Goal: Transaction & Acquisition: Purchase product/service

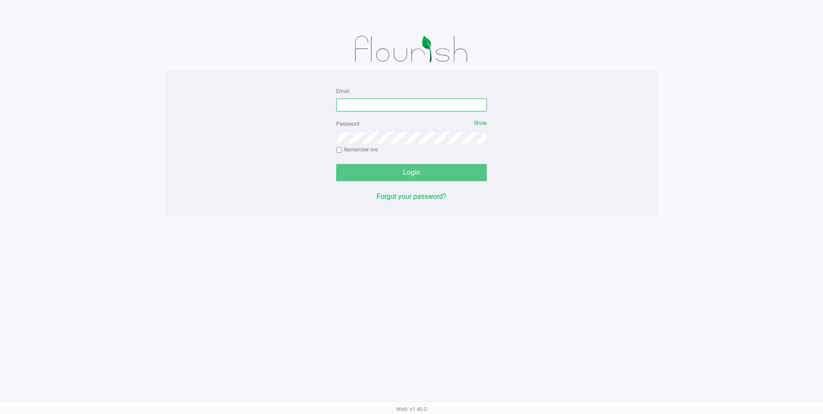
click at [416, 107] on input "Email" at bounding box center [411, 105] width 151 height 13
type input "[EMAIL_ADDRESS][DOMAIN_NAME]"
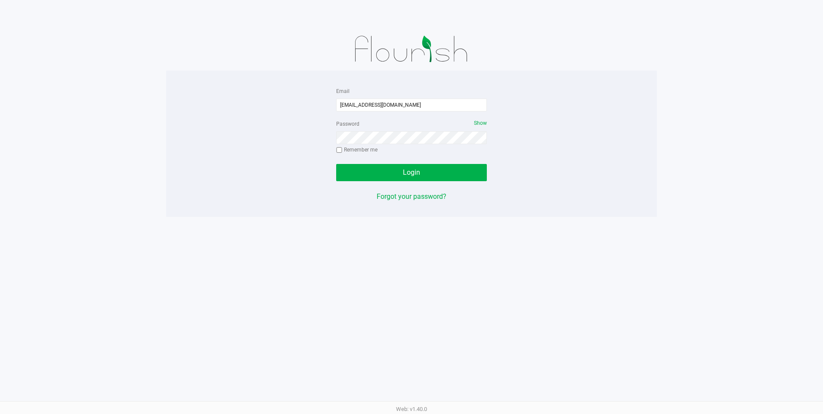
click at [364, 150] on label "Remember me" at bounding box center [356, 150] width 41 height 8
click at [342, 150] on input "Remember me" at bounding box center [339, 150] width 6 height 6
checkbox input "true"
click at [360, 176] on button "Login" at bounding box center [411, 172] width 151 height 17
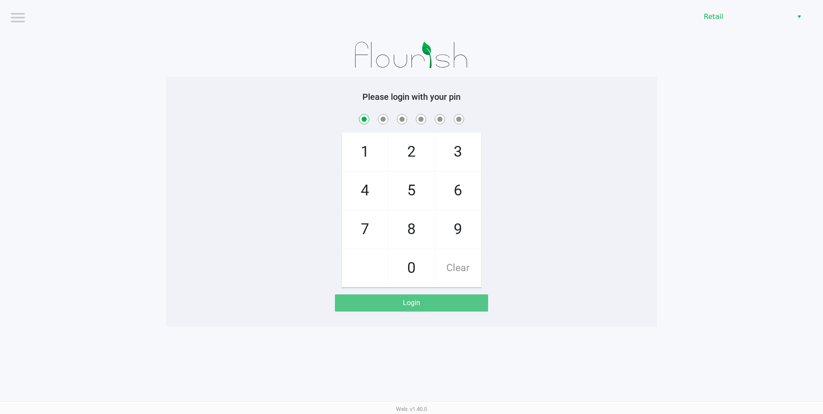
checkbox input "true"
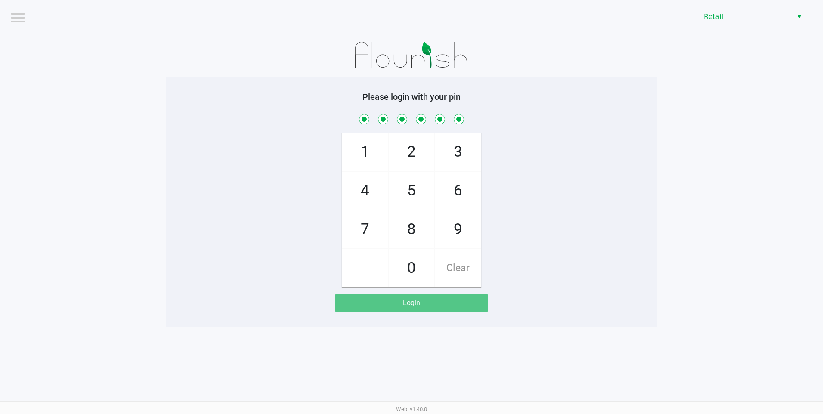
checkbox input "true"
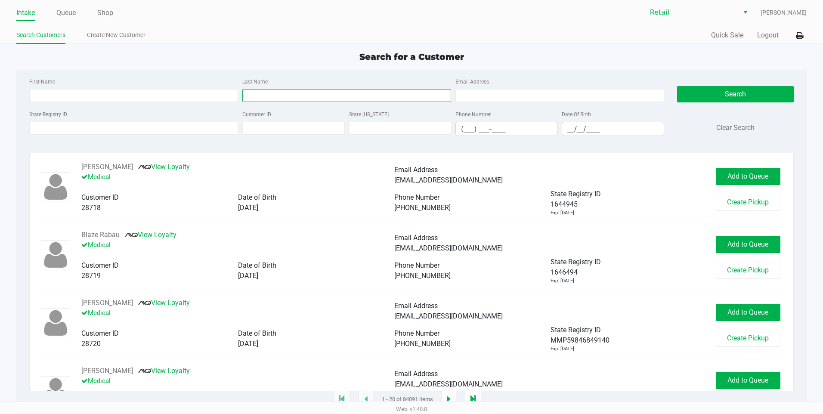
click at [301, 89] on input "Last Name" at bounding box center [346, 95] width 209 height 13
click at [356, 98] on input "Last Name" at bounding box center [346, 95] width 209 height 13
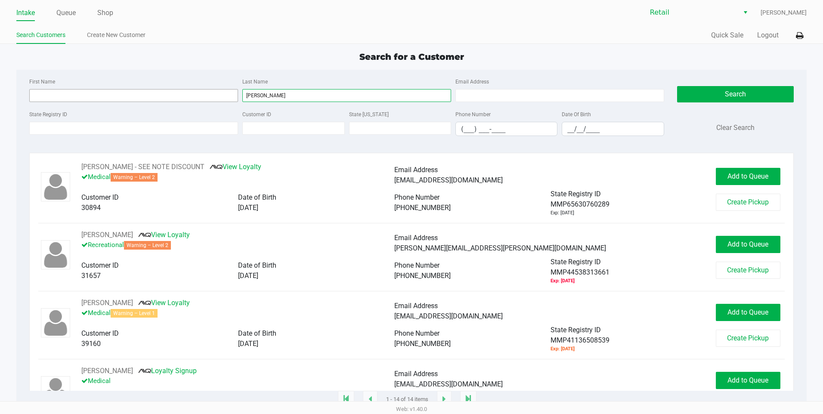
type input "[PERSON_NAME]"
click at [62, 92] on input "First Name" at bounding box center [133, 95] width 209 height 13
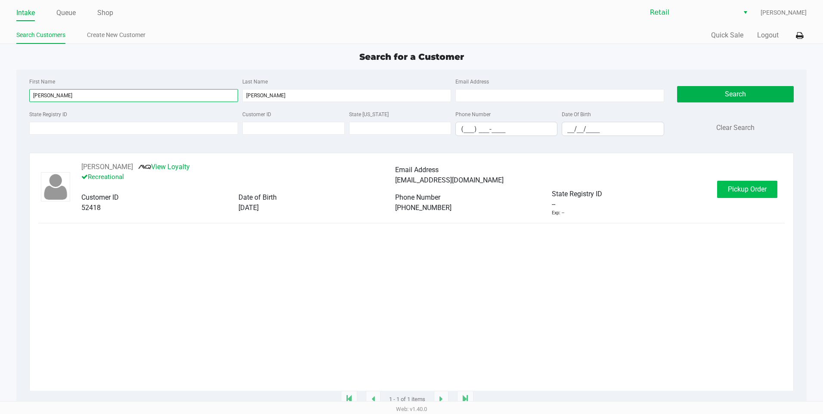
type input "[PERSON_NAME]"
click at [757, 184] on button "Pickup Order" at bounding box center [747, 189] width 60 height 17
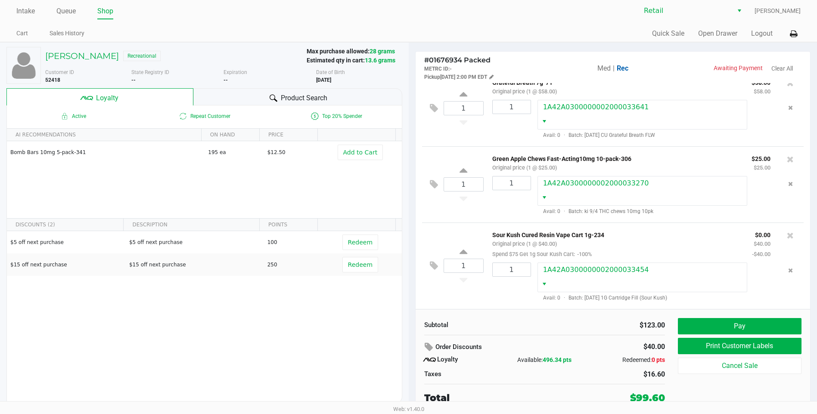
scroll to position [17, 0]
click at [723, 331] on button "Pay" at bounding box center [740, 326] width 124 height 16
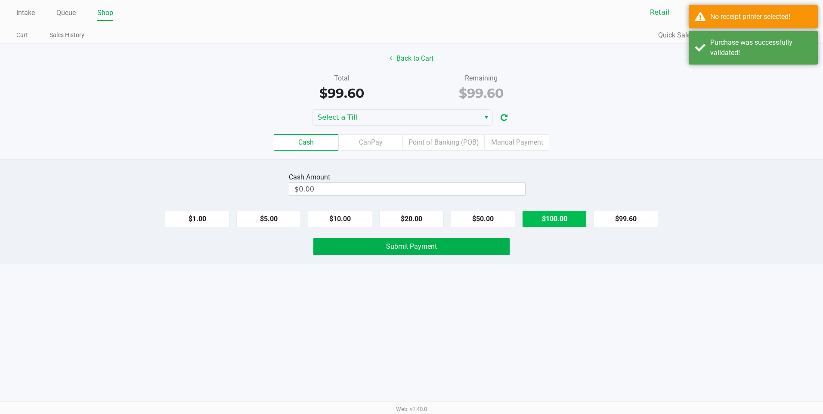
click at [547, 219] on button "$100.00" at bounding box center [554, 219] width 65 height 16
type input "$100.00"
click at [488, 242] on button "Submit Payment" at bounding box center [411, 246] width 196 height 17
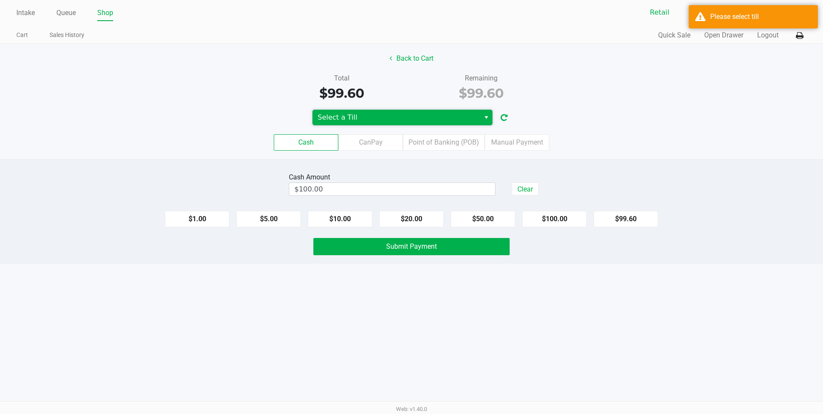
click at [387, 120] on span "Select a Till" at bounding box center [396, 117] width 157 height 10
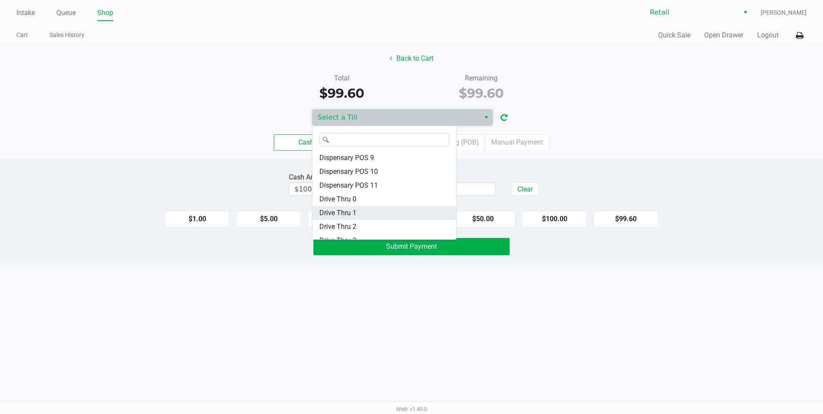
scroll to position [86, 0]
click at [356, 209] on li "Drive Thru 2" at bounding box center [385, 212] width 144 height 14
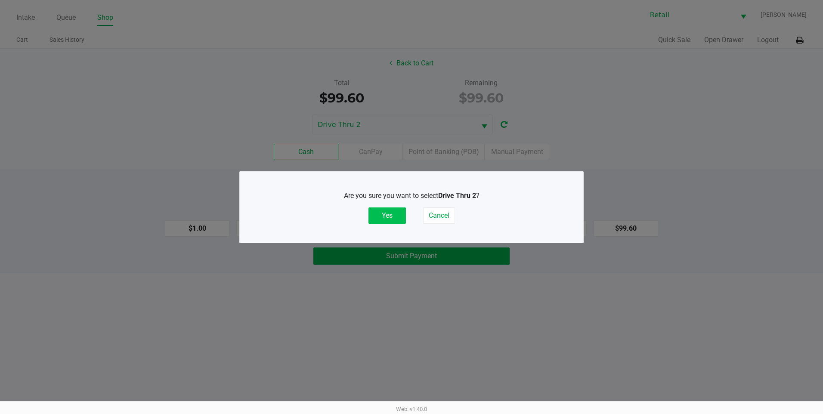
click at [381, 215] on button "Yes" at bounding box center [386, 215] width 37 height 16
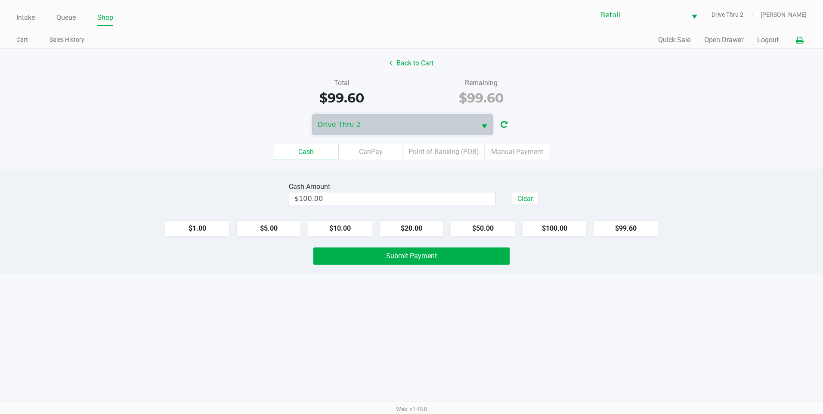
click at [796, 38] on icon at bounding box center [799, 40] width 7 height 6
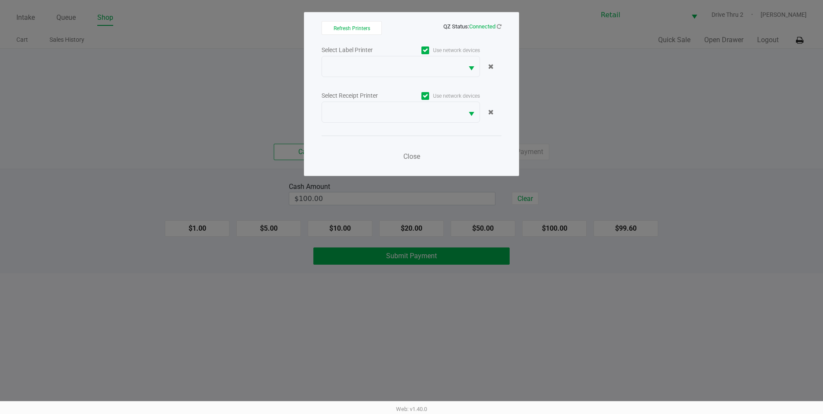
click at [430, 98] on label "Use network devices" at bounding box center [440, 96] width 79 height 8
click at [0, 0] on input "Use network devices" at bounding box center [0, 0] width 0 height 0
click at [433, 49] on label "Use network devices" at bounding box center [440, 50] width 79 height 8
click at [0, 0] on input "Use network devices" at bounding box center [0, 0] width 0 height 0
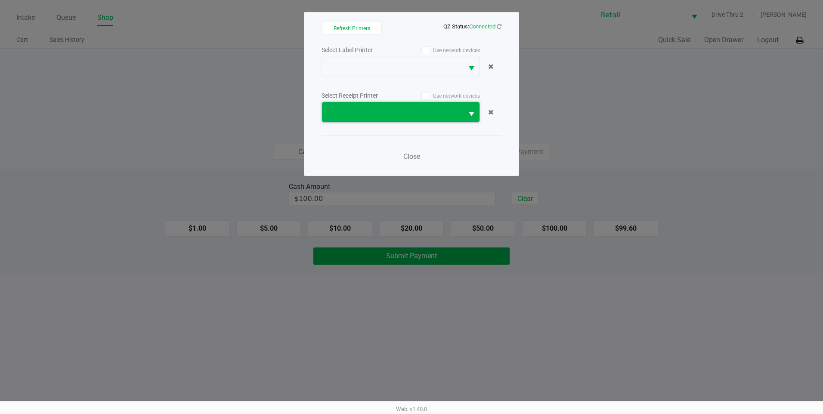
click at [409, 108] on span at bounding box center [392, 112] width 131 height 10
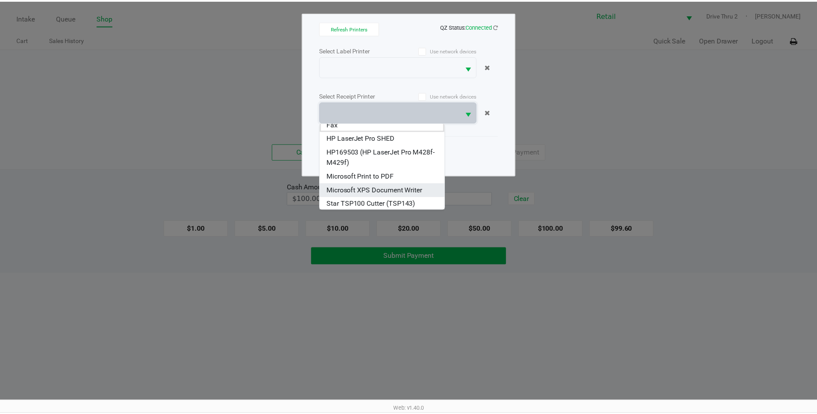
scroll to position [7, 0]
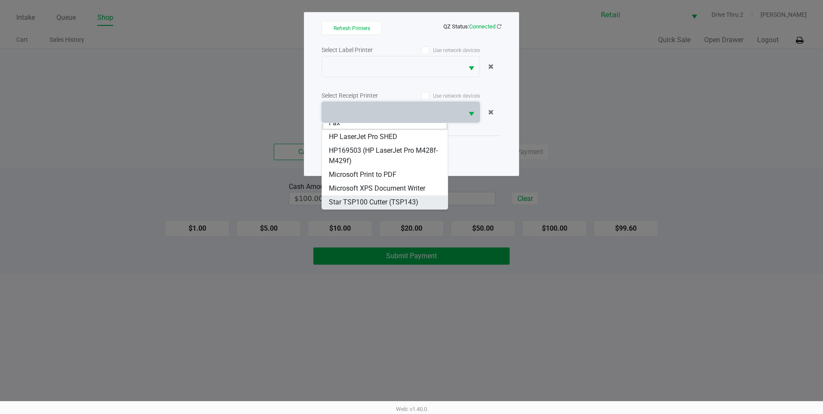
click at [364, 199] on span "Star TSP100 Cutter (TSP143)" at bounding box center [374, 202] width 90 height 10
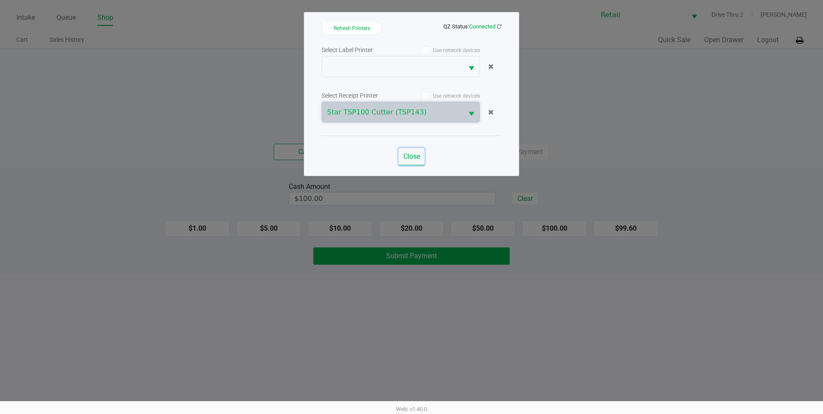
click at [405, 161] on button "Close" at bounding box center [412, 156] width 26 height 17
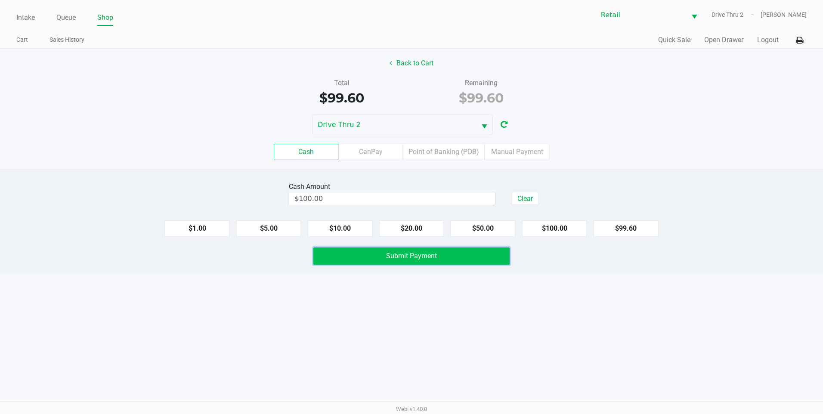
click at [410, 254] on span "Submit Payment" at bounding box center [411, 256] width 51 height 8
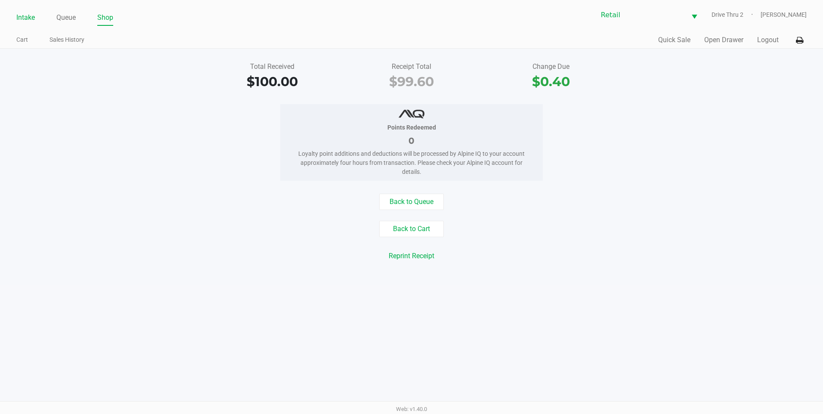
click at [31, 13] on link "Intake" at bounding box center [25, 18] width 19 height 12
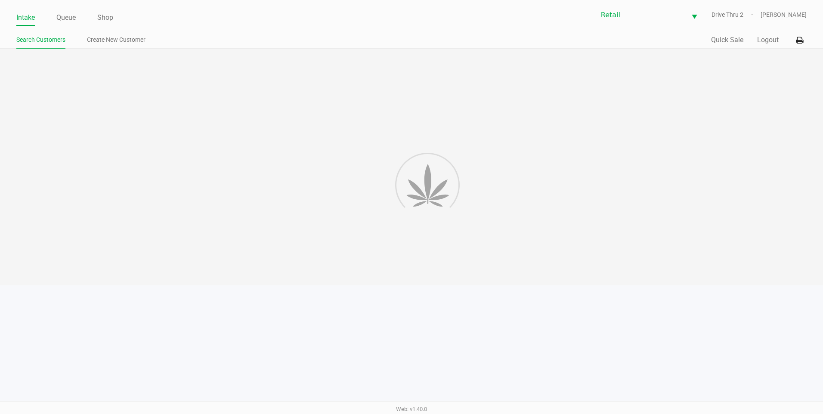
click at [269, 94] on div at bounding box center [411, 167] width 823 height 237
click at [273, 92] on div at bounding box center [411, 167] width 823 height 237
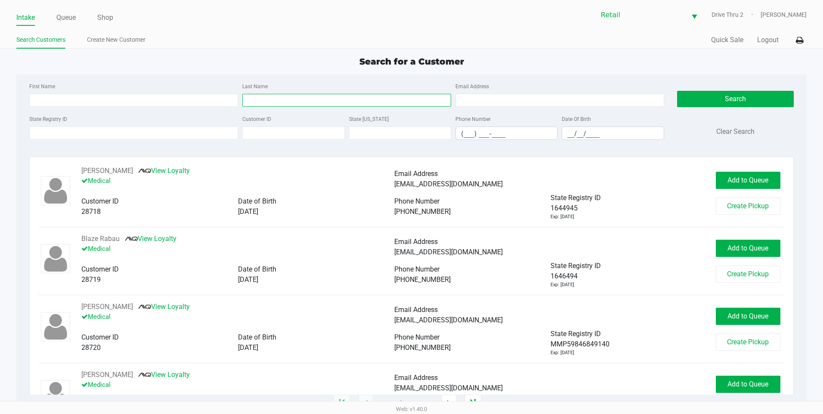
click at [324, 104] on input "Last Name" at bounding box center [346, 100] width 209 height 13
click at [326, 98] on input "Last Name" at bounding box center [346, 100] width 209 height 13
type input "colon"
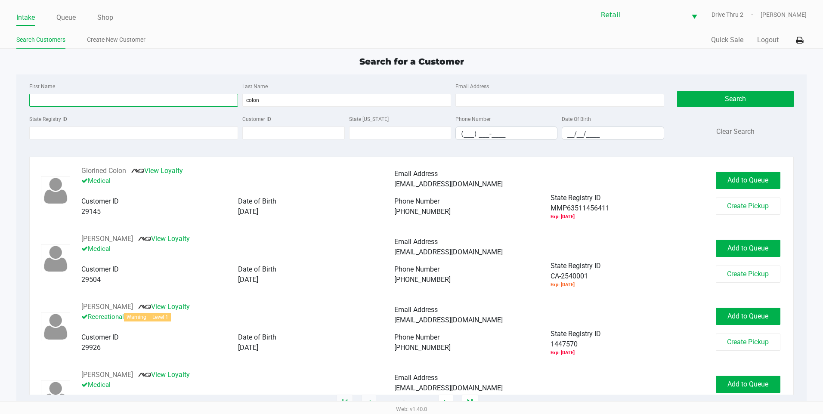
click at [198, 105] on input "First Name" at bounding box center [133, 100] width 209 height 13
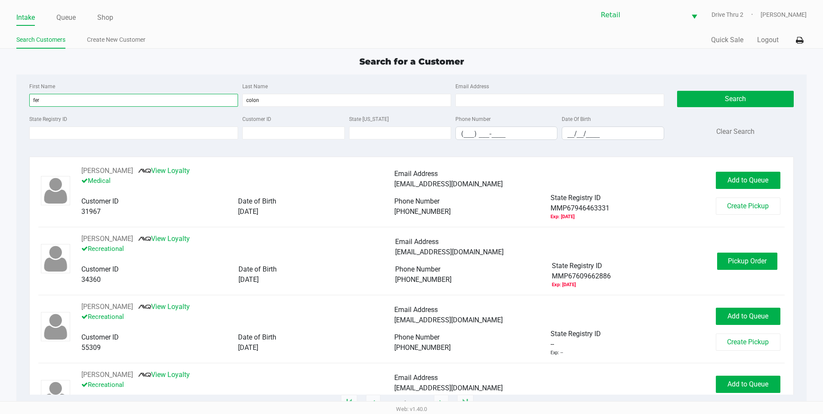
type input "fer"
click at [709, 260] on div "[PERSON_NAME] View Loyalty Recreational Email Address [EMAIL_ADDRESS][DOMAIN_NA…" at bounding box center [395, 261] width 644 height 55
click at [718, 258] on button "Pickup Order" at bounding box center [747, 261] width 60 height 17
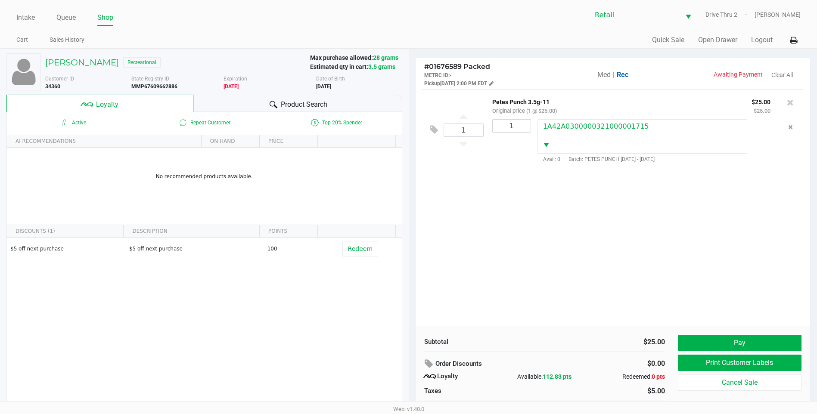
click at [577, 257] on div "1 Petes Punch 3.5g-11 Original price (1 @ $25.00) $25.00 $25.00 1 1A42A03000003…" at bounding box center [612, 208] width 395 height 236
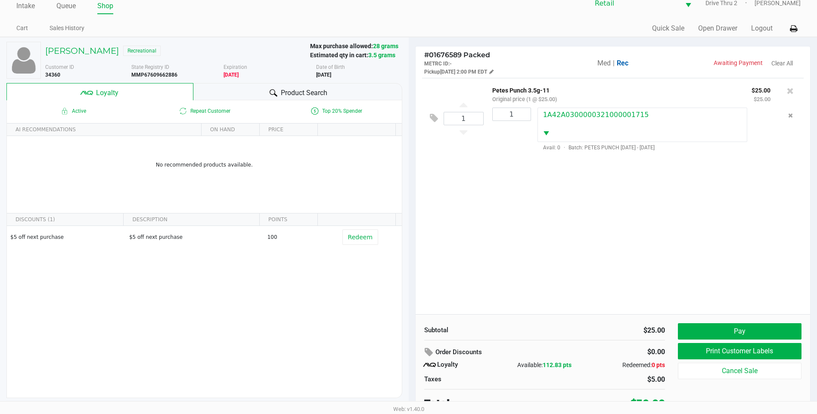
scroll to position [17, 0]
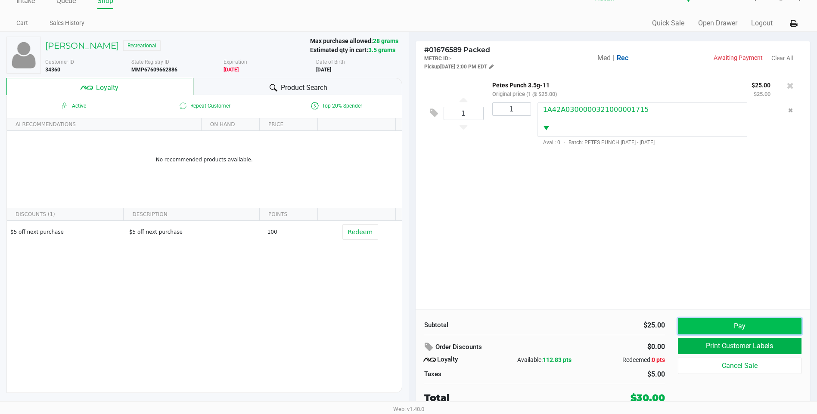
click at [701, 326] on button "Pay" at bounding box center [740, 326] width 124 height 16
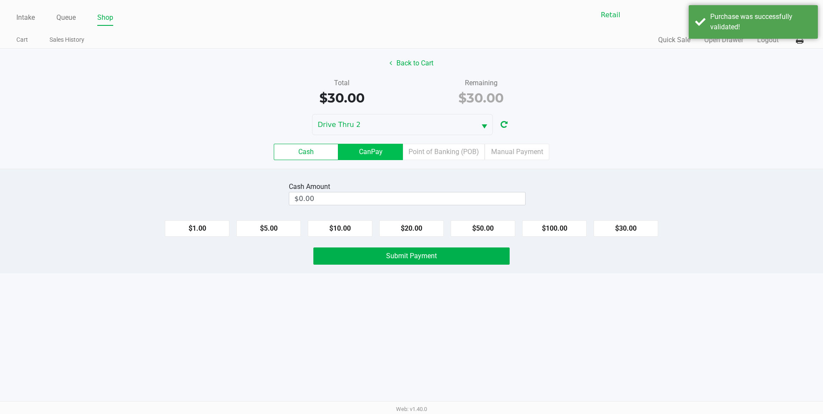
click at [368, 152] on label "CanPay" at bounding box center [370, 152] width 65 height 16
click at [0, 0] on 2 "CanPay" at bounding box center [0, 0] width 0 height 0
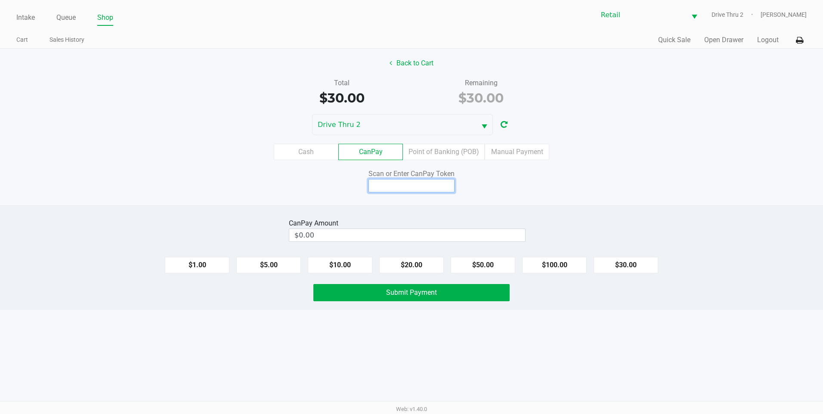
click at [409, 180] on input at bounding box center [411, 185] width 86 height 13
type input "Q9222890x"
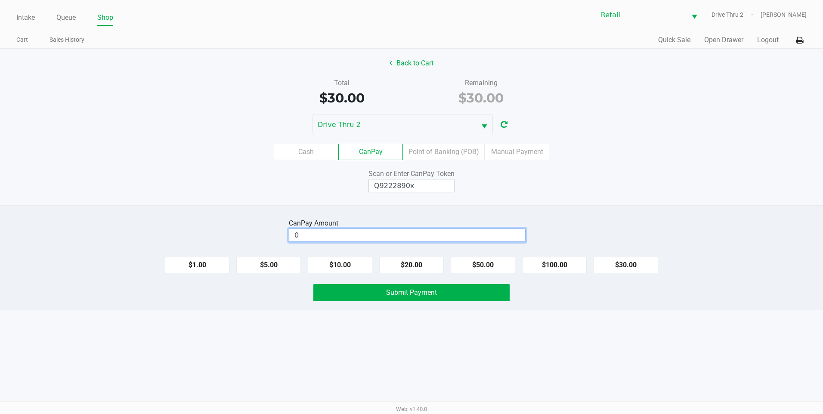
click at [412, 235] on input "0" at bounding box center [407, 235] width 236 height 12
type input "$30.00"
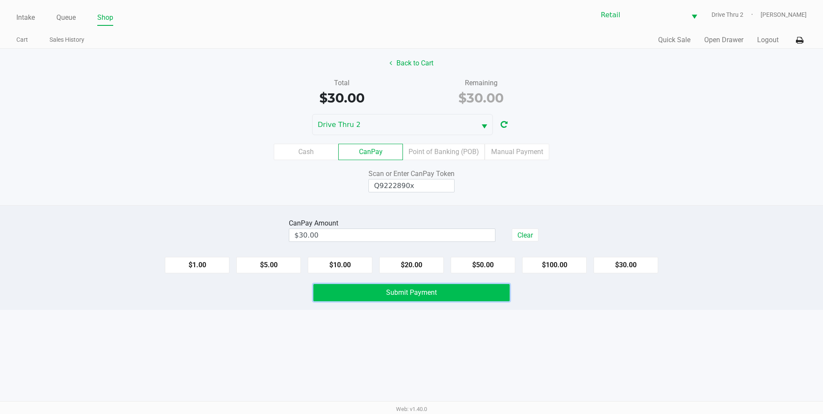
click at [456, 288] on button "Submit Payment" at bounding box center [411, 292] width 196 height 17
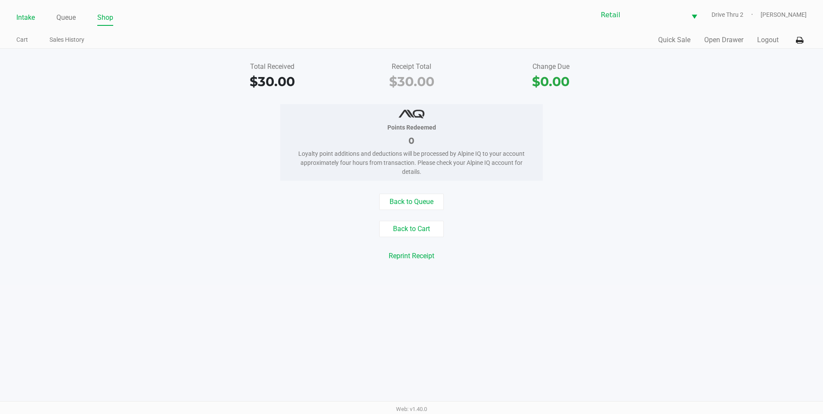
drag, startPoint x: 29, startPoint y: 24, endPoint x: 20, endPoint y: 19, distance: 10.4
click at [29, 24] on li "Intake" at bounding box center [25, 18] width 19 height 15
click at [20, 19] on link "Intake" at bounding box center [25, 18] width 19 height 12
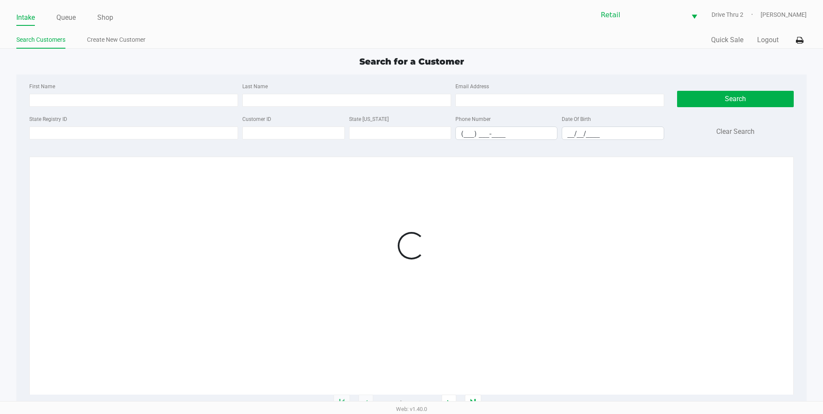
click at [263, 77] on div "First Name Last Name Email Address State Registry ID Customer ID State [US_STAT…" at bounding box center [411, 113] width 777 height 79
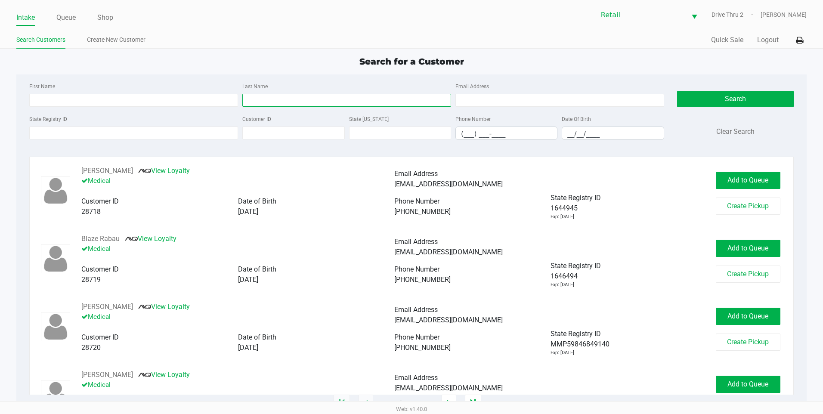
click at [275, 102] on input "Last Name" at bounding box center [346, 100] width 209 height 13
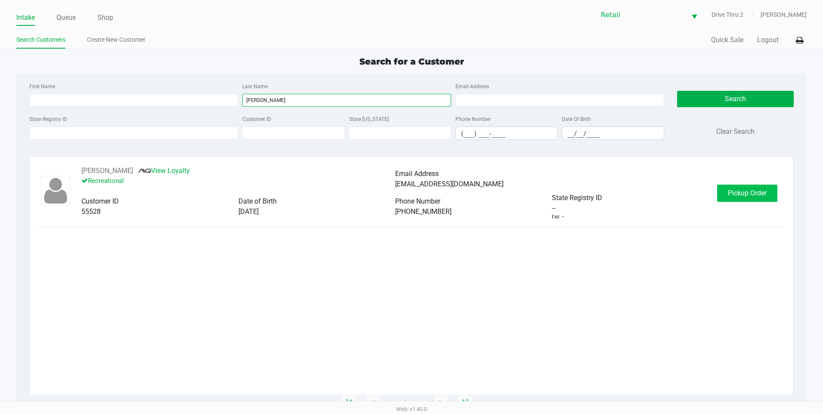
type input "[PERSON_NAME]"
click at [725, 195] on button "Pickup Order" at bounding box center [747, 193] width 60 height 17
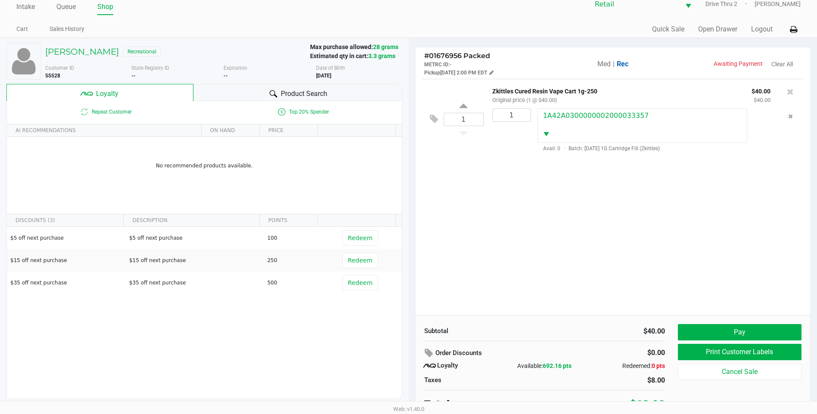
scroll to position [17, 0]
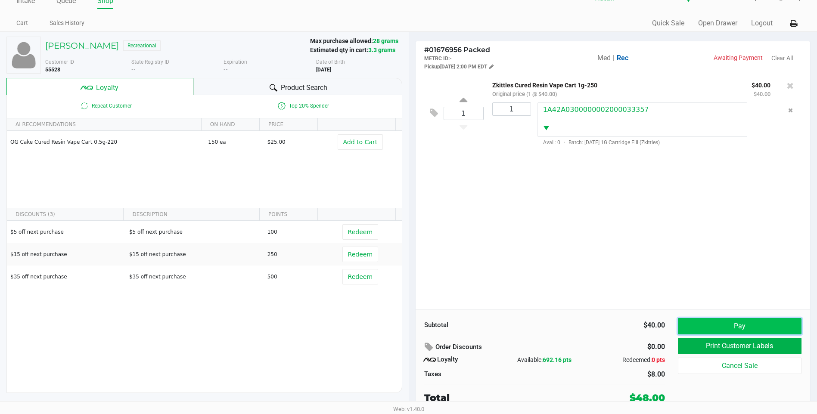
click at [703, 323] on button "Pay" at bounding box center [740, 326] width 124 height 16
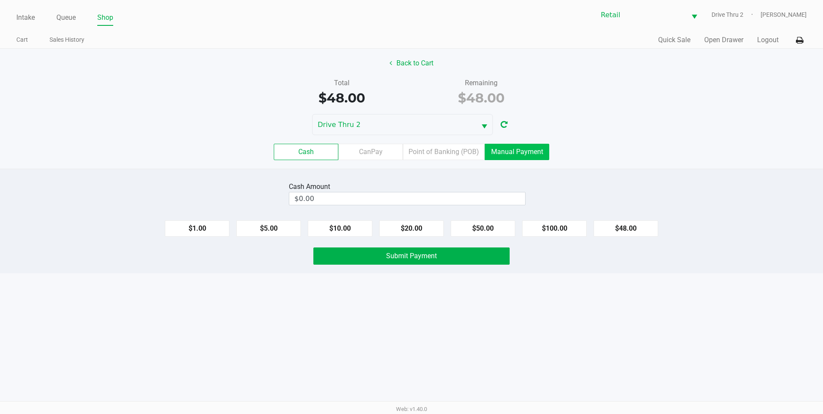
click at [526, 153] on label "Manual Payment" at bounding box center [517, 152] width 65 height 16
click at [0, 0] on 8 "Manual Payment" at bounding box center [0, 0] width 0 height 0
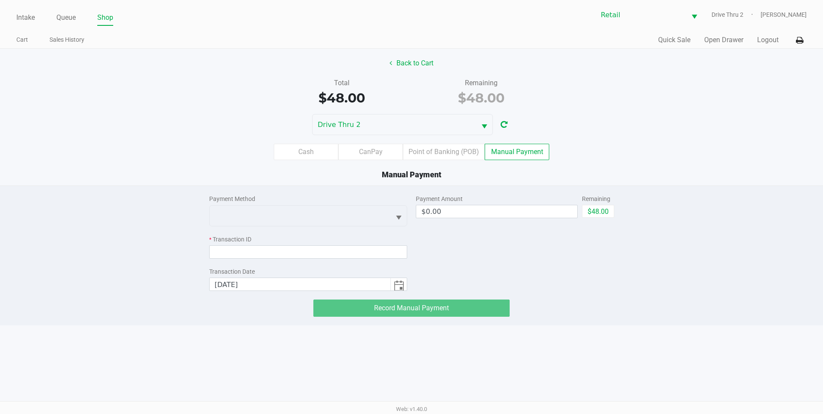
click at [390, 195] on div "Payment Method" at bounding box center [308, 199] width 198 height 9
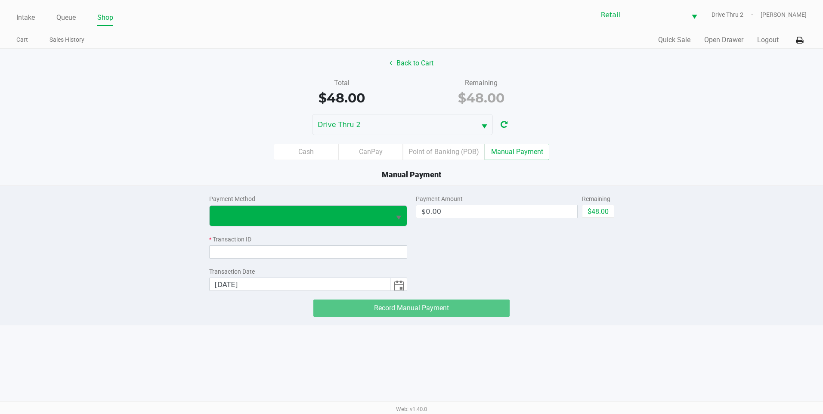
drag, startPoint x: 385, startPoint y: 202, endPoint x: 383, endPoint y: 214, distance: 11.3
click at [384, 208] on div "Payment Method" at bounding box center [308, 211] width 198 height 32
click at [381, 218] on span at bounding box center [300, 215] width 171 height 10
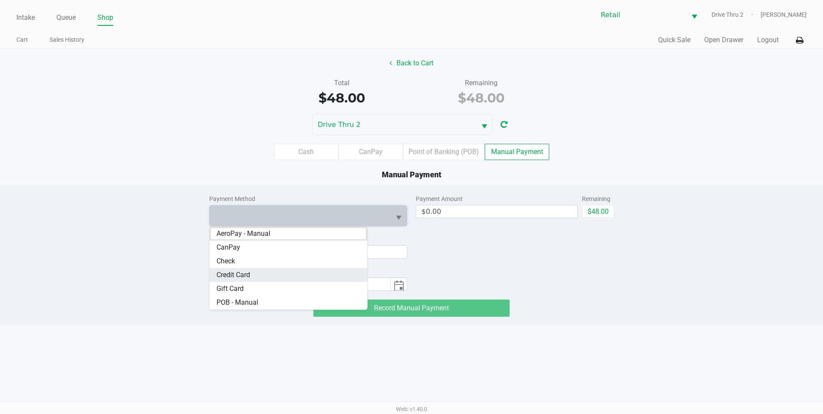
click at [285, 279] on Card "Credit Card" at bounding box center [289, 275] width 158 height 14
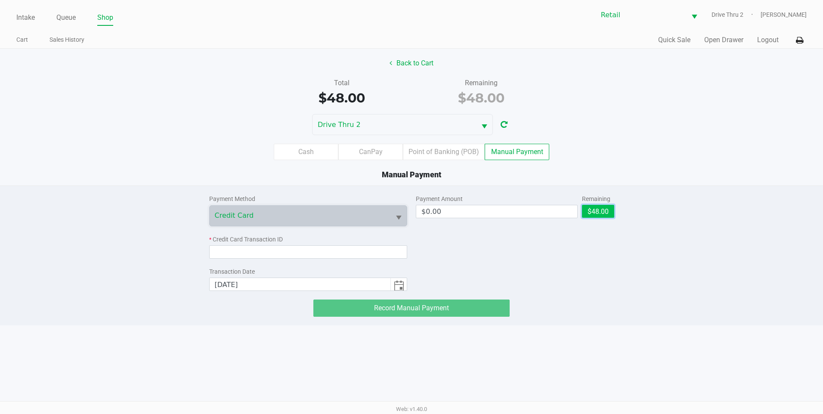
click at [587, 216] on button "$48.00" at bounding box center [598, 211] width 32 height 13
type input "$48.00"
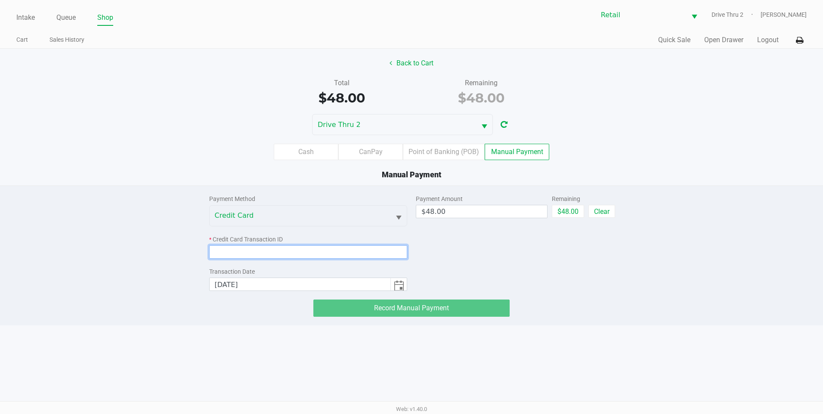
click at [341, 253] on input at bounding box center [308, 251] width 198 height 13
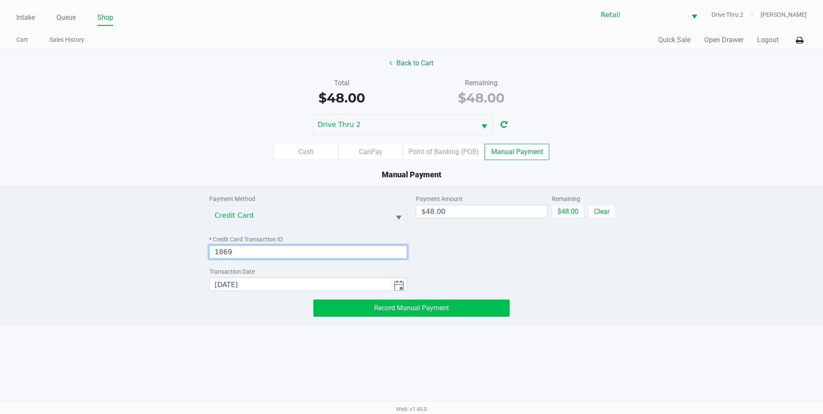
type input "1869"
click at [383, 306] on span "Record Manual Payment" at bounding box center [411, 308] width 75 height 8
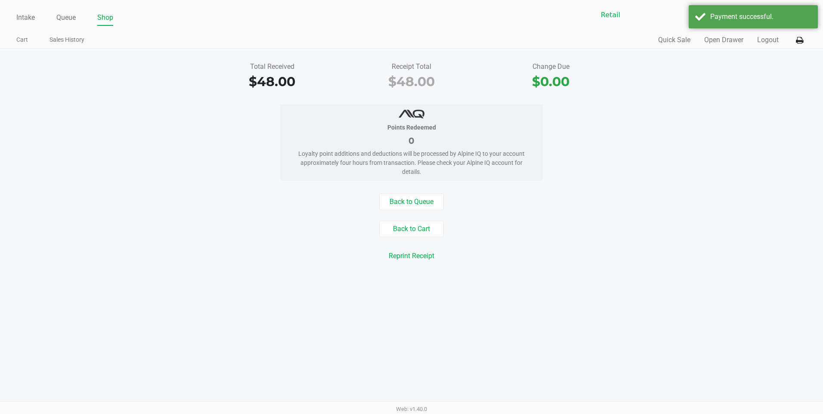
click at [551, 278] on div "Total Received $48.00 Receipt Total $48.00 Change Due $0.00 Points Redeemed 0 L…" at bounding box center [411, 167] width 823 height 237
click at [36, 12] on ul "Intake Queue Shop" at bounding box center [213, 18] width 395 height 15
click at [32, 12] on link "Intake" at bounding box center [25, 18] width 19 height 12
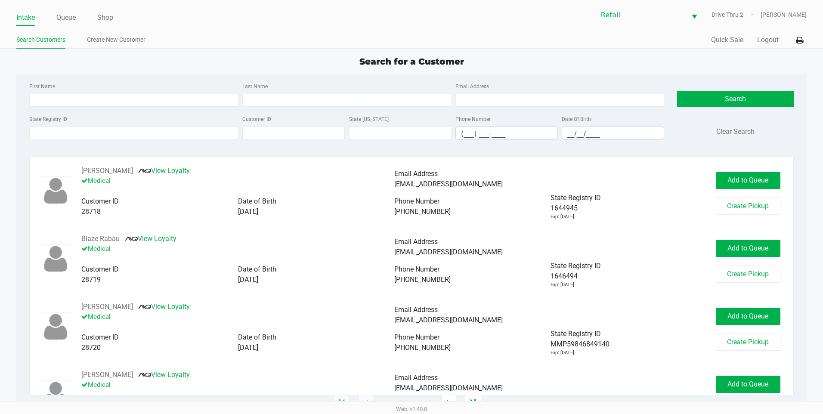
click at [259, 93] on div "Last Name" at bounding box center [346, 94] width 213 height 26
click at [262, 98] on input "Last Name" at bounding box center [346, 100] width 209 height 13
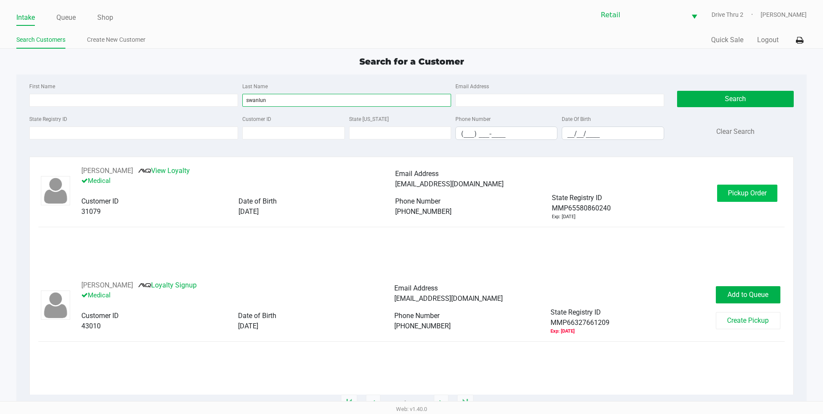
type input "swanlun"
click at [737, 196] on span "Pickup Order" at bounding box center [747, 193] width 39 height 8
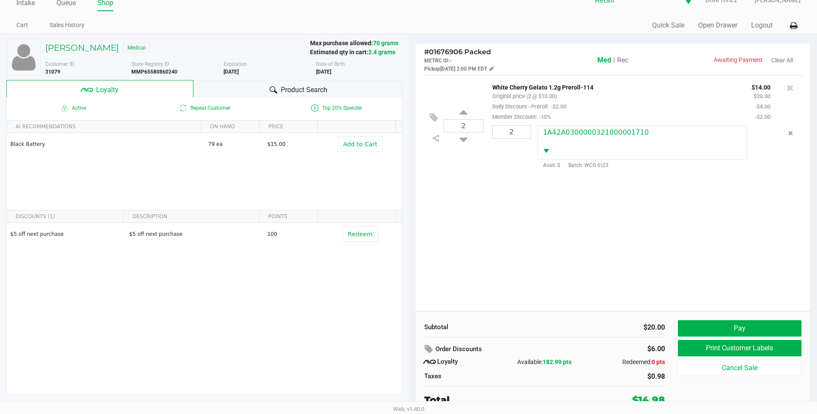
scroll to position [17, 0]
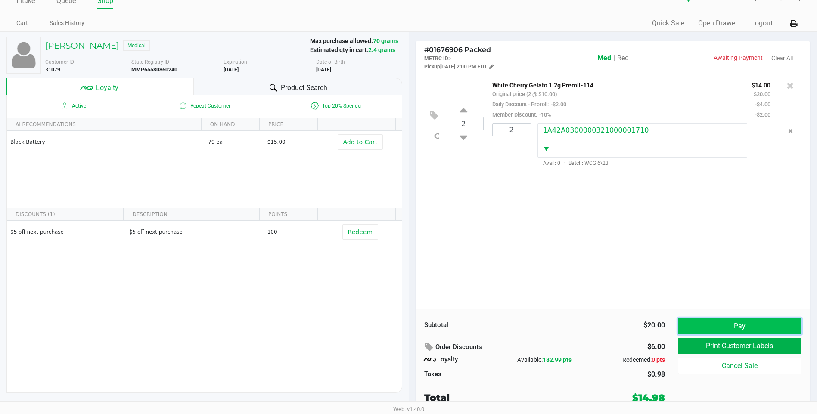
click at [734, 319] on button "Pay" at bounding box center [740, 326] width 124 height 16
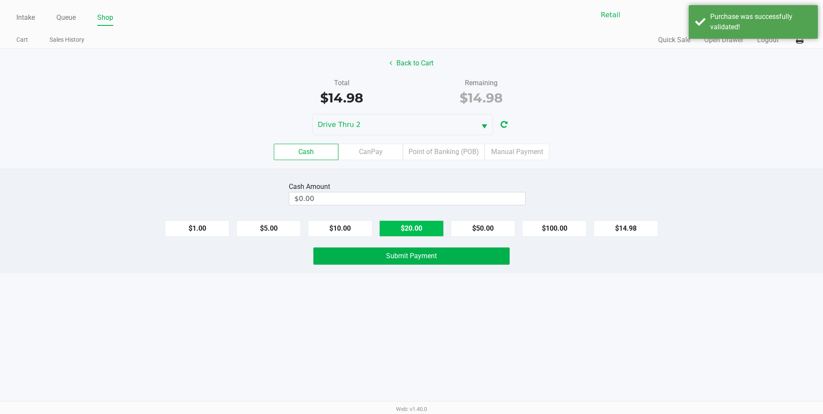
click at [421, 229] on button "$20.00" at bounding box center [411, 228] width 65 height 16
type input "$20.00"
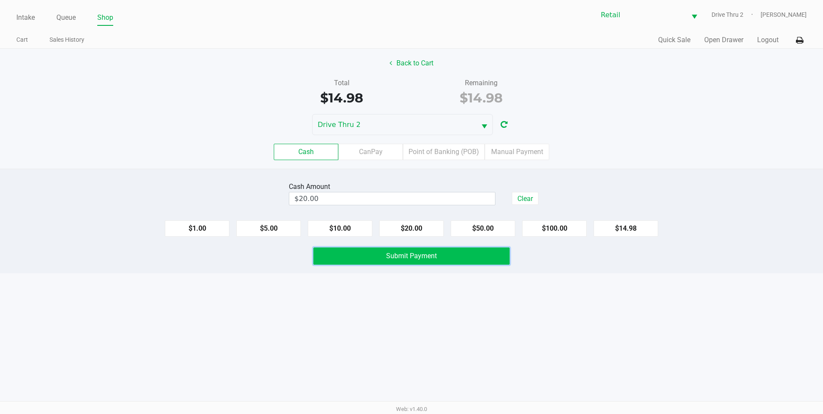
click at [387, 259] on span "Submit Payment" at bounding box center [411, 256] width 51 height 8
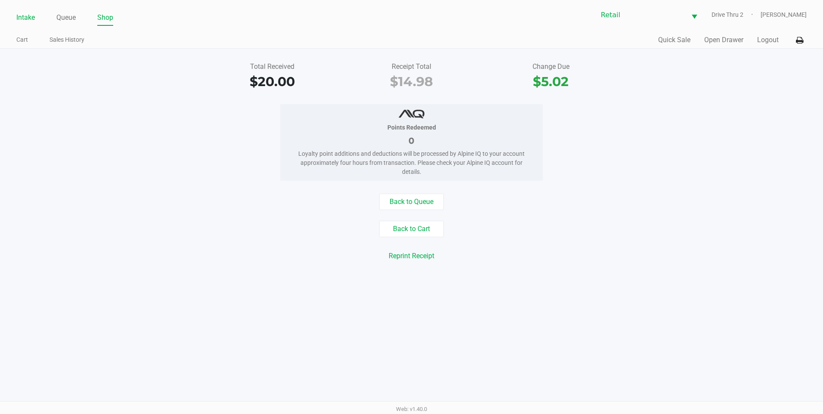
click at [22, 13] on link "Intake" at bounding box center [25, 18] width 19 height 12
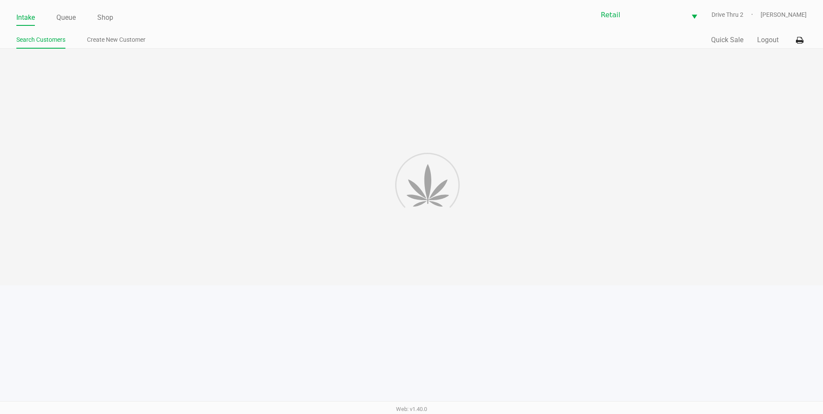
click at [267, 98] on div at bounding box center [411, 167] width 823 height 237
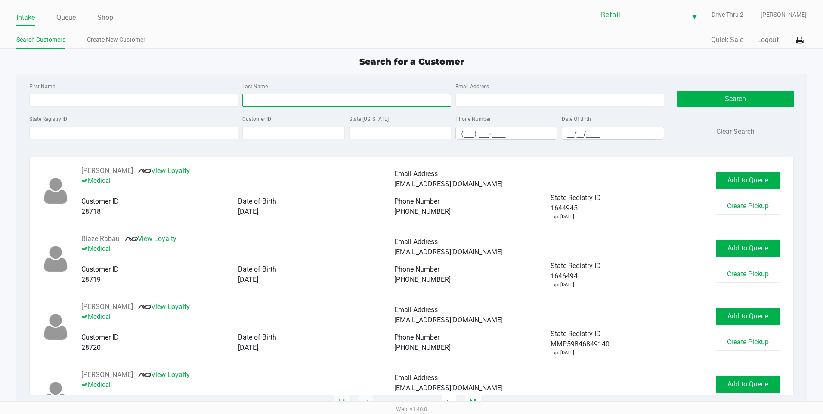
drag, startPoint x: 267, startPoint y: 98, endPoint x: 277, endPoint y: 105, distance: 12.0
click at [277, 105] on input "Last Name" at bounding box center [346, 100] width 209 height 13
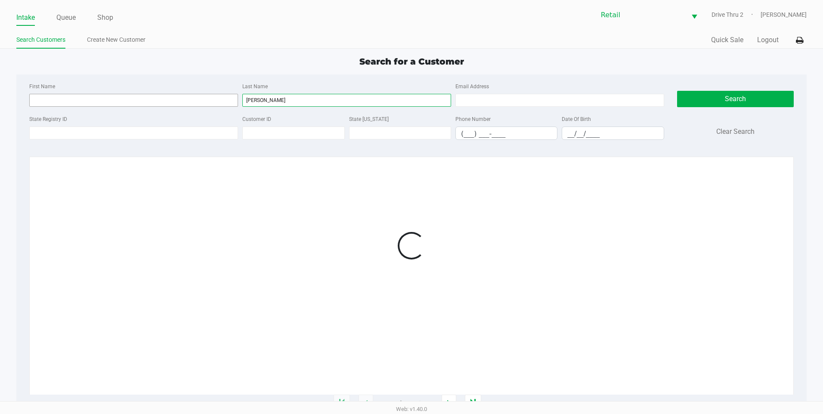
type input "[PERSON_NAME]"
click at [195, 104] on input "First Name" at bounding box center [133, 100] width 209 height 13
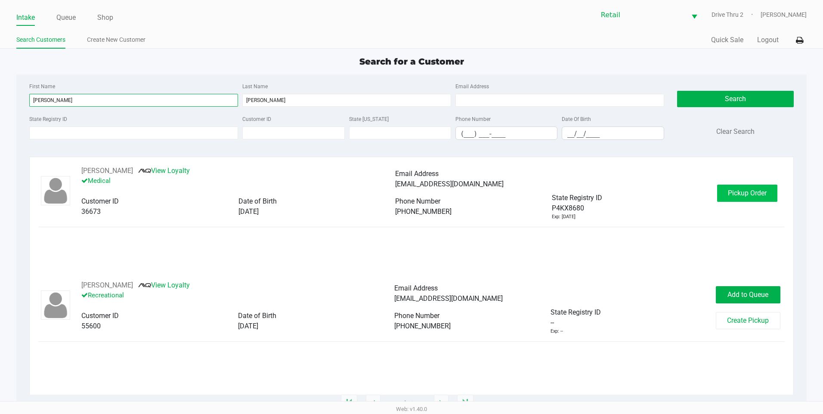
type input "[PERSON_NAME]"
click at [743, 195] on span "Pickup Order" at bounding box center [747, 193] width 39 height 8
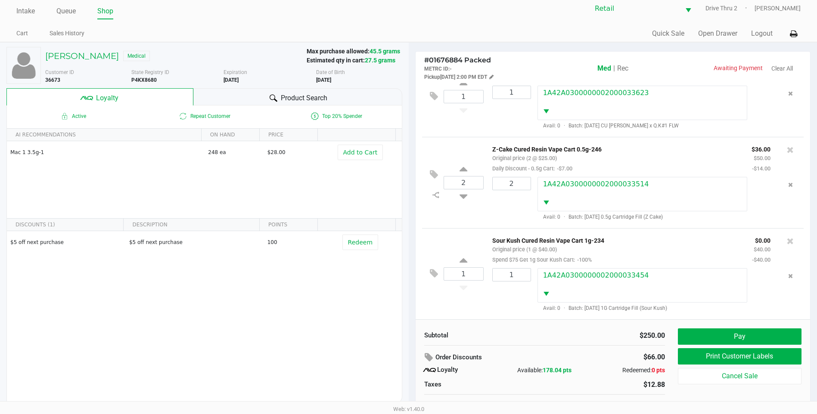
scroll to position [17, 0]
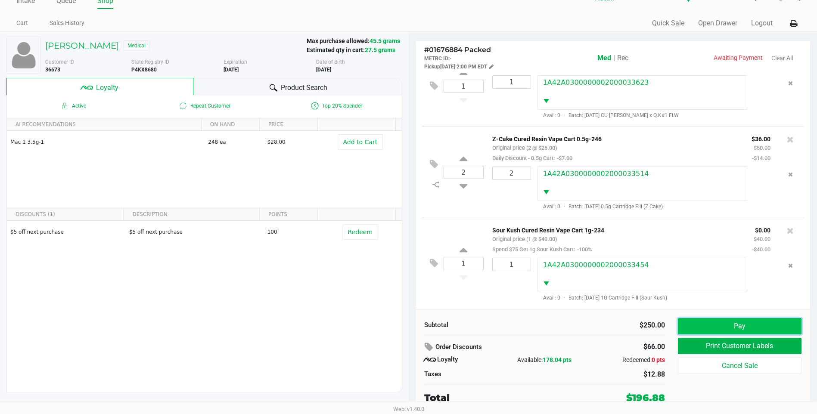
click at [696, 325] on button "Pay" at bounding box center [740, 326] width 124 height 16
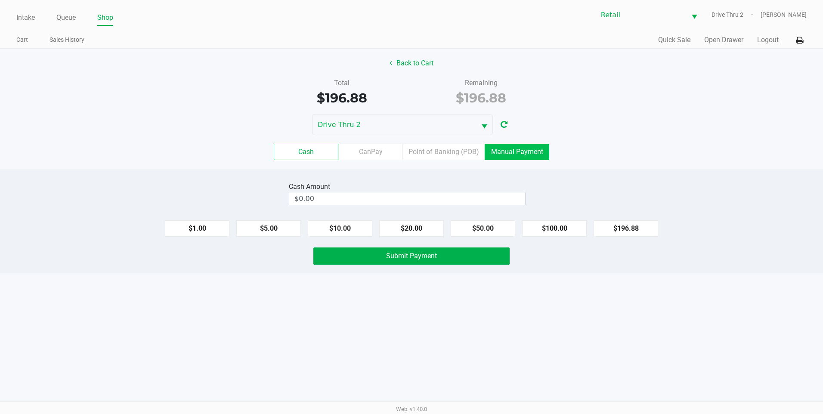
drag, startPoint x: 537, startPoint y: 151, endPoint x: 517, endPoint y: 153, distance: 19.5
click at [532, 152] on label "Manual Payment" at bounding box center [517, 152] width 65 height 16
click at [0, 0] on 8 "Manual Payment" at bounding box center [0, 0] width 0 height 0
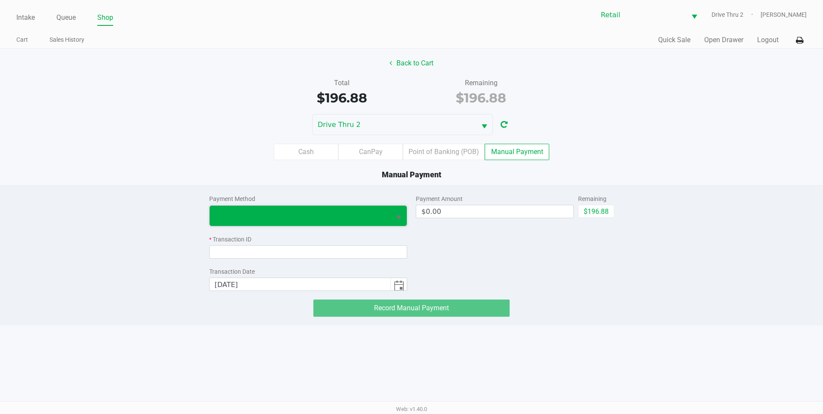
click at [341, 220] on span at bounding box center [300, 215] width 171 height 10
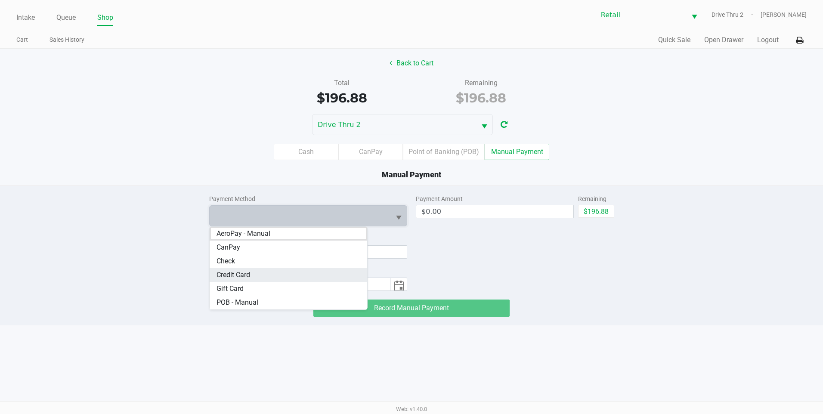
click at [298, 272] on Card "Credit Card" at bounding box center [289, 275] width 158 height 14
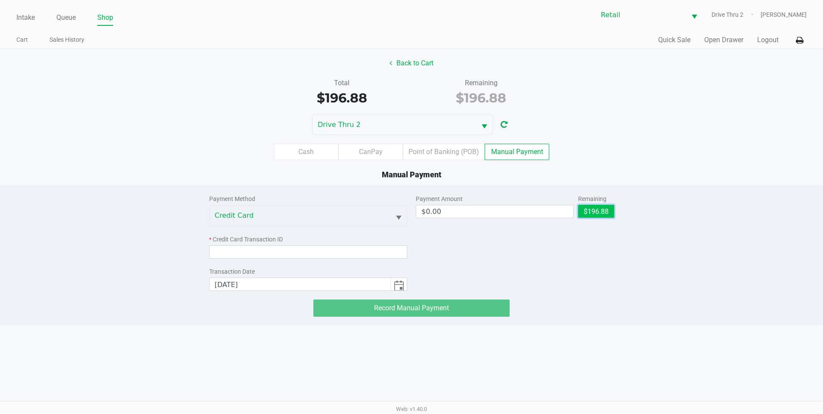
click at [599, 213] on button "$196.88" at bounding box center [596, 211] width 36 height 13
type input "$196.88"
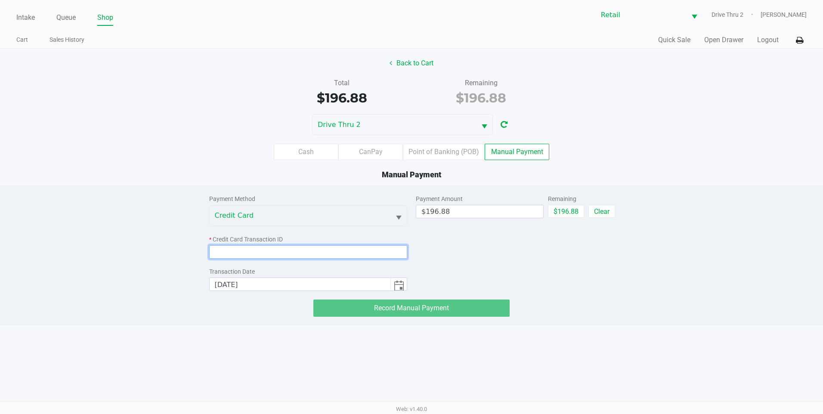
click at [360, 248] on input at bounding box center [308, 251] width 198 height 13
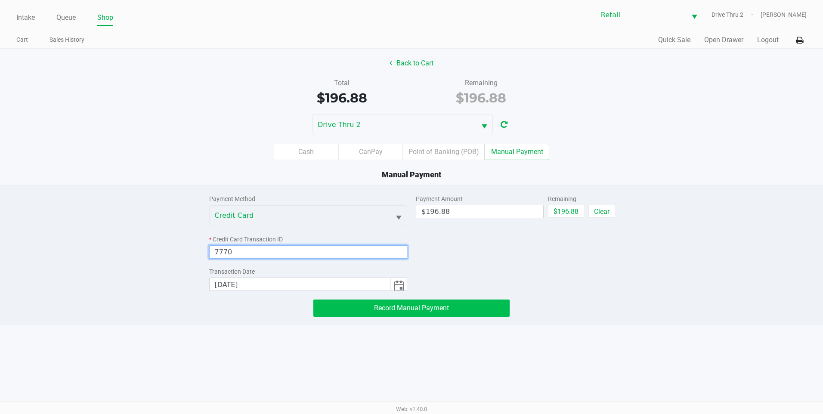
type input "7770"
click at [353, 310] on button "Record Manual Payment" at bounding box center [411, 308] width 196 height 17
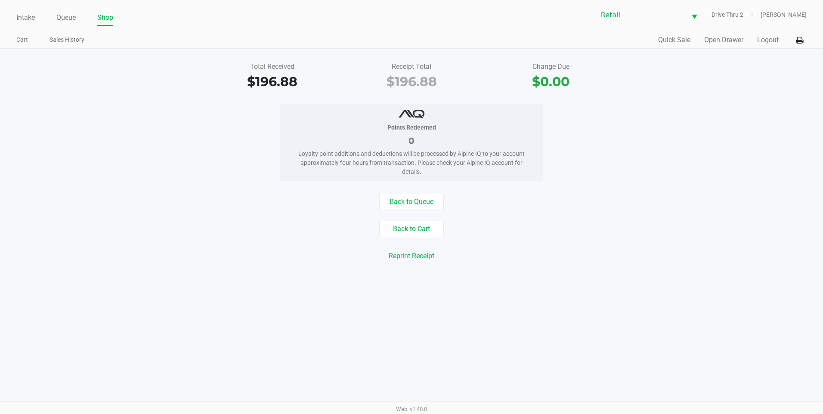
click at [31, 10] on div "Intake Queue Shop" at bounding box center [213, 17] width 395 height 16
click at [33, 16] on link "Intake" at bounding box center [25, 18] width 19 height 12
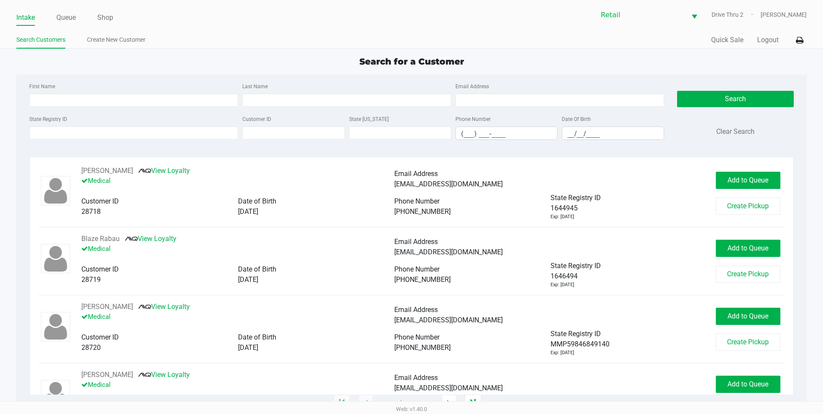
click at [335, 93] on div "Last Name" at bounding box center [346, 94] width 213 height 26
click at [332, 105] on input "Last Name" at bounding box center [346, 100] width 209 height 13
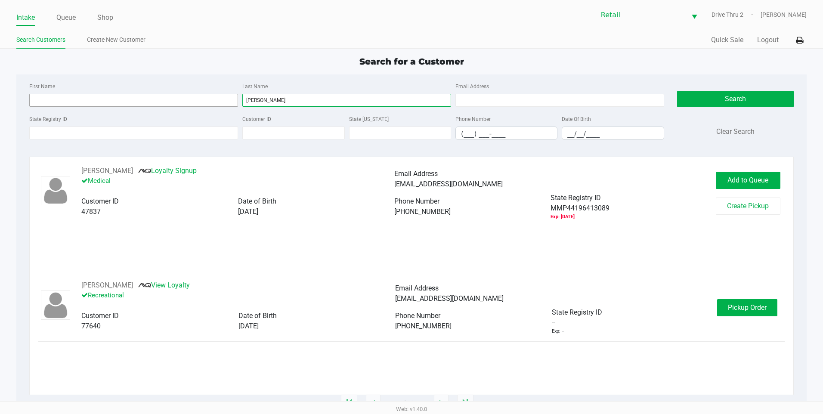
type input "[PERSON_NAME]"
click at [222, 104] on input "First Name" at bounding box center [133, 100] width 209 height 13
click at [650, 275] on div "[PERSON_NAME] Signup Medical Email Address [EMAIL_ADDRESS][DOMAIN_NAME] Custome…" at bounding box center [411, 223] width 746 height 115
click at [769, 310] on button "Pickup Order" at bounding box center [747, 307] width 60 height 17
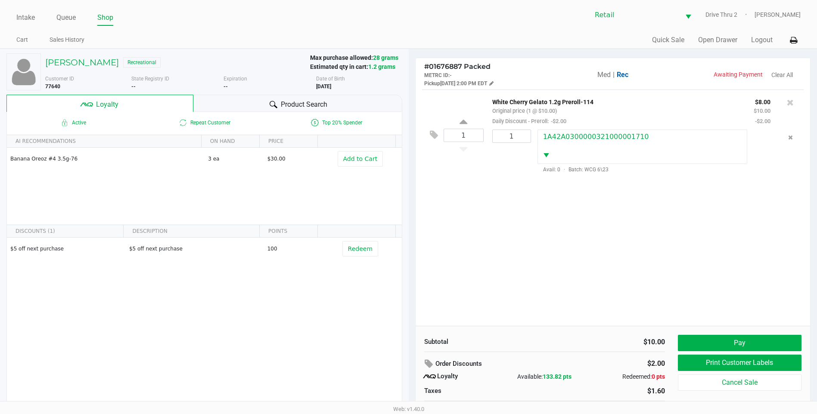
scroll to position [17, 0]
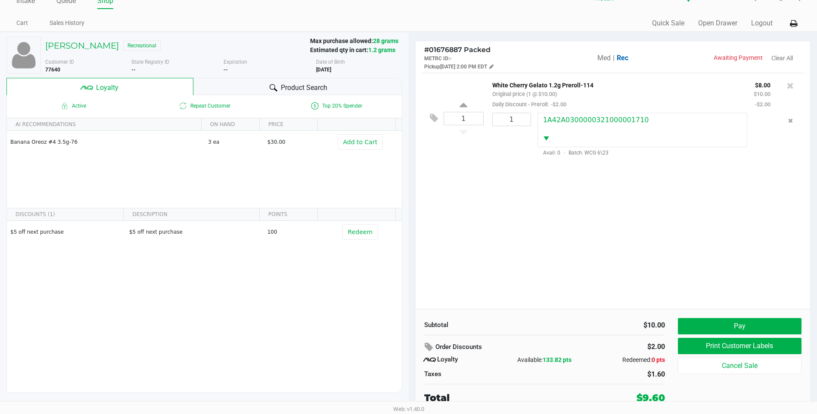
click at [690, 316] on div "Subtotal $10.00 Order Discounts $2.00 Loyalty Available: 133.82 pts Redeemed: 0…" at bounding box center [612, 361] width 395 height 105
click at [702, 320] on button "Pay" at bounding box center [740, 326] width 124 height 16
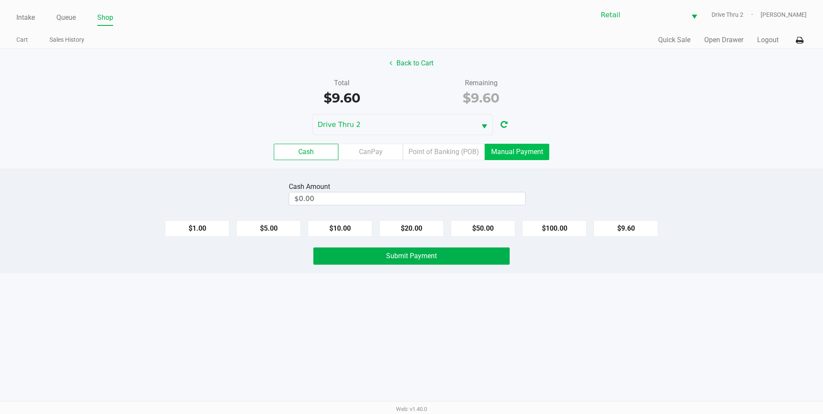
click at [532, 157] on label "Manual Payment" at bounding box center [517, 152] width 65 height 16
click at [0, 0] on 8 "Manual Payment" at bounding box center [0, 0] width 0 height 0
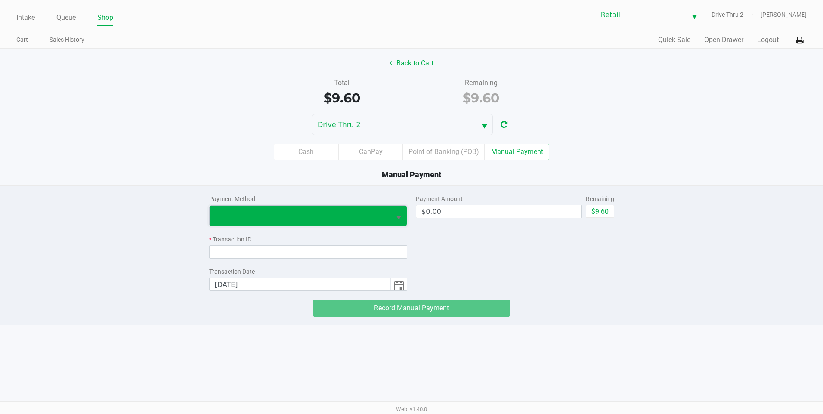
click at [385, 216] on span at bounding box center [300, 215] width 171 height 10
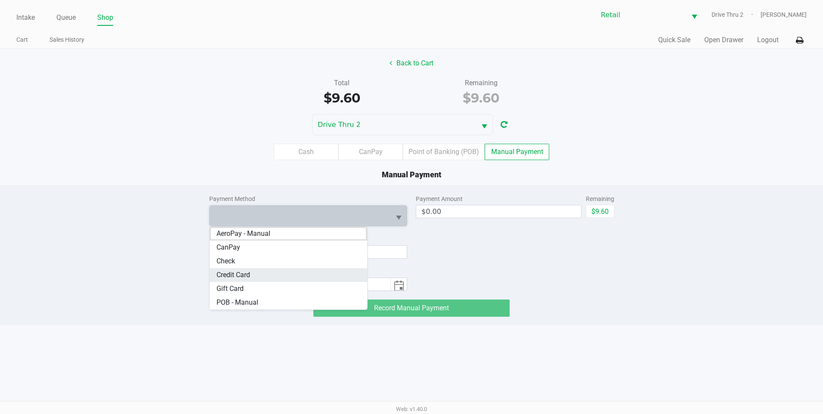
click at [294, 273] on Card "Credit Card" at bounding box center [289, 275] width 158 height 14
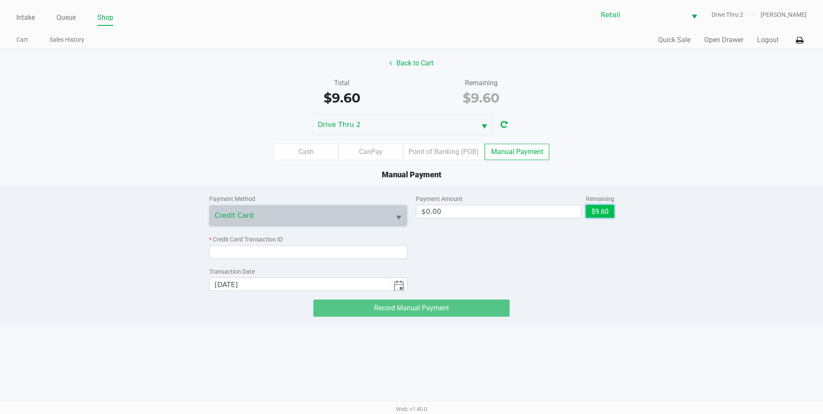
click at [598, 209] on button "$9.60" at bounding box center [600, 211] width 28 height 13
type input "$9.60"
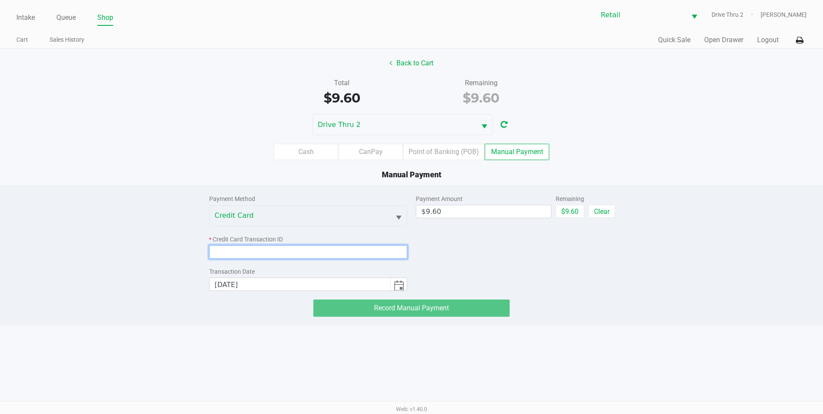
click at [268, 256] on input at bounding box center [308, 251] width 198 height 13
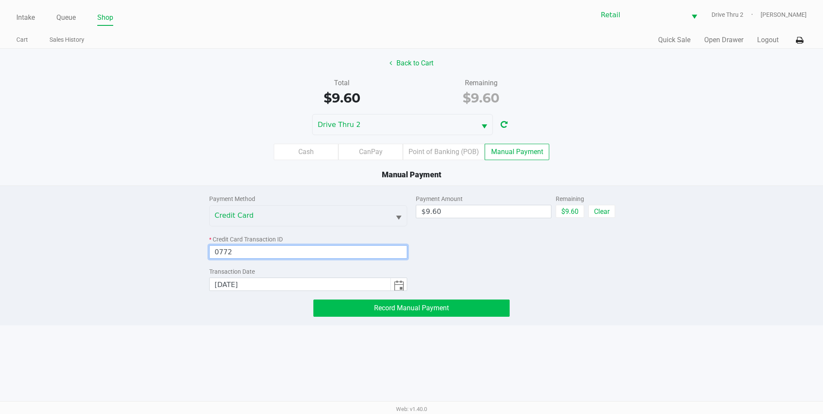
type input "0772"
click at [389, 308] on span "Record Manual Payment" at bounding box center [411, 308] width 75 height 8
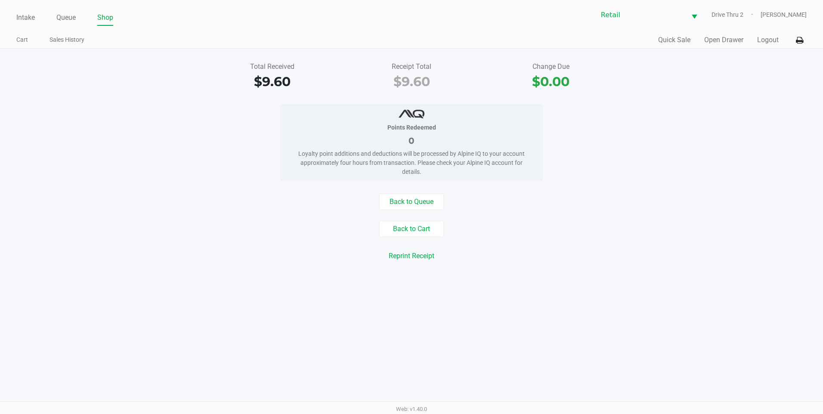
click at [155, 127] on div "Points Redeemed 0 Loyalty point additions and deductions will be processed by A…" at bounding box center [412, 142] width 836 height 77
click at [33, 15] on link "Intake" at bounding box center [25, 18] width 19 height 12
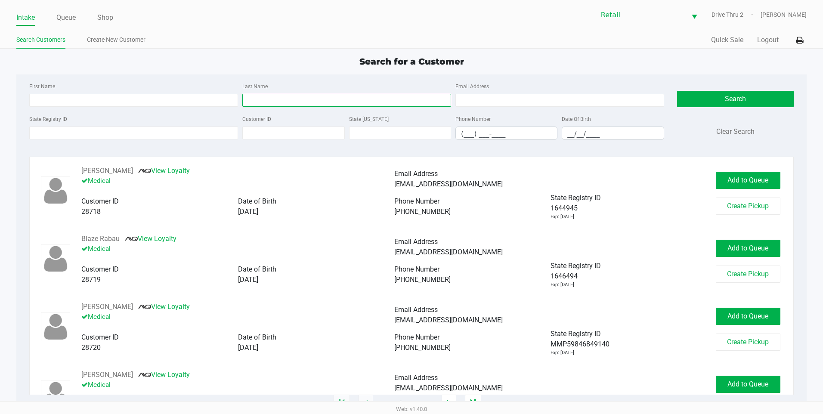
click at [304, 99] on input "Last Name" at bounding box center [346, 100] width 209 height 13
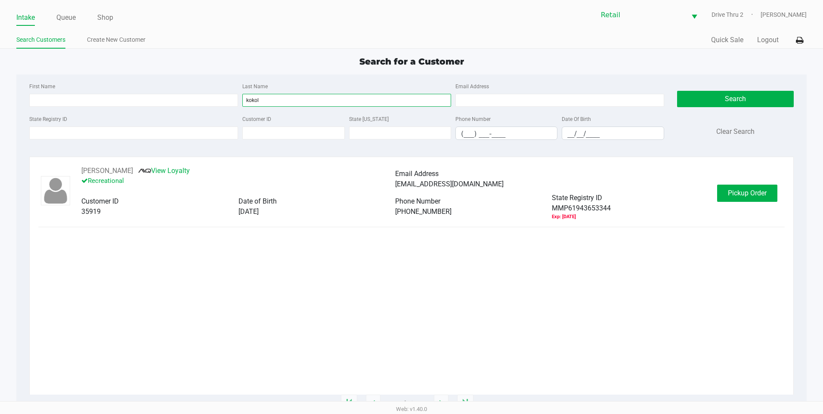
type input "kokol"
drag, startPoint x: 721, startPoint y: 184, endPoint x: 727, endPoint y: 188, distance: 7.8
click at [724, 185] on div "[PERSON_NAME] View Loyalty Recreational Email Address [EMAIL_ADDRESS][DOMAIN_NA…" at bounding box center [411, 193] width 746 height 55
click at [729, 188] on button "Pickup Order" at bounding box center [747, 193] width 60 height 17
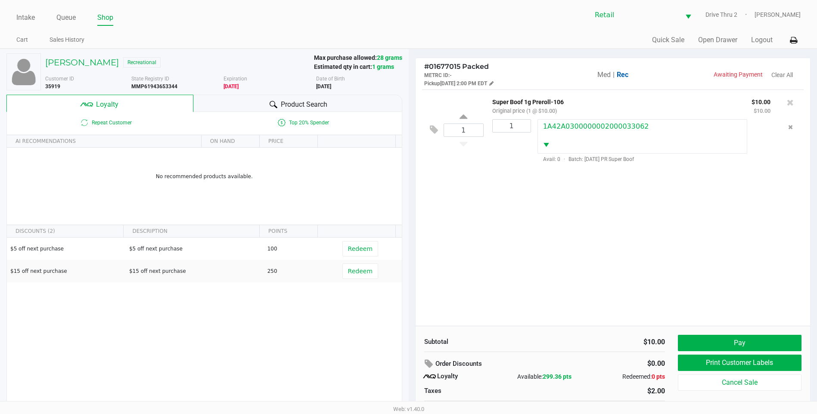
click at [718, 197] on div "1 Super Boof 1g Preroll-106 Original price (1 @ $10.00) $10.00 $10.00 1 1A42A03…" at bounding box center [612, 208] width 395 height 236
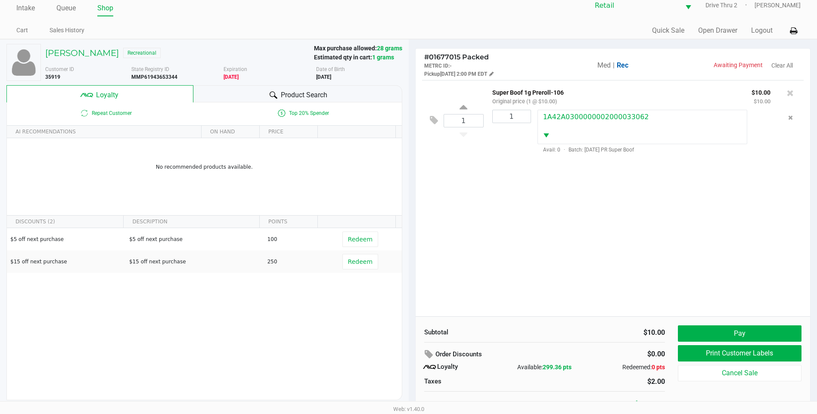
scroll to position [17, 0]
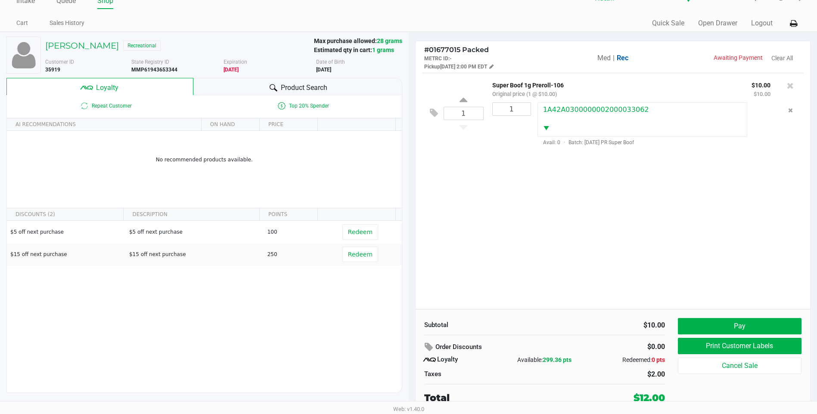
click at [528, 205] on div "1 Super Boof 1g Preroll-106 Original price (1 @ $10.00) $10.00 $10.00 1 1A42A03…" at bounding box center [612, 191] width 395 height 236
click at [692, 331] on button "Pay" at bounding box center [740, 326] width 124 height 16
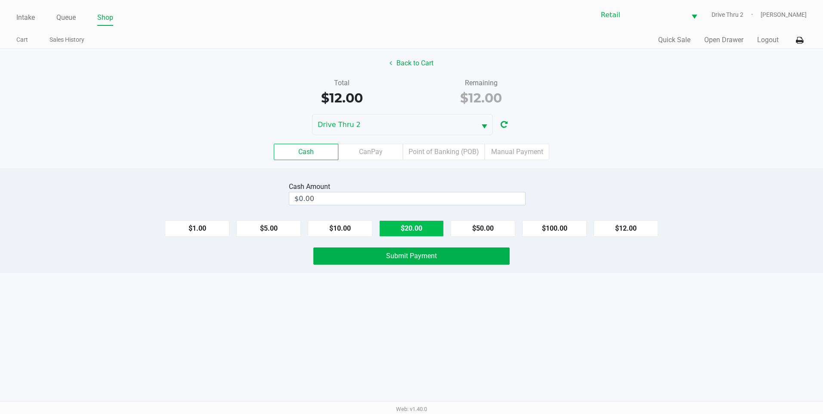
click at [397, 226] on button "$20.00" at bounding box center [411, 228] width 65 height 16
type input "$20.00"
click at [384, 263] on button "Submit Payment" at bounding box center [411, 256] width 196 height 17
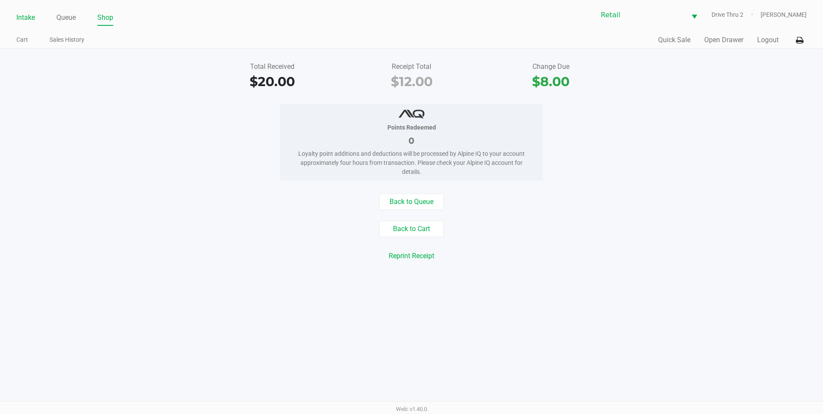
click at [28, 16] on link "Intake" at bounding box center [25, 18] width 19 height 12
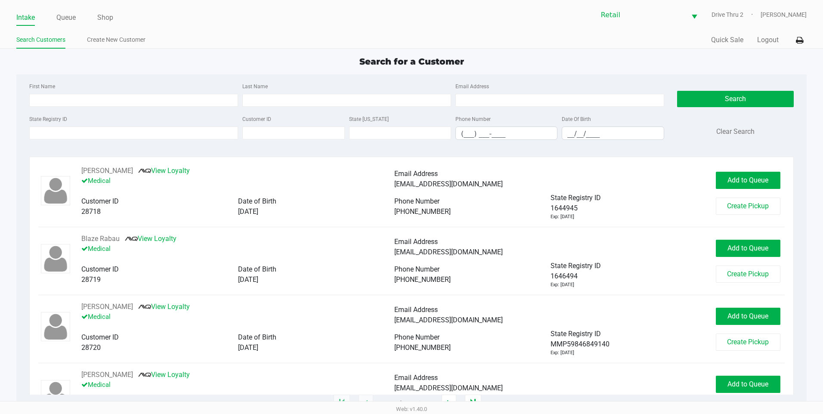
click at [346, 112] on div "First Name Last Name Email Address" at bounding box center [346, 97] width 639 height 33
click at [346, 107] on div "First Name Last Name Email Address" at bounding box center [346, 97] width 639 height 33
click at [345, 102] on input "Last Name" at bounding box center [346, 100] width 209 height 13
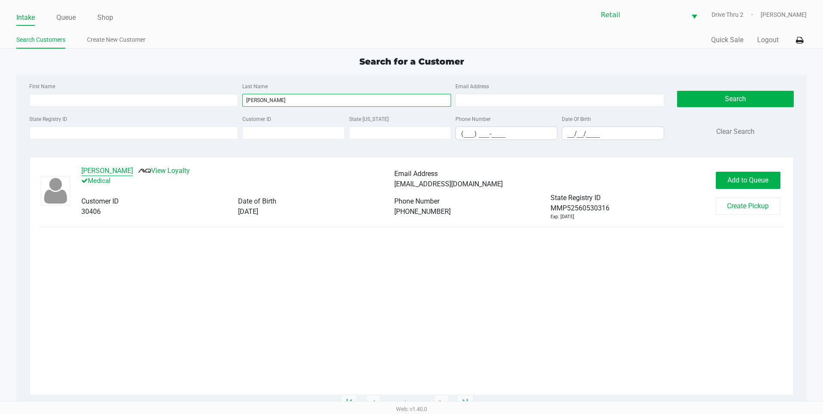
type input "[PERSON_NAME]"
click at [122, 169] on button "[PERSON_NAME]" at bounding box center [107, 171] width 52 height 10
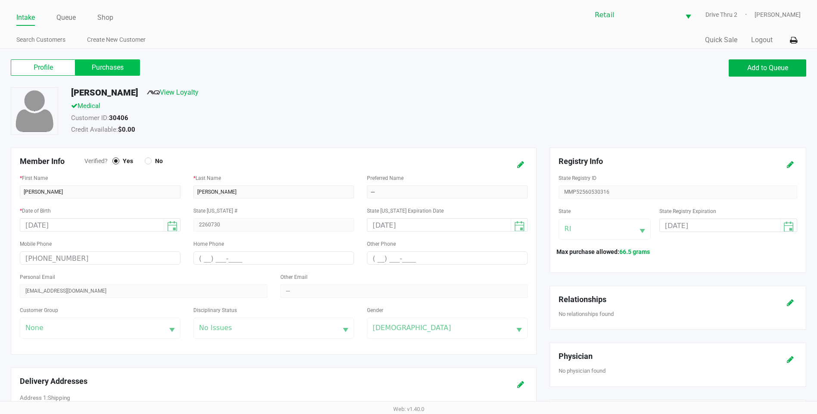
click at [104, 68] on label "Purchases" at bounding box center [107, 67] width 65 height 16
click at [0, 0] on 1 "Purchases" at bounding box center [0, 0] width 0 height 0
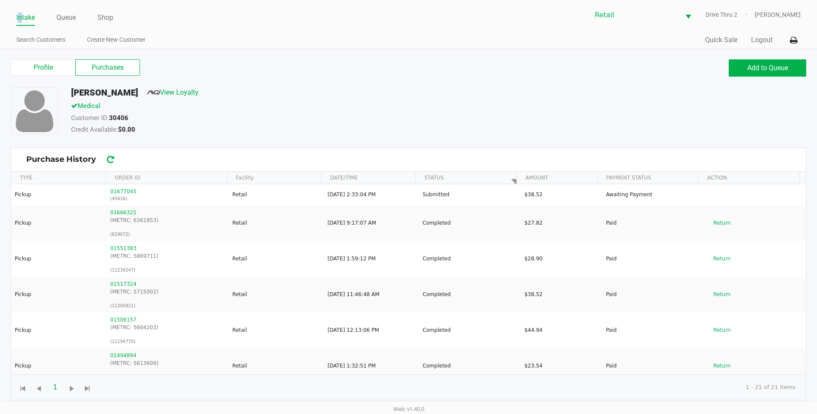
click at [21, 16] on link "Intake" at bounding box center [25, 18] width 19 height 12
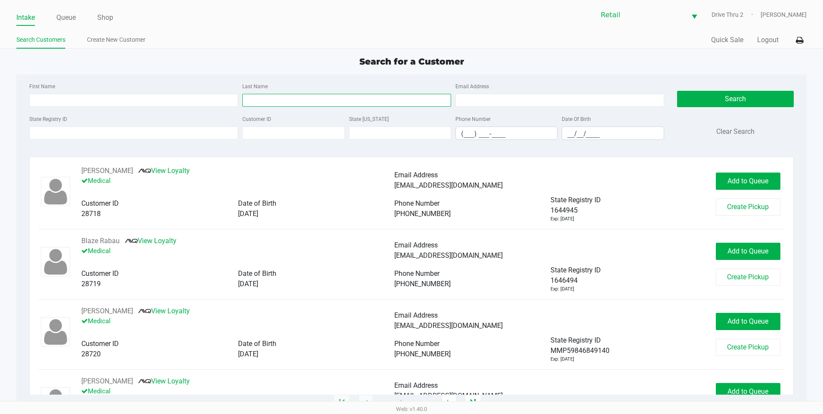
click at [291, 106] on input "Last Name" at bounding box center [346, 100] width 209 height 13
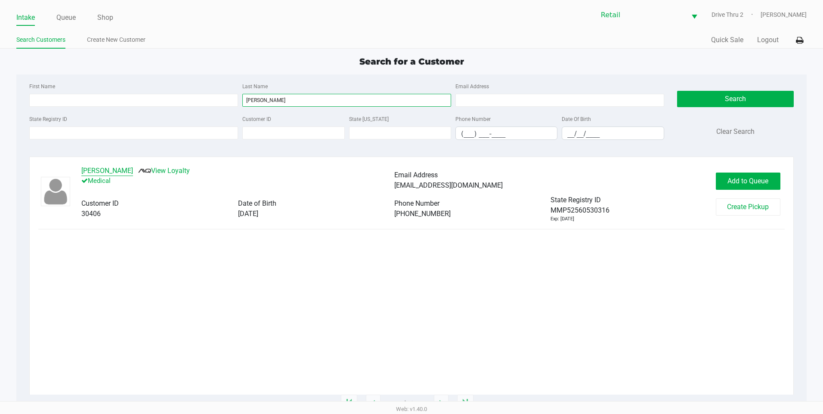
type input "[PERSON_NAME]"
click at [121, 168] on button "[PERSON_NAME]" at bounding box center [107, 171] width 52 height 10
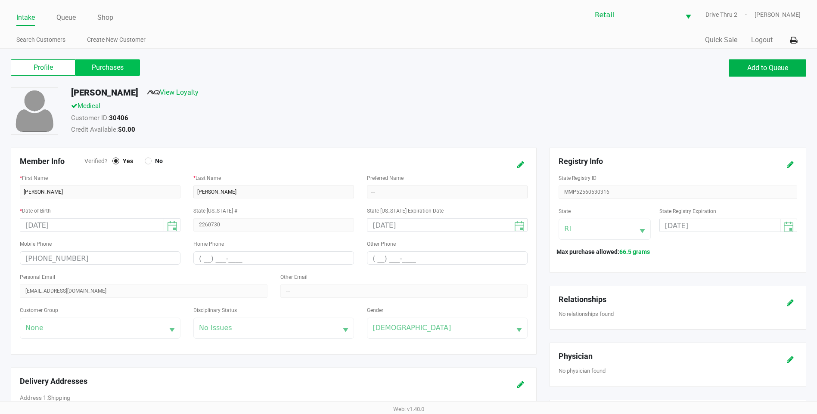
click at [111, 68] on label "Purchases" at bounding box center [107, 67] width 65 height 16
click at [0, 0] on 1 "Purchases" at bounding box center [0, 0] width 0 height 0
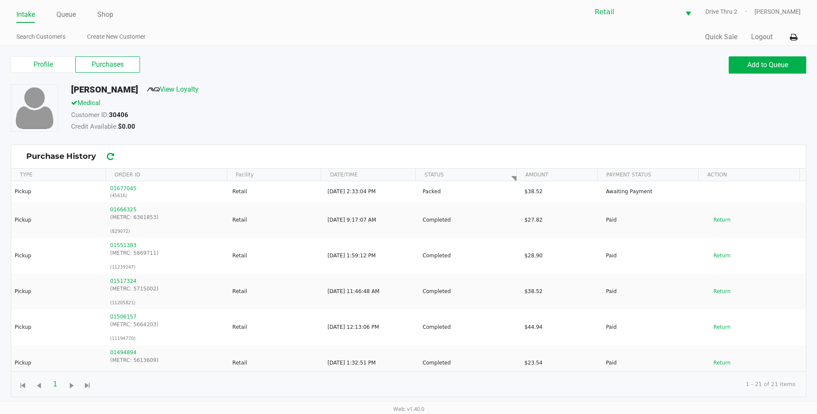
scroll to position [3, 0]
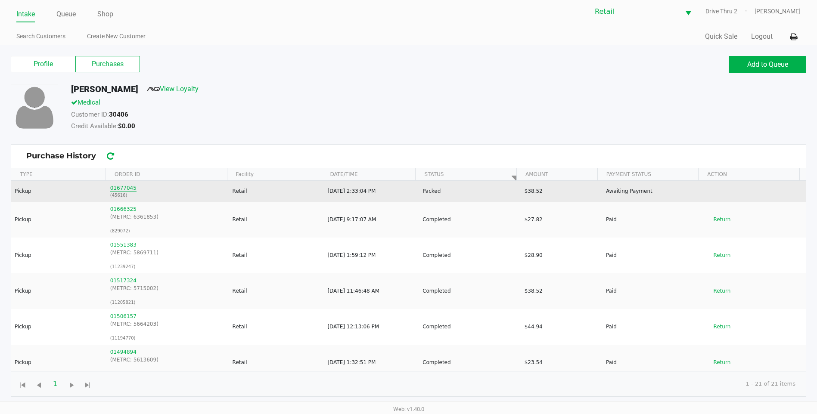
click at [122, 189] on button "01677045" at bounding box center [123, 188] width 26 height 8
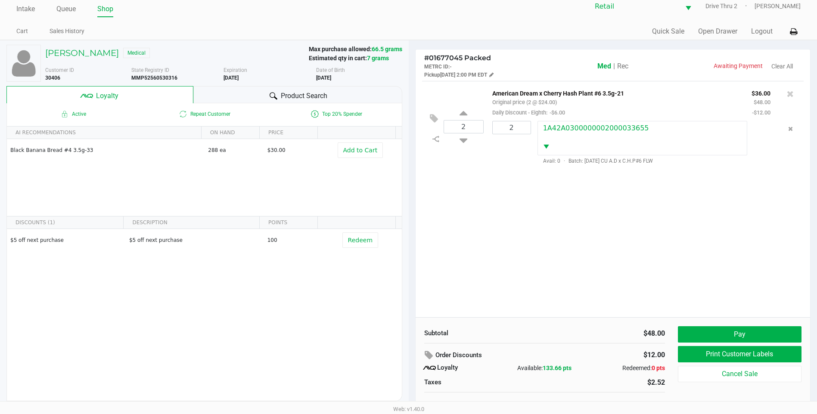
scroll to position [17, 0]
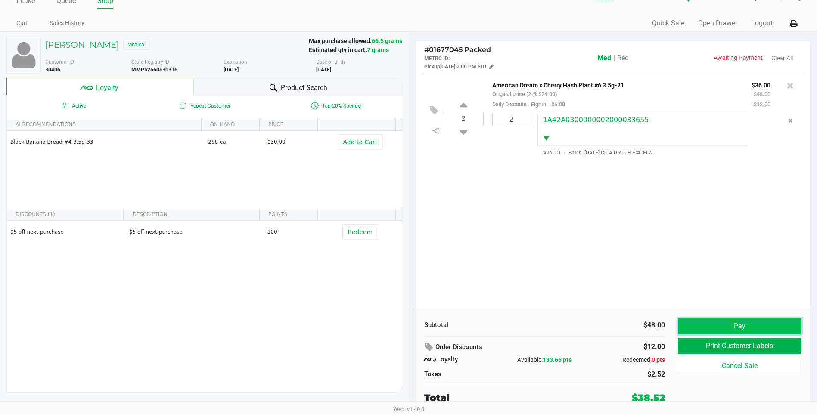
click at [710, 328] on button "Pay" at bounding box center [740, 326] width 124 height 16
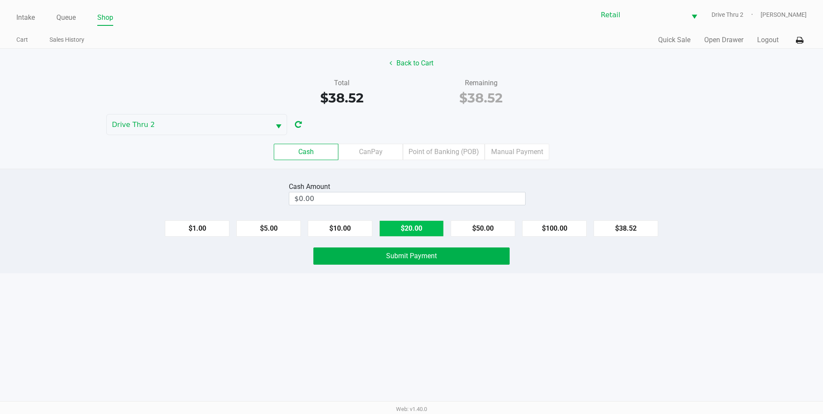
click at [402, 227] on button "$20.00" at bounding box center [411, 228] width 65 height 16
click at [404, 227] on button "$20.00" at bounding box center [411, 228] width 65 height 16
type input "$40.00"
click at [403, 260] on button "Submit Payment" at bounding box center [411, 256] width 196 height 17
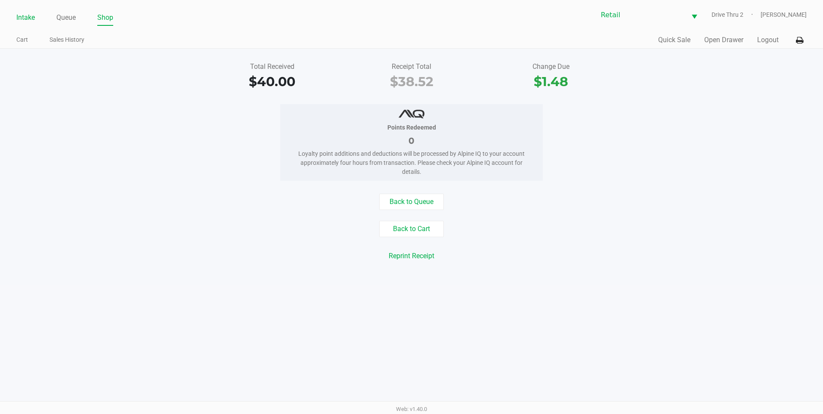
click at [25, 19] on link "Intake" at bounding box center [25, 18] width 19 height 12
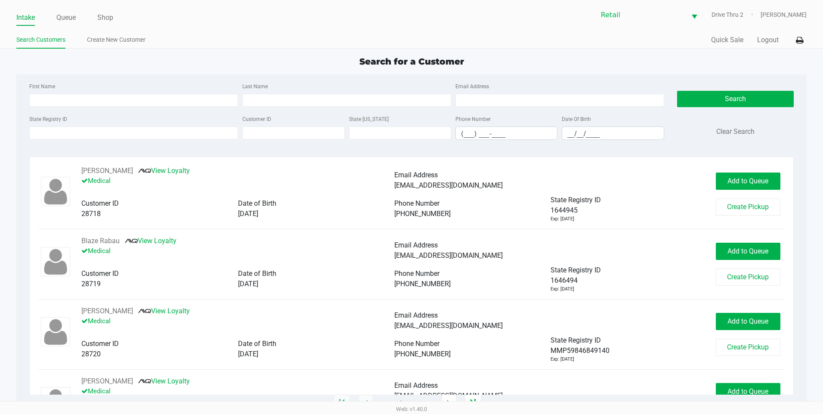
click at [386, 110] on div "First Name Last Name Email Address" at bounding box center [346, 97] width 639 height 33
click at [386, 101] on input "Last Name" at bounding box center [346, 100] width 209 height 13
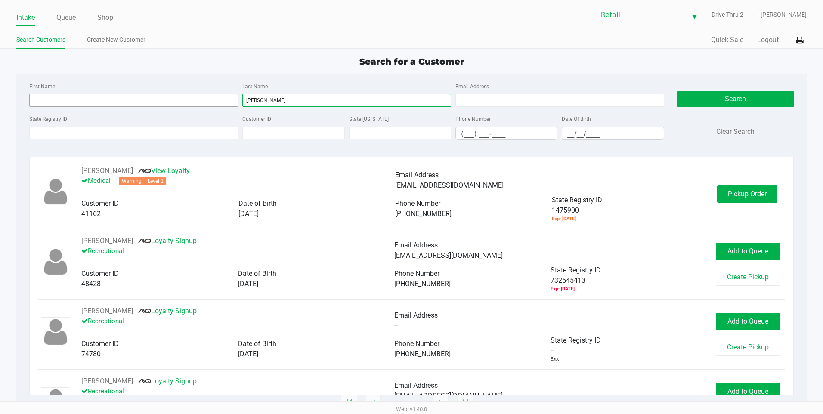
type input "[PERSON_NAME]"
click at [231, 95] on input "First Name" at bounding box center [133, 100] width 209 height 13
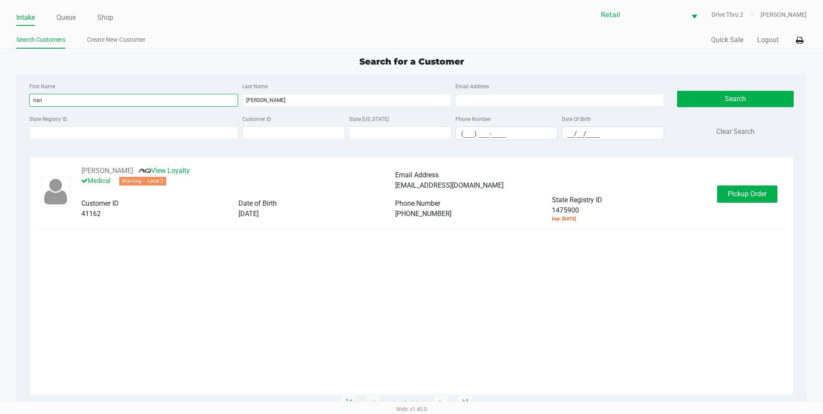
type input "nan"
drag, startPoint x: 715, startPoint y: 191, endPoint x: 721, endPoint y: 191, distance: 5.6
click at [716, 191] on div "[PERSON_NAME] View Loyalty Medical Warning – Level 2 Email Address [EMAIL_ADDRE…" at bounding box center [395, 194] width 644 height 57
click at [722, 191] on button "Pickup Order" at bounding box center [747, 194] width 60 height 17
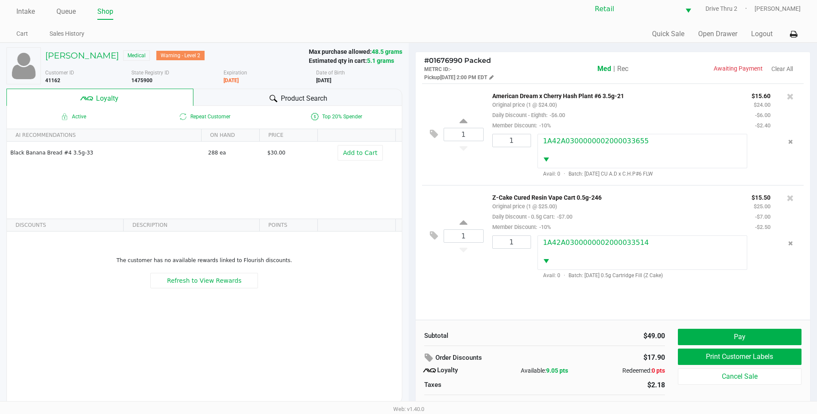
scroll to position [17, 0]
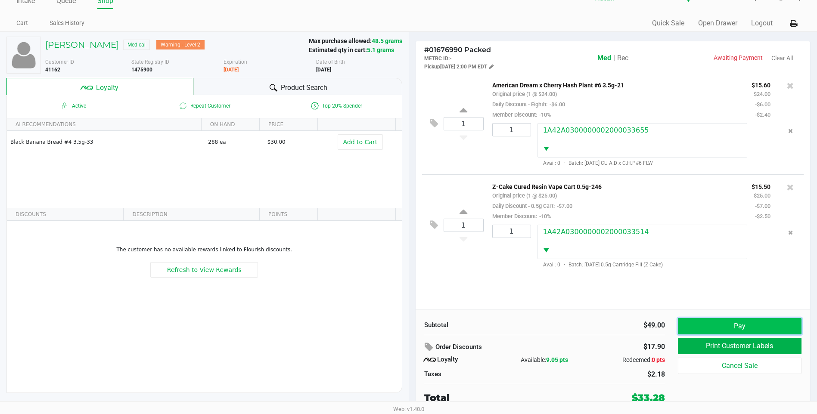
click at [715, 323] on button "Pay" at bounding box center [740, 326] width 124 height 16
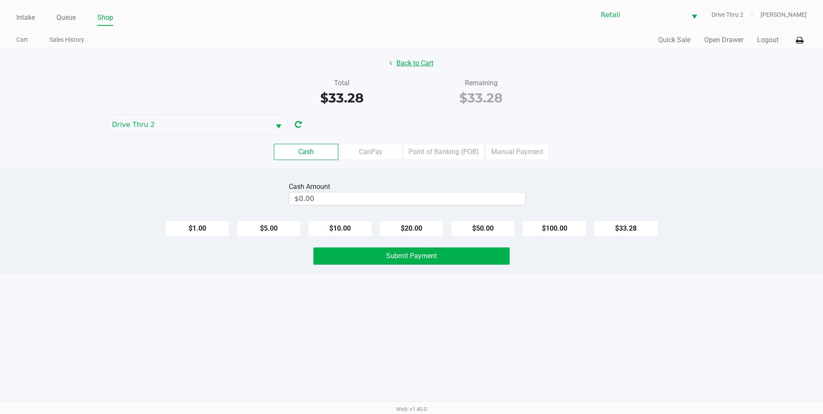
click at [420, 65] on button "Back to Cart" at bounding box center [411, 63] width 55 height 16
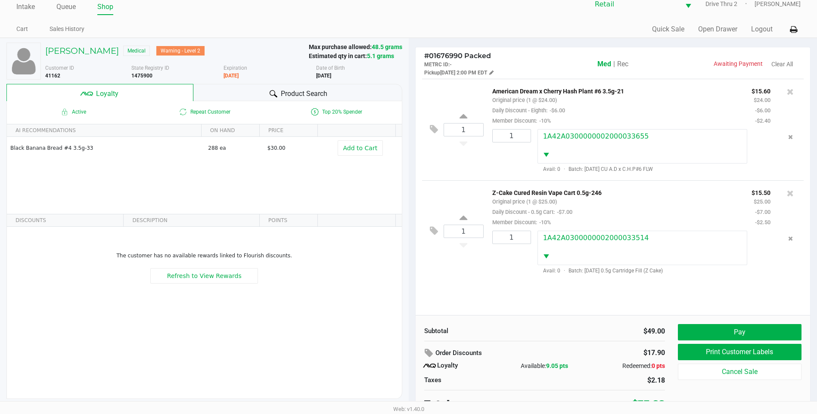
scroll to position [17, 0]
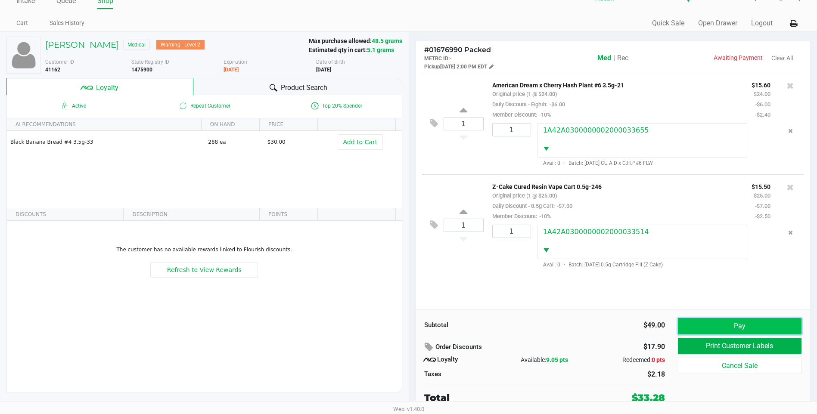
click at [700, 326] on button "Pay" at bounding box center [740, 326] width 124 height 16
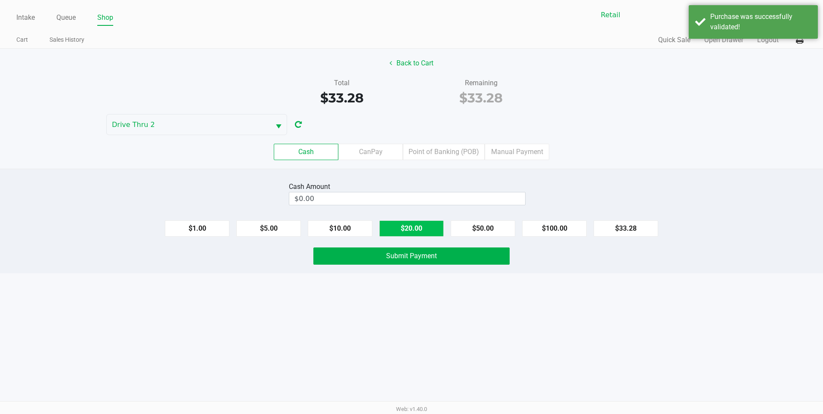
click at [393, 232] on button "$20.00" at bounding box center [411, 228] width 65 height 16
type input "$40.00"
click at [396, 250] on button "Submit Payment" at bounding box center [411, 256] width 196 height 17
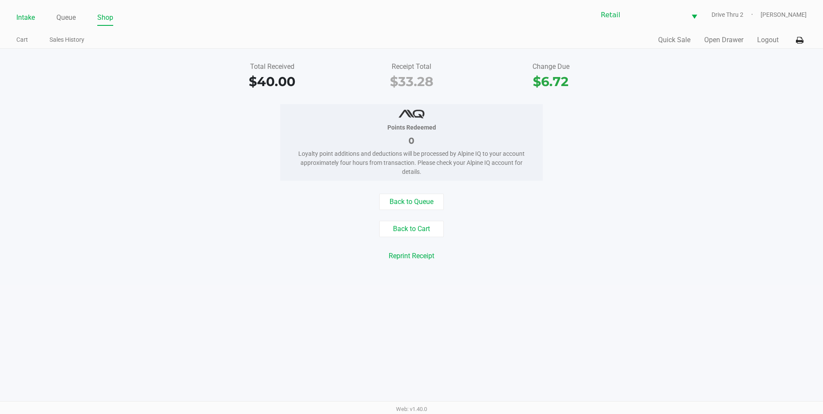
click at [22, 22] on link "Intake" at bounding box center [25, 18] width 19 height 12
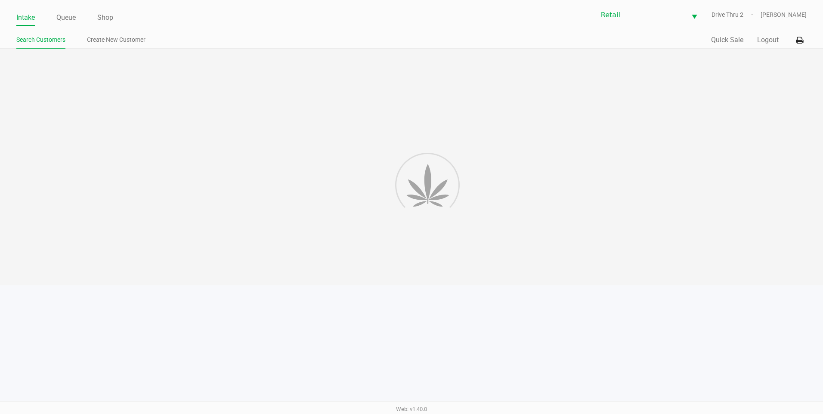
click at [287, 100] on div at bounding box center [411, 167] width 823 height 237
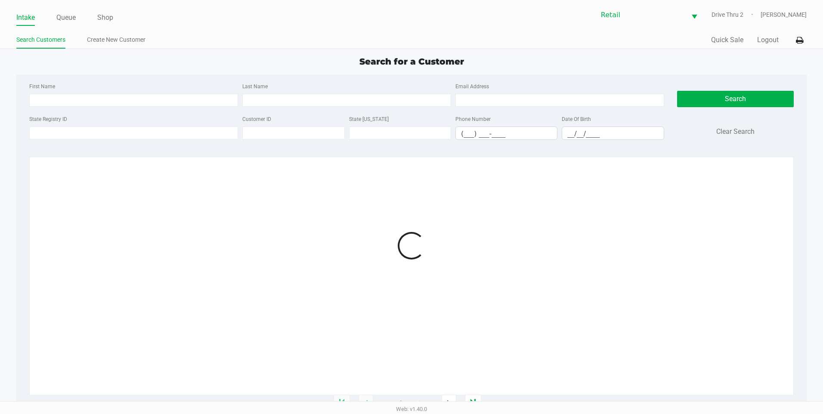
click at [288, 93] on div "Last Name" at bounding box center [346, 94] width 213 height 26
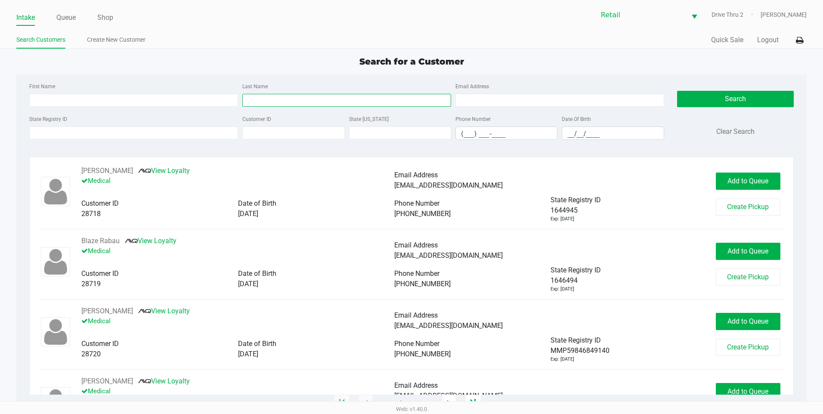
click at [288, 95] on input "Last Name" at bounding box center [346, 100] width 209 height 13
type input "[PERSON_NAME]"
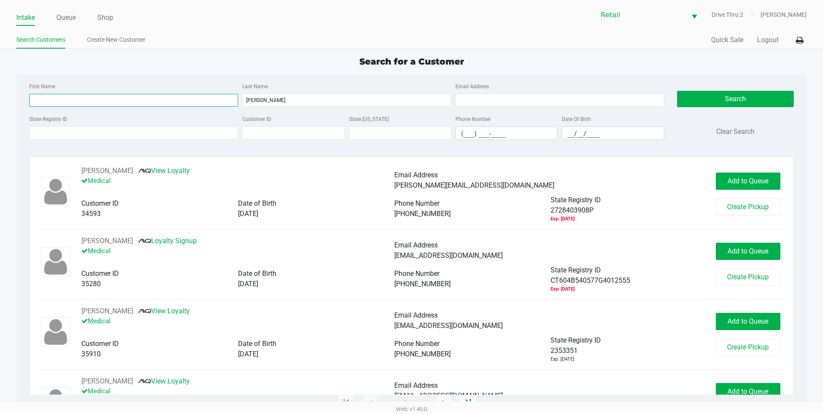
click at [132, 96] on input "First Name" at bounding box center [133, 100] width 209 height 13
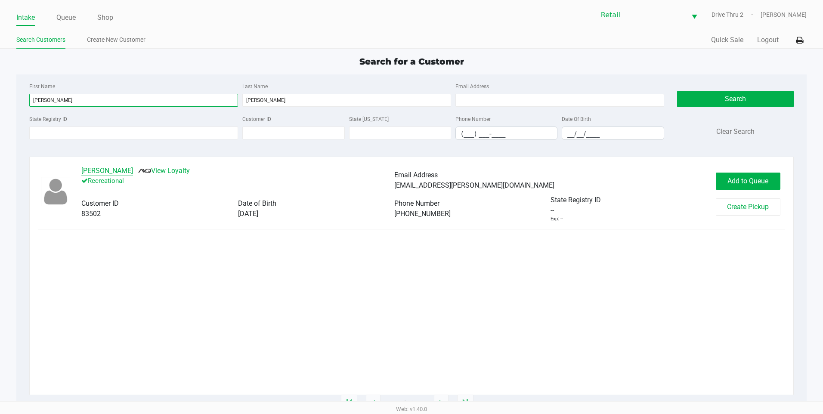
type input "[PERSON_NAME]"
click at [95, 173] on button "[PERSON_NAME]" at bounding box center [107, 171] width 52 height 10
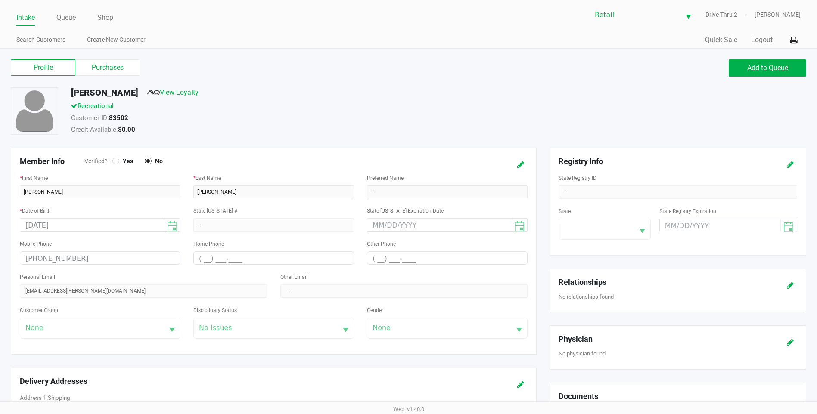
click at [103, 59] on div "Profile Purchases Add to Queue" at bounding box center [408, 72] width 808 height 30
click at [101, 59] on div "Profile Purchases Add to Queue" at bounding box center [408, 72] width 808 height 30
click at [95, 65] on label "Purchases" at bounding box center [107, 67] width 65 height 16
click at [0, 0] on 1 "Purchases" at bounding box center [0, 0] width 0 height 0
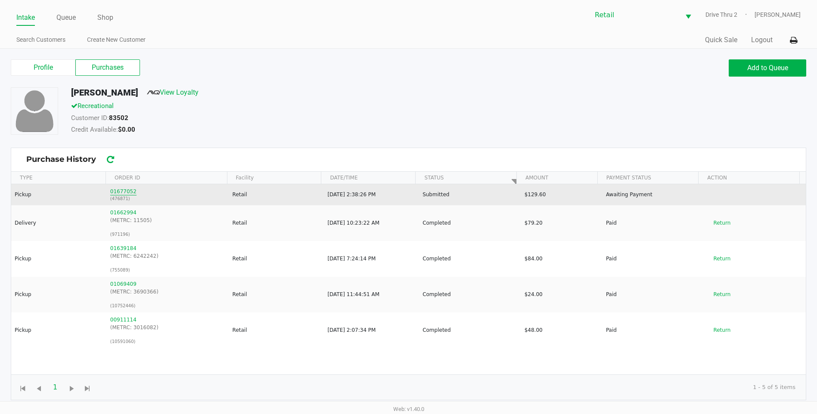
click at [119, 192] on button "01677052" at bounding box center [123, 192] width 26 height 8
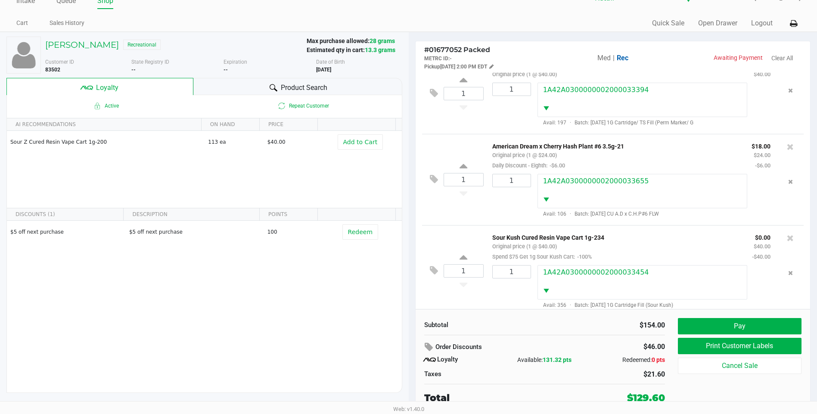
scroll to position [195, 0]
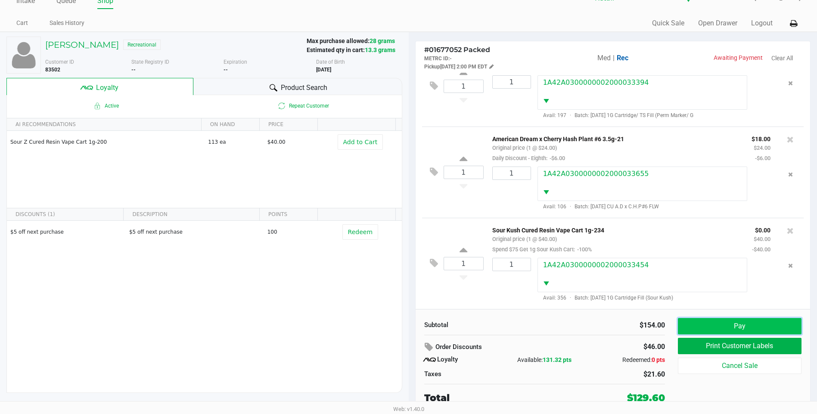
click at [712, 326] on button "Pay" at bounding box center [740, 326] width 124 height 16
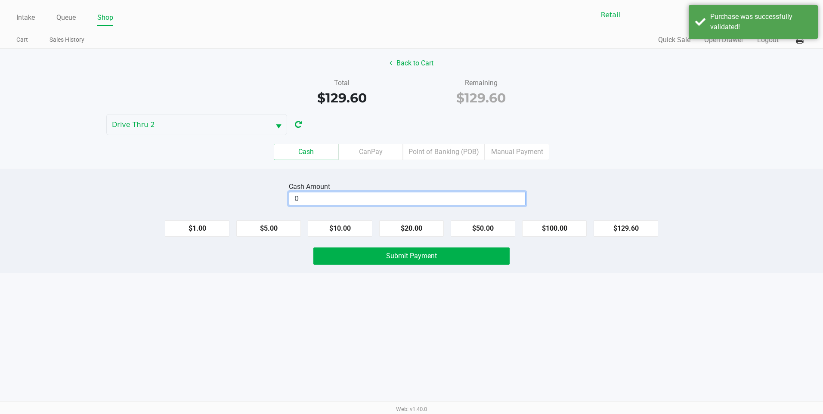
click at [502, 194] on input "0" at bounding box center [407, 198] width 236 height 12
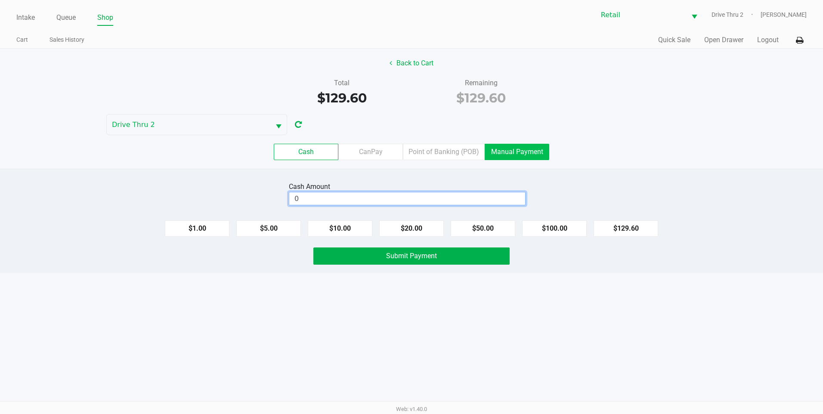
type input "$0.00"
click at [512, 147] on label "Manual Payment" at bounding box center [517, 152] width 65 height 16
click at [0, 0] on 8 "Manual Payment" at bounding box center [0, 0] width 0 height 0
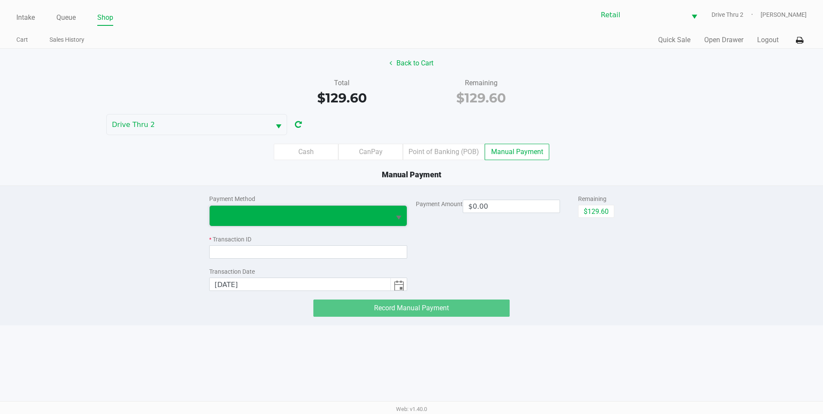
click at [351, 209] on span at bounding box center [300, 216] width 181 height 20
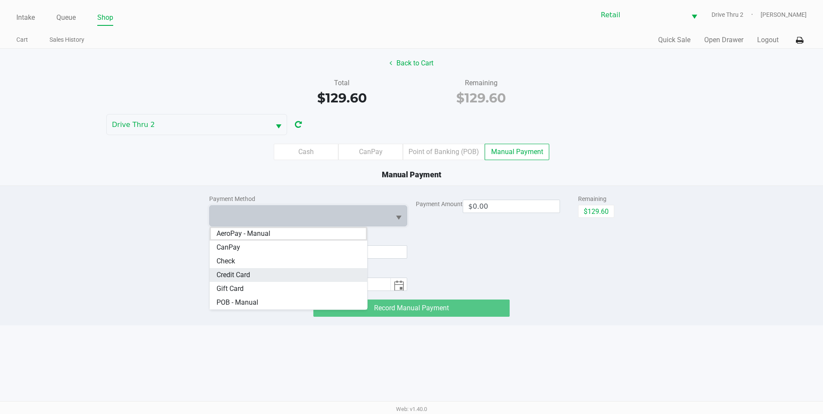
click at [274, 273] on Card "Credit Card" at bounding box center [289, 275] width 158 height 14
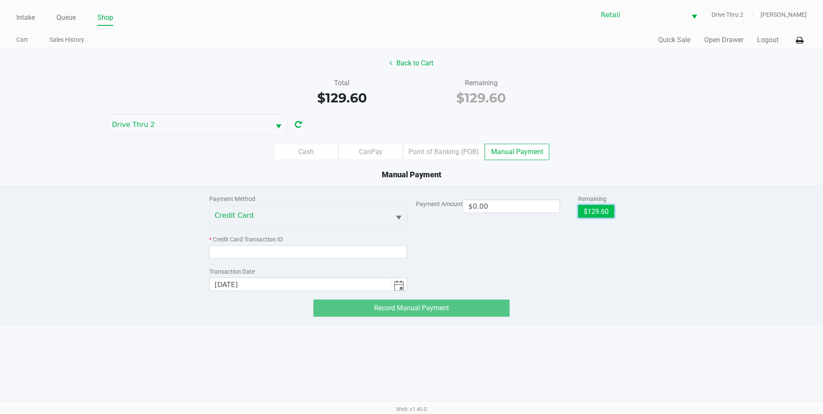
click at [585, 209] on button "$129.60" at bounding box center [596, 211] width 36 height 13
type input "$129.60"
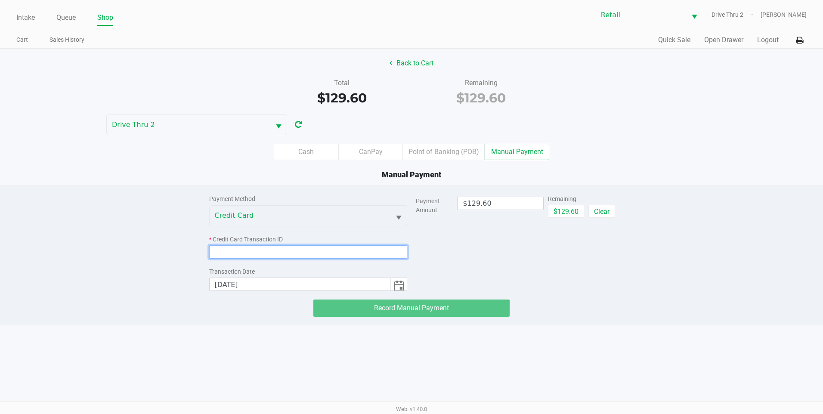
click at [271, 255] on input at bounding box center [308, 251] width 198 height 13
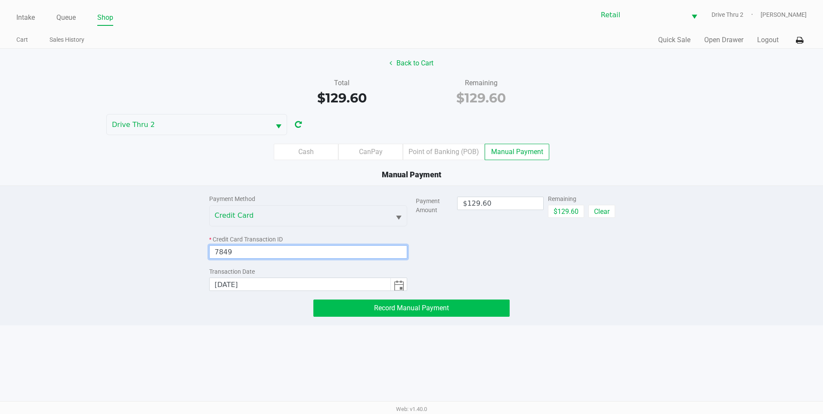
type input "7849"
click at [341, 313] on button "Record Manual Payment" at bounding box center [411, 308] width 196 height 17
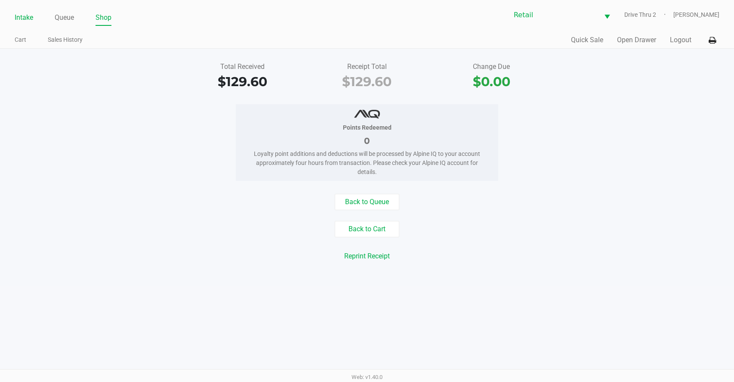
click at [20, 17] on link "Intake" at bounding box center [24, 18] width 19 height 12
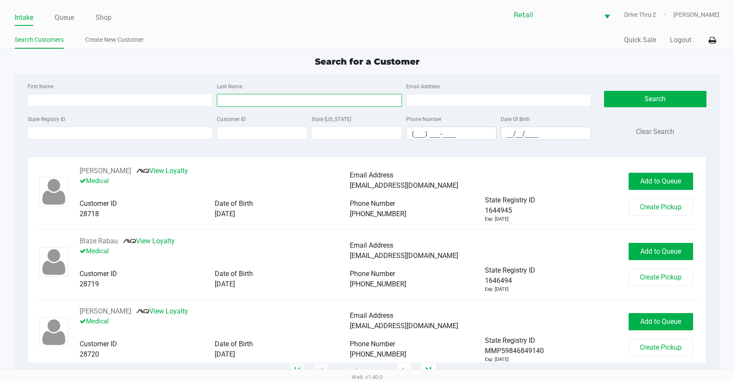
click at [304, 98] on input "Last Name" at bounding box center [309, 100] width 185 height 13
type input "m"
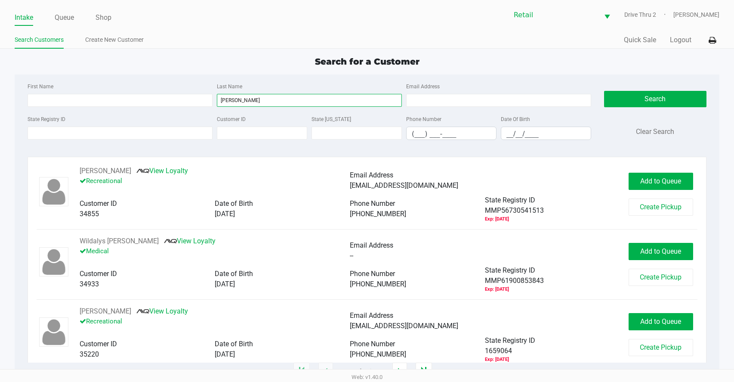
type input "[PERSON_NAME]"
click at [177, 93] on div "First Name" at bounding box center [119, 94] width 189 height 26
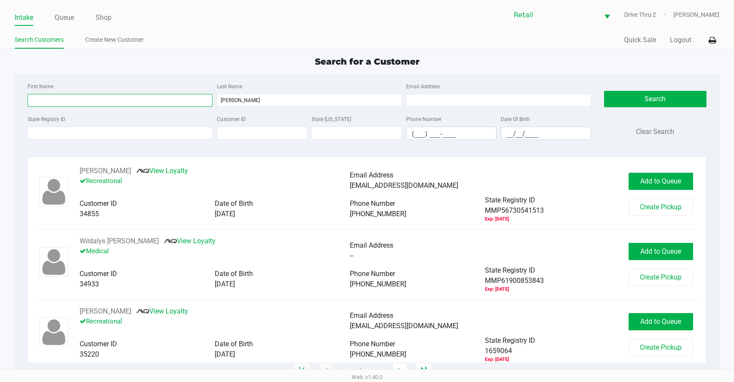
click at [180, 101] on input "First Name" at bounding box center [120, 100] width 185 height 13
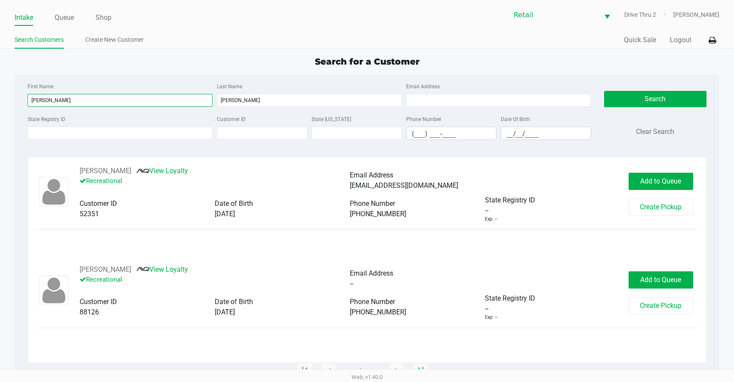
type input "[PERSON_NAME]"
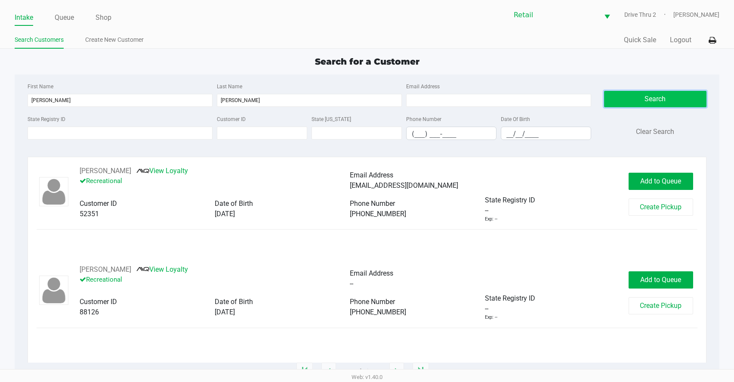
click at [637, 96] on button "Search" at bounding box center [655, 99] width 102 height 16
click at [99, 170] on button "[PERSON_NAME]" at bounding box center [106, 171] width 52 height 10
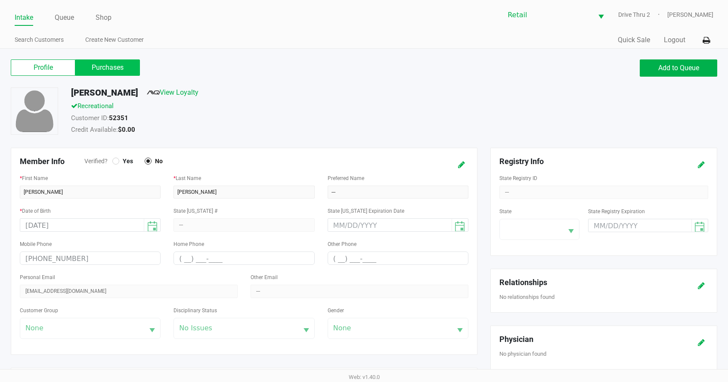
click at [110, 66] on label "Purchases" at bounding box center [107, 67] width 65 height 16
click at [0, 0] on 1 "Purchases" at bounding box center [0, 0] width 0 height 0
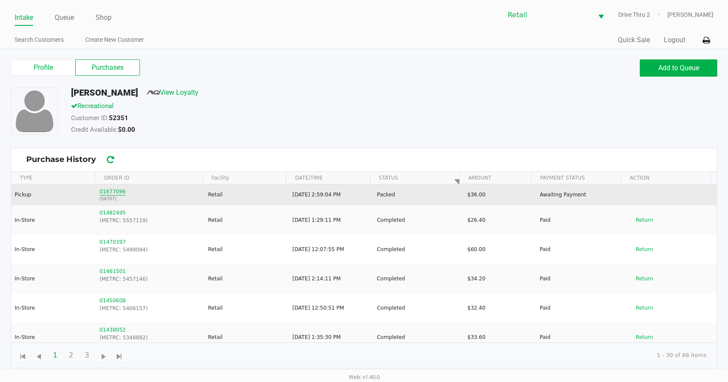
click at [110, 189] on button "01677096" at bounding box center [112, 192] width 26 height 8
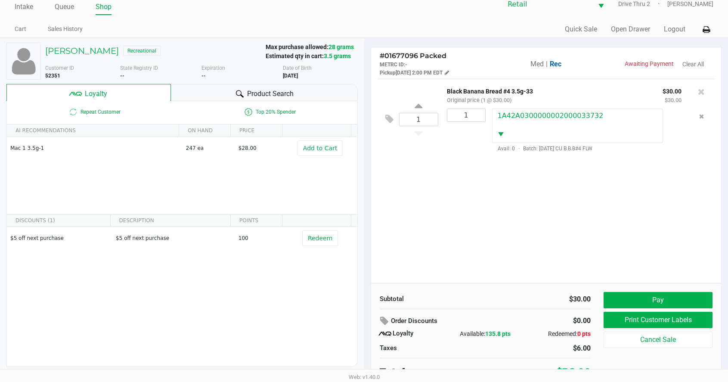
scroll to position [17, 0]
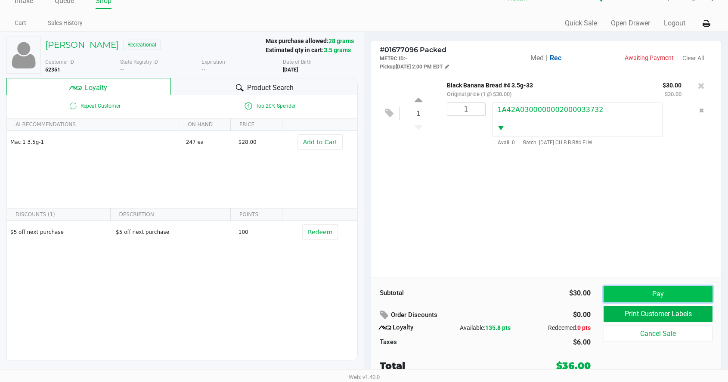
click at [644, 290] on button "Pay" at bounding box center [658, 294] width 109 height 16
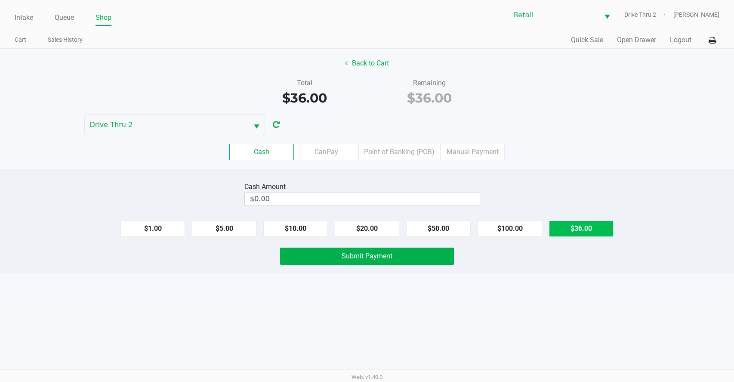
click at [564, 229] on button "$36.00" at bounding box center [581, 228] width 65 height 16
type input "$36.00"
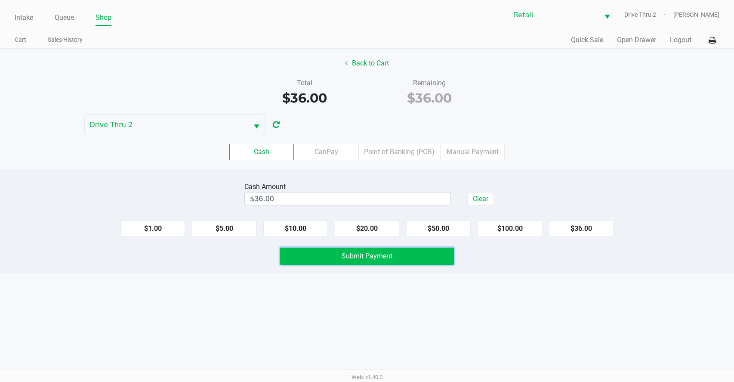
click at [385, 253] on span "Submit Payment" at bounding box center [367, 256] width 51 height 8
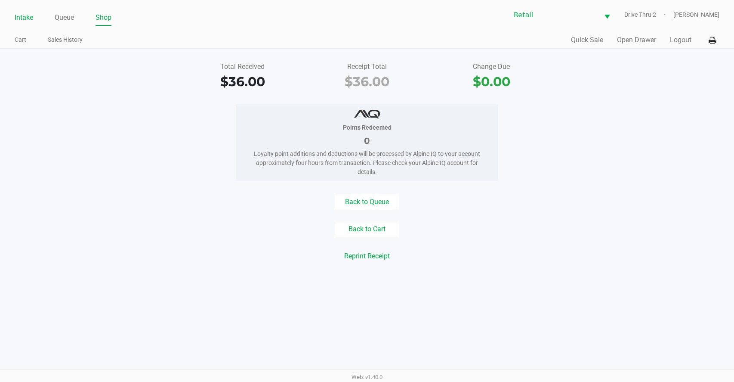
click at [22, 19] on link "Intake" at bounding box center [24, 18] width 19 height 12
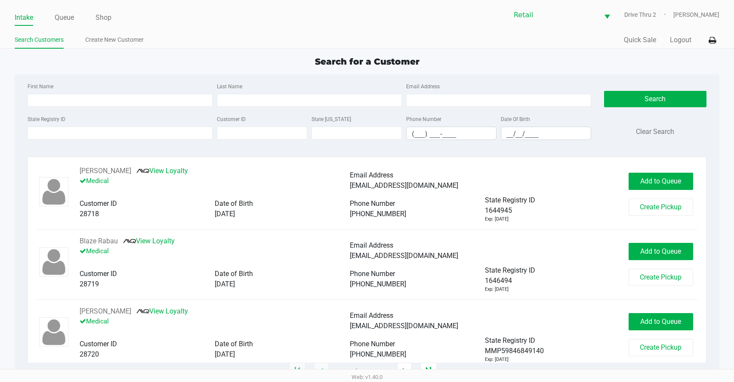
click at [244, 110] on div "First Name Last Name Email Address" at bounding box center [309, 97] width 568 height 33
click at [247, 107] on div "First Name Last Name Email Address" at bounding box center [309, 97] width 568 height 33
click at [248, 100] on input "Last Name" at bounding box center [309, 100] width 185 height 13
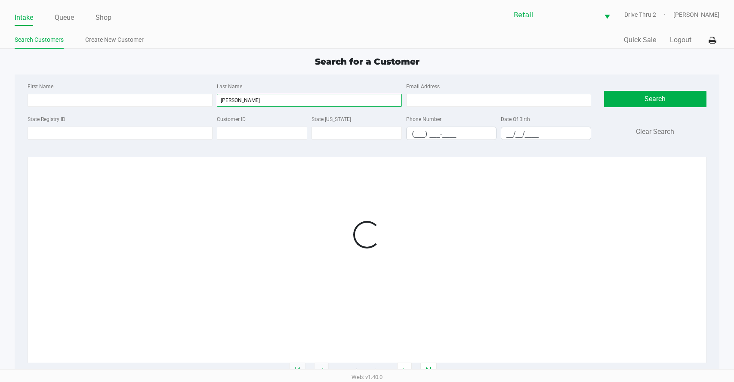
type input "[PERSON_NAME]"
click at [198, 86] on div "First Name" at bounding box center [119, 94] width 189 height 26
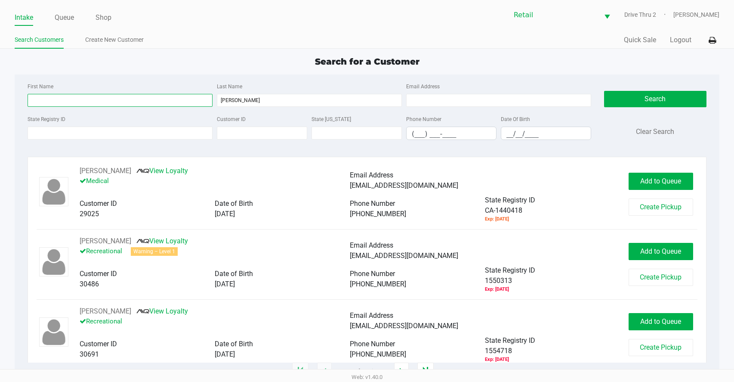
click at [192, 96] on input "First Name" at bounding box center [120, 100] width 185 height 13
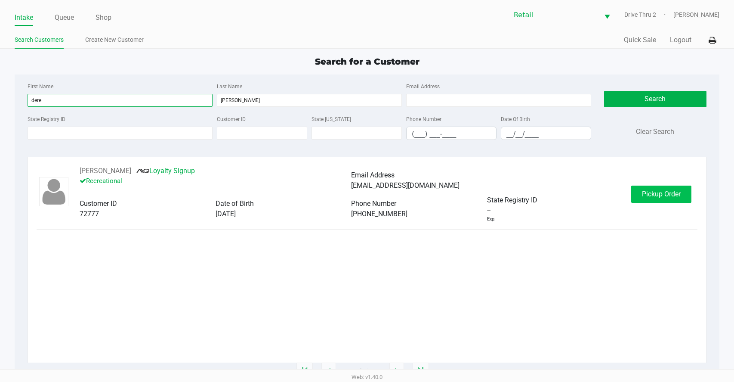
type input "dere"
click at [649, 193] on span "Pickup Order" at bounding box center [661, 194] width 39 height 8
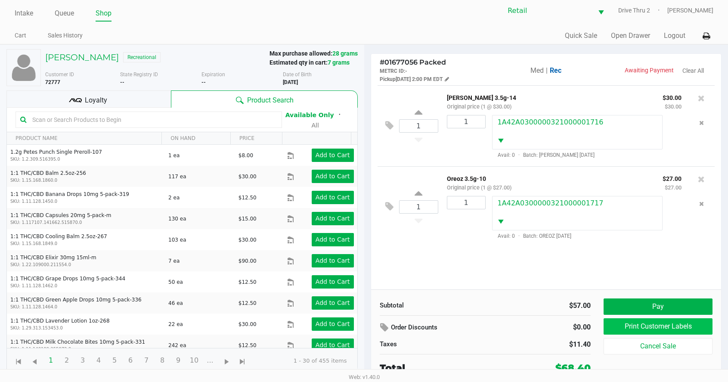
scroll to position [6, 0]
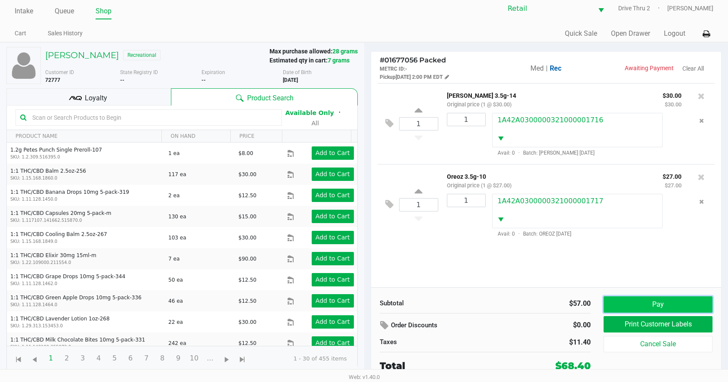
click at [651, 305] on button "Pay" at bounding box center [658, 304] width 109 height 16
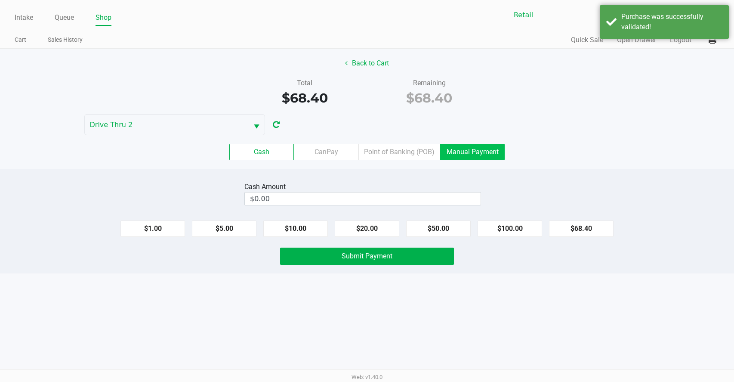
click at [453, 153] on label "Manual Payment" at bounding box center [472, 152] width 65 height 16
click at [0, 0] on 8 "Manual Payment" at bounding box center [0, 0] width 0 height 0
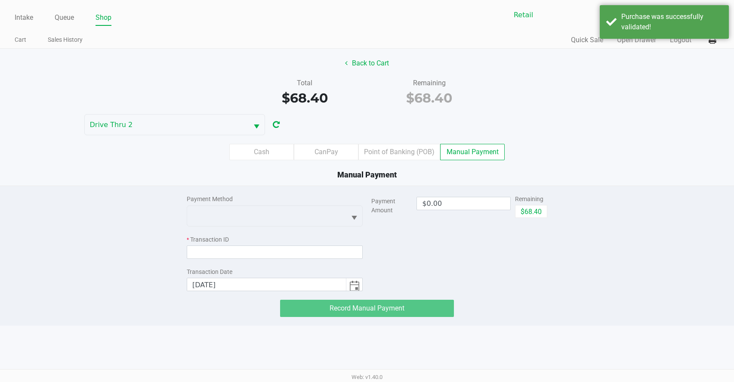
click at [304, 201] on div "Payment Method" at bounding box center [275, 199] width 176 height 9
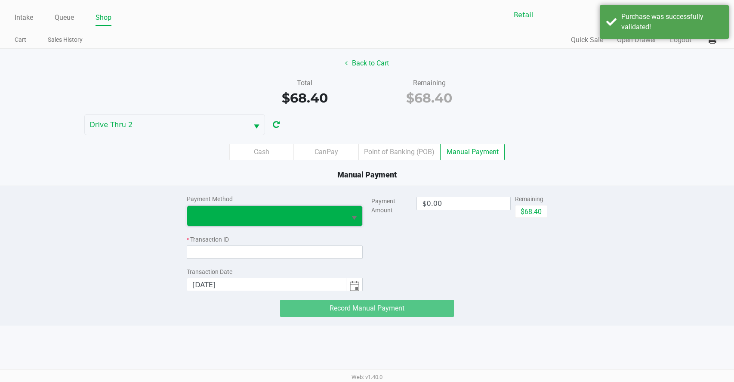
click at [302, 206] on span at bounding box center [266, 216] width 159 height 20
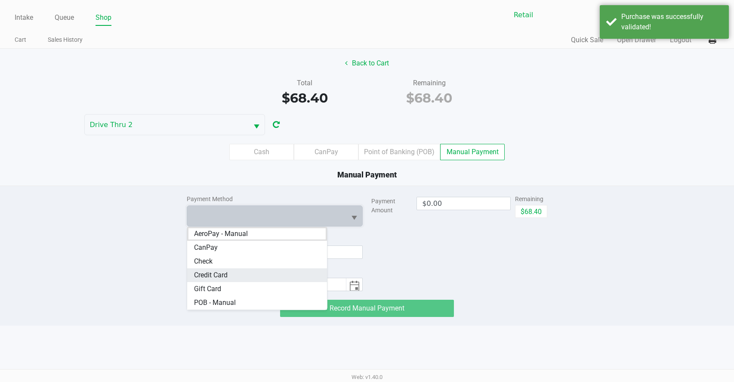
click at [198, 269] on Card "Credit Card" at bounding box center [257, 275] width 140 height 14
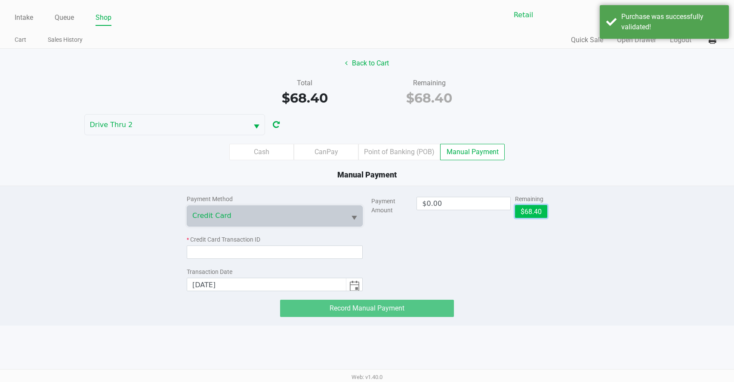
click at [522, 211] on button "$68.40" at bounding box center [531, 211] width 32 height 13
type input "$68.40"
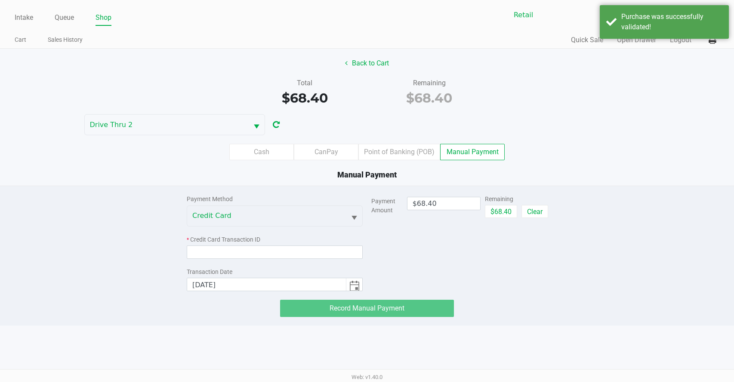
click at [313, 242] on div "* Credit Card Transaction ID" at bounding box center [275, 239] width 176 height 9
click at [304, 258] on input at bounding box center [275, 251] width 176 height 13
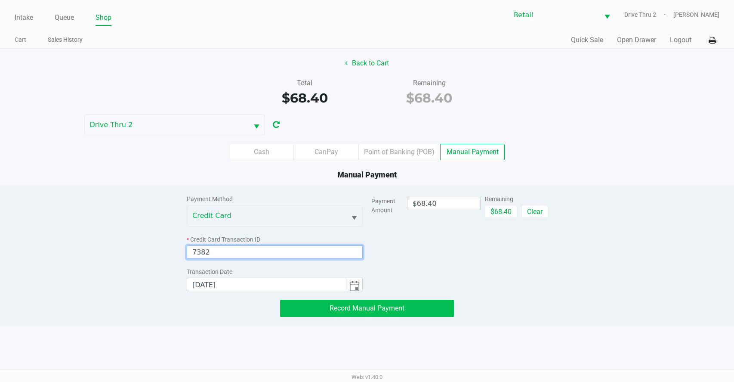
type input "7382"
click at [332, 312] on button "Record Manual Payment" at bounding box center [367, 308] width 174 height 17
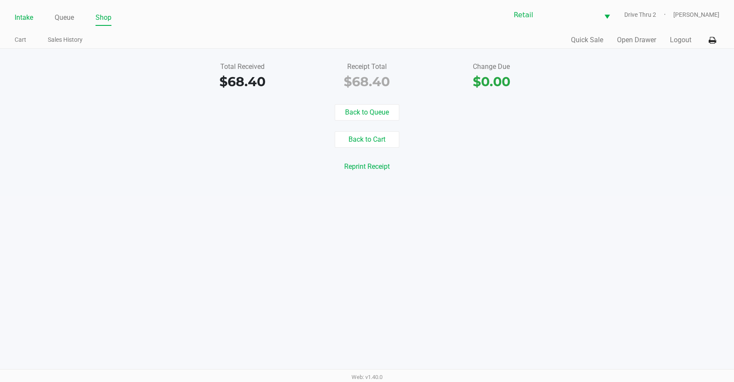
click at [18, 17] on link "Intake" at bounding box center [24, 18] width 19 height 12
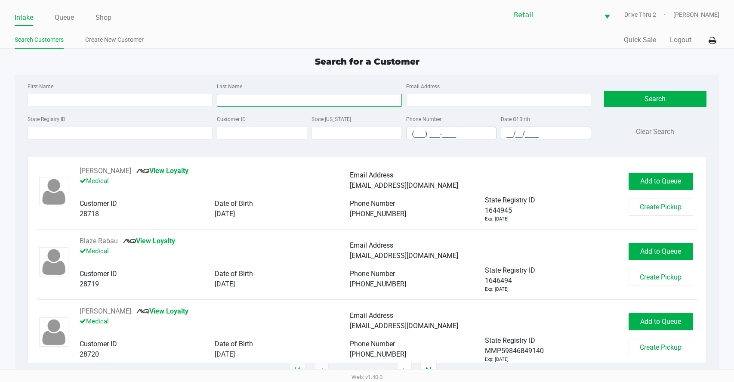
click at [226, 105] on input "Last Name" at bounding box center [309, 100] width 185 height 13
type input "[PERSON_NAME]"
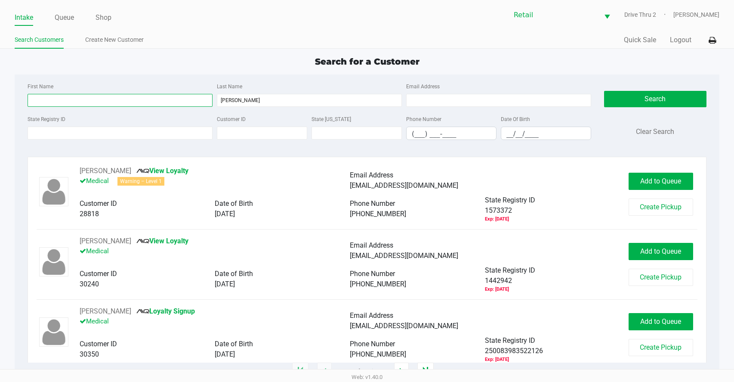
click at [150, 101] on input "First Name" at bounding box center [120, 100] width 185 height 13
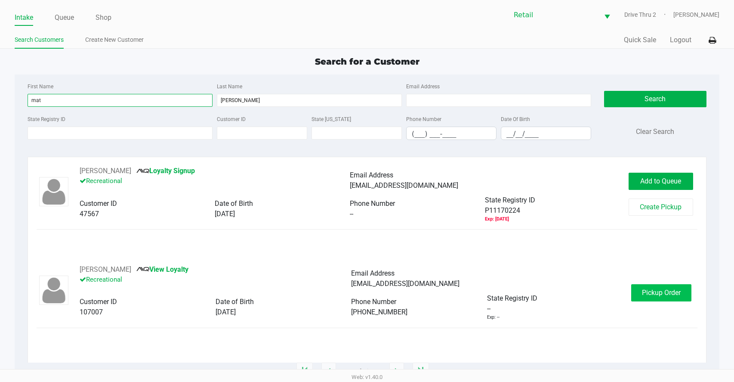
type input "mat"
click at [672, 291] on span "Pickup Order" at bounding box center [661, 292] width 39 height 8
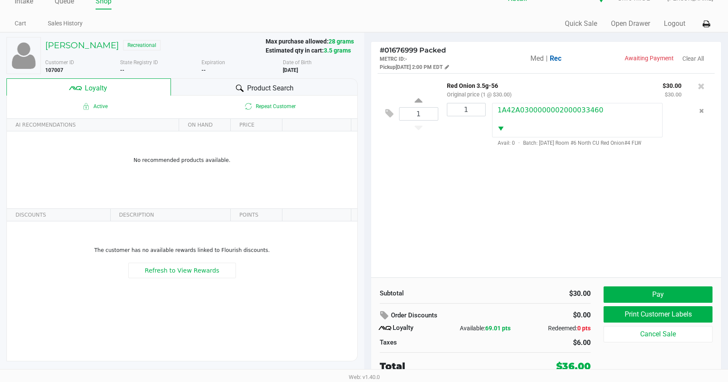
scroll to position [17, 0]
click at [650, 294] on button "Pay" at bounding box center [658, 294] width 109 height 16
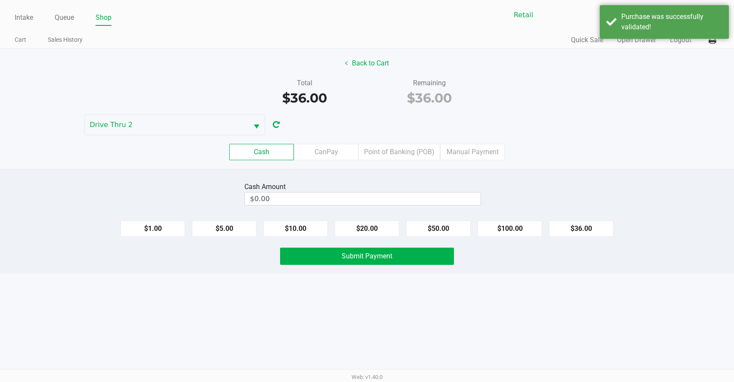
click at [380, 55] on div "Back to Cart Total $36.00 Remaining $36.00 Drive Thru 2 Cash CanPay Point of Ba…" at bounding box center [367, 109] width 734 height 120
click at [371, 62] on button "Back to Cart" at bounding box center [367, 63] width 55 height 16
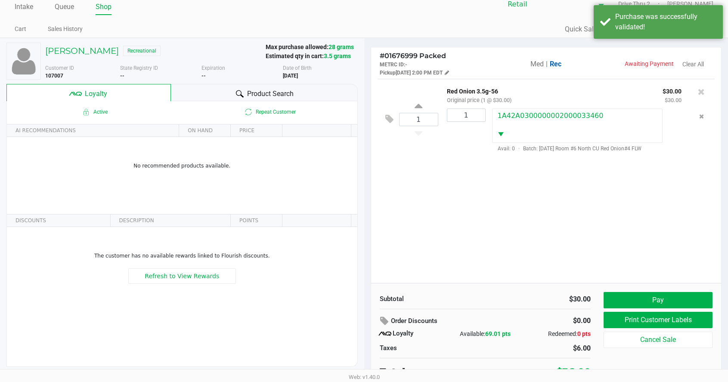
scroll to position [17, 0]
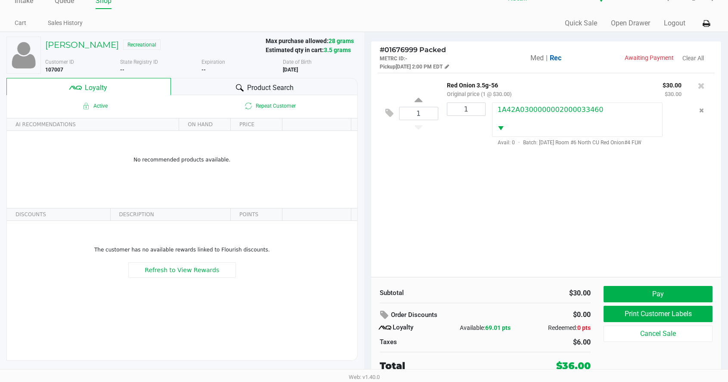
click at [442, 199] on div "1 Red Onion 3.5g-56 Original price (1 @ $30.00) $30.00 $30.00 1 1A42A0300000002…" at bounding box center [546, 175] width 350 height 204
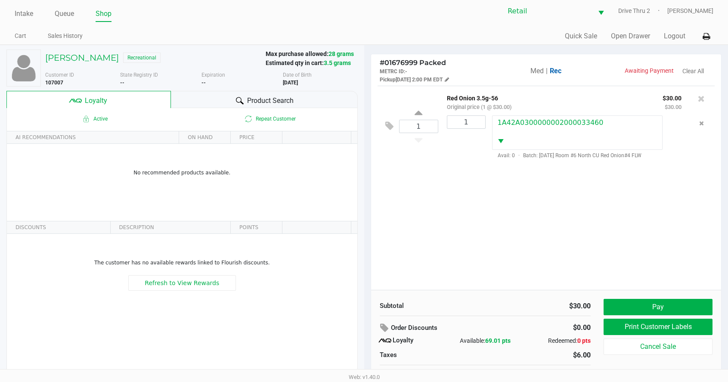
scroll to position [0, 0]
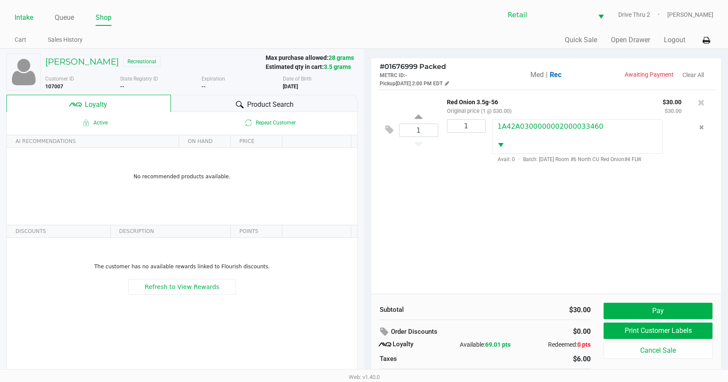
click at [25, 15] on link "Intake" at bounding box center [24, 18] width 19 height 12
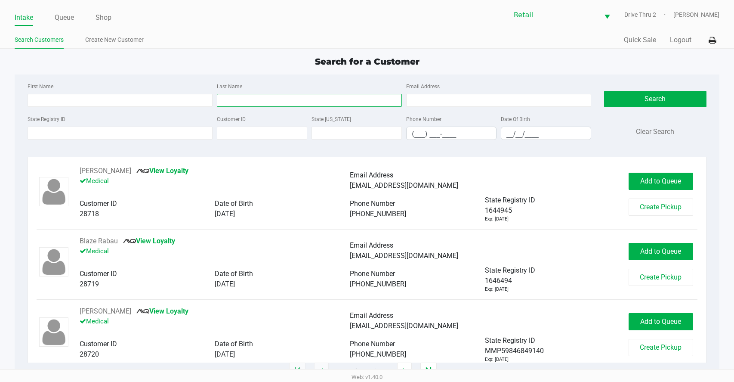
click at [340, 95] on input "Last Name" at bounding box center [309, 100] width 185 height 13
type input "[PERSON_NAME]"
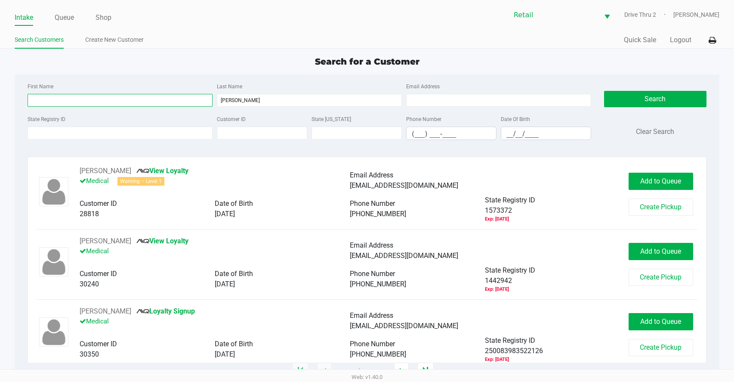
click at [173, 103] on input "First Name" at bounding box center [120, 100] width 185 height 13
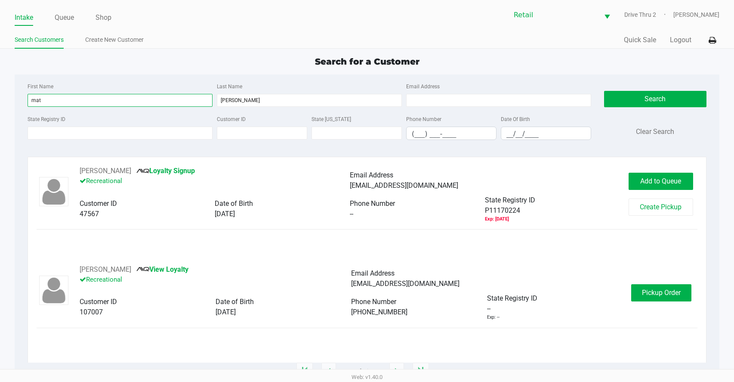
type input "mat"
click at [328, 220] on div "Customer ID 47567 Date of Birth [DEMOGRAPHIC_DATA] Phone Number -- State Regist…" at bounding box center [350, 209] width 541 height 28
click at [149, 271] on link "View Loyalty" at bounding box center [162, 269] width 52 height 8
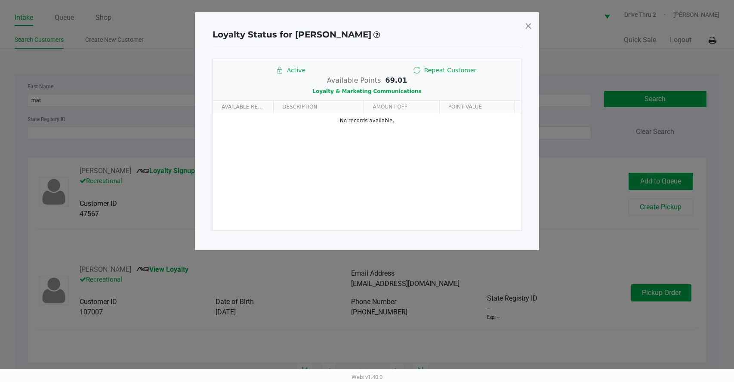
click at [527, 28] on span at bounding box center [529, 26] width 8 height 14
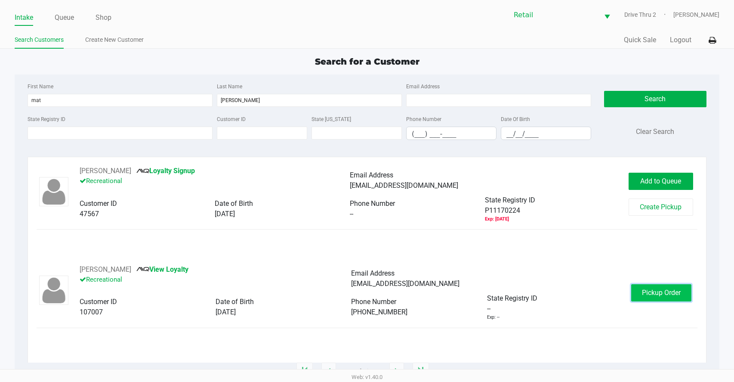
click at [684, 294] on button "Pickup Order" at bounding box center [661, 292] width 60 height 17
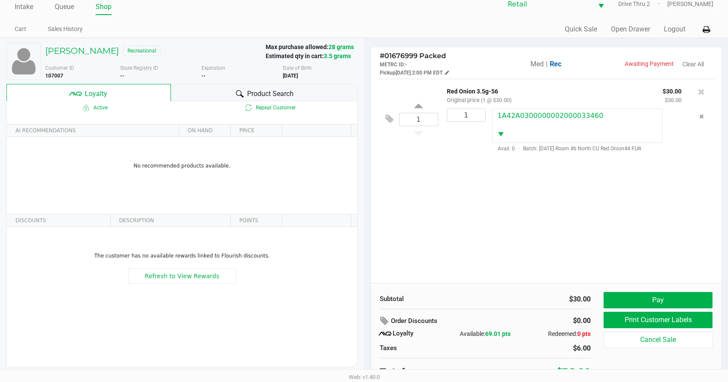
scroll to position [17, 0]
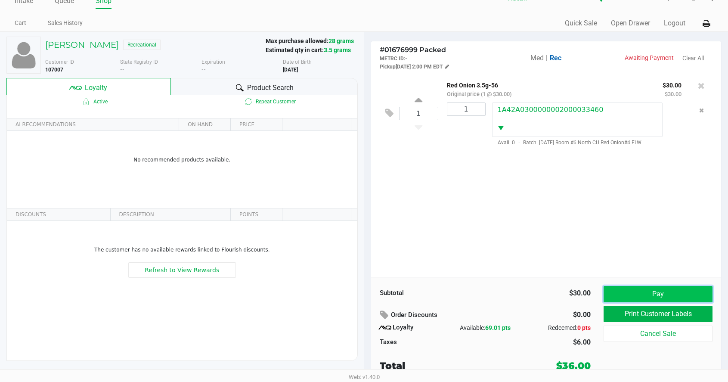
click at [663, 294] on button "Pay" at bounding box center [658, 294] width 109 height 16
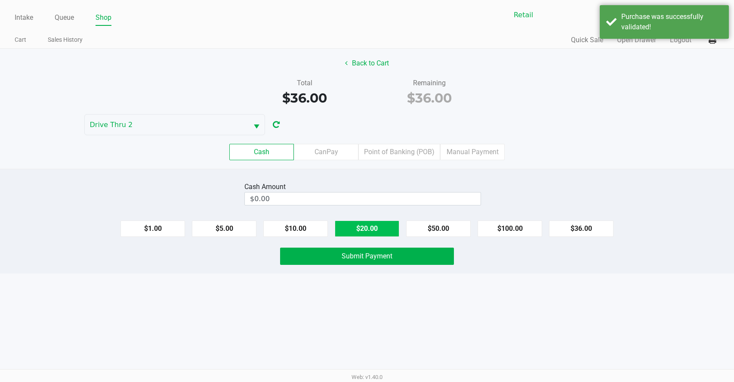
click at [384, 232] on button "$20.00" at bounding box center [367, 228] width 65 height 16
click at [383, 232] on button "$20.00" at bounding box center [367, 228] width 65 height 16
type input "$40.00"
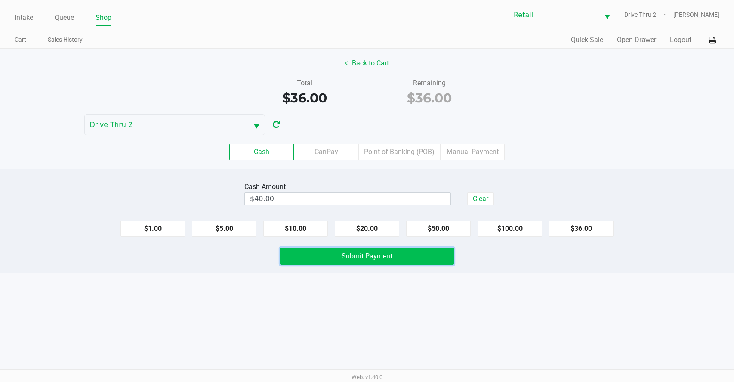
click at [364, 251] on button "Submit Payment" at bounding box center [367, 256] width 174 height 17
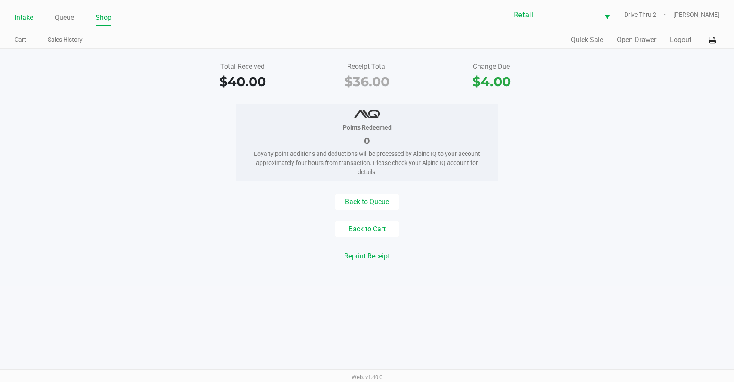
click at [27, 19] on link "Intake" at bounding box center [24, 18] width 19 height 12
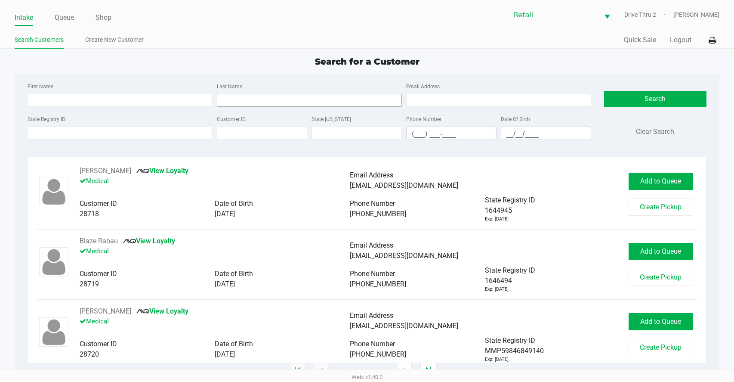
click at [239, 104] on input "Last Name" at bounding box center [309, 100] width 185 height 13
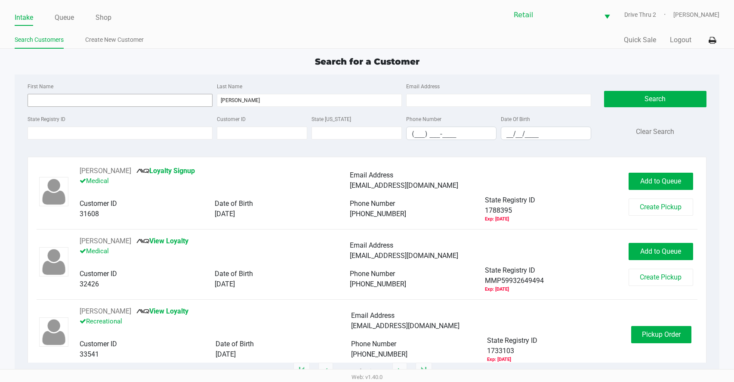
type input "[PERSON_NAME]"
click at [184, 103] on input "First Name" at bounding box center [120, 100] width 185 height 13
click at [642, 328] on button "Pickup Order" at bounding box center [661, 334] width 60 height 17
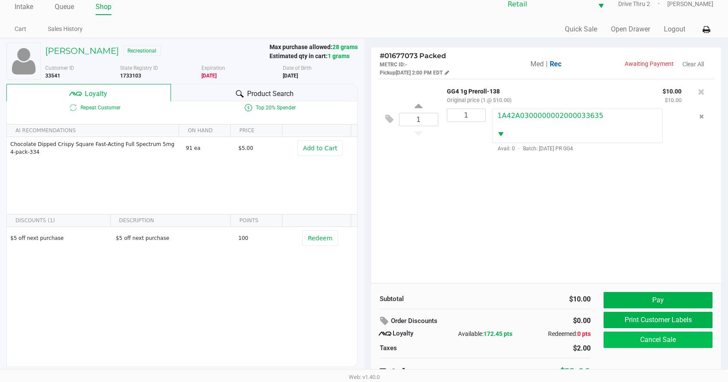
scroll to position [17, 0]
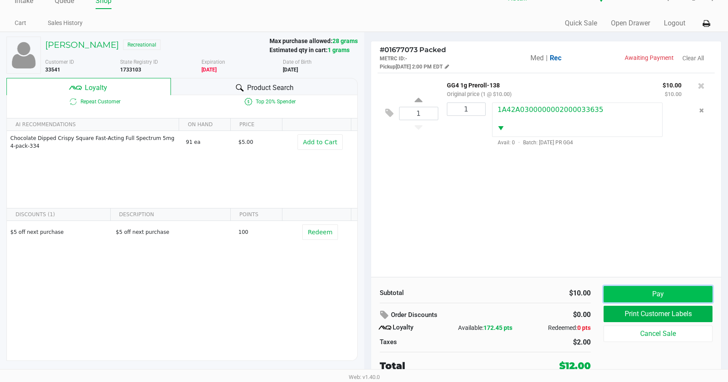
click at [634, 293] on button "Pay" at bounding box center [658, 294] width 109 height 16
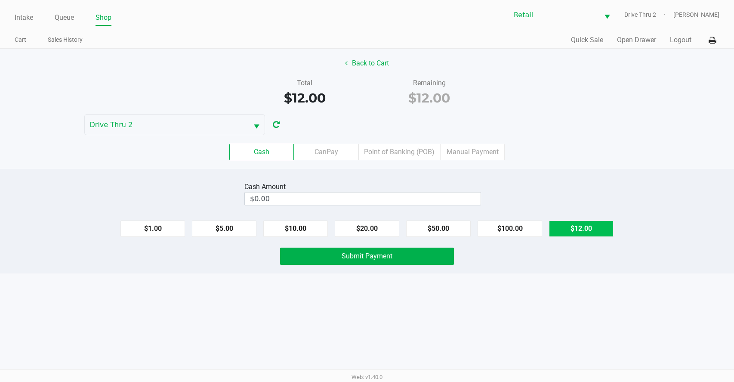
click at [583, 232] on button "$12.00" at bounding box center [581, 228] width 65 height 16
type input "$12.00"
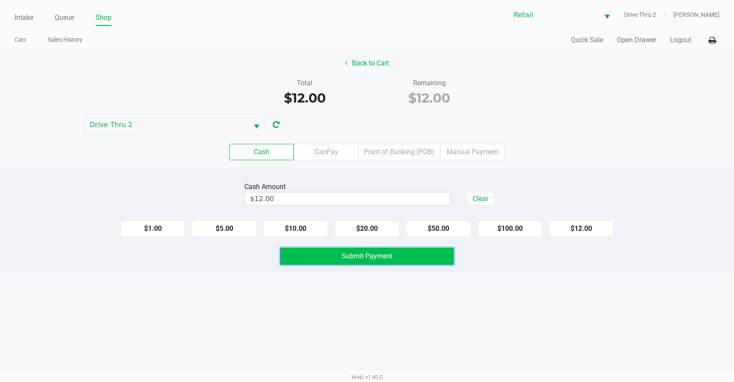
click at [381, 264] on button "Submit Payment" at bounding box center [367, 256] width 174 height 17
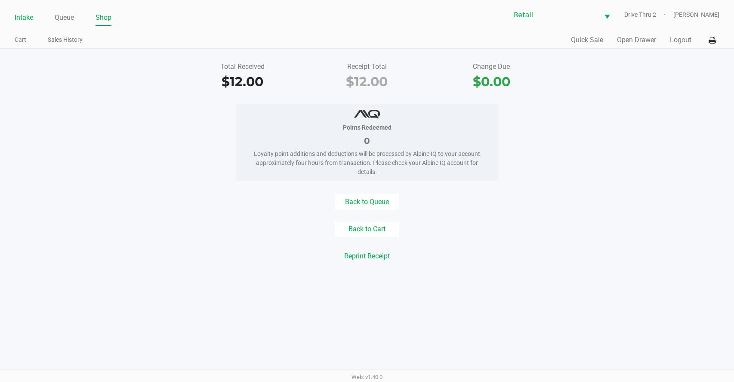
click at [25, 21] on link "Intake" at bounding box center [24, 18] width 19 height 12
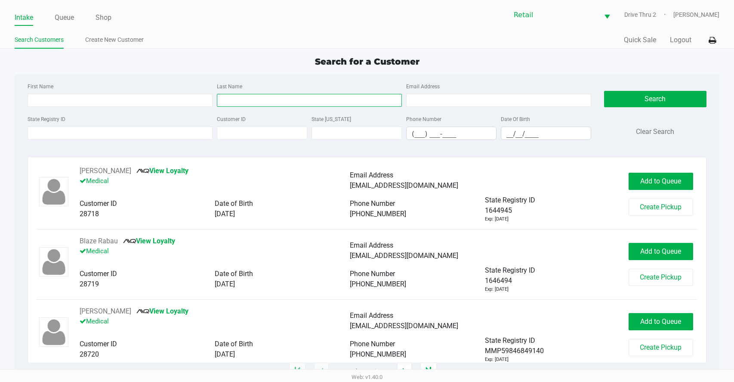
click at [301, 103] on input "Last Name" at bounding box center [309, 100] width 185 height 13
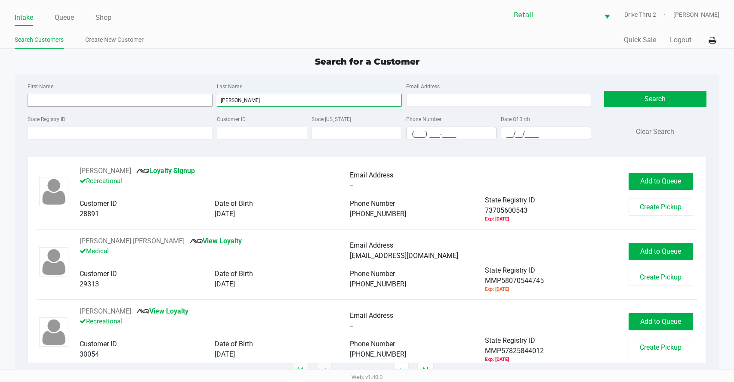
type input "[PERSON_NAME]"
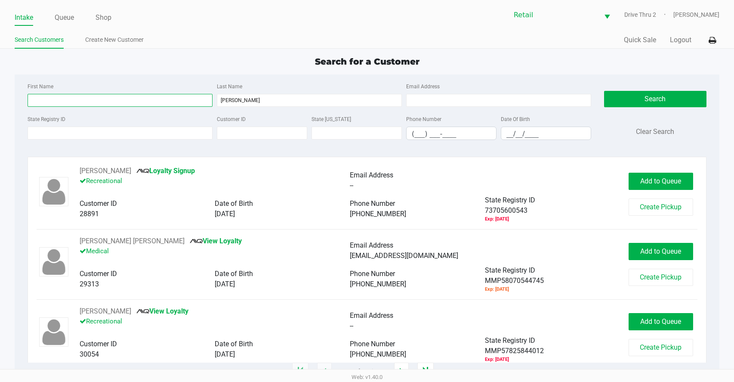
click at [183, 99] on input "First Name" at bounding box center [120, 100] width 185 height 13
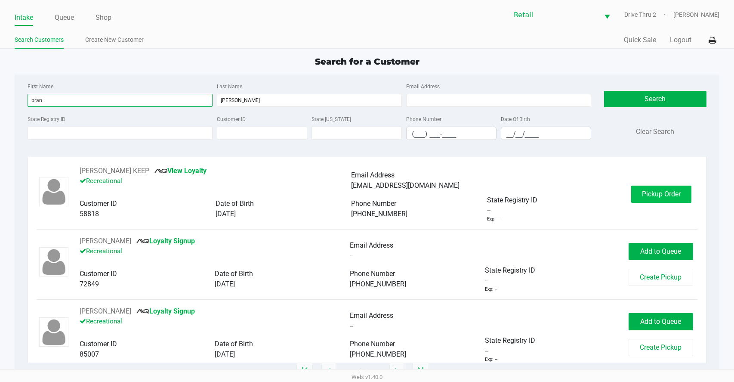
type input "bran"
click at [657, 199] on button "Pickup Order" at bounding box center [661, 194] width 60 height 17
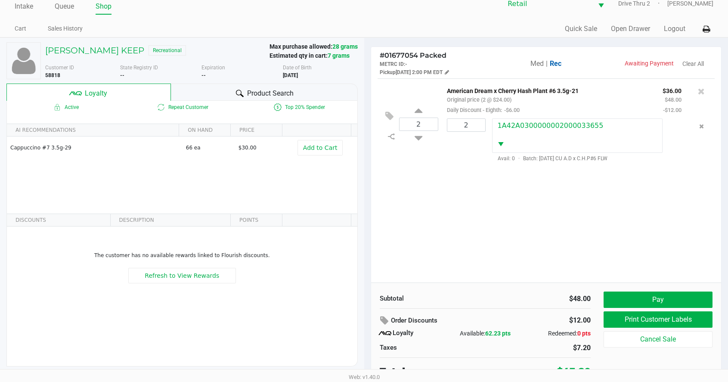
scroll to position [17, 0]
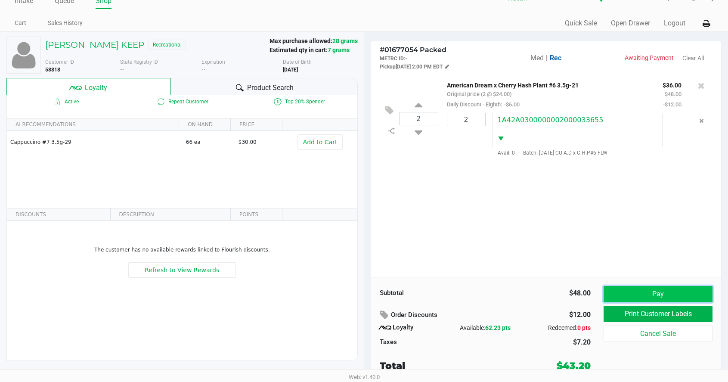
click at [647, 293] on button "Pay" at bounding box center [658, 294] width 109 height 16
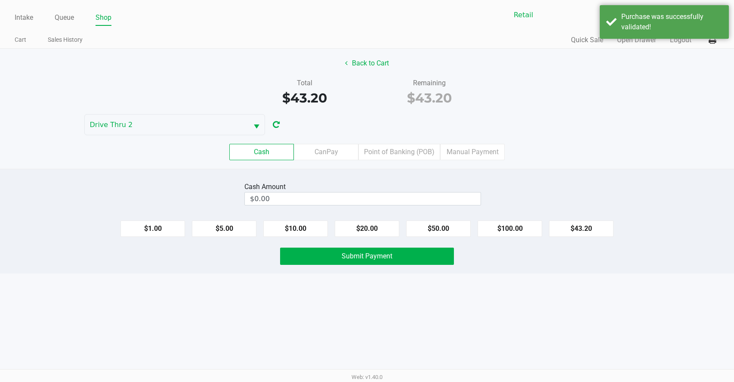
click at [385, 192] on div "Cash Amount" at bounding box center [363, 187] width 237 height 10
click at [385, 193] on input "0" at bounding box center [363, 198] width 236 height 12
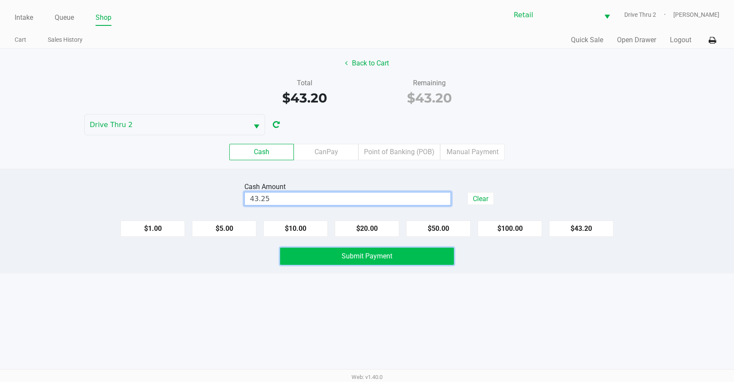
type input "$43.25"
click at [377, 254] on span "Submit Payment" at bounding box center [367, 256] width 51 height 8
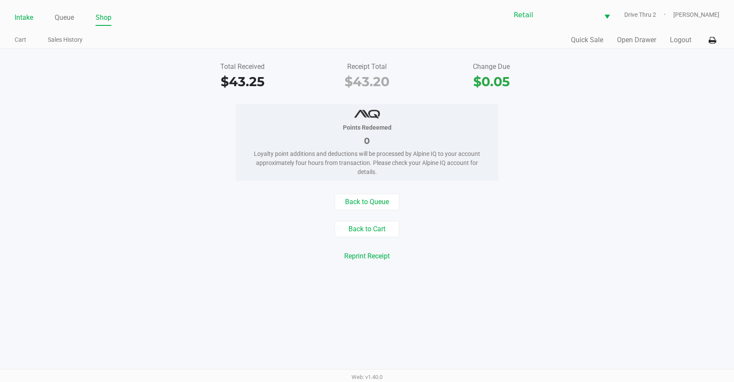
click at [24, 20] on link "Intake" at bounding box center [24, 18] width 19 height 12
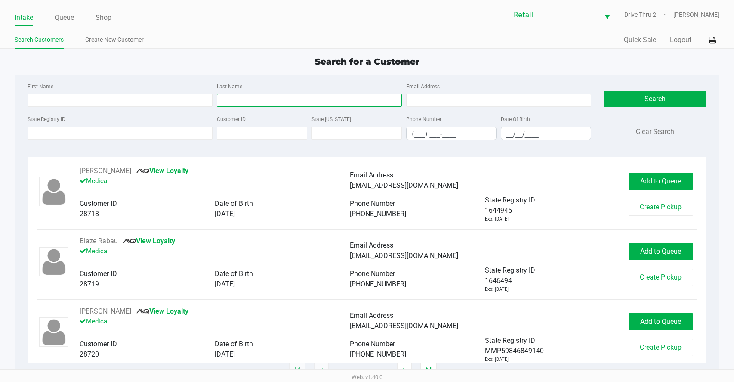
click at [239, 100] on input "Last Name" at bounding box center [309, 100] width 185 height 13
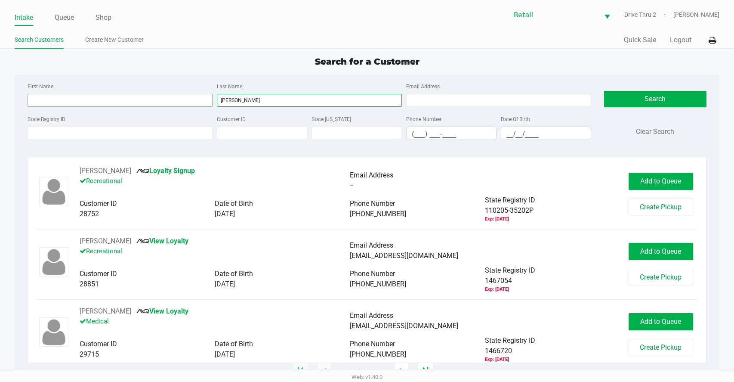
type input "[PERSON_NAME]"
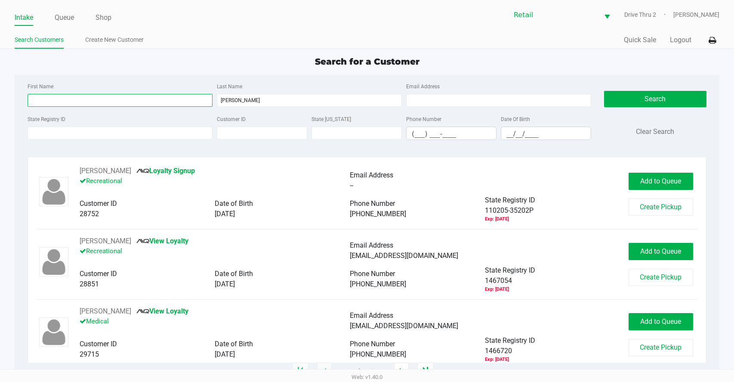
click at [111, 105] on input "First Name" at bounding box center [120, 100] width 185 height 13
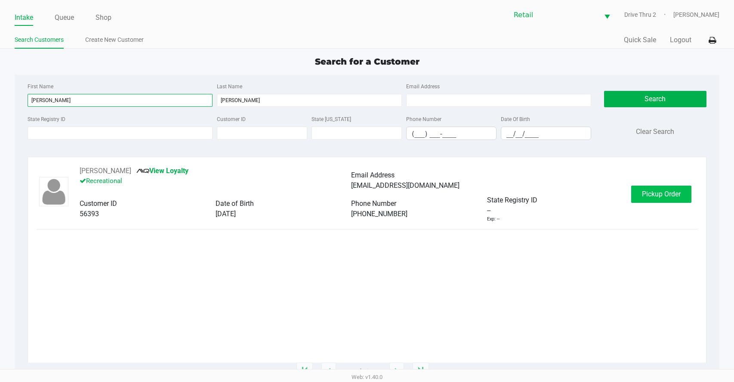
type input "[PERSON_NAME]"
click at [668, 200] on button "Pickup Order" at bounding box center [661, 194] width 60 height 17
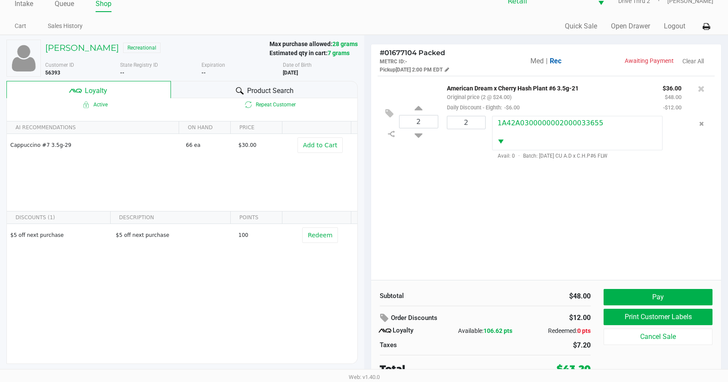
scroll to position [17, 0]
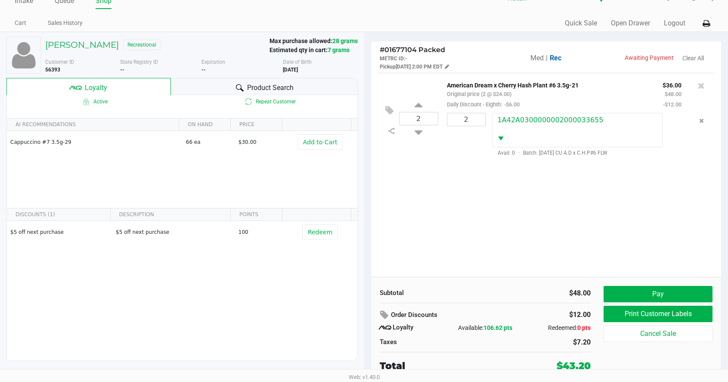
click at [631, 279] on div "Subtotal $48.00 Order Discounts $12.00 Loyalty Available: 106.62 pts Redeemed: …" at bounding box center [546, 329] width 350 height 105
click at [100, 43] on h5 "[PERSON_NAME]" at bounding box center [82, 45] width 74 height 10
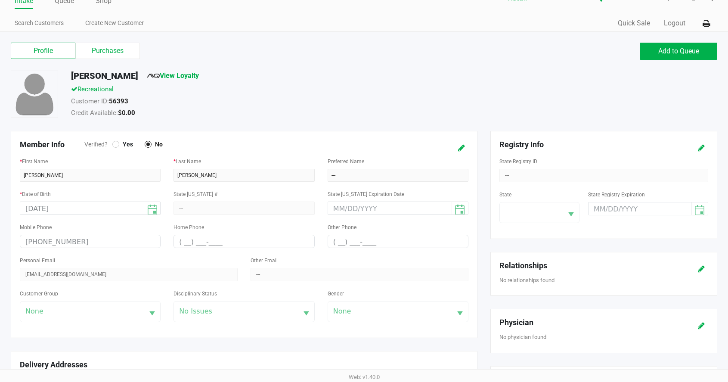
drag, startPoint x: 100, startPoint y: 43, endPoint x: 289, endPoint y: 70, distance: 190.9
click at [289, 70] on div "Profile Purchases Add to Queue" at bounding box center [363, 55] width 719 height 30
click at [101, 46] on label "Purchases" at bounding box center [107, 51] width 65 height 16
click at [0, 0] on 1 "Purchases" at bounding box center [0, 0] width 0 height 0
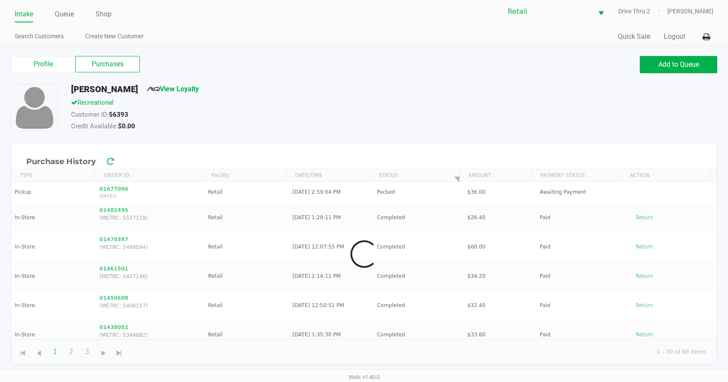
scroll to position [3, 0]
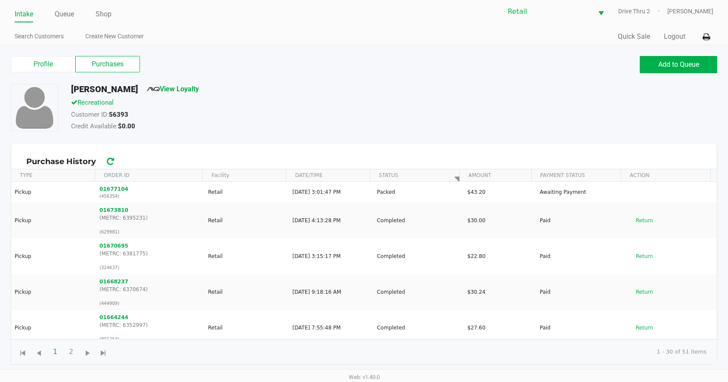
click at [360, 128] on div "Credit Available: $0.00" at bounding box center [285, 127] width 440 height 12
click at [302, 130] on div "Credit Available: $0.00" at bounding box center [285, 127] width 440 height 12
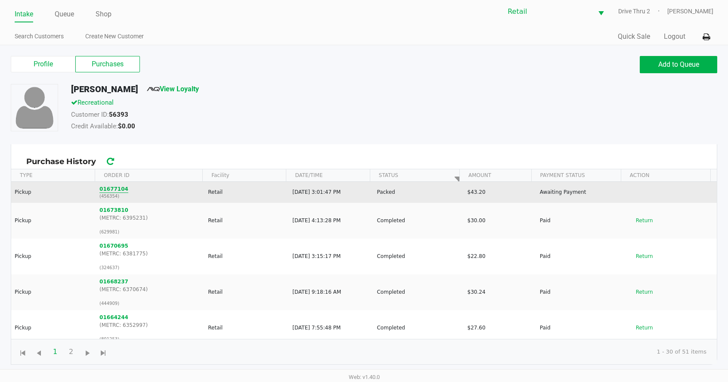
click at [117, 188] on button "01677104" at bounding box center [113, 189] width 29 height 8
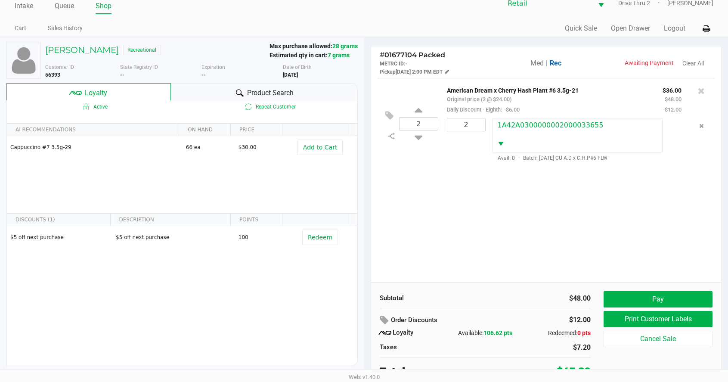
scroll to position [17, 0]
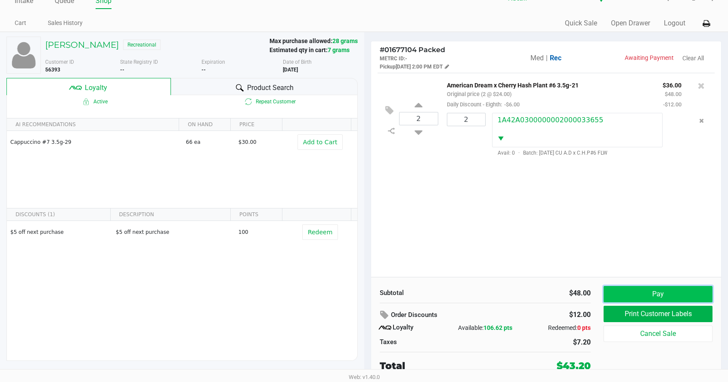
click at [627, 293] on button "Pay" at bounding box center [658, 294] width 109 height 16
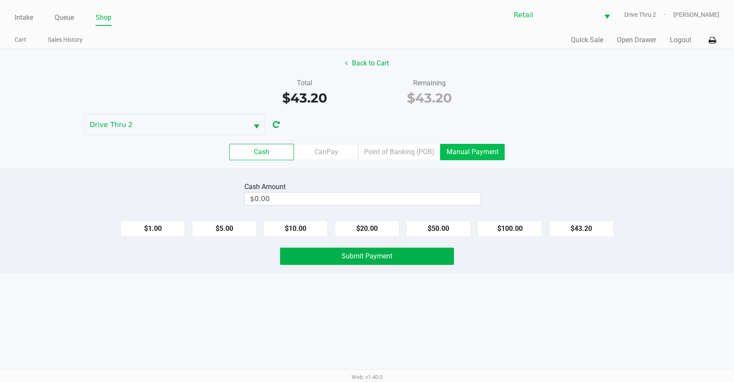
click at [485, 145] on label "Manual Payment" at bounding box center [472, 152] width 65 height 16
click at [0, 0] on 8 "Manual Payment" at bounding box center [0, 0] width 0 height 0
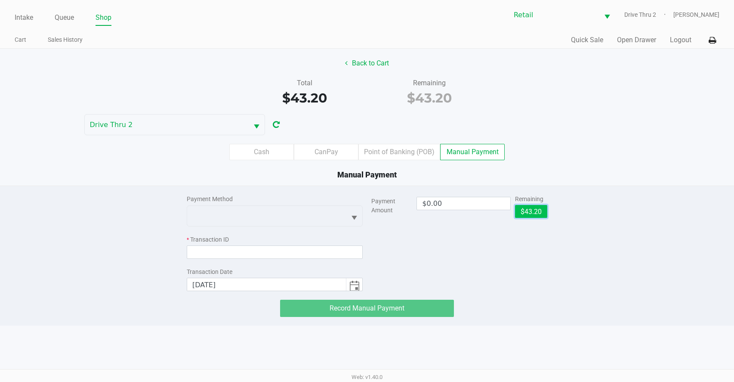
click at [527, 210] on button "$43.20" at bounding box center [531, 211] width 32 height 13
type input "$43.20"
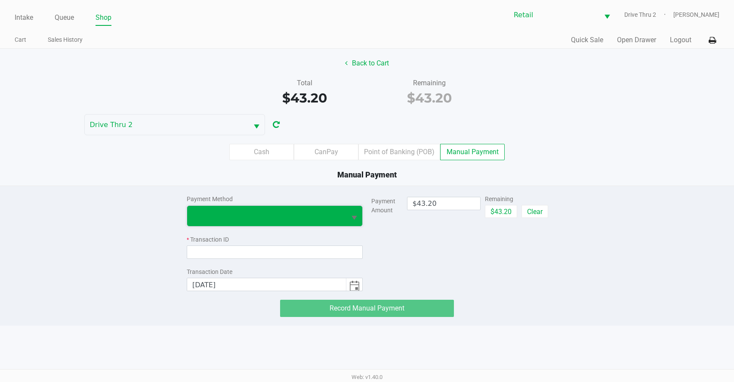
click at [331, 217] on span at bounding box center [266, 215] width 149 height 10
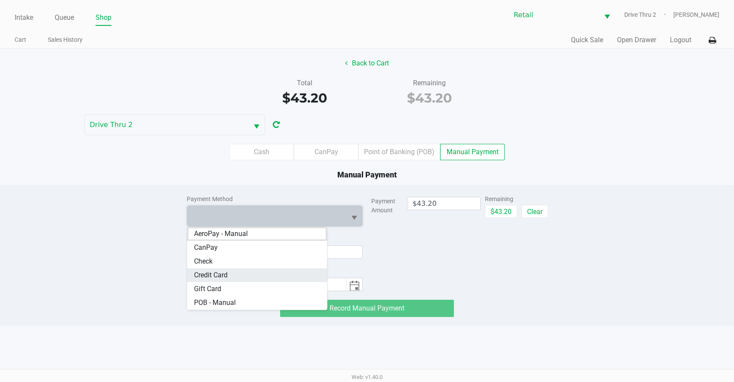
click at [202, 272] on span "Credit Card" at bounding box center [211, 275] width 34 height 10
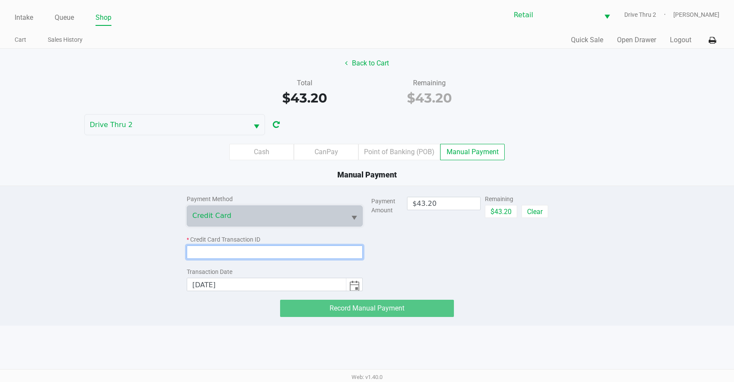
click at [211, 254] on input at bounding box center [275, 251] width 176 height 13
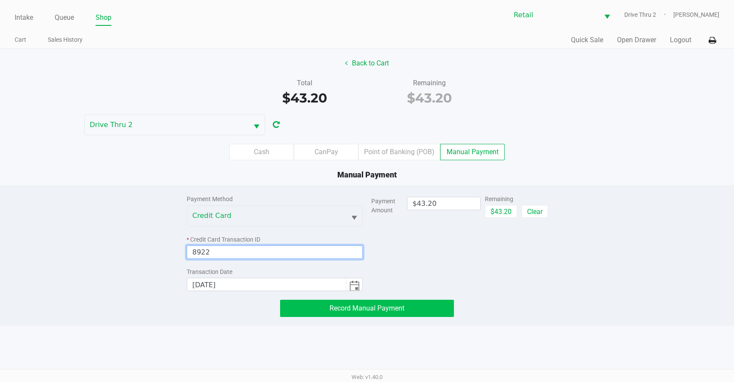
type input "8922"
click at [308, 313] on button "Record Manual Payment" at bounding box center [367, 308] width 174 height 17
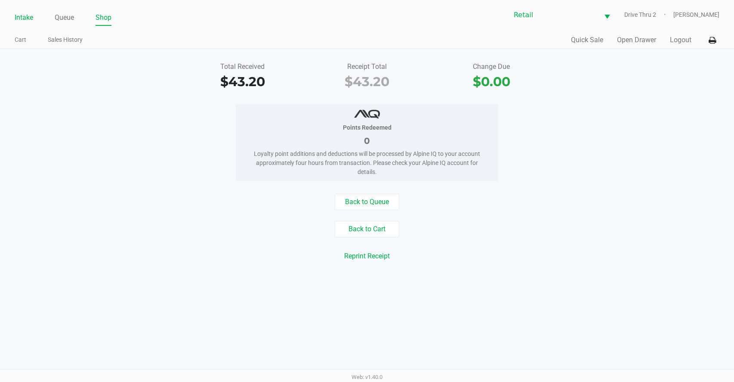
click at [27, 22] on link "Intake" at bounding box center [24, 18] width 19 height 12
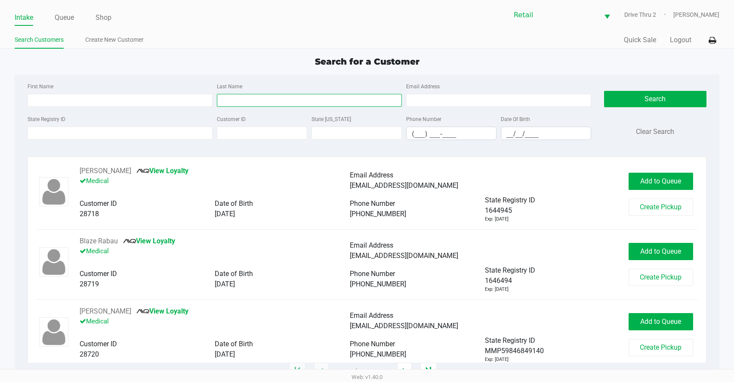
click at [279, 104] on input "Last Name" at bounding box center [309, 100] width 185 height 13
type input "marques"
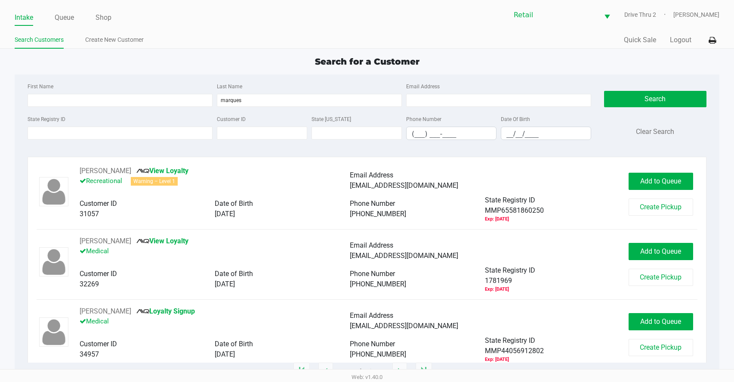
click at [151, 113] on div "First Name Last Name [PERSON_NAME] Email Address" at bounding box center [309, 97] width 568 height 33
click at [151, 107] on div "First Name Last Name [PERSON_NAME] Email Address" at bounding box center [309, 97] width 568 height 33
click at [151, 106] on input "First Name" at bounding box center [120, 100] width 185 height 13
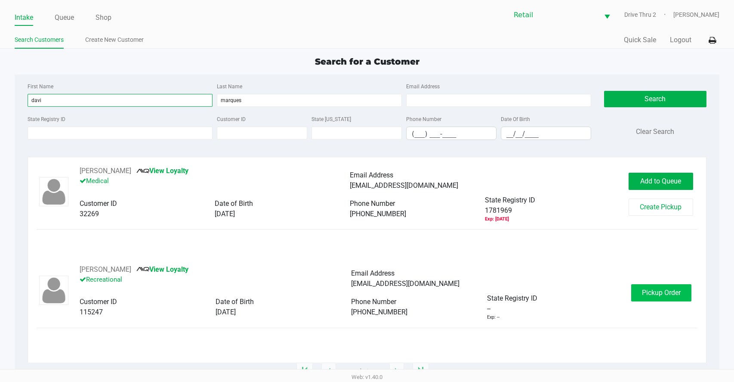
type input "davi"
click at [657, 292] on span "Pickup Order" at bounding box center [661, 292] width 39 height 8
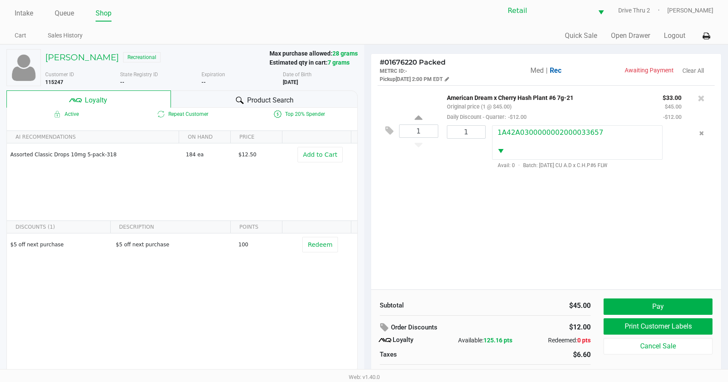
scroll to position [17, 0]
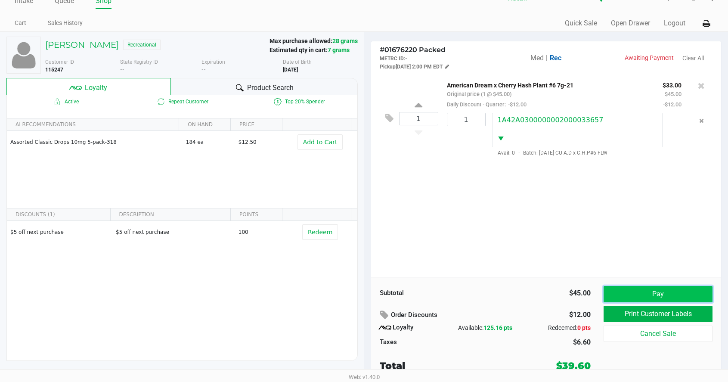
click at [653, 290] on button "Pay" at bounding box center [658, 294] width 109 height 16
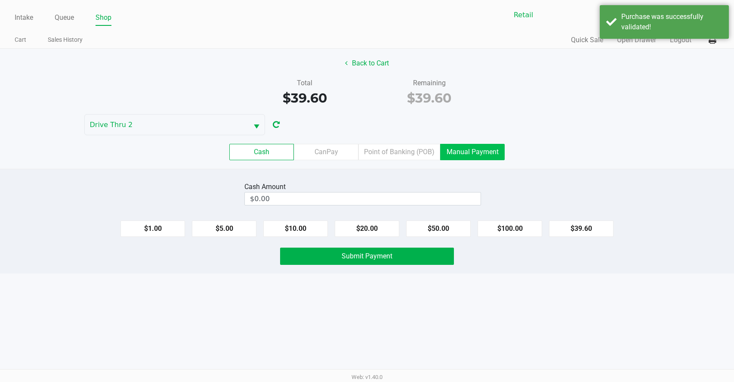
click at [458, 151] on label "Manual Payment" at bounding box center [472, 152] width 65 height 16
click at [0, 0] on 8 "Manual Payment" at bounding box center [0, 0] width 0 height 0
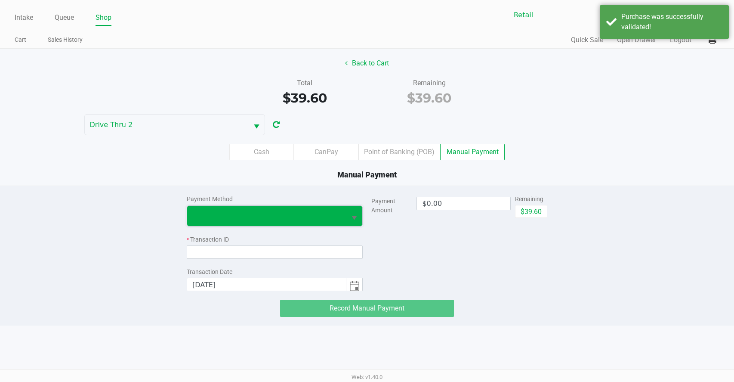
click at [291, 214] on span at bounding box center [266, 215] width 149 height 10
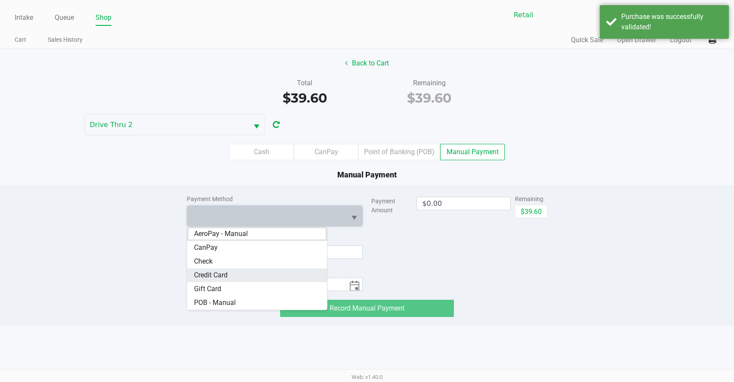
click at [241, 270] on Card "Credit Card" at bounding box center [257, 275] width 140 height 14
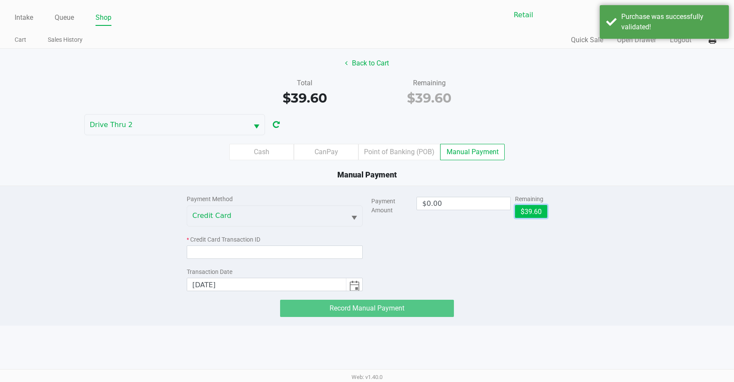
click at [523, 211] on button "$39.60" at bounding box center [531, 211] width 32 height 13
type input "$39.60"
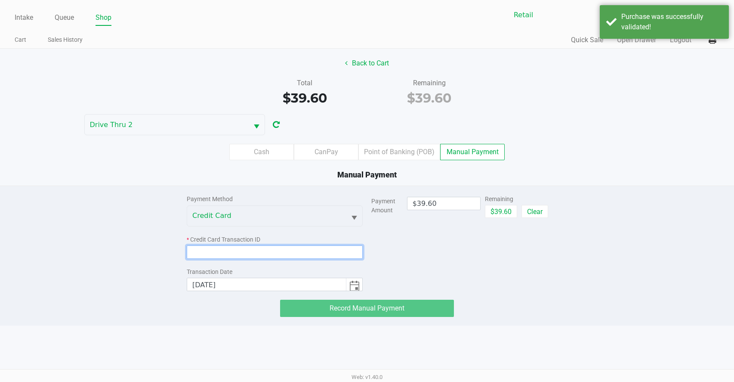
click at [287, 249] on input at bounding box center [275, 251] width 176 height 13
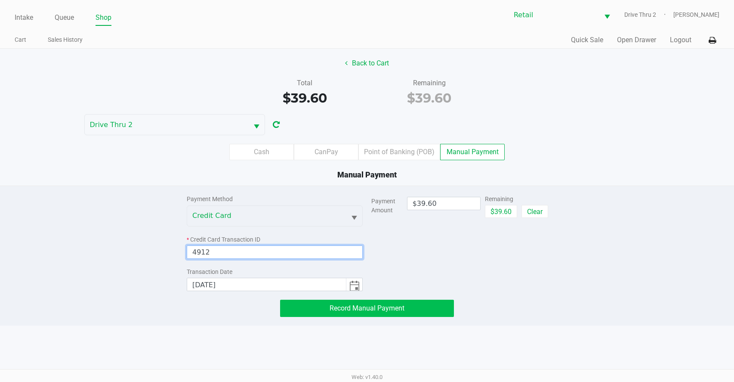
type input "4912"
click at [339, 315] on button "Record Manual Payment" at bounding box center [367, 308] width 174 height 17
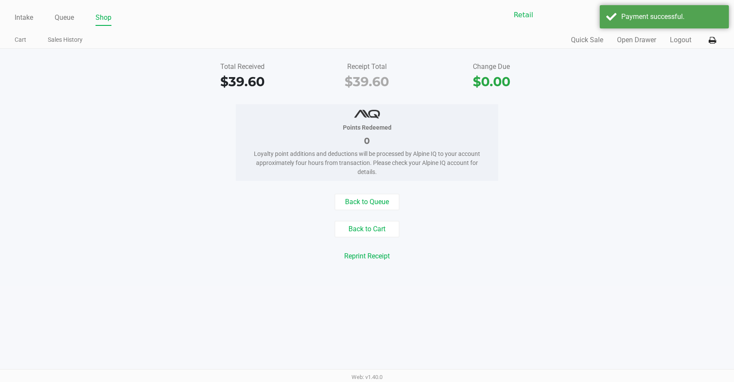
click at [473, 269] on div "Back to Queue Back to Cart Reprint Receipt Reprint Labels" at bounding box center [367, 234] width 747 height 81
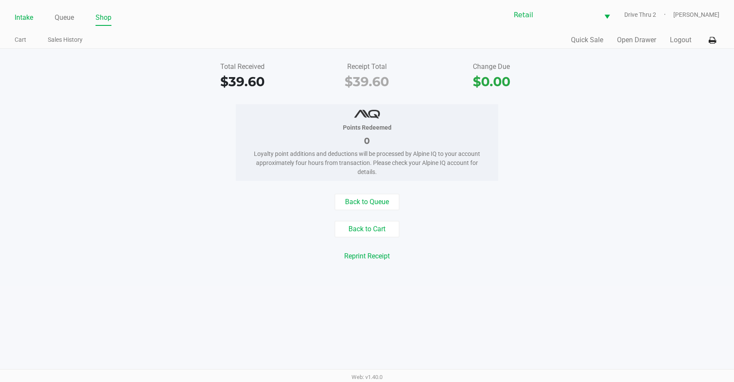
click at [18, 18] on link "Intake" at bounding box center [24, 18] width 19 height 12
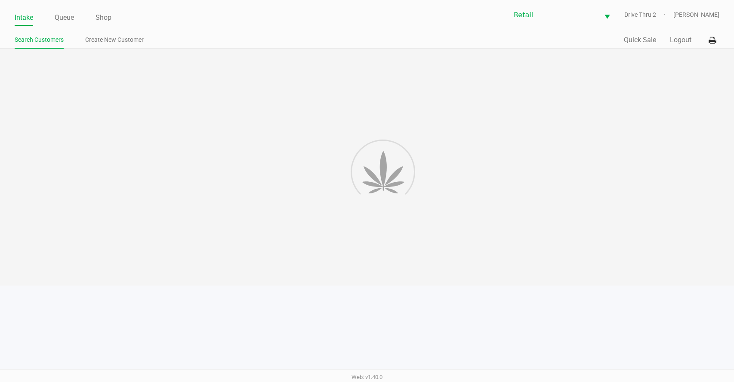
click at [282, 97] on div at bounding box center [367, 167] width 734 height 237
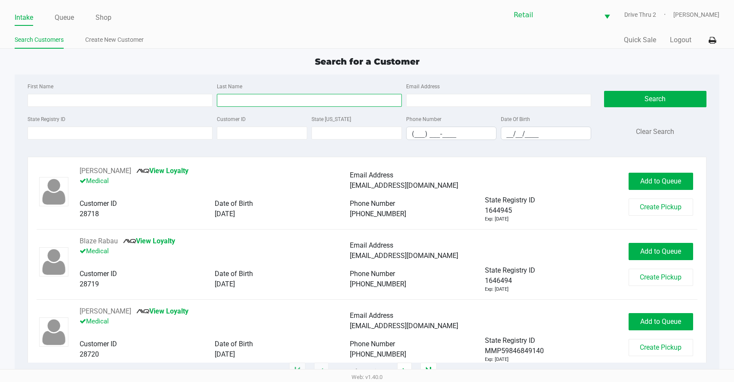
click at [234, 99] on input "Last Name" at bounding box center [309, 100] width 185 height 13
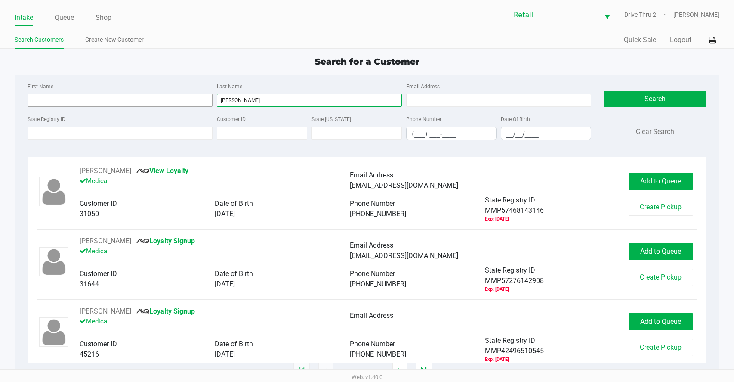
type input "[PERSON_NAME]"
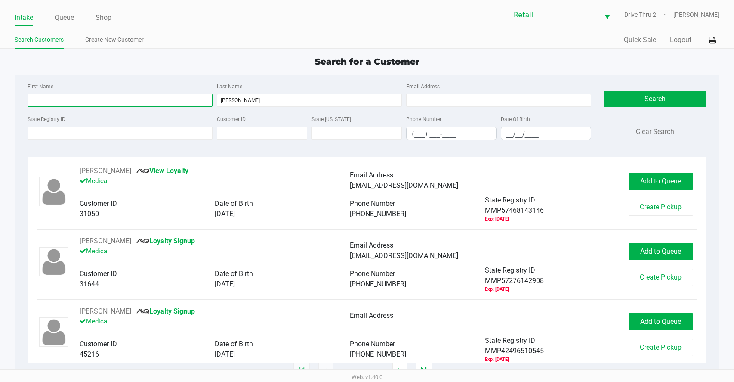
click at [153, 95] on input "First Name" at bounding box center [120, 100] width 185 height 13
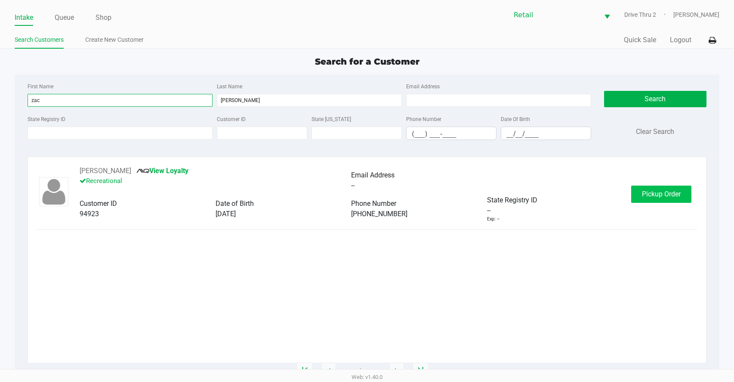
type input "zac"
click at [671, 197] on span "Pickup Order" at bounding box center [661, 194] width 39 height 8
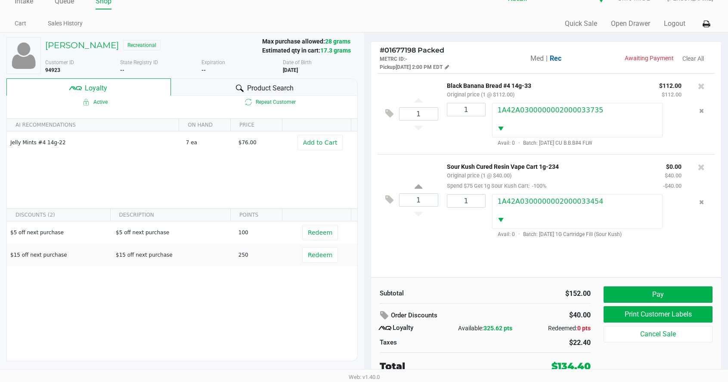
scroll to position [17, 0]
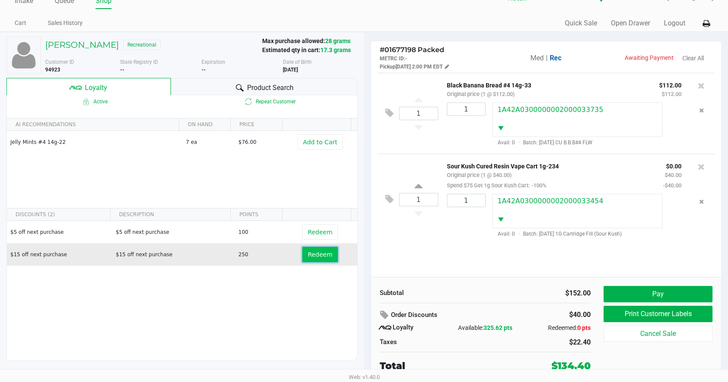
click at [312, 257] on span "Redeem" at bounding box center [320, 254] width 25 height 7
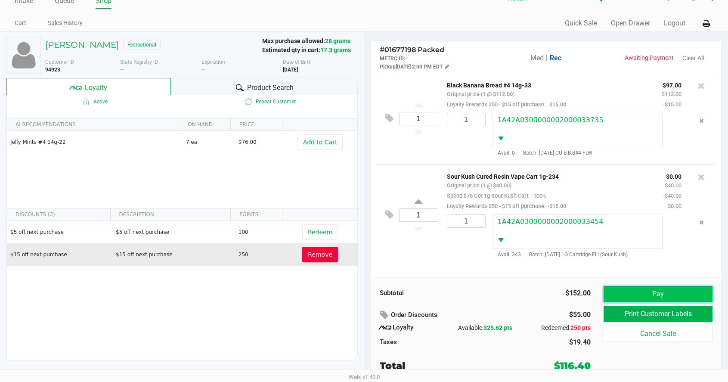
click at [666, 294] on button "Pay" at bounding box center [658, 294] width 109 height 16
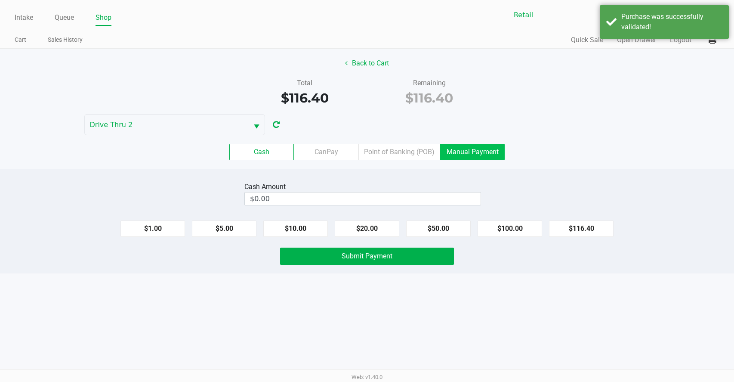
click at [495, 147] on label "Manual Payment" at bounding box center [472, 152] width 65 height 16
click at [0, 0] on 8 "Manual Payment" at bounding box center [0, 0] width 0 height 0
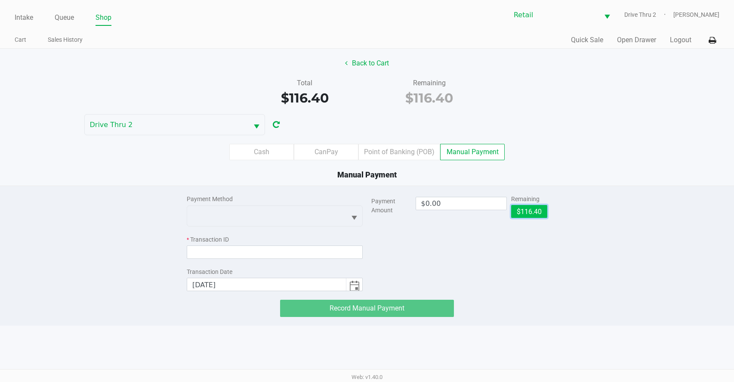
click at [525, 210] on button "$116.40" at bounding box center [529, 211] width 36 height 13
type input "$116.40"
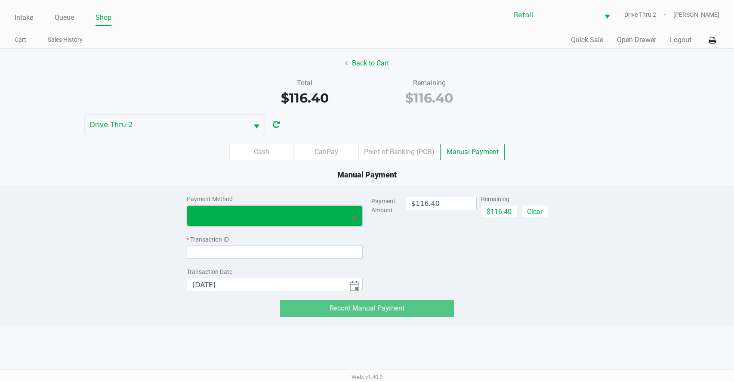
click at [336, 221] on span at bounding box center [266, 216] width 159 height 20
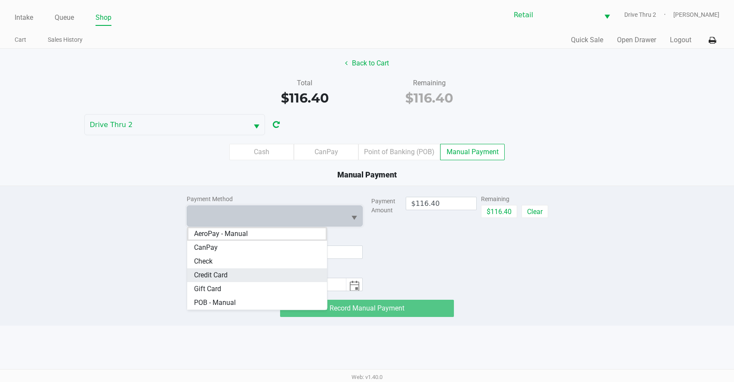
click at [264, 274] on Card "Credit Card" at bounding box center [257, 275] width 140 height 14
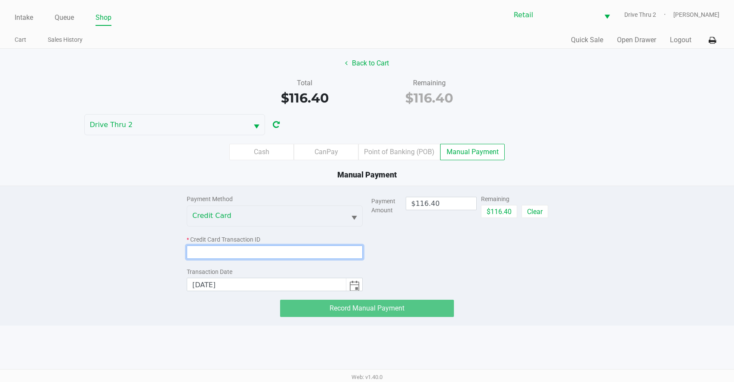
click at [263, 253] on input at bounding box center [275, 251] width 176 height 13
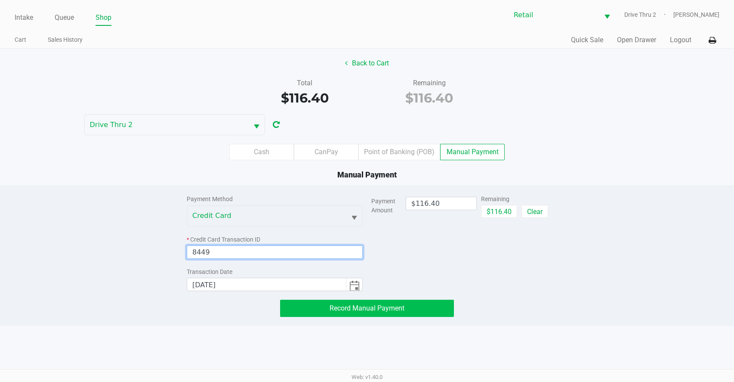
type input "8449"
click at [294, 308] on button "Record Manual Payment" at bounding box center [367, 308] width 174 height 17
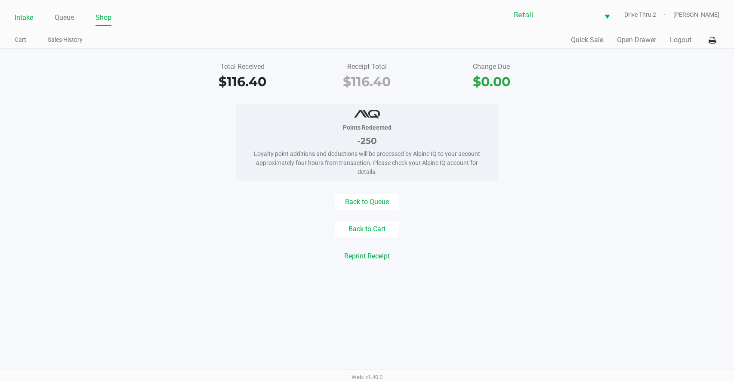
click at [19, 18] on link "Intake" at bounding box center [24, 18] width 19 height 12
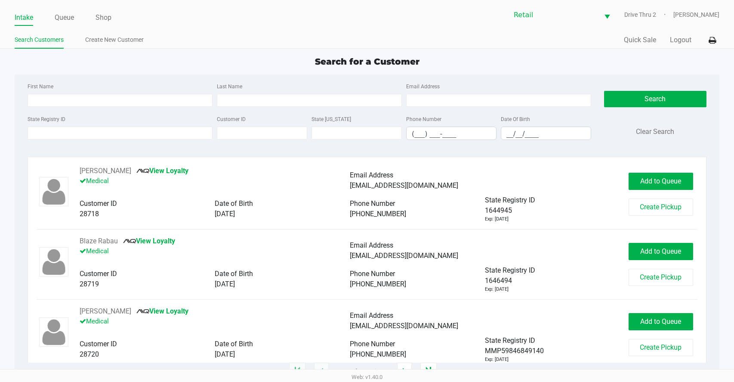
click at [330, 89] on div "Last Name" at bounding box center [309, 94] width 189 height 26
click at [334, 99] on input "Last Name" at bounding box center [309, 100] width 185 height 13
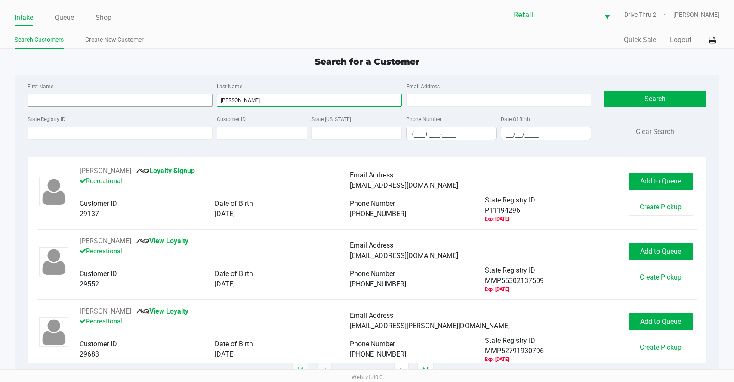
type input "[PERSON_NAME]"
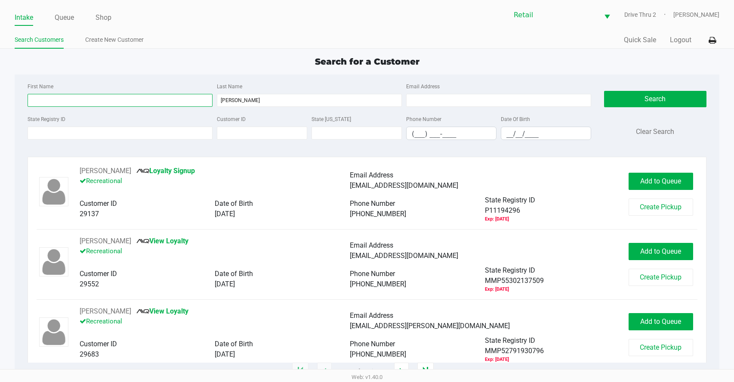
click at [197, 100] on input "First Name" at bounding box center [120, 100] width 185 height 13
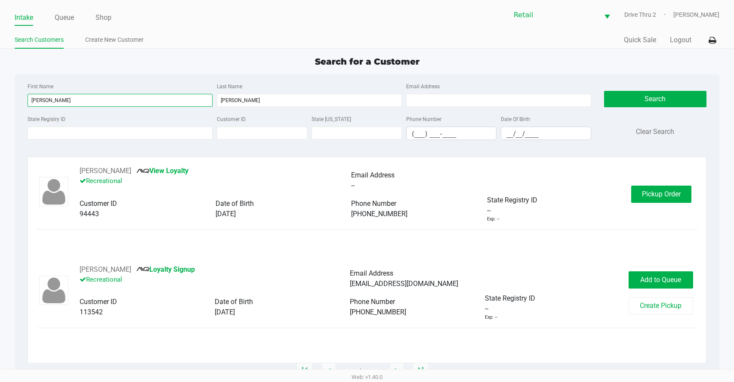
type input "[PERSON_NAME]"
click at [672, 204] on div "[PERSON_NAME] View Loyalty Recreational Email Address -- Customer ID 94443 Date…" at bounding box center [367, 194] width 661 height 57
click at [669, 196] on span "Pickup Order" at bounding box center [661, 194] width 39 height 8
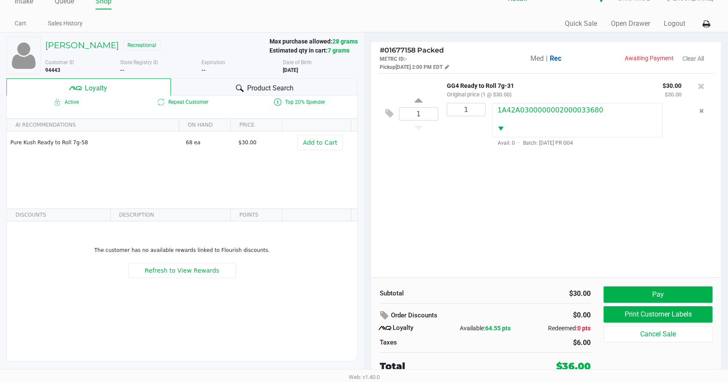
scroll to position [17, 0]
click at [644, 288] on button "Pay" at bounding box center [658, 294] width 109 height 16
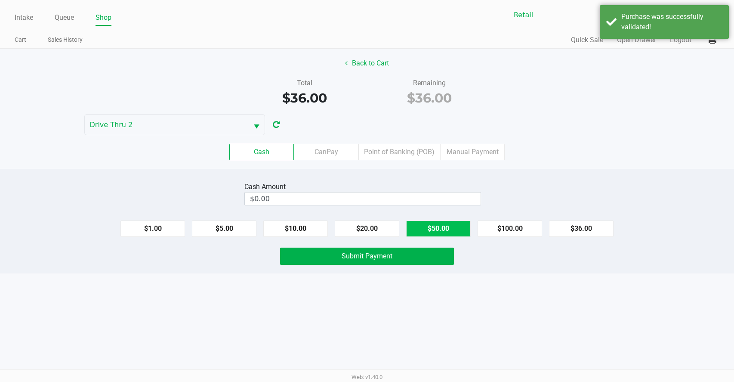
click at [424, 226] on button "$50.00" at bounding box center [438, 228] width 65 height 16
type input "$50.00"
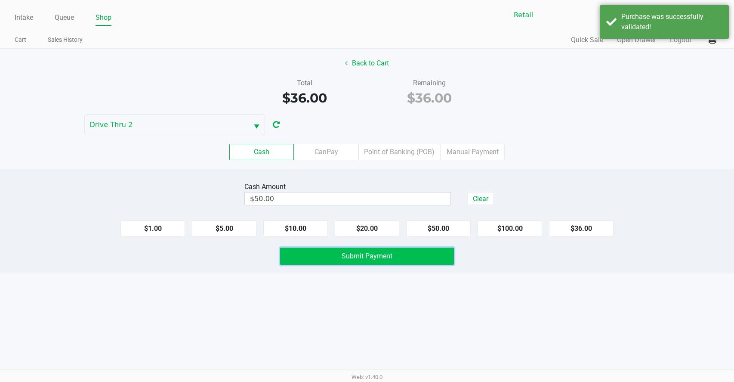
click at [394, 260] on button "Submit Payment" at bounding box center [367, 256] width 174 height 17
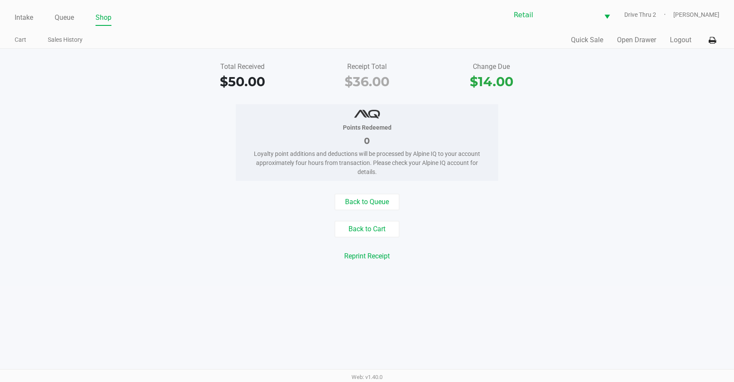
click at [10, 23] on div "Intake Queue Shop Retail Drive Thru 2 [PERSON_NAME] Cart Sales History Quick Sa…" at bounding box center [367, 24] width 734 height 49
click at [23, 18] on link "Intake" at bounding box center [24, 18] width 19 height 12
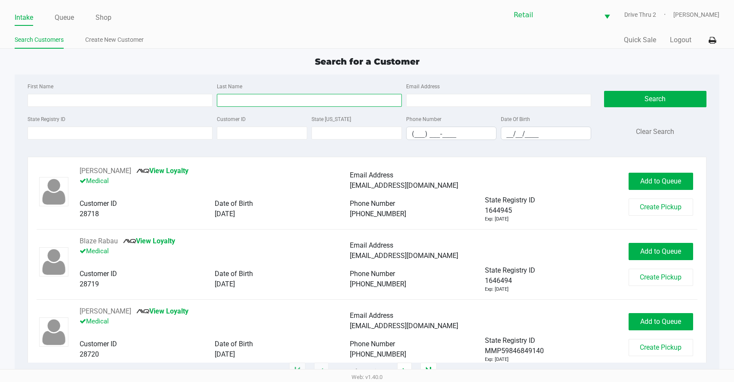
click at [337, 97] on input "Last Name" at bounding box center [309, 100] width 185 height 13
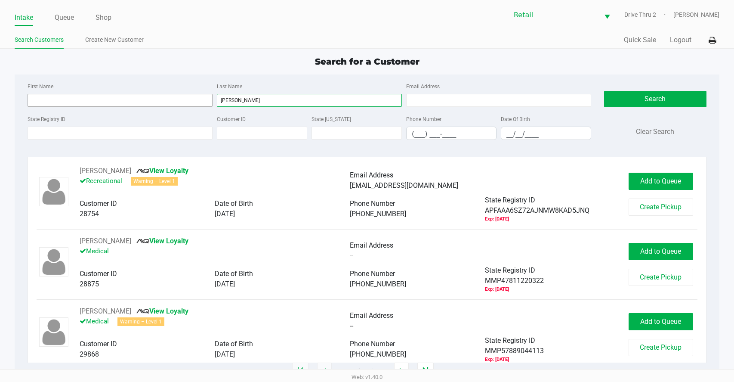
type input "[PERSON_NAME]"
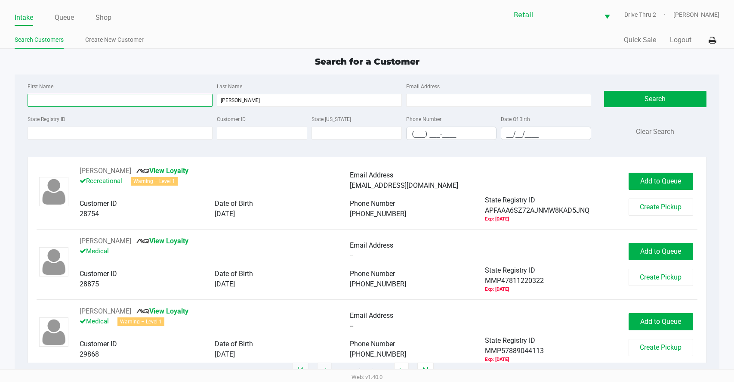
click at [167, 104] on input "First Name" at bounding box center [120, 100] width 185 height 13
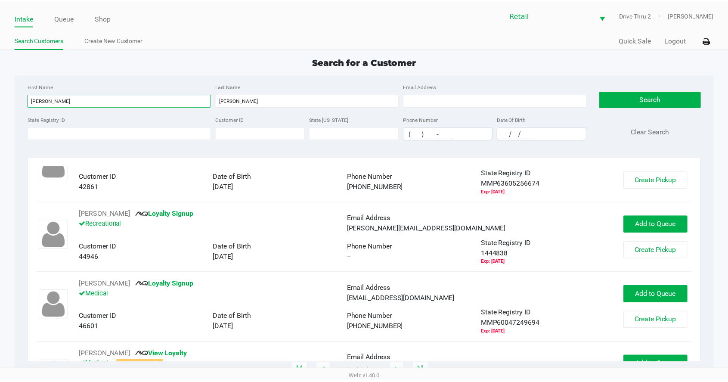
scroll to position [86, 0]
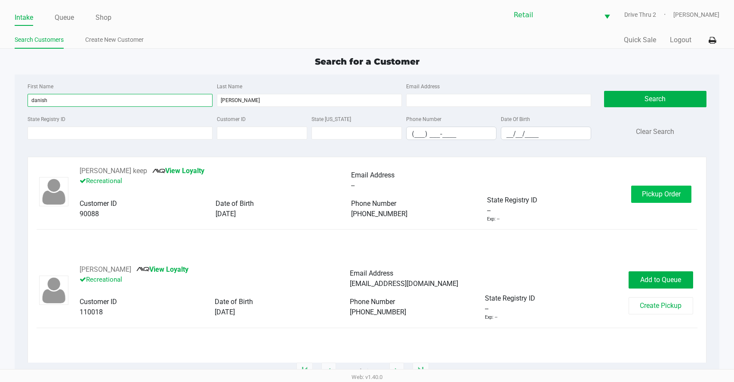
type input "danish"
click at [649, 200] on button "Pickup Order" at bounding box center [661, 194] width 60 height 17
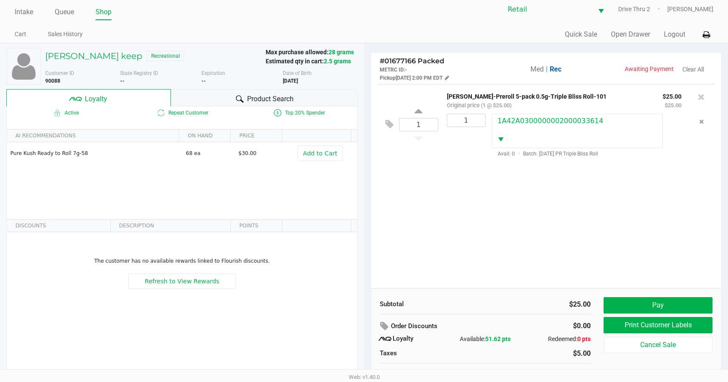
scroll to position [17, 0]
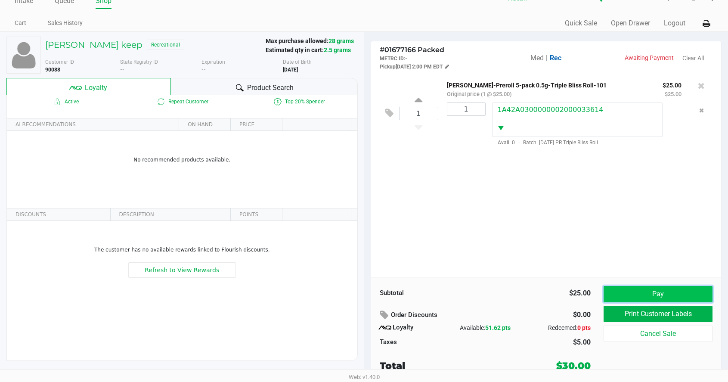
click at [607, 294] on button "Pay" at bounding box center [658, 294] width 109 height 16
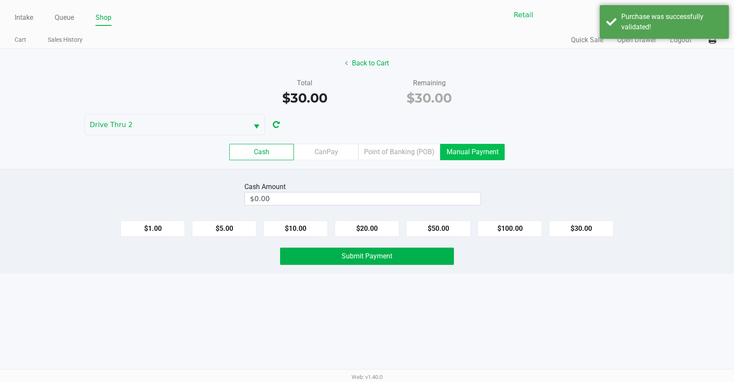
click at [479, 151] on label "Manual Payment" at bounding box center [472, 152] width 65 height 16
click at [0, 0] on 8 "Manual Payment" at bounding box center [0, 0] width 0 height 0
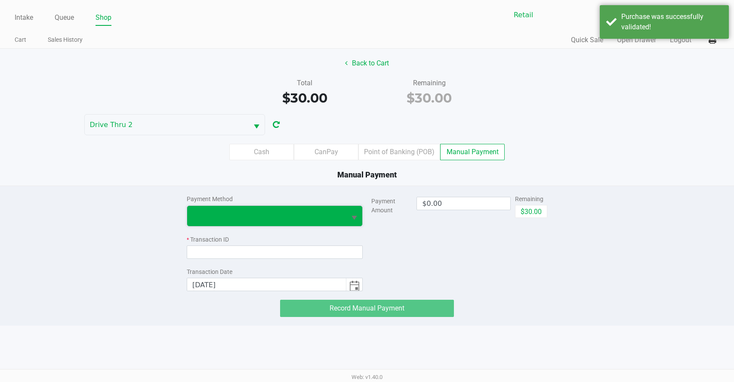
click at [282, 213] on span at bounding box center [266, 215] width 149 height 10
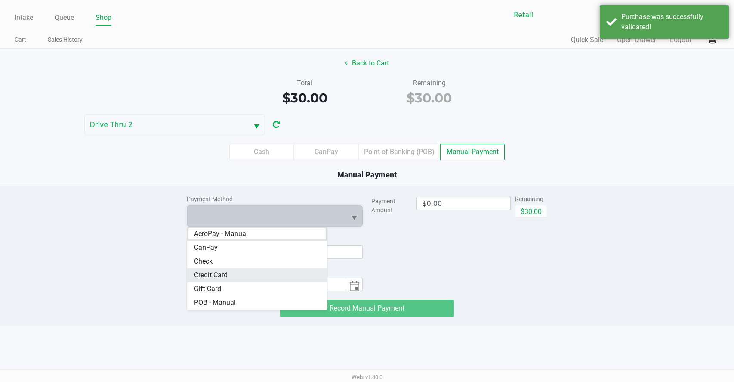
click at [232, 277] on Card "Credit Card" at bounding box center [257, 275] width 140 height 14
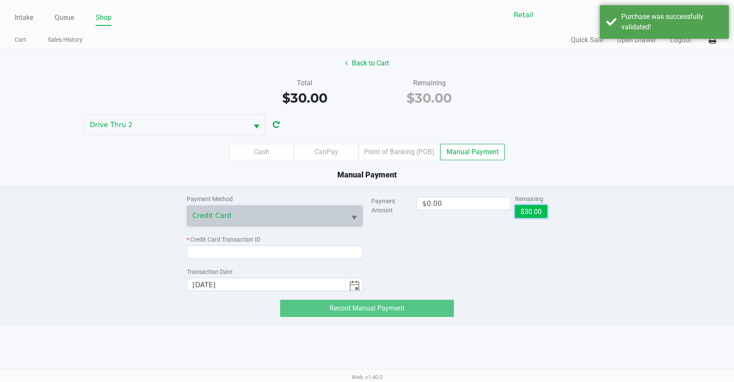
drag, startPoint x: 535, startPoint y: 214, endPoint x: 457, endPoint y: 221, distance: 78.6
click at [535, 214] on button "$30.00" at bounding box center [531, 211] width 32 height 13
type input "$30.00"
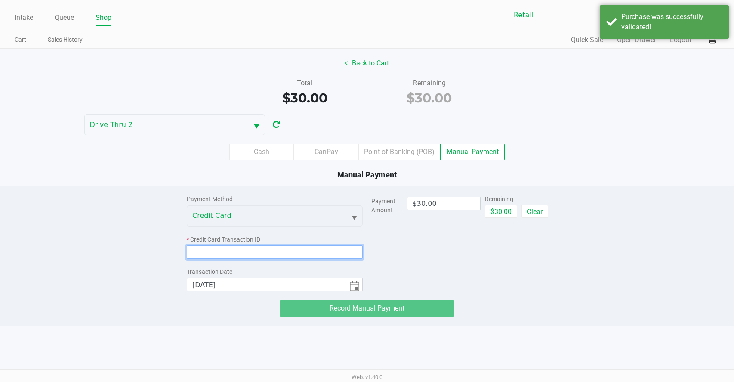
click at [309, 254] on input at bounding box center [275, 251] width 176 height 13
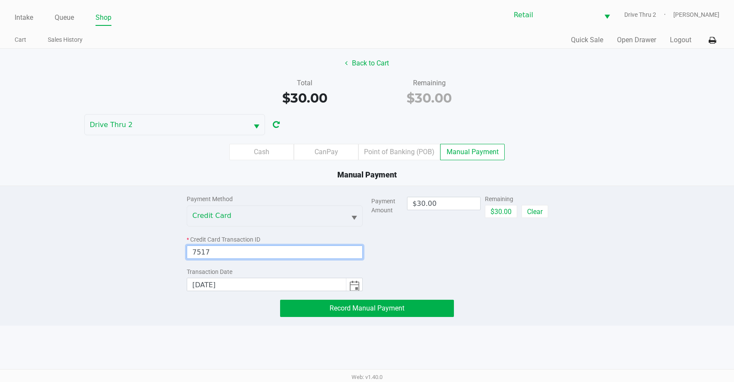
type input "7517"
click at [368, 320] on div "Payment Method Credit Card * Credit Card Transaction ID 7517 Transaction Date […" at bounding box center [367, 256] width 734 height 140
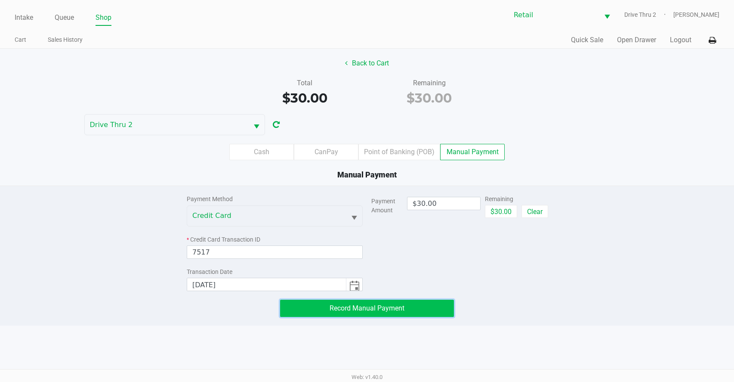
click at [369, 306] on span "Record Manual Payment" at bounding box center [367, 308] width 75 height 8
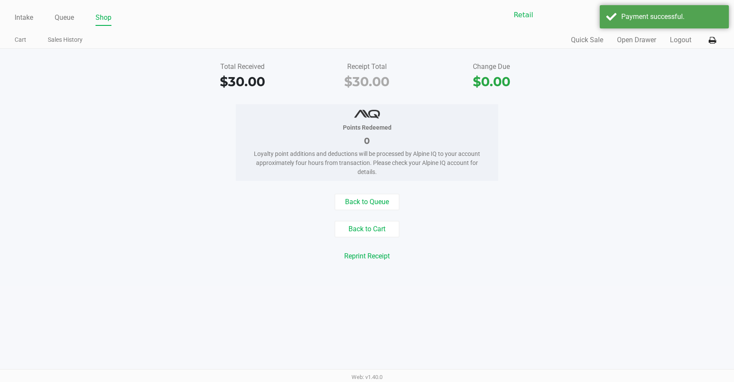
click at [473, 263] on div "Reprint Receipt" at bounding box center [367, 256] width 747 height 16
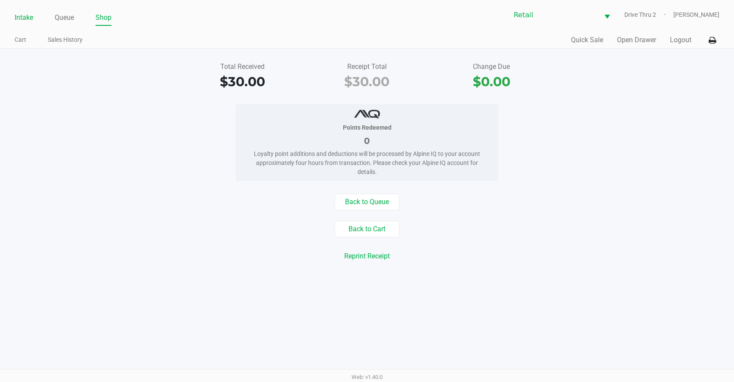
click at [29, 18] on link "Intake" at bounding box center [24, 18] width 19 height 12
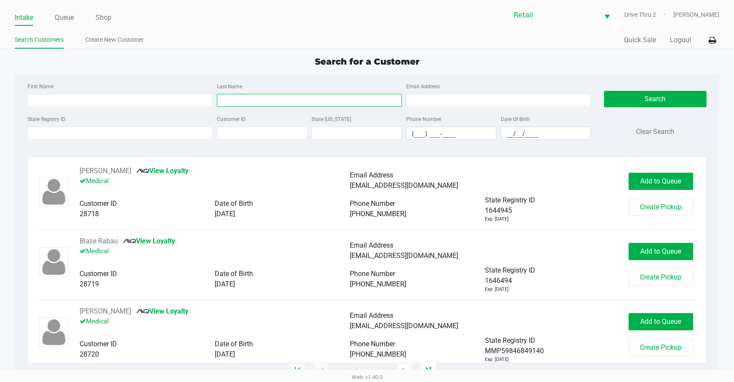
click at [263, 94] on input "Last Name" at bounding box center [309, 100] width 185 height 13
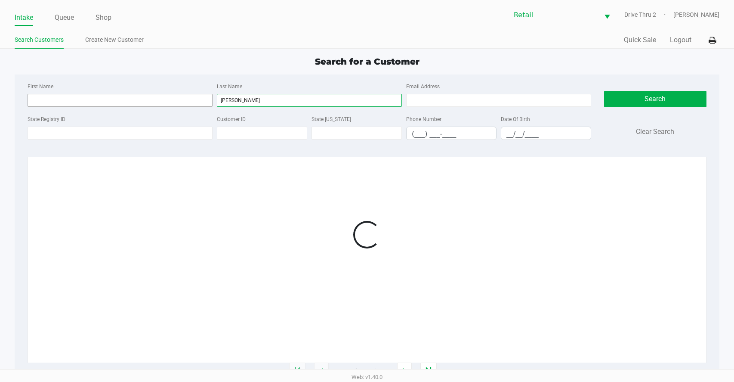
type input "[PERSON_NAME]"
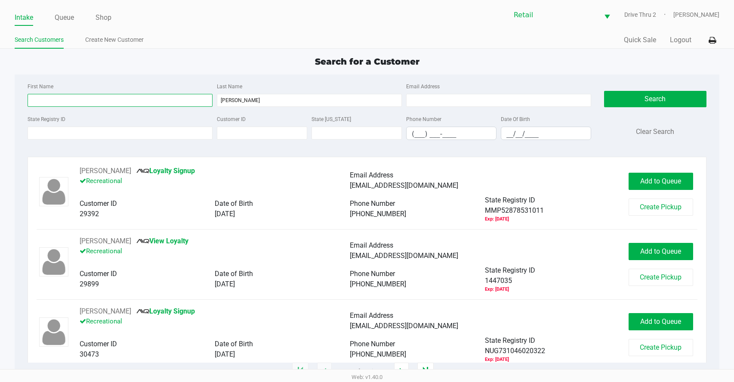
click at [177, 96] on input "First Name" at bounding box center [120, 100] width 185 height 13
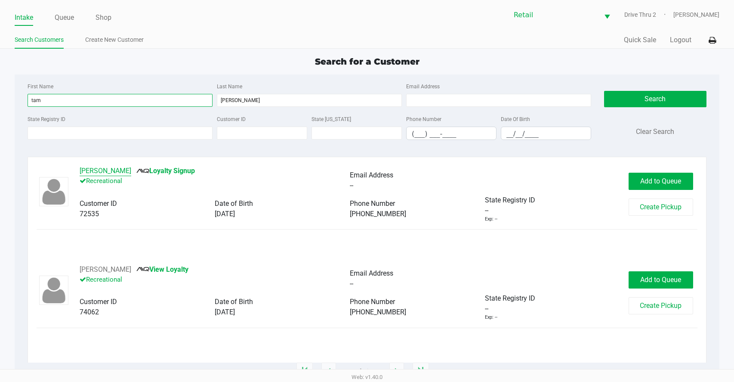
type input "tam"
click at [116, 169] on button "[PERSON_NAME]" at bounding box center [106, 171] width 52 height 10
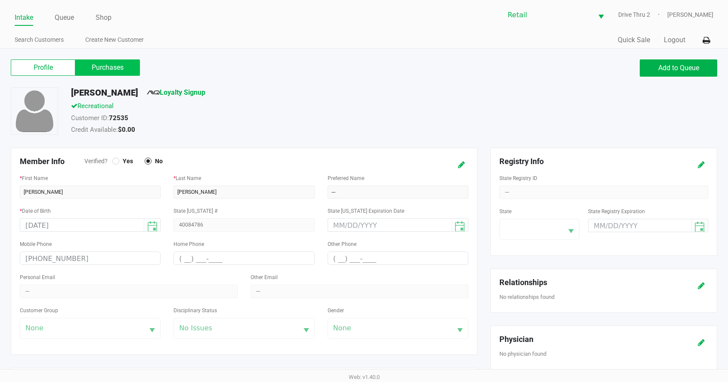
click at [103, 70] on label "Purchases" at bounding box center [107, 67] width 65 height 16
click at [0, 0] on 1 "Purchases" at bounding box center [0, 0] width 0 height 0
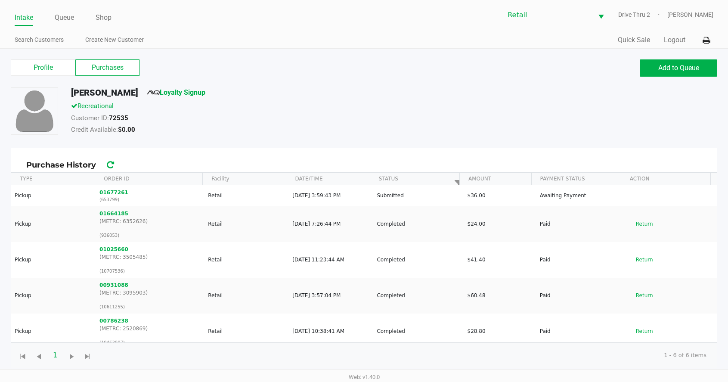
click at [333, 123] on div "Customer ID: 72535" at bounding box center [285, 119] width 440 height 12
click at [27, 19] on link "Intake" at bounding box center [24, 18] width 19 height 12
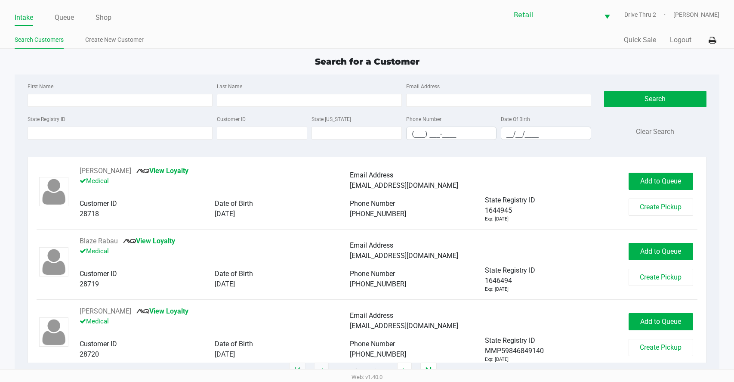
click at [232, 90] on div "Last Name" at bounding box center [309, 94] width 189 height 26
click at [233, 96] on input "Last Name" at bounding box center [309, 100] width 185 height 13
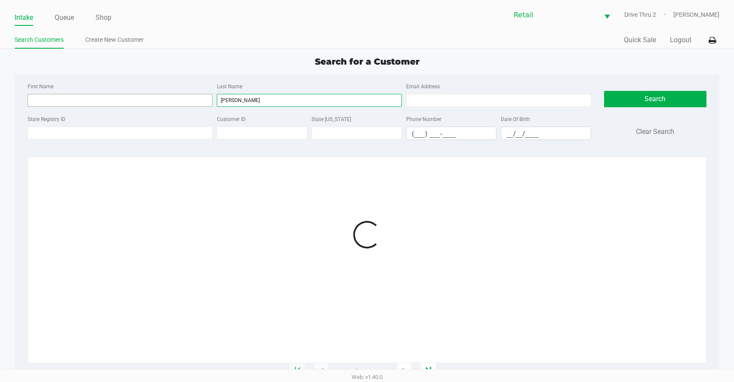
type input "[PERSON_NAME]"
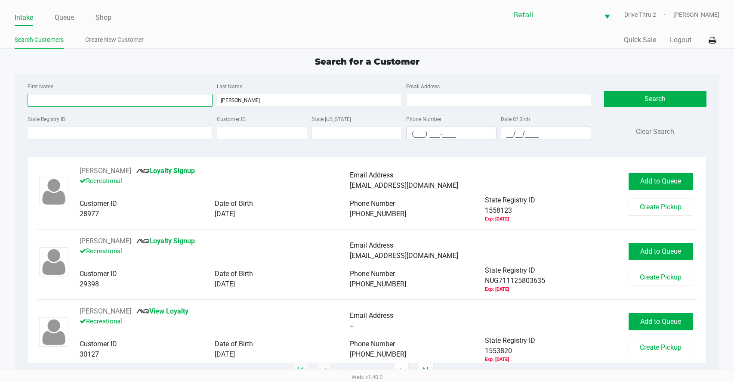
click at [96, 105] on input "First Name" at bounding box center [120, 100] width 185 height 13
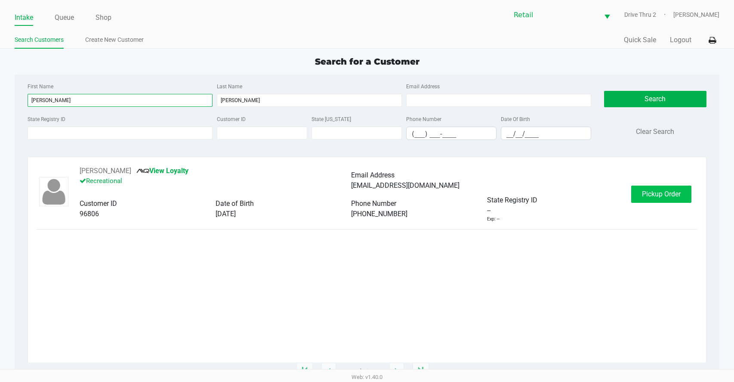
type input "[PERSON_NAME]"
click at [660, 200] on button "Pickup Order" at bounding box center [661, 194] width 60 height 17
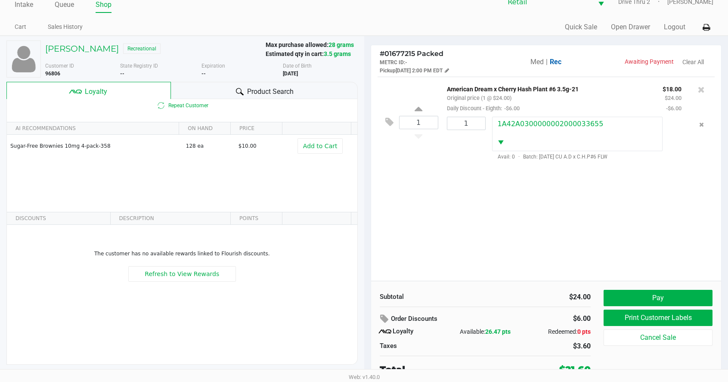
scroll to position [17, 0]
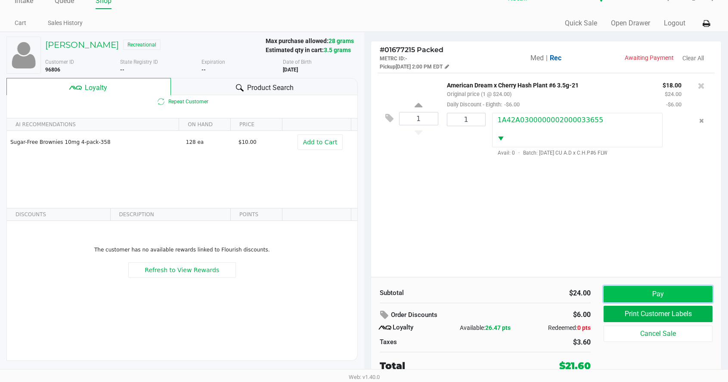
click at [651, 298] on button "Pay" at bounding box center [658, 294] width 109 height 16
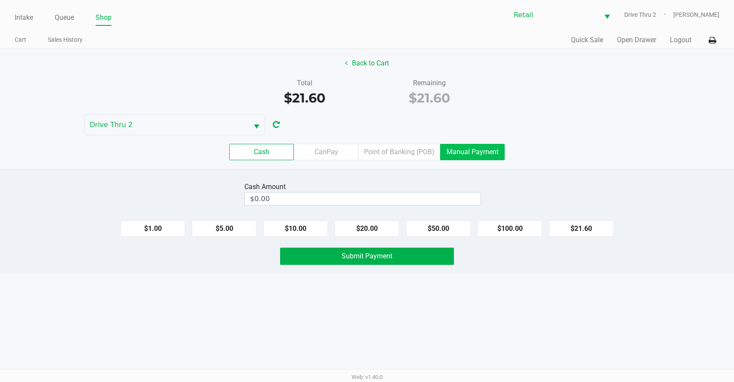
click at [473, 149] on label "Manual Payment" at bounding box center [472, 152] width 65 height 16
click at [0, 0] on 8 "Manual Payment" at bounding box center [0, 0] width 0 height 0
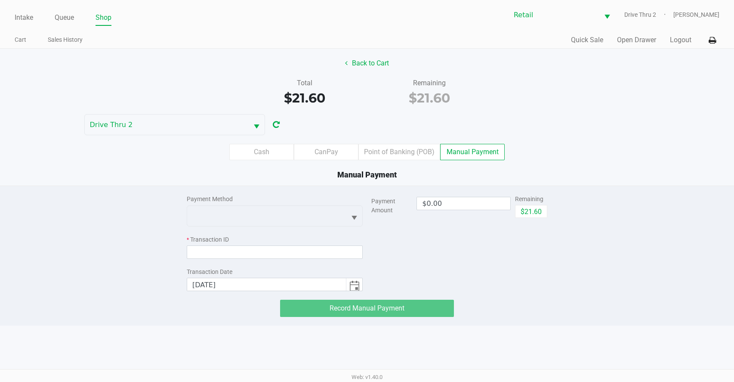
click at [242, 201] on div "Payment Method" at bounding box center [275, 199] width 176 height 9
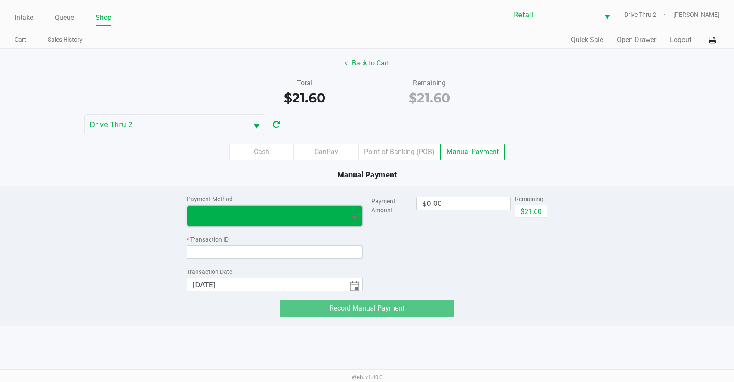
drag, startPoint x: 229, startPoint y: 217, endPoint x: 218, endPoint y: 224, distance: 12.7
click at [228, 217] on span at bounding box center [266, 215] width 149 height 10
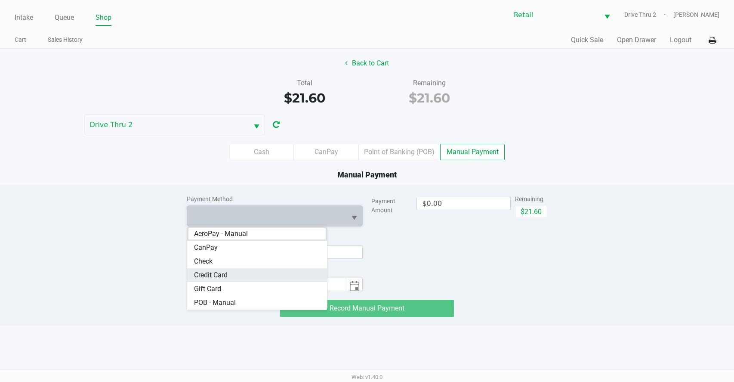
click at [210, 273] on span "Credit Card" at bounding box center [211, 275] width 34 height 10
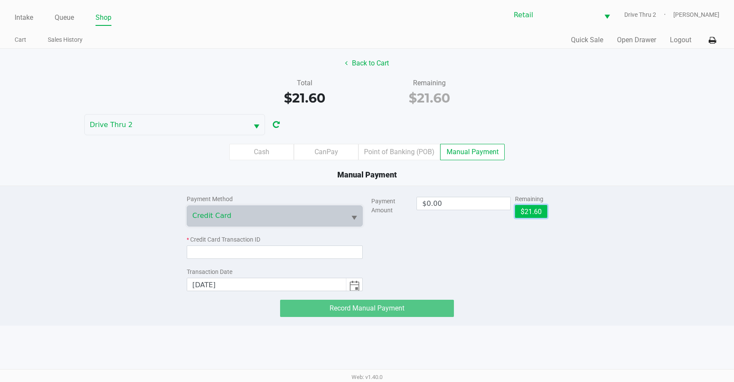
click at [529, 210] on button "$21.60" at bounding box center [531, 211] width 32 height 13
type input "$21.60"
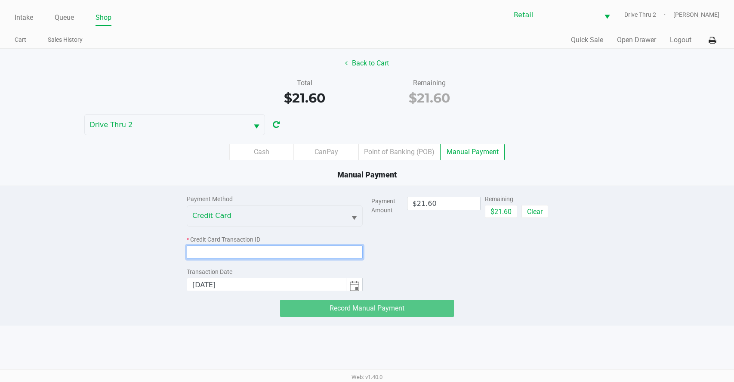
click at [342, 254] on input at bounding box center [275, 251] width 176 height 13
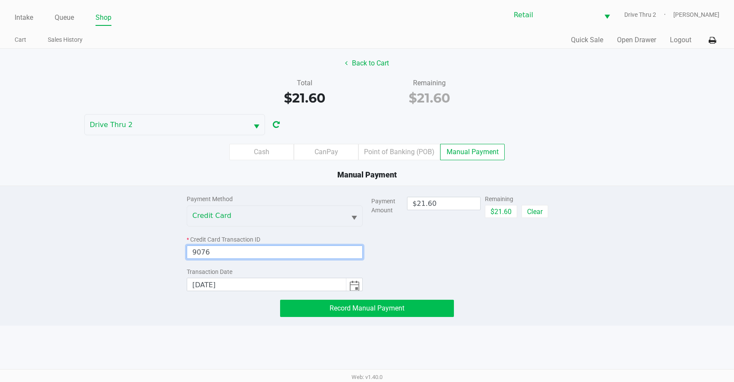
type input "9076"
click at [339, 311] on span "Record Manual Payment" at bounding box center [367, 308] width 75 height 8
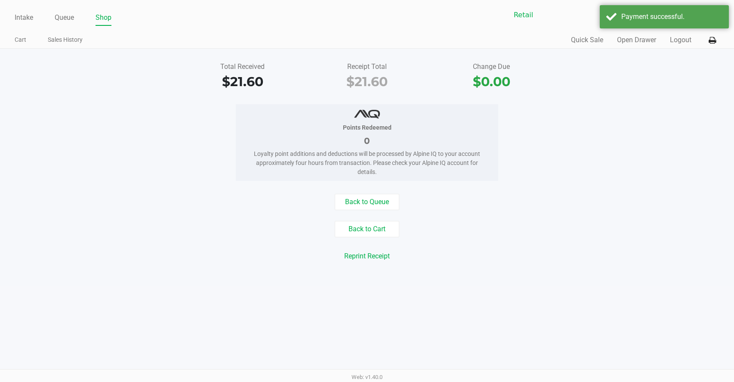
click at [430, 272] on div "Back to Queue Back to Cart Reprint Receipt Reprint Labels" at bounding box center [367, 234] width 747 height 81
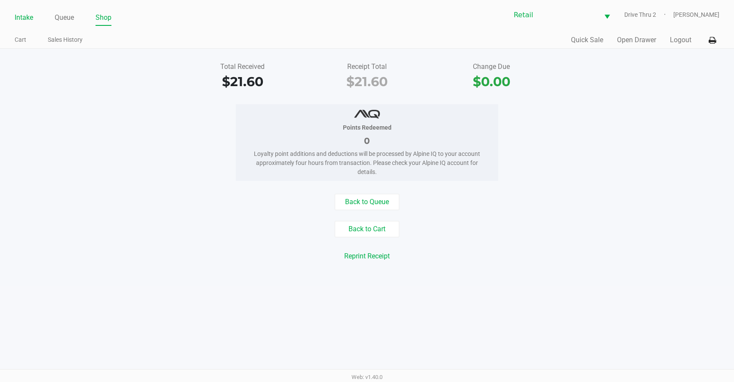
click at [28, 16] on link "Intake" at bounding box center [24, 18] width 19 height 12
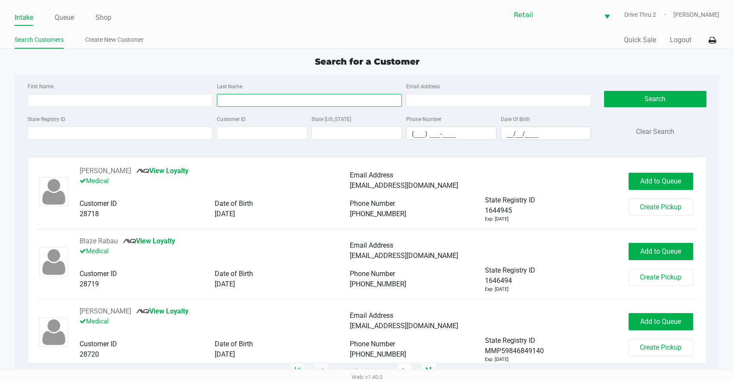
click at [226, 102] on input "Last Name" at bounding box center [309, 100] width 185 height 13
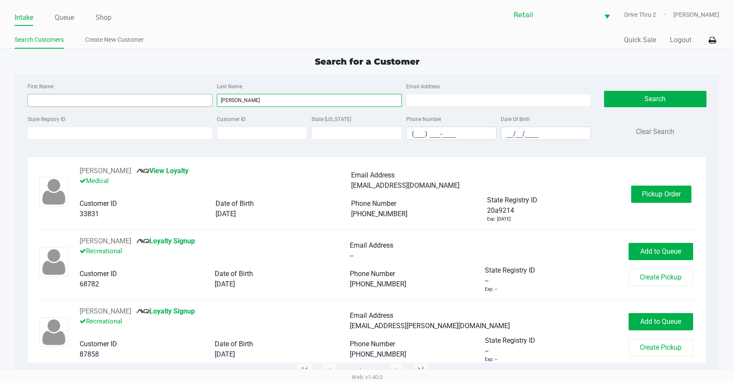
type input "[PERSON_NAME]"
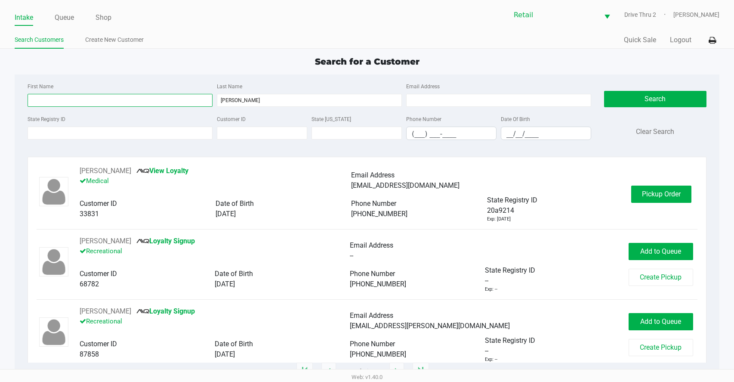
click at [177, 105] on input "First Name" at bounding box center [120, 100] width 185 height 13
click at [426, 183] on div "[EMAIL_ADDRESS][DOMAIN_NAME]" at bounding box center [487, 185] width 272 height 10
click at [642, 192] on span "Pickup Order" at bounding box center [661, 194] width 39 height 8
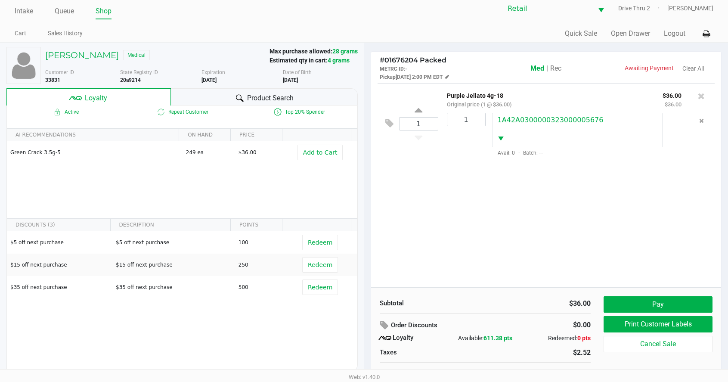
scroll to position [17, 0]
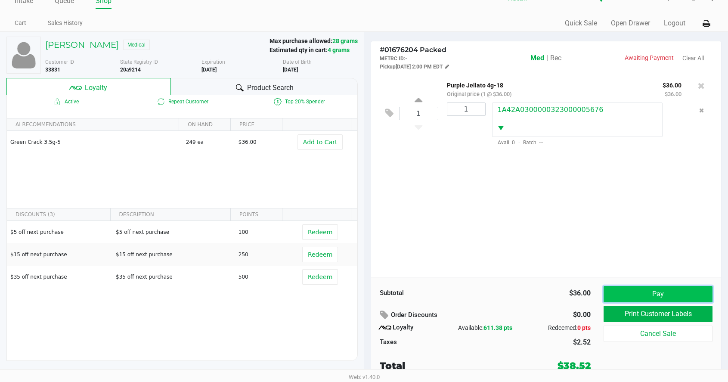
click at [621, 297] on button "Pay" at bounding box center [658, 294] width 109 height 16
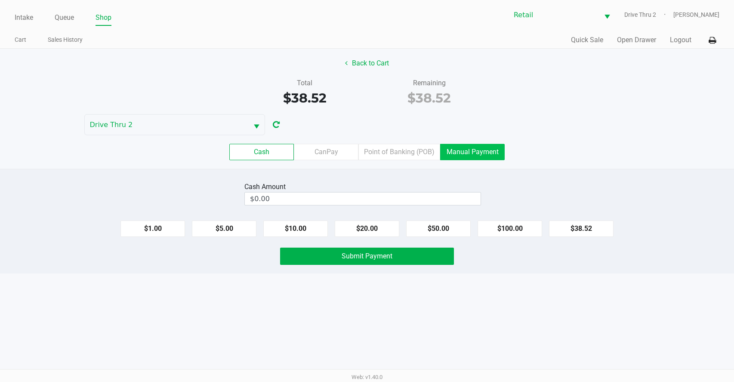
click at [473, 156] on label "Manual Payment" at bounding box center [472, 152] width 65 height 16
click at [0, 0] on 8 "Manual Payment" at bounding box center [0, 0] width 0 height 0
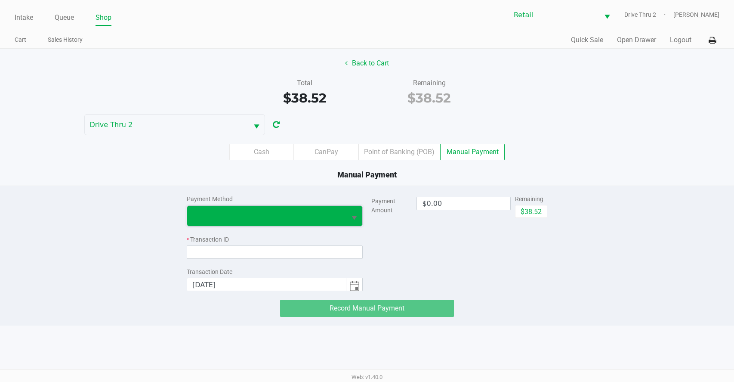
click at [324, 224] on span at bounding box center [266, 216] width 159 height 20
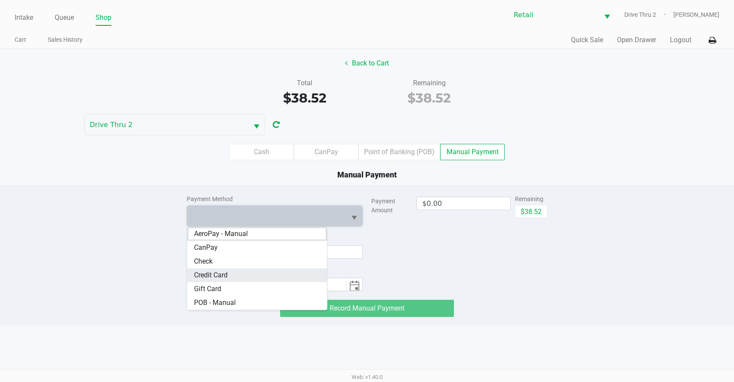
click at [249, 274] on Card "Credit Card" at bounding box center [257, 275] width 140 height 14
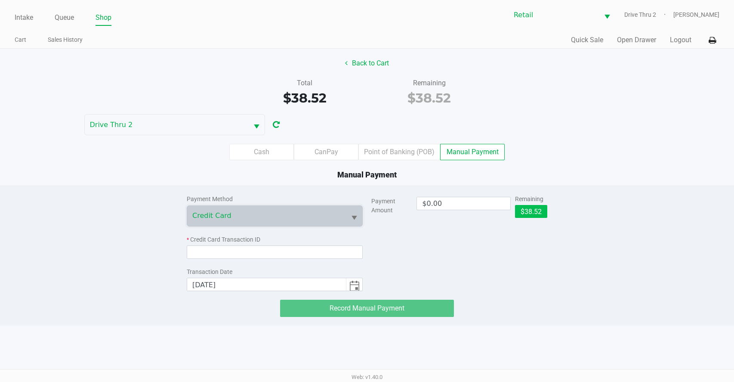
drag, startPoint x: 516, startPoint y: 220, endPoint x: 519, endPoint y: 212, distance: 8.3
click at [517, 218] on div "$38.52" at bounding box center [531, 214] width 32 height 19
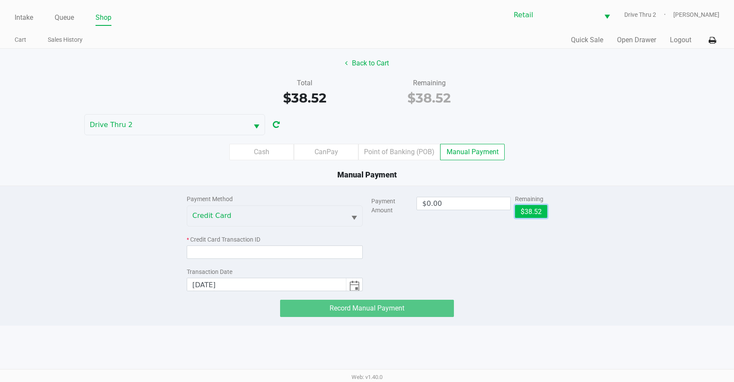
click at [520, 212] on button "$38.52" at bounding box center [531, 211] width 32 height 13
type input "$38.52"
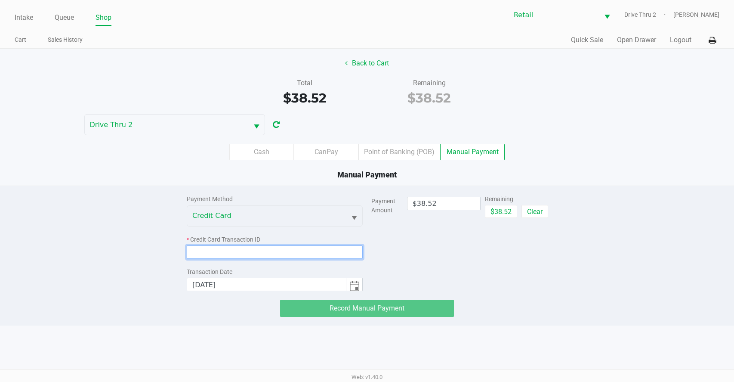
click at [322, 248] on input at bounding box center [275, 251] width 176 height 13
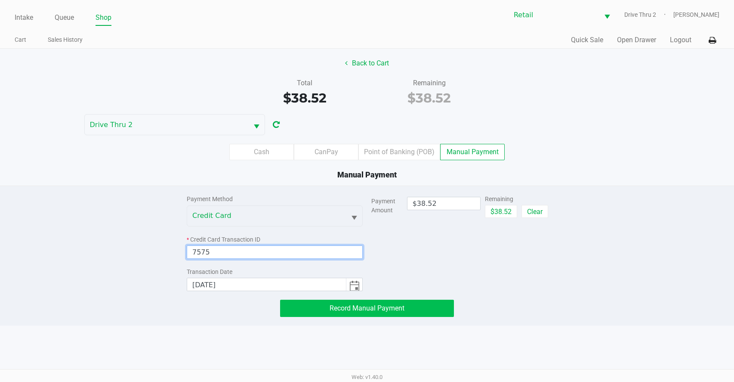
type input "7575"
click at [325, 316] on button "Record Manual Payment" at bounding box center [367, 308] width 174 height 17
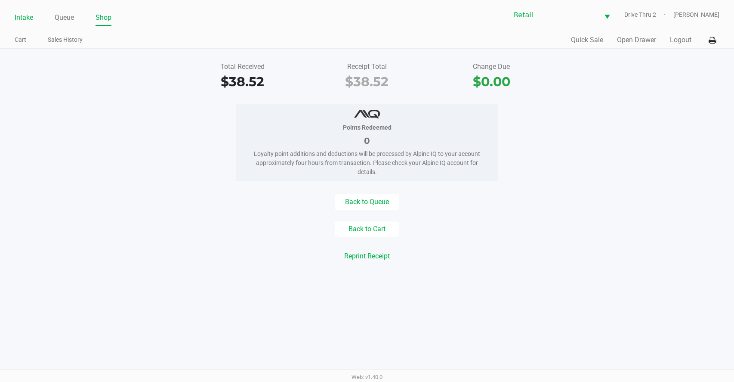
click at [15, 15] on link "Intake" at bounding box center [24, 18] width 19 height 12
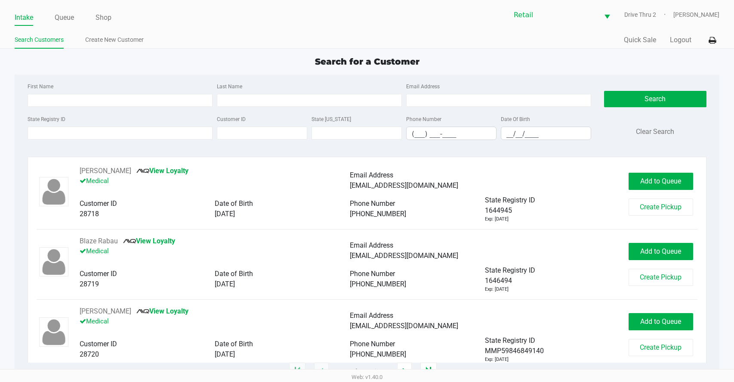
click at [236, 107] on div "First Name Last Name Email Address" at bounding box center [309, 97] width 568 height 33
click at [241, 103] on input "Last Name" at bounding box center [309, 100] width 185 height 13
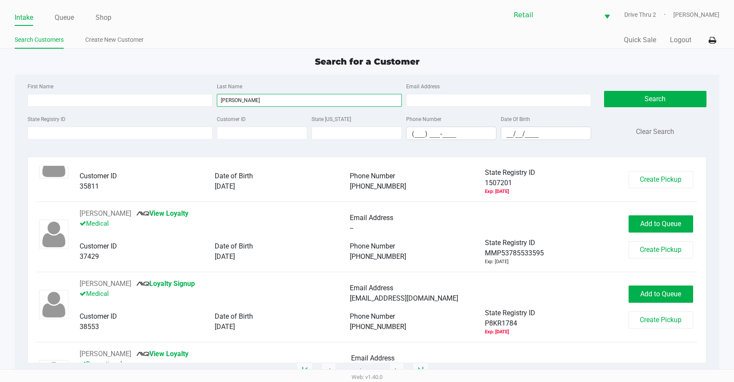
scroll to position [43, 0]
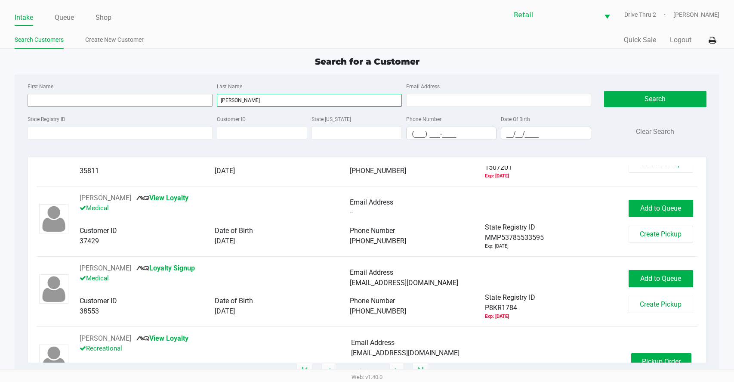
type input "[PERSON_NAME]"
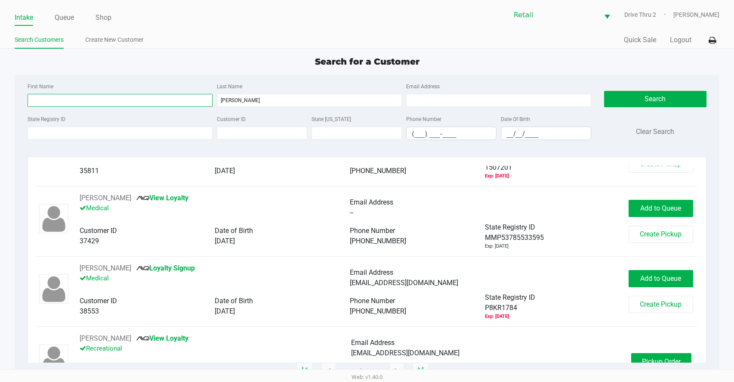
click at [201, 104] on input "First Name" at bounding box center [120, 100] width 185 height 13
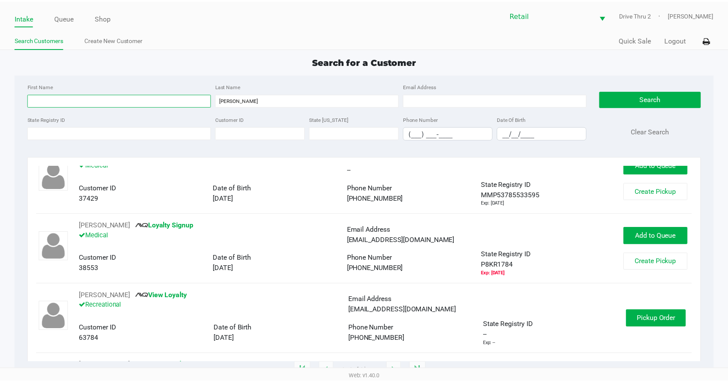
scroll to position [86, 0]
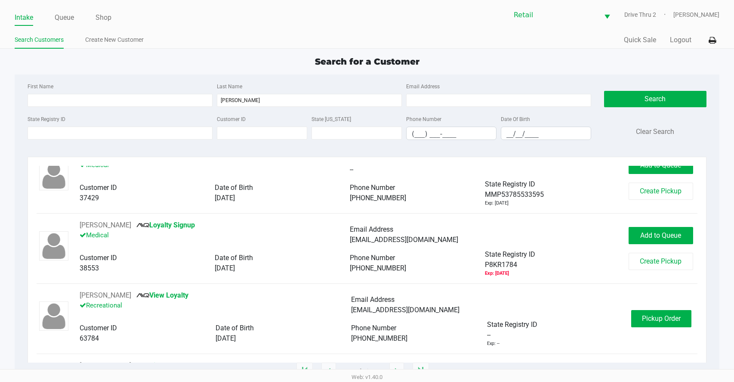
click at [625, 318] on div "[PERSON_NAME] View Loyalty Recreational Email Address [EMAIL_ADDRESS][DOMAIN_NA…" at bounding box center [351, 318] width 560 height 57
click at [637, 314] on button "Pickup Order" at bounding box center [661, 318] width 60 height 17
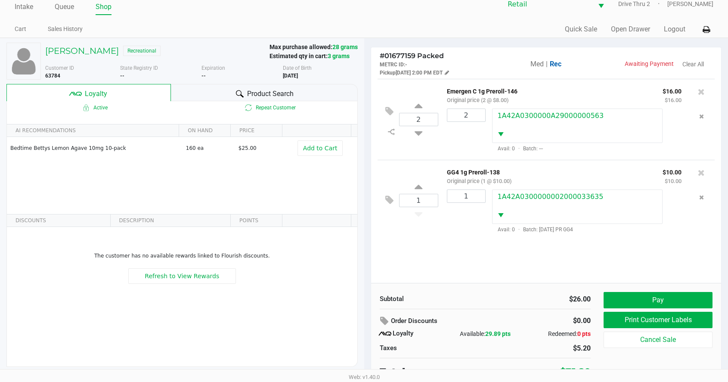
scroll to position [17, 0]
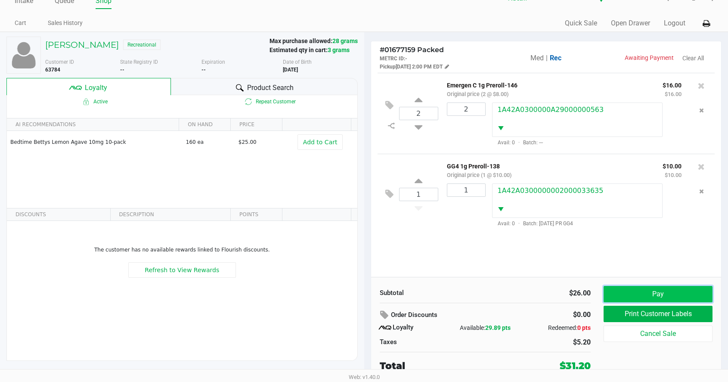
click at [611, 293] on button "Pay" at bounding box center [658, 294] width 109 height 16
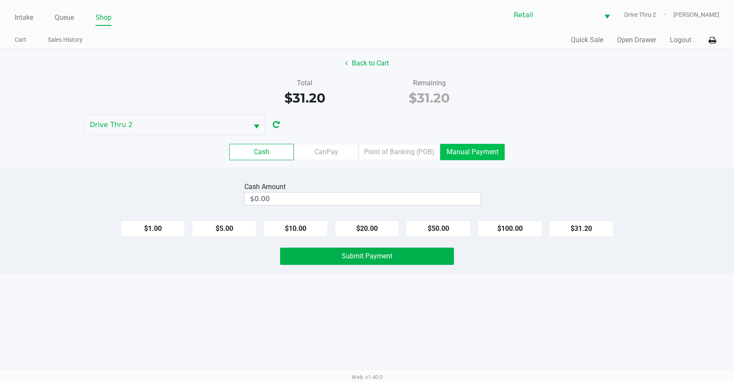
click at [443, 151] on label "Manual Payment" at bounding box center [472, 152] width 65 height 16
click at [0, 0] on 8 "Manual Payment" at bounding box center [0, 0] width 0 height 0
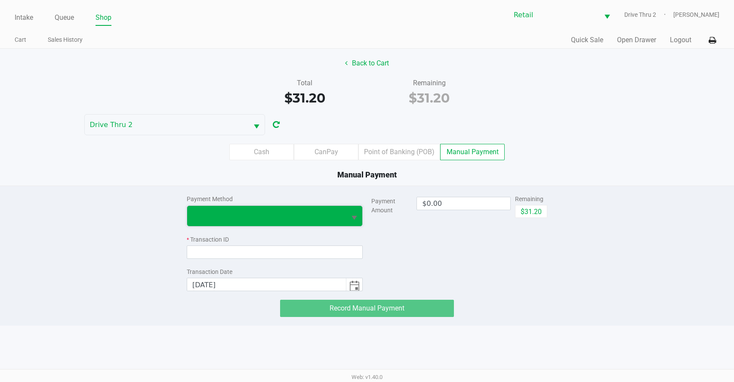
click at [271, 220] on span at bounding box center [266, 215] width 149 height 10
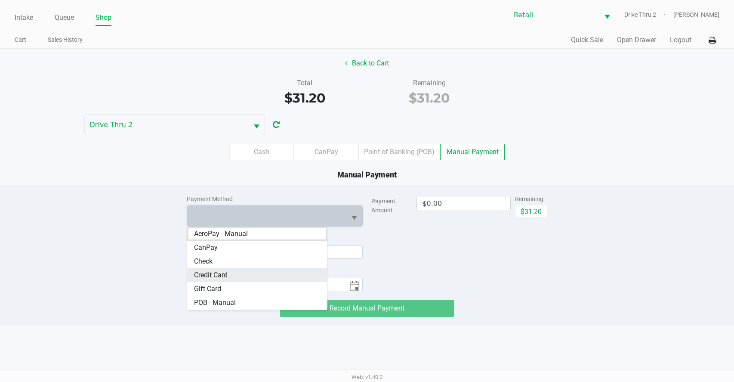
click at [225, 279] on span "Credit Card" at bounding box center [211, 275] width 34 height 10
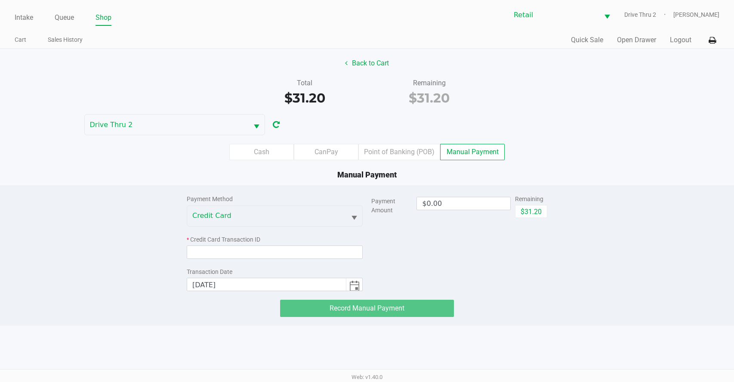
click at [548, 212] on div "Payment Method Credit Card * Credit Card Transaction ID Transaction Date [DATE]…" at bounding box center [367, 251] width 374 height 131
click at [527, 211] on button "$31.20" at bounding box center [531, 211] width 32 height 13
type input "$31.20"
click at [240, 249] on input at bounding box center [275, 251] width 176 height 13
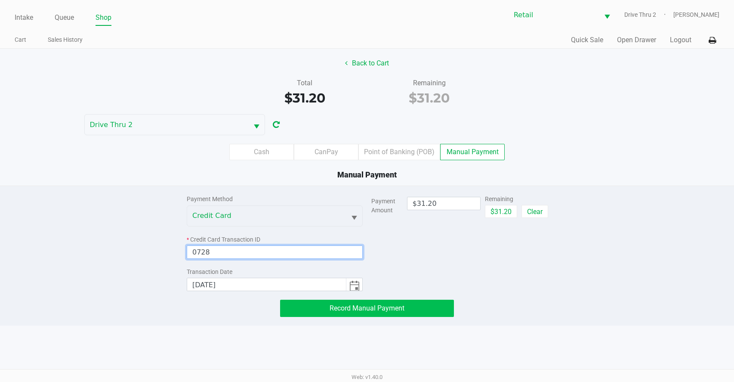
type input "0728"
click at [324, 316] on button "Record Manual Payment" at bounding box center [367, 308] width 174 height 17
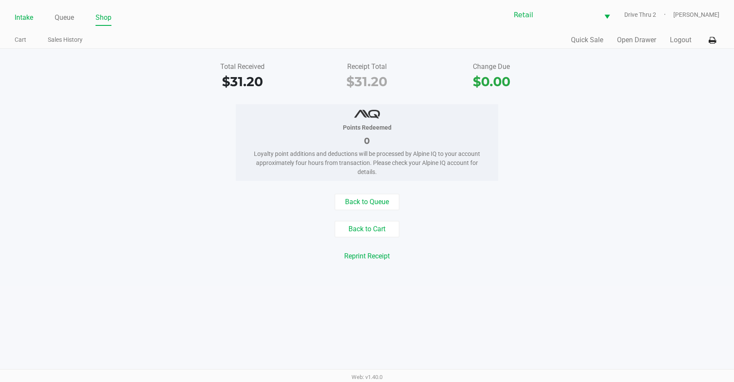
click at [25, 23] on link "Intake" at bounding box center [24, 18] width 19 height 12
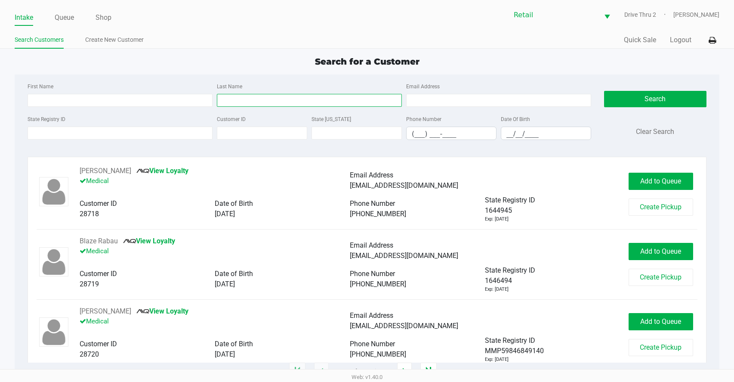
click at [329, 104] on input "Last Name" at bounding box center [309, 100] width 185 height 13
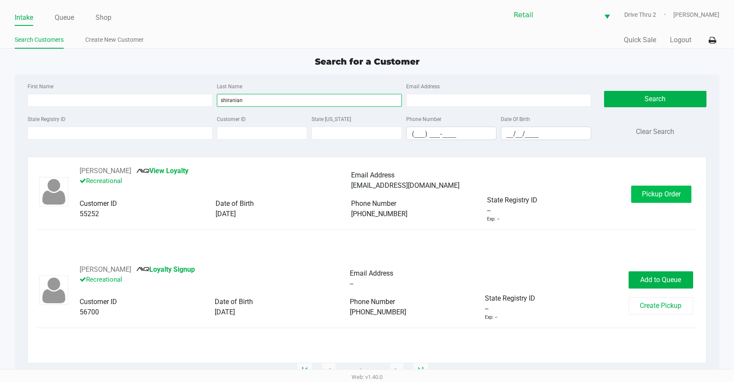
type input "shiranian"
click at [680, 192] on span "Pickup Order" at bounding box center [661, 194] width 39 height 8
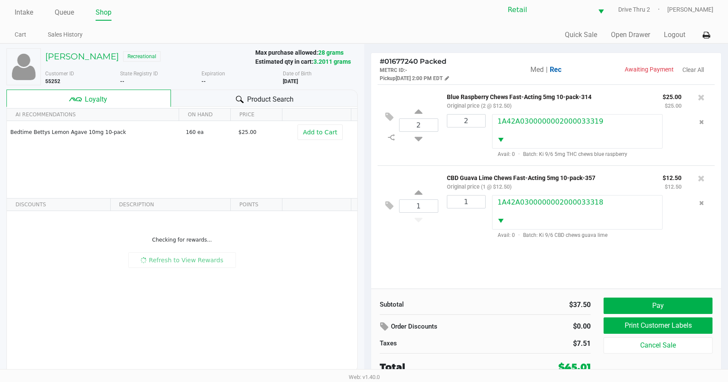
scroll to position [6, 0]
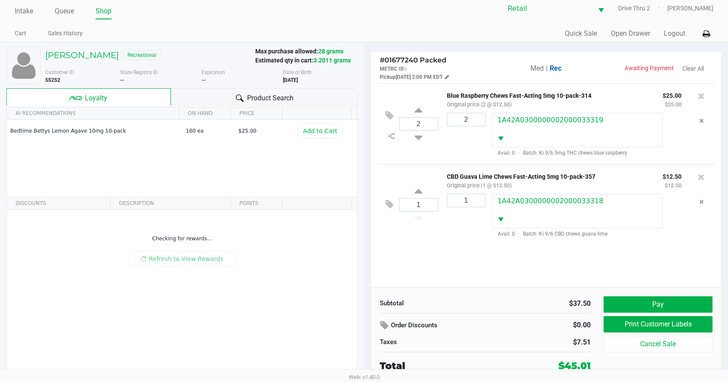
click at [619, 282] on div "2 Blue Raspberry Chews Fast-Acting 5mg 10-pack-314 Original price (2 @ $12.50) …" at bounding box center [546, 185] width 350 height 204
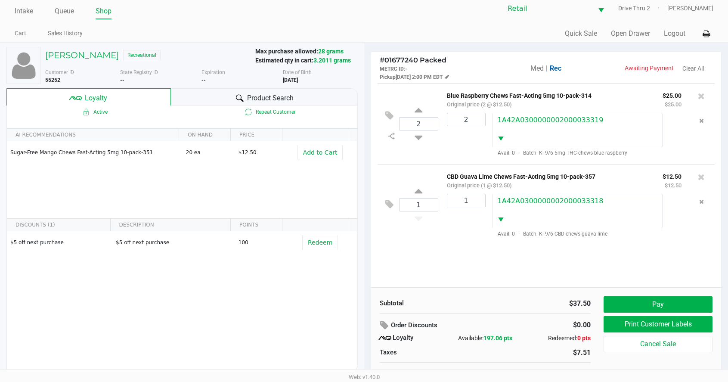
scroll to position [17, 0]
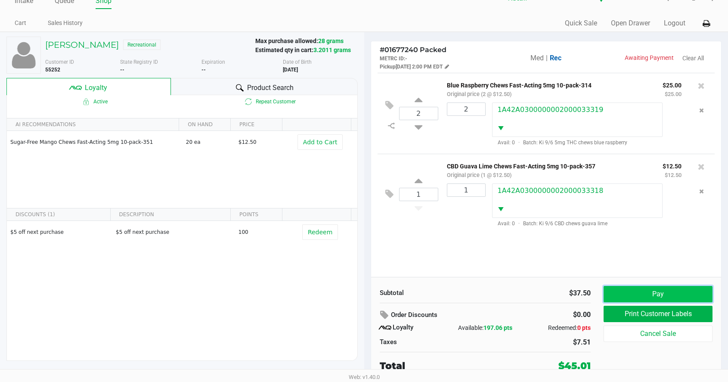
click at [638, 294] on button "Pay" at bounding box center [658, 294] width 109 height 16
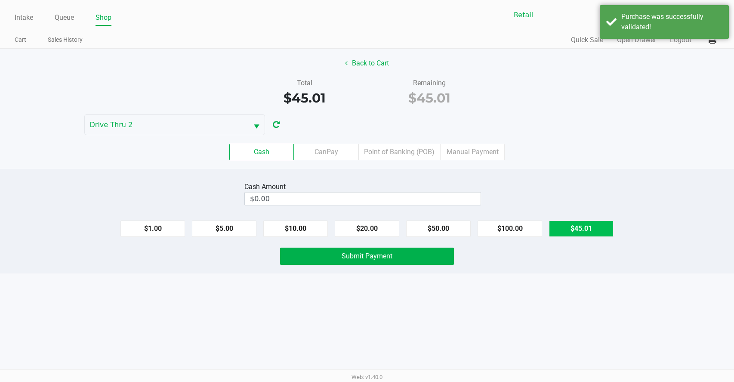
click at [584, 228] on button "$45.01" at bounding box center [581, 228] width 65 height 16
type input "$45.01"
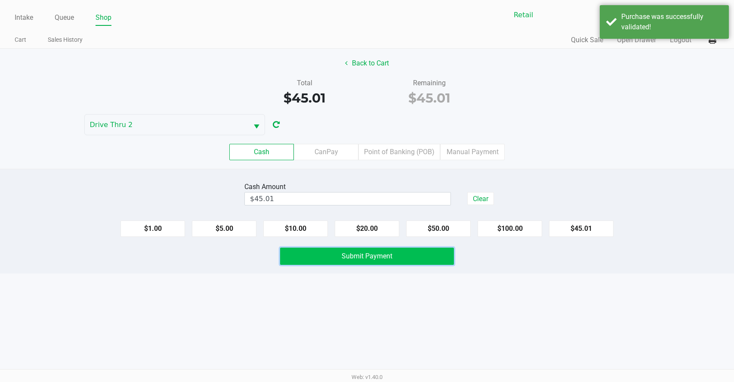
click at [428, 256] on button "Submit Payment" at bounding box center [367, 256] width 174 height 17
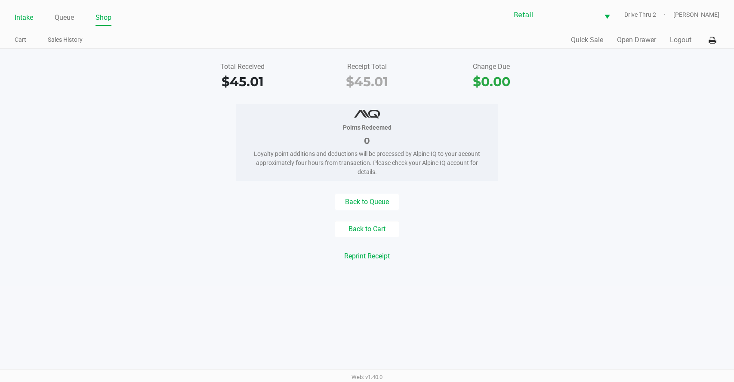
click at [27, 21] on link "Intake" at bounding box center [24, 18] width 19 height 12
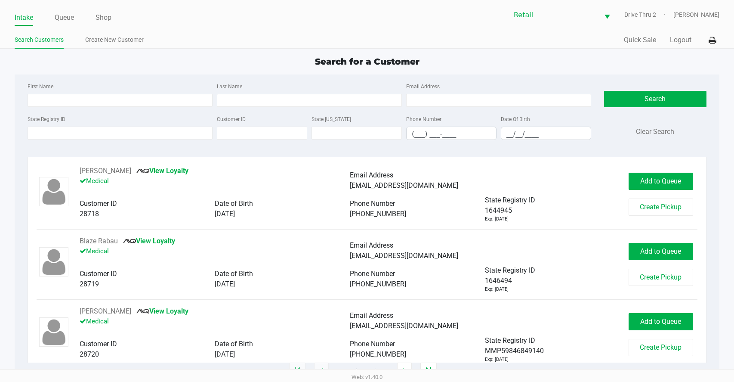
click at [251, 93] on div "Last Name" at bounding box center [309, 94] width 189 height 26
click at [251, 99] on input "Last Name" at bounding box center [309, 100] width 185 height 13
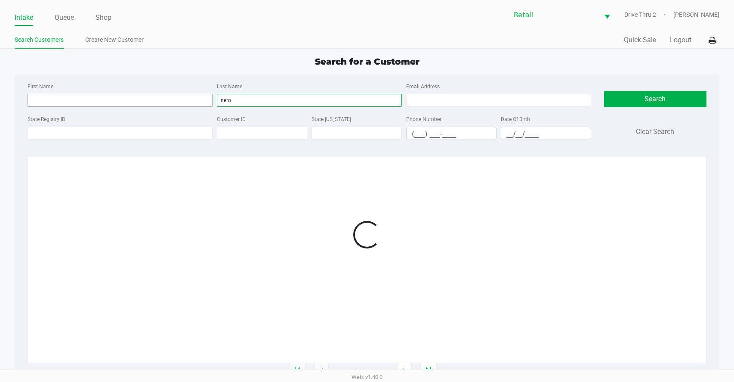
type input "nero"
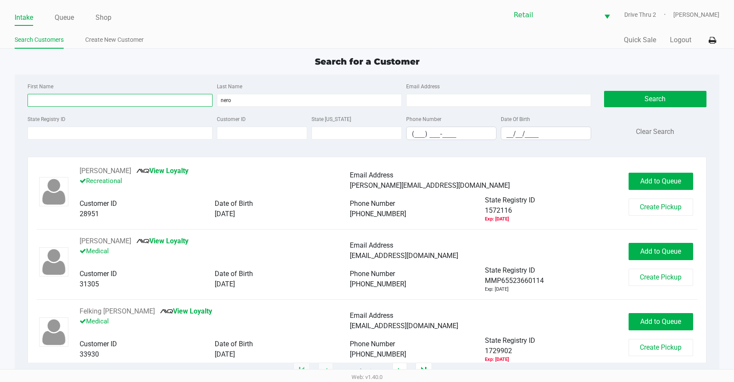
click at [187, 105] on input "First Name" at bounding box center [120, 100] width 185 height 13
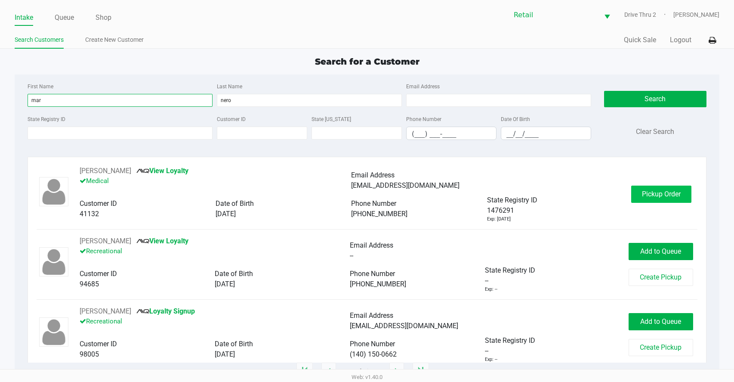
type input "mar"
click at [665, 188] on button "Pickup Order" at bounding box center [661, 194] width 60 height 17
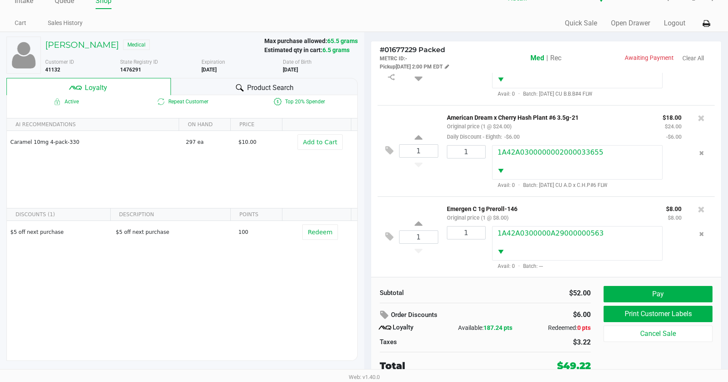
scroll to position [53, 0]
click at [645, 294] on button "Pay" at bounding box center [658, 294] width 109 height 16
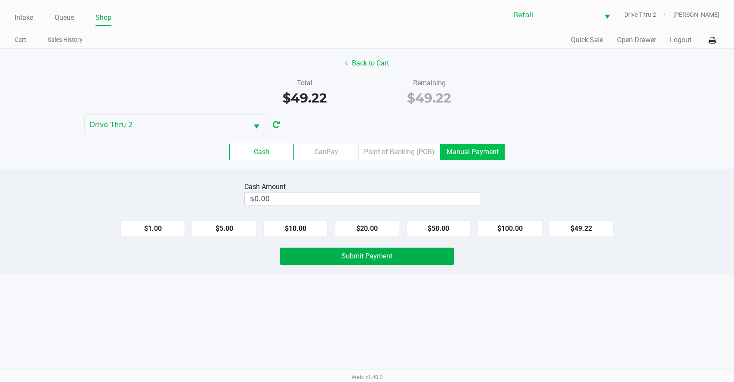
click at [463, 149] on label "Manual Payment" at bounding box center [472, 152] width 65 height 16
click at [0, 0] on 8 "Manual Payment" at bounding box center [0, 0] width 0 height 0
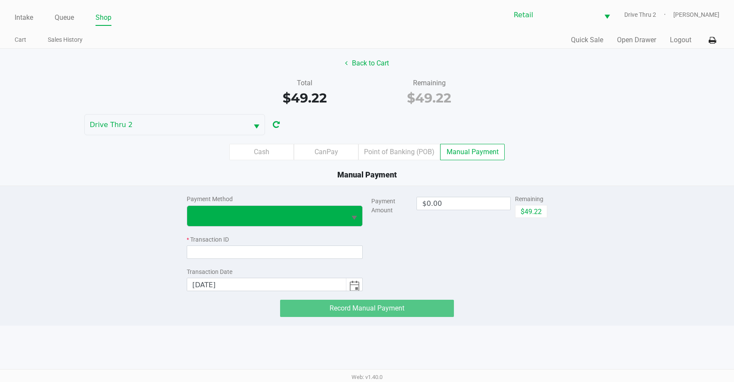
click at [355, 209] on button "Select" at bounding box center [354, 216] width 16 height 20
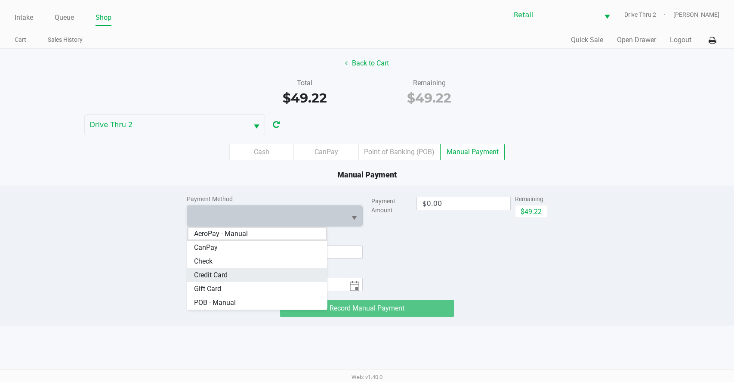
click at [271, 269] on Card "Credit Card" at bounding box center [257, 275] width 140 height 14
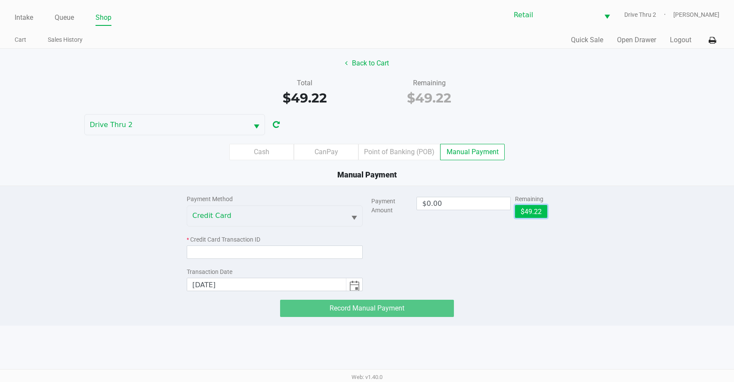
click at [536, 211] on button "$49.22" at bounding box center [531, 211] width 32 height 13
type input "$49.22"
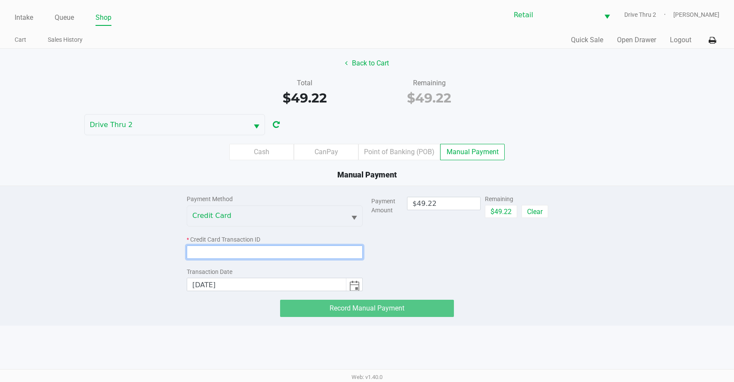
click at [312, 250] on input at bounding box center [275, 251] width 176 height 13
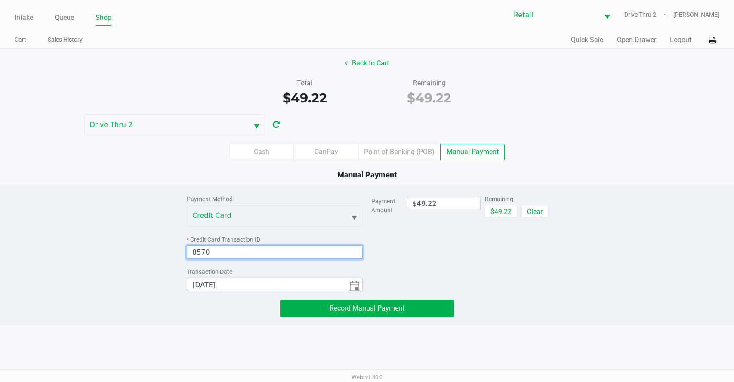
type input "8570"
click at [337, 319] on div "Payment Method Credit Card * Credit Card Transaction ID 8570 Transaction Date […" at bounding box center [367, 256] width 734 height 140
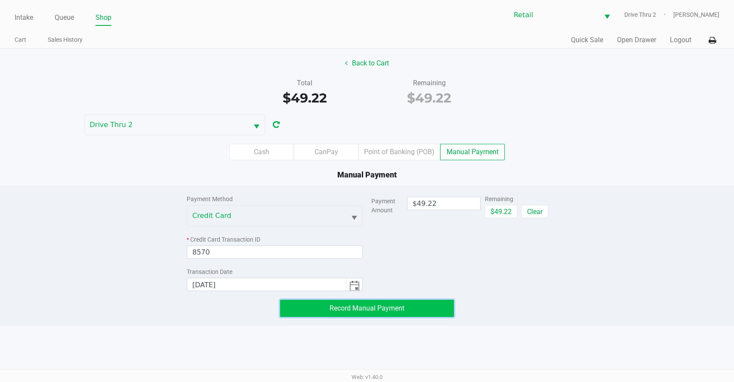
click at [344, 307] on span "Record Manual Payment" at bounding box center [367, 308] width 75 height 8
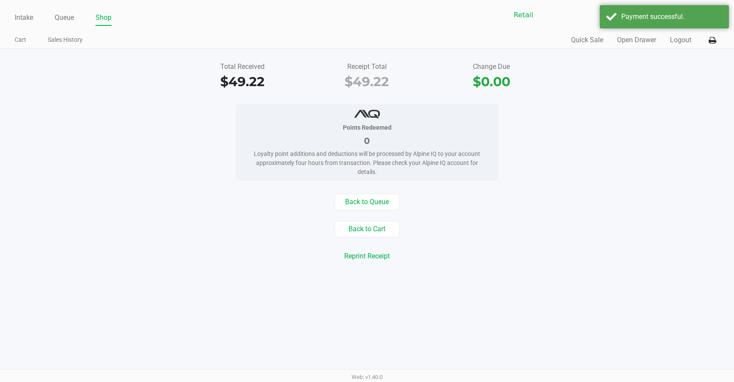
click at [484, 288] on div "Intake Queue Shop Retail Drive Thru 2 [PERSON_NAME] Cart Sales History Quick Sa…" at bounding box center [367, 191] width 734 height 382
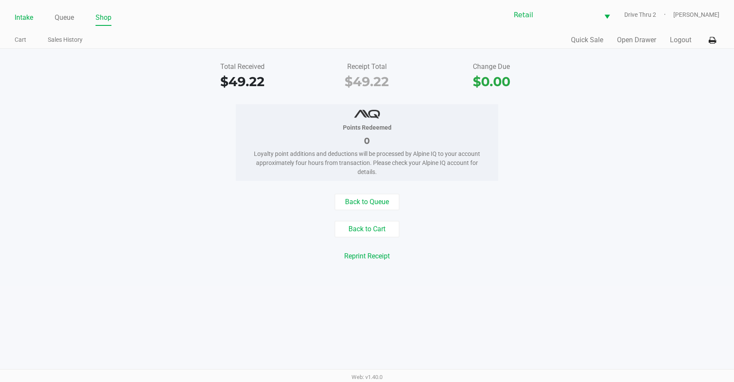
click at [24, 15] on link "Intake" at bounding box center [24, 18] width 19 height 12
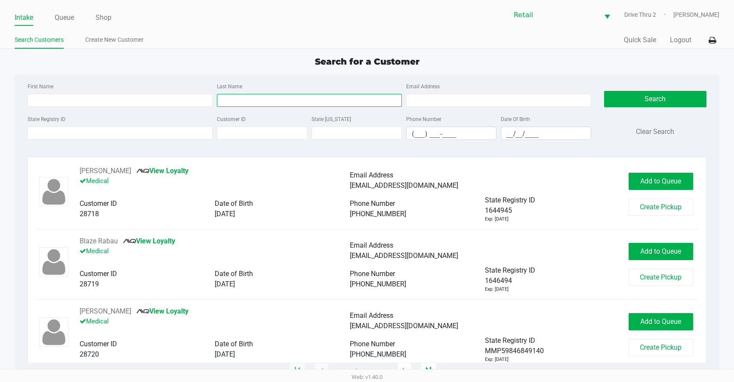
click at [247, 98] on input "Last Name" at bounding box center [309, 100] width 185 height 13
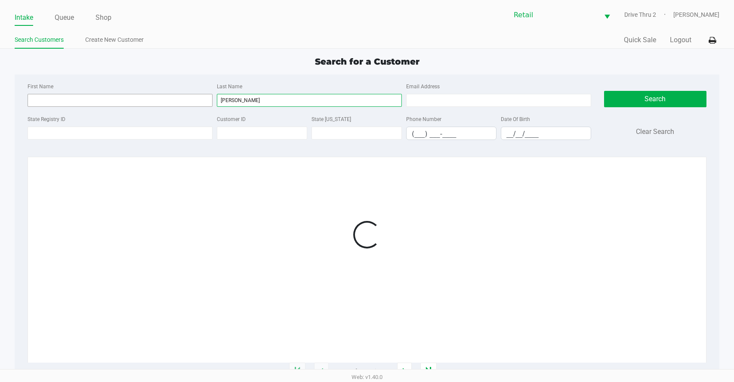
type input "[PERSON_NAME]"
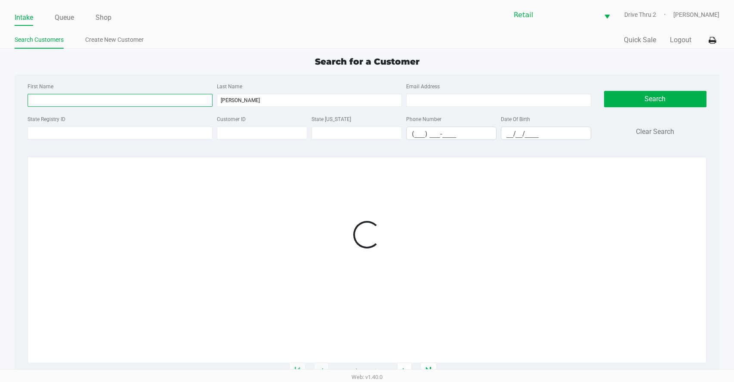
click at [192, 106] on input "First Name" at bounding box center [120, 100] width 185 height 13
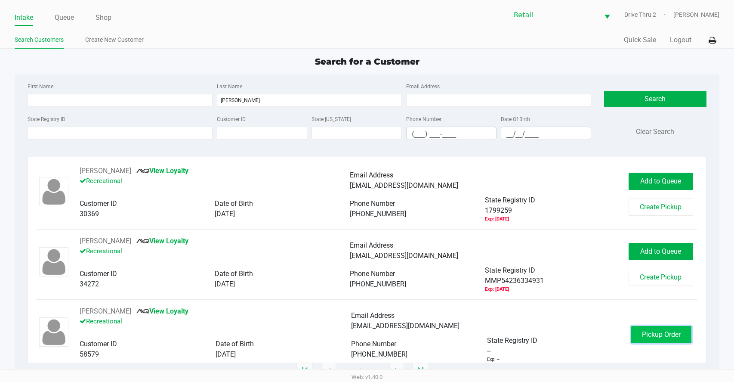
click at [645, 331] on span "Pickup Order" at bounding box center [661, 334] width 39 height 8
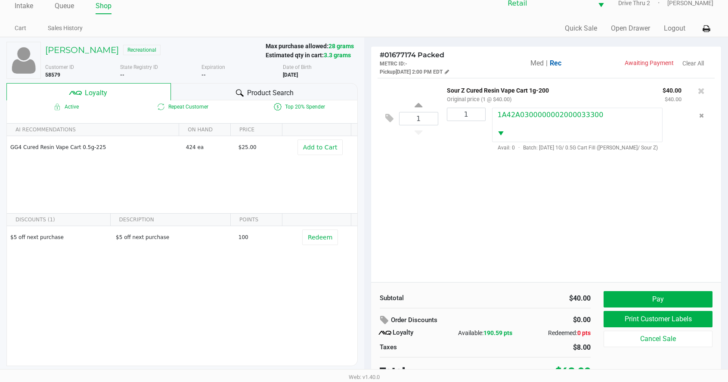
scroll to position [17, 0]
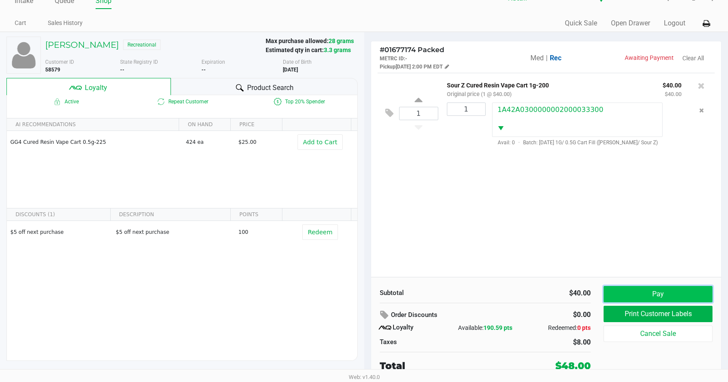
click at [664, 286] on button "Pay" at bounding box center [658, 294] width 109 height 16
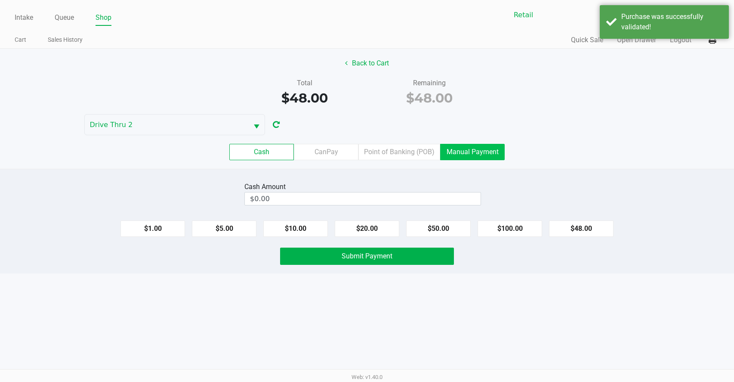
click at [454, 149] on label "Manual Payment" at bounding box center [472, 152] width 65 height 16
click at [0, 0] on 8 "Manual Payment" at bounding box center [0, 0] width 0 height 0
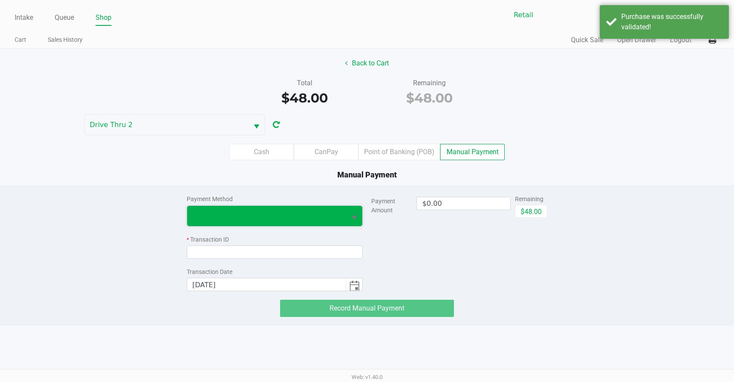
click at [252, 208] on span at bounding box center [266, 216] width 159 height 20
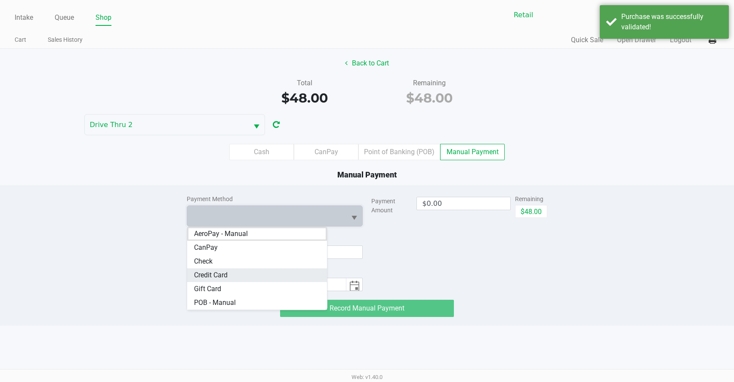
click at [220, 274] on span "Credit Card" at bounding box center [211, 275] width 34 height 10
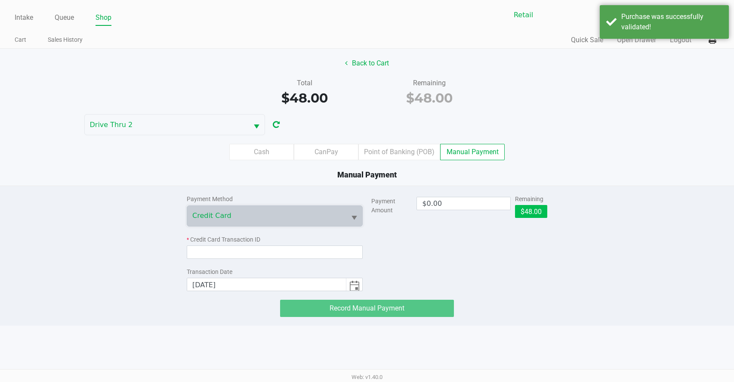
drag, startPoint x: 554, startPoint y: 202, endPoint x: 539, endPoint y: 211, distance: 17.6
click at [555, 201] on div "Payment Method Credit Card * Credit Card Transaction ID Transaction Date [DATE]…" at bounding box center [367, 251] width 747 height 131
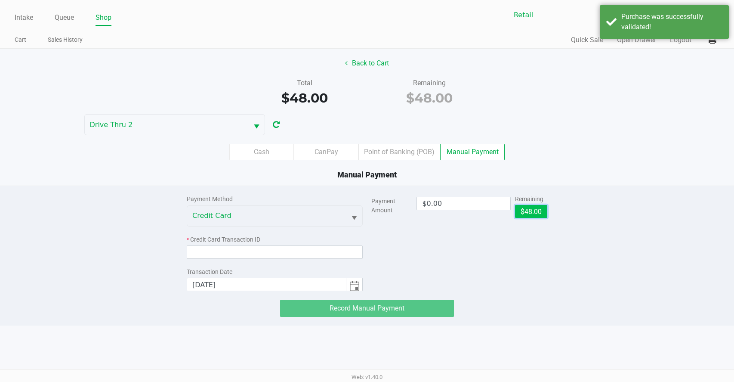
click at [534, 213] on button "$48.00" at bounding box center [531, 211] width 32 height 13
type input "$48.00"
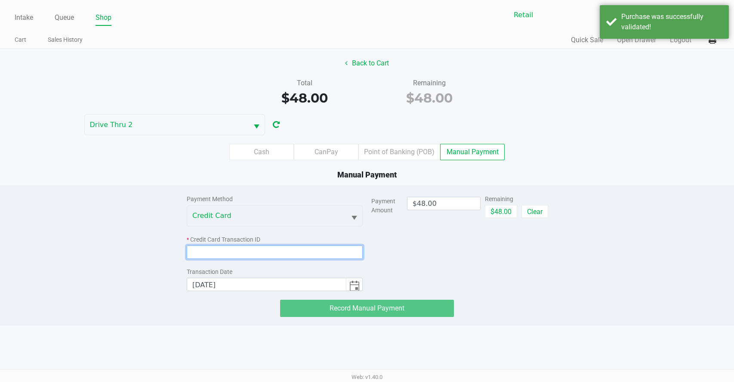
click at [342, 250] on input at bounding box center [275, 251] width 176 height 13
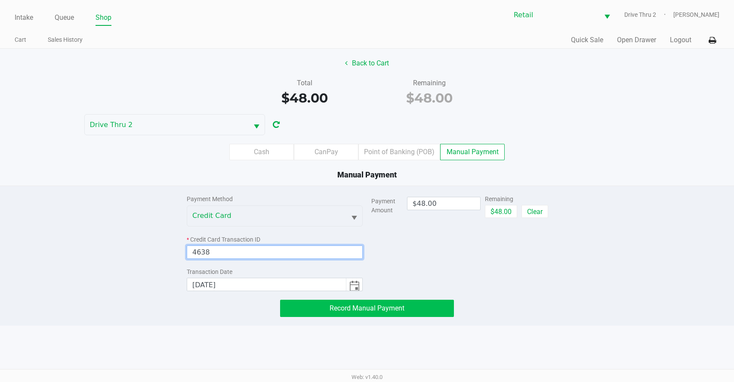
type input "4638"
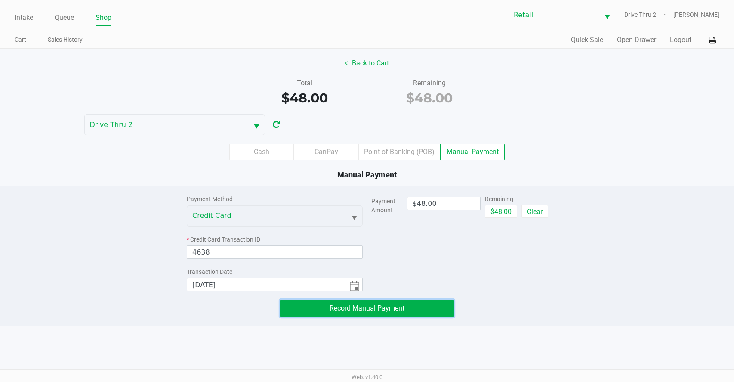
click at [346, 305] on span "Record Manual Payment" at bounding box center [367, 308] width 75 height 8
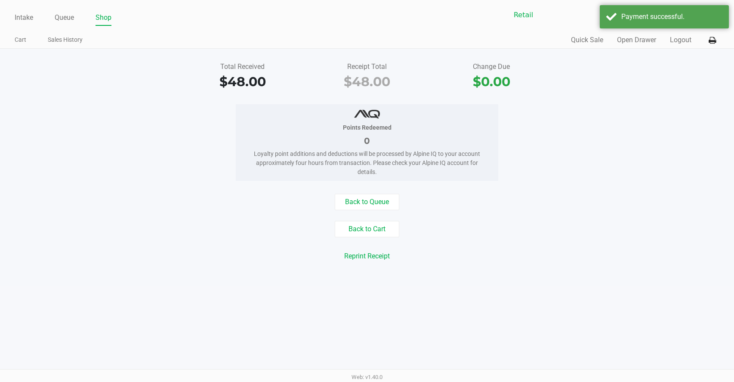
click at [346, 305] on div "Intake Queue Shop Retail Drive Thru 2 [PERSON_NAME] Cart Sales History Quick Sa…" at bounding box center [367, 191] width 734 height 382
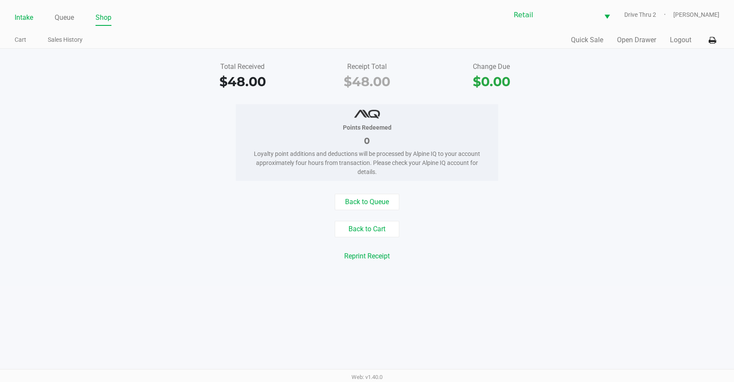
click at [20, 17] on link "Intake" at bounding box center [24, 18] width 19 height 12
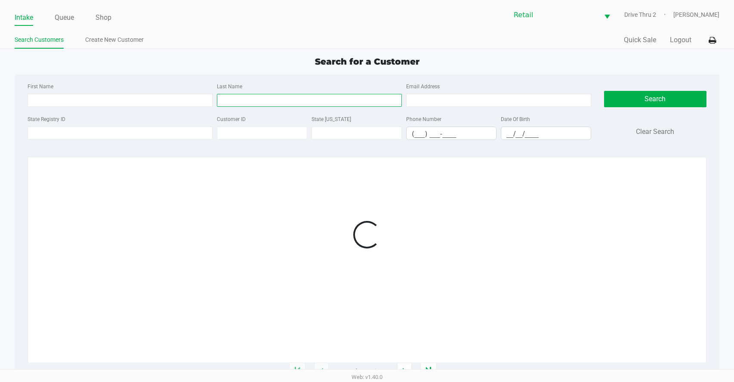
click at [300, 103] on input "Last Name" at bounding box center [309, 100] width 185 height 13
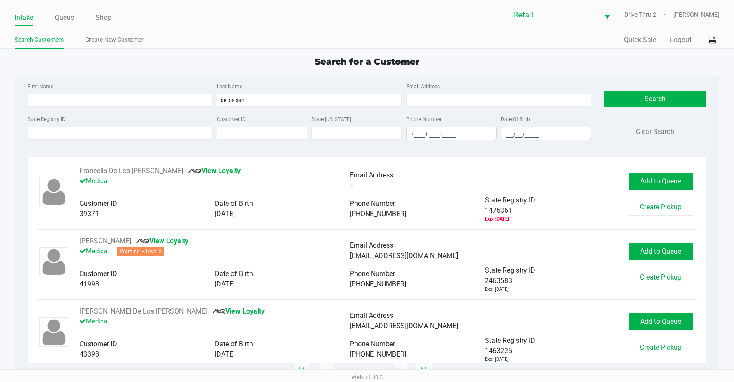
click at [604, 183] on div "--" at bounding box center [485, 185] width 270 height 10
click at [302, 99] on input "de los san" at bounding box center [309, 100] width 185 height 13
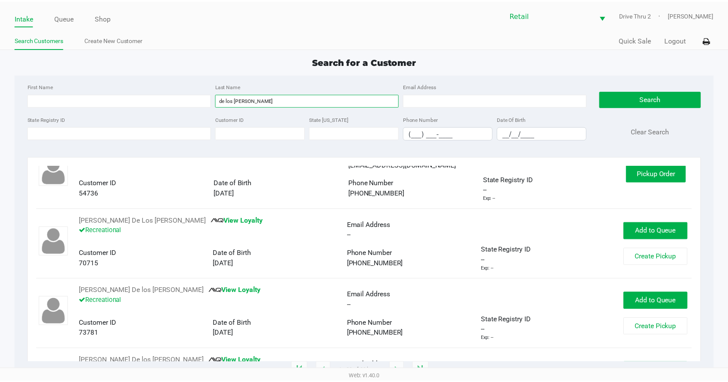
scroll to position [215, 0]
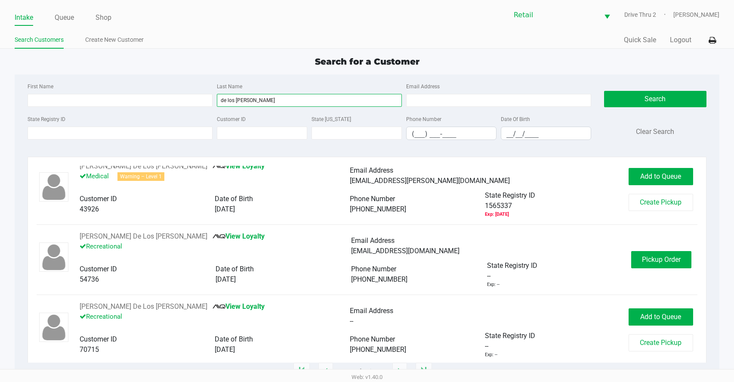
type input "de los [PERSON_NAME]"
click at [631, 249] on div "[PERSON_NAME] De Los [PERSON_NAME] View Loyalty Recreational Email Address [EMA…" at bounding box center [367, 259] width 661 height 57
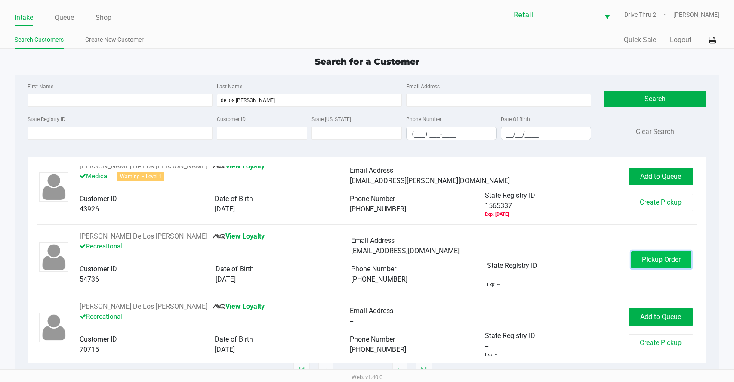
click at [634, 252] on button "Pickup Order" at bounding box center [661, 259] width 60 height 17
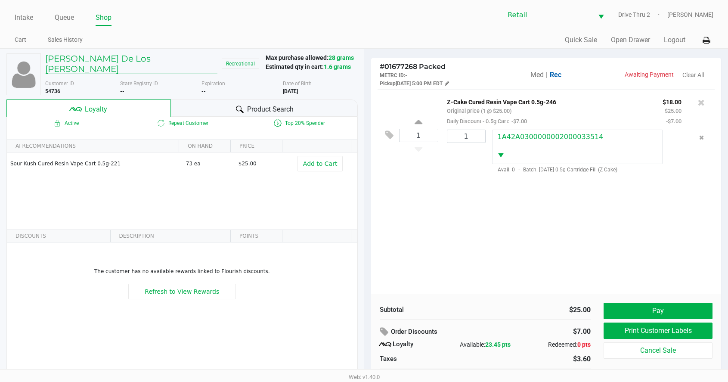
click at [74, 62] on h5 "[PERSON_NAME] De Los [PERSON_NAME]" at bounding box center [131, 63] width 172 height 21
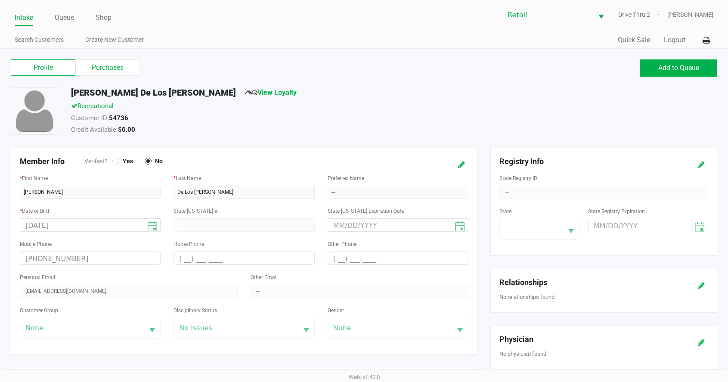
click at [153, 75] on div "Profile Purchases" at bounding box center [184, 67] width 347 height 16
click at [119, 67] on label "Purchases" at bounding box center [107, 67] width 65 height 16
click at [0, 0] on 1 "Purchases" at bounding box center [0, 0] width 0 height 0
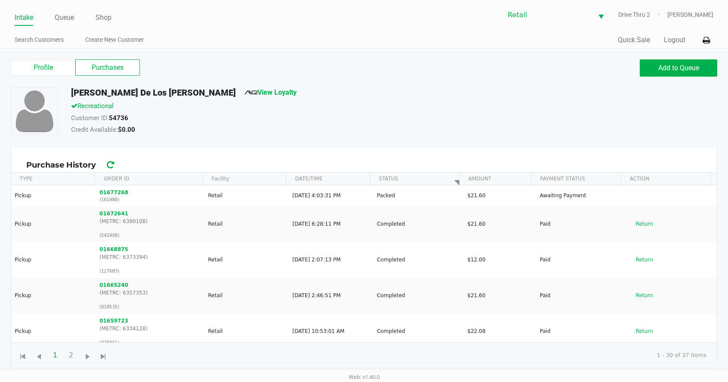
click at [370, 134] on div "Credit Available: $0.00" at bounding box center [285, 131] width 440 height 12
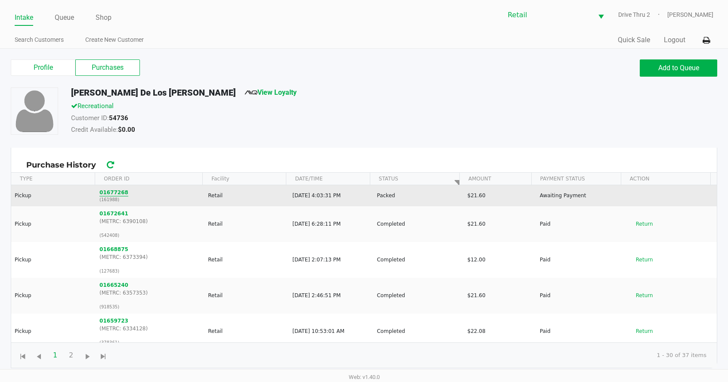
click at [113, 195] on button "01677268" at bounding box center [113, 193] width 29 height 8
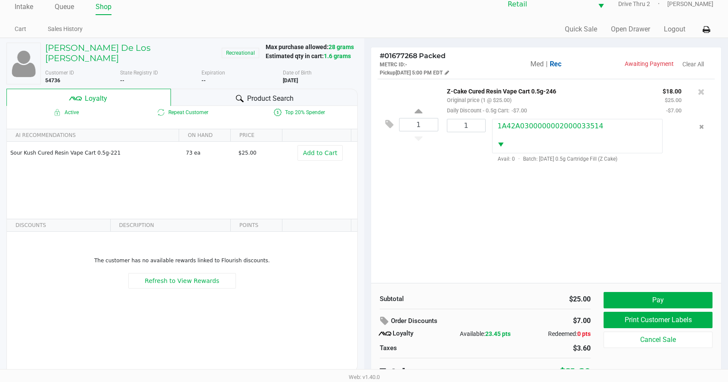
scroll to position [17, 0]
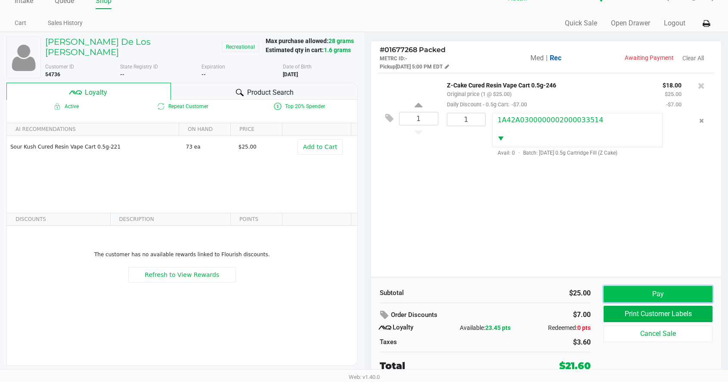
click at [613, 293] on button "Pay" at bounding box center [658, 294] width 109 height 16
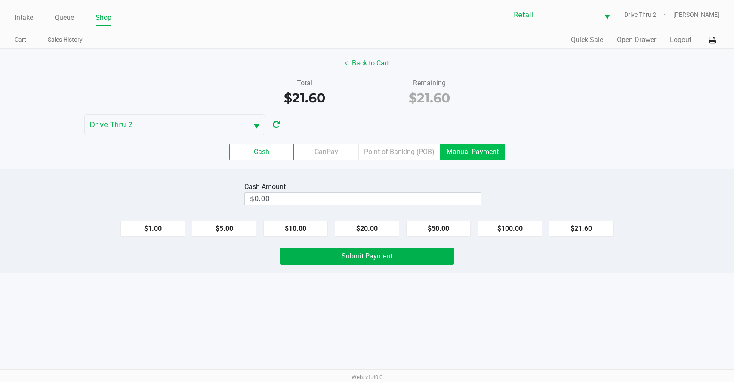
click at [489, 152] on label "Manual Payment" at bounding box center [472, 152] width 65 height 16
click at [0, 0] on 8 "Manual Payment" at bounding box center [0, 0] width 0 height 0
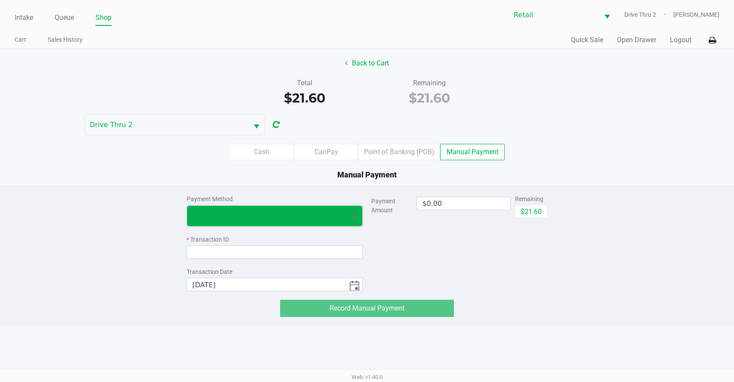
click at [248, 220] on span at bounding box center [266, 215] width 149 height 10
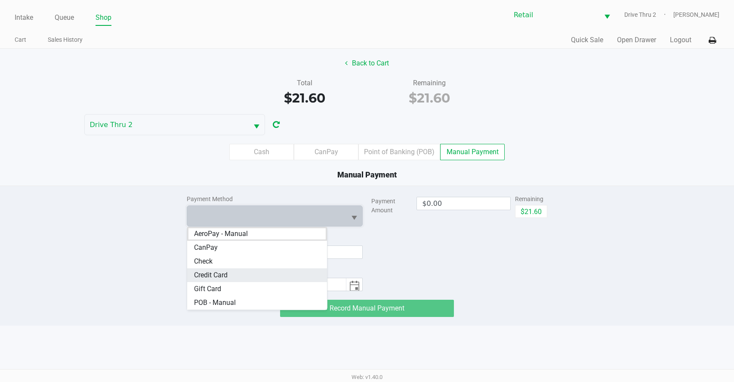
click at [231, 270] on Card "Credit Card" at bounding box center [257, 275] width 140 height 14
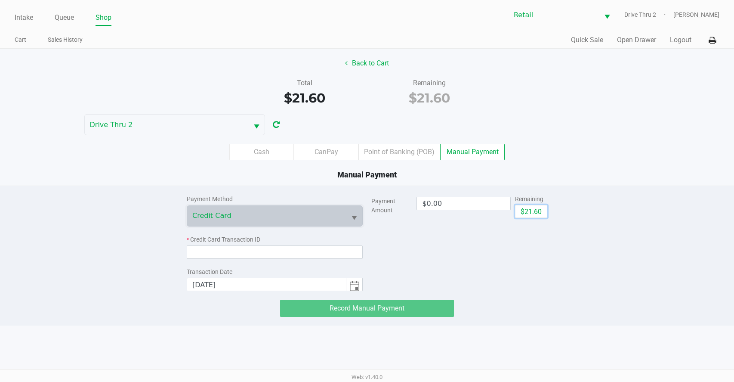
drag, startPoint x: 526, startPoint y: 213, endPoint x: 476, endPoint y: 227, distance: 52.4
click at [526, 213] on button "$21.60" at bounding box center [531, 211] width 32 height 13
type input "$21.60"
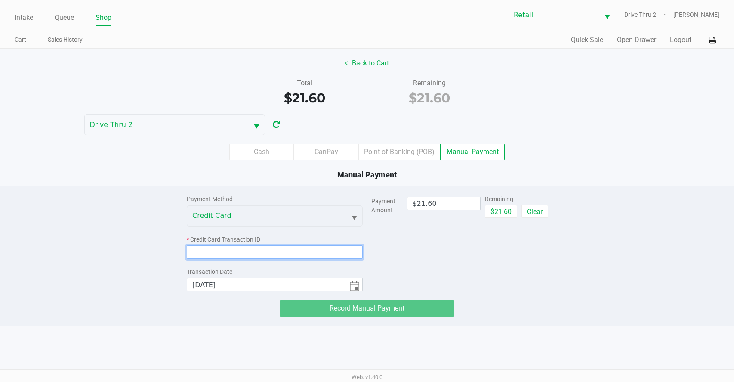
click at [306, 251] on input at bounding box center [275, 251] width 176 height 13
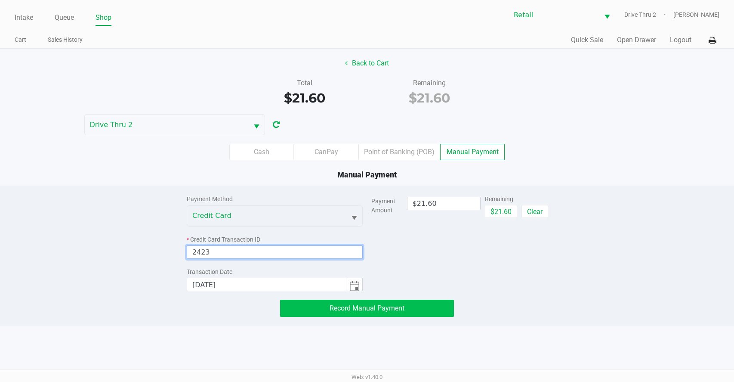
type input "2423"
click at [330, 308] on span "Record Manual Payment" at bounding box center [367, 308] width 75 height 8
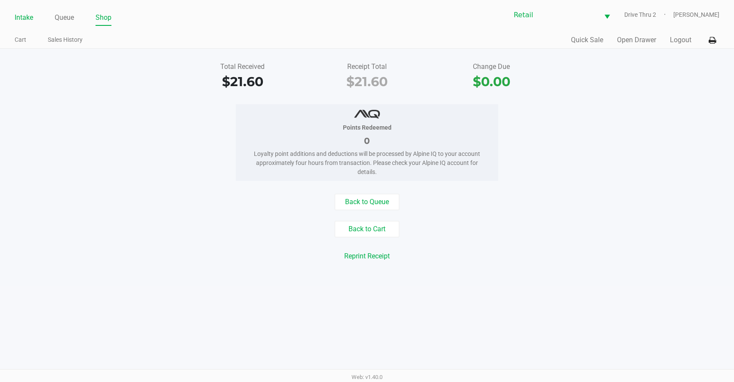
click at [28, 14] on link "Intake" at bounding box center [24, 18] width 19 height 12
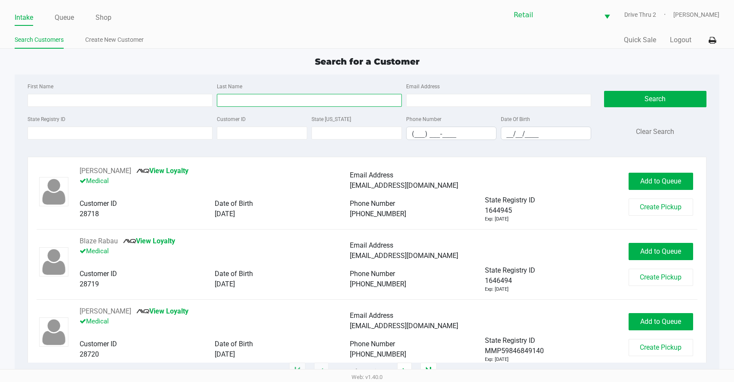
click at [244, 94] on input "Last Name" at bounding box center [309, 100] width 185 height 13
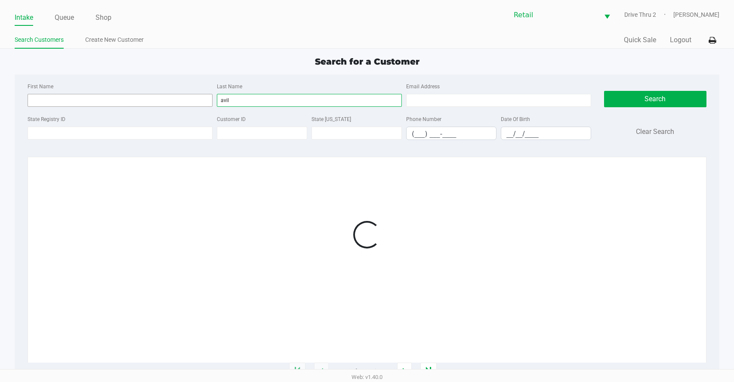
type input "avil"
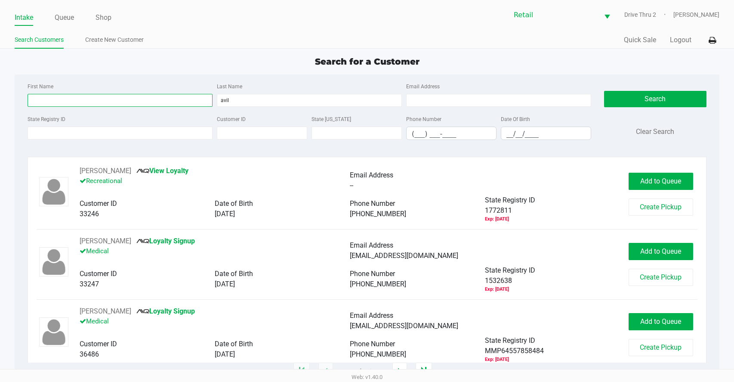
click at [162, 102] on input "First Name" at bounding box center [120, 100] width 185 height 13
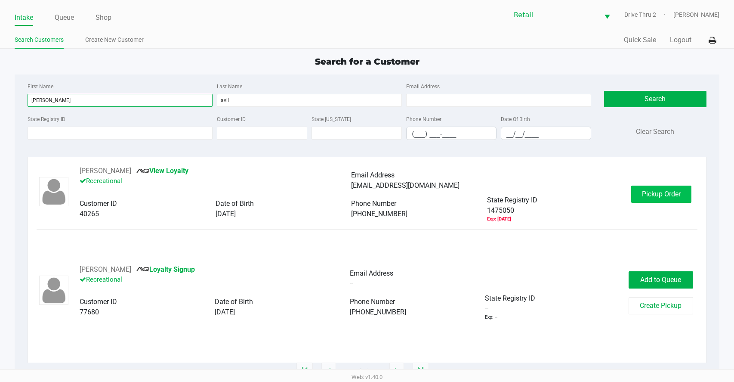
type input "[PERSON_NAME]"
click at [658, 195] on span "Pickup Order" at bounding box center [661, 194] width 39 height 8
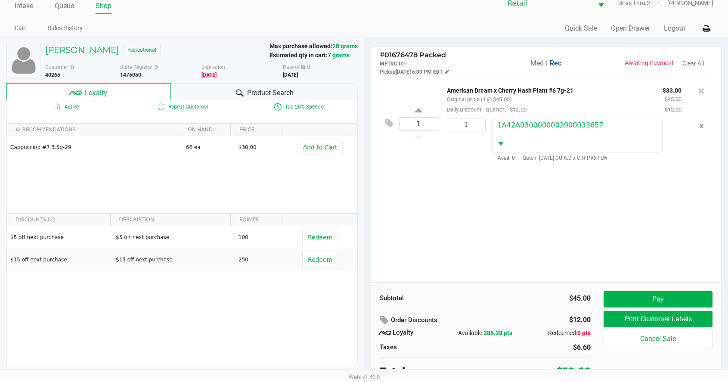
scroll to position [17, 0]
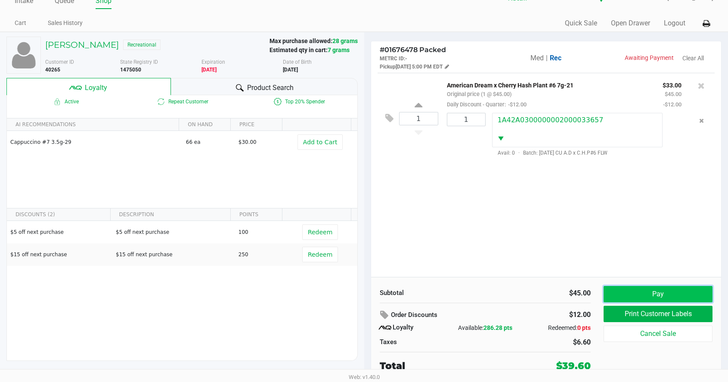
click at [683, 291] on button "Pay" at bounding box center [658, 294] width 109 height 16
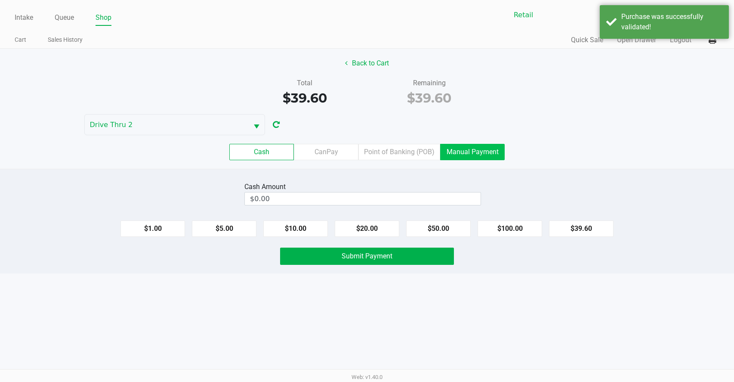
drag, startPoint x: 479, startPoint y: 151, endPoint x: 473, endPoint y: 152, distance: 5.7
click at [476, 152] on label "Manual Payment" at bounding box center [472, 152] width 65 height 16
click at [0, 0] on 8 "Manual Payment" at bounding box center [0, 0] width 0 height 0
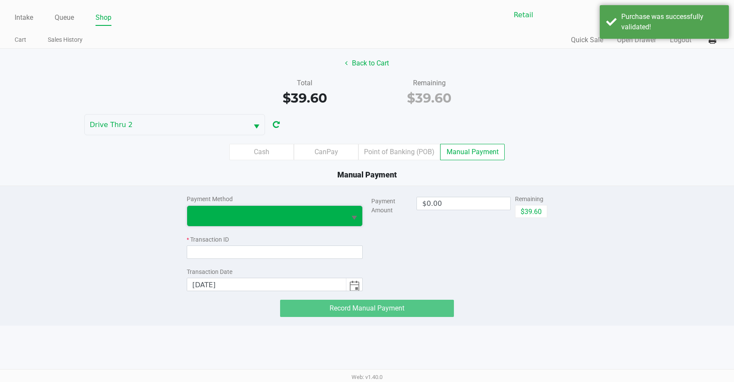
click at [303, 207] on span at bounding box center [266, 216] width 159 height 20
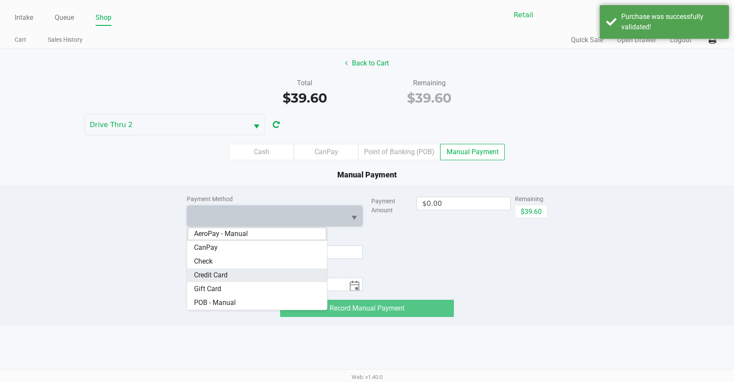
click at [258, 275] on Card "Credit Card" at bounding box center [257, 275] width 140 height 14
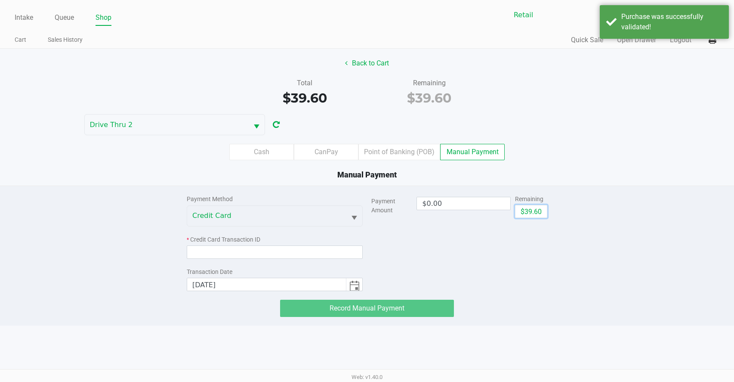
drag, startPoint x: 534, startPoint y: 214, endPoint x: 442, endPoint y: 217, distance: 92.2
click at [532, 214] on button "$39.60" at bounding box center [531, 211] width 32 height 13
type input "$39.60"
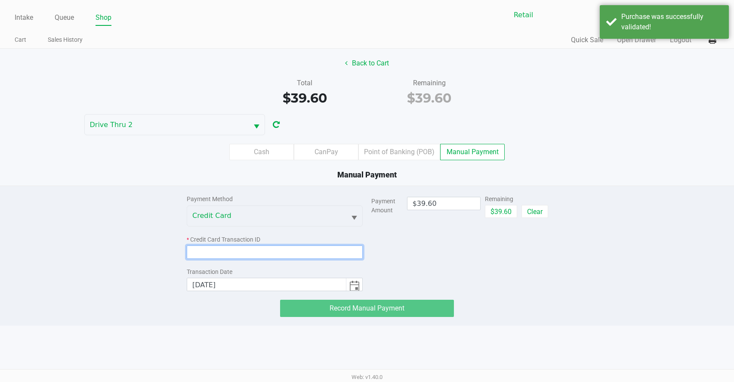
click at [322, 247] on input at bounding box center [275, 251] width 176 height 13
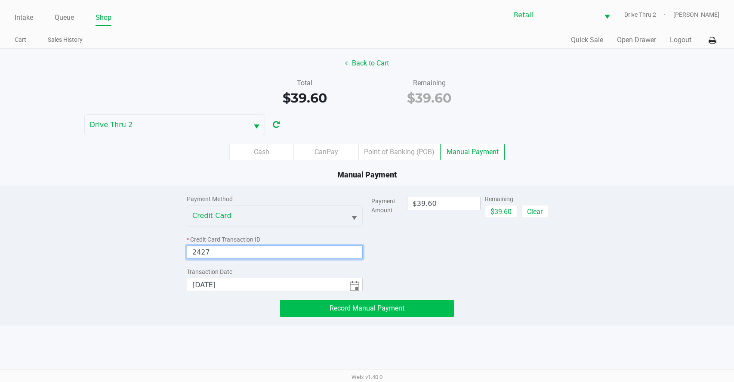
type input "2427"
click at [341, 306] on span "Record Manual Payment" at bounding box center [367, 308] width 75 height 8
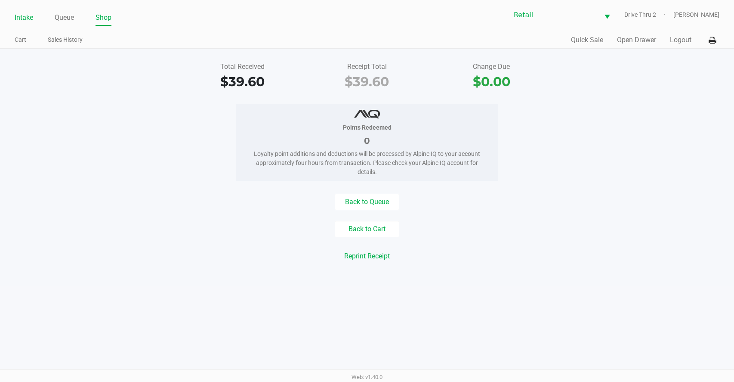
click at [29, 17] on link "Intake" at bounding box center [24, 18] width 19 height 12
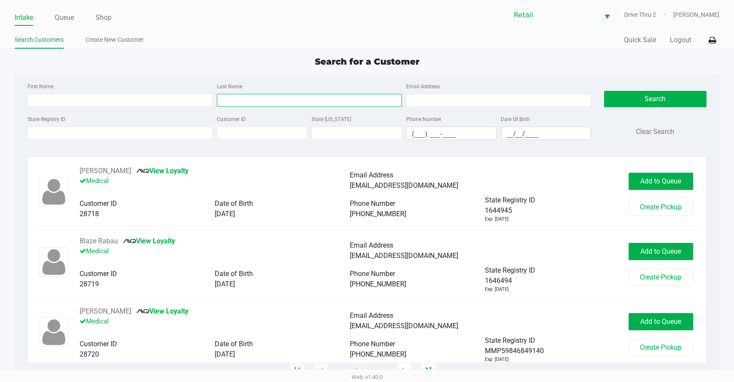
click at [228, 100] on input "Last Name" at bounding box center [309, 100] width 185 height 13
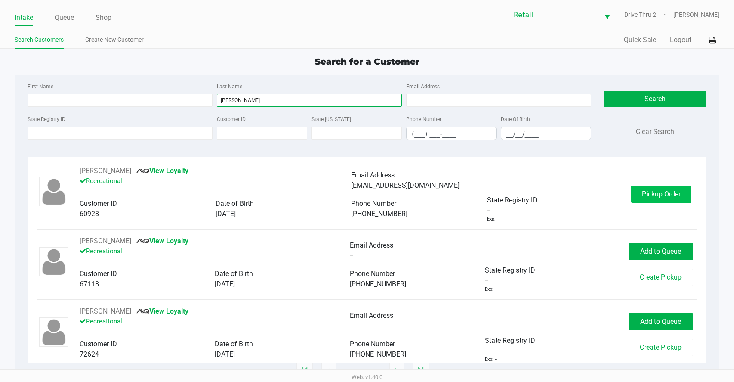
type input "[PERSON_NAME]"
click at [644, 189] on button "Pickup Order" at bounding box center [661, 194] width 60 height 17
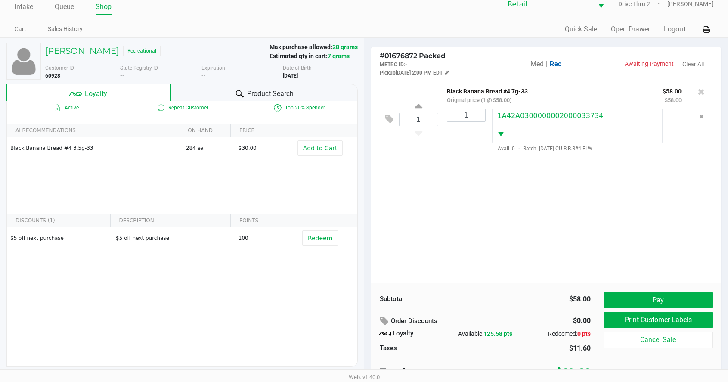
scroll to position [17, 0]
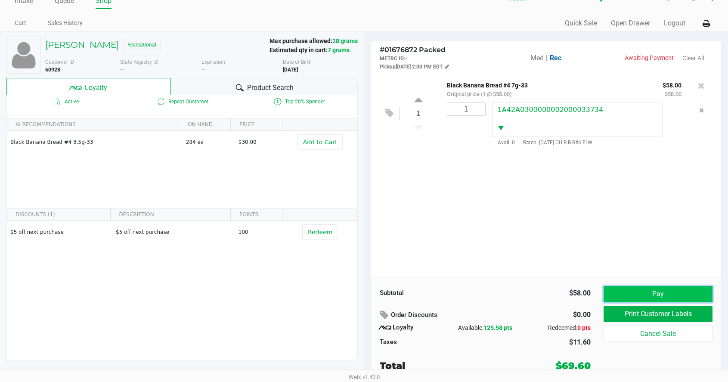
click at [624, 288] on button "Pay" at bounding box center [658, 294] width 109 height 16
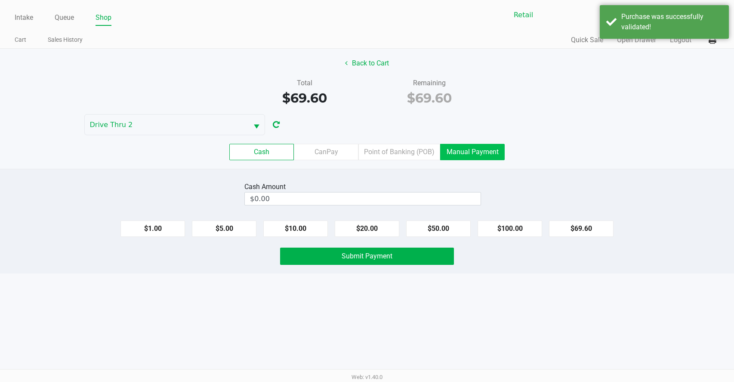
click at [456, 148] on label "Manual Payment" at bounding box center [472, 152] width 65 height 16
click at [0, 0] on 8 "Manual Payment" at bounding box center [0, 0] width 0 height 0
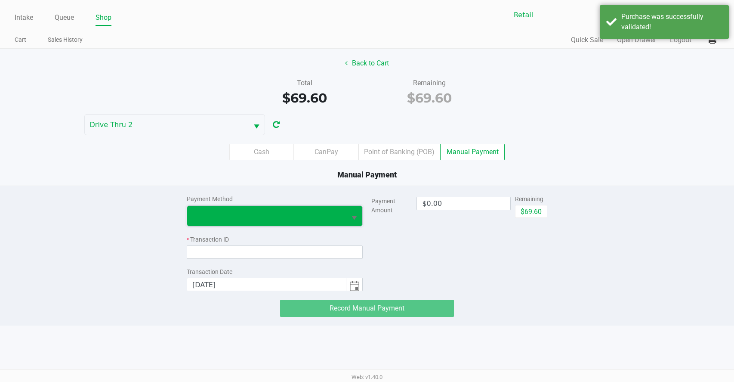
click at [294, 217] on span at bounding box center [266, 215] width 149 height 10
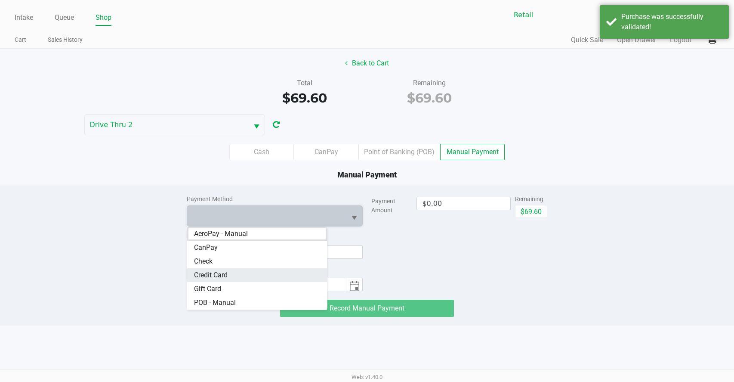
click at [266, 270] on Card "Credit Card" at bounding box center [257, 275] width 140 height 14
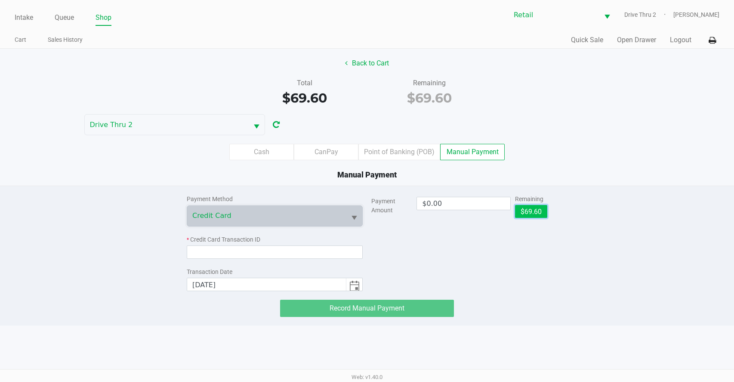
click at [536, 207] on button "$69.60" at bounding box center [531, 211] width 32 height 13
type input "$69.60"
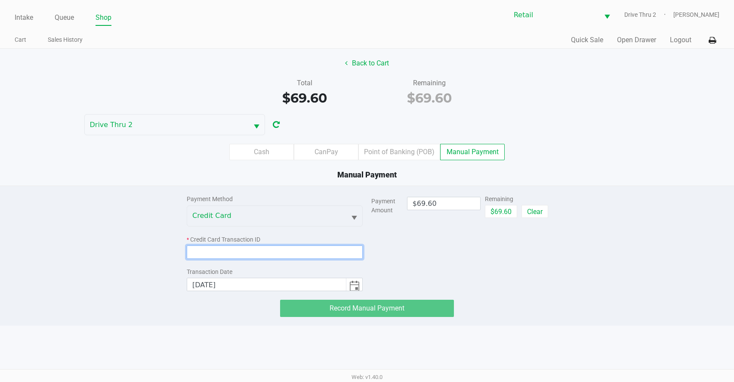
click at [340, 251] on input at bounding box center [275, 251] width 176 height 13
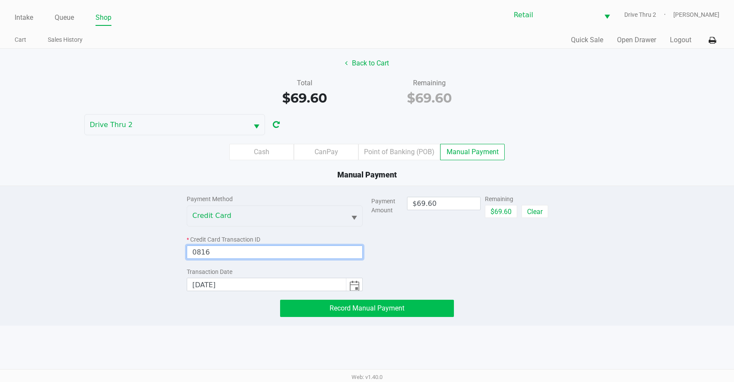
type input "0816"
click at [332, 310] on span "Record Manual Payment" at bounding box center [367, 308] width 75 height 8
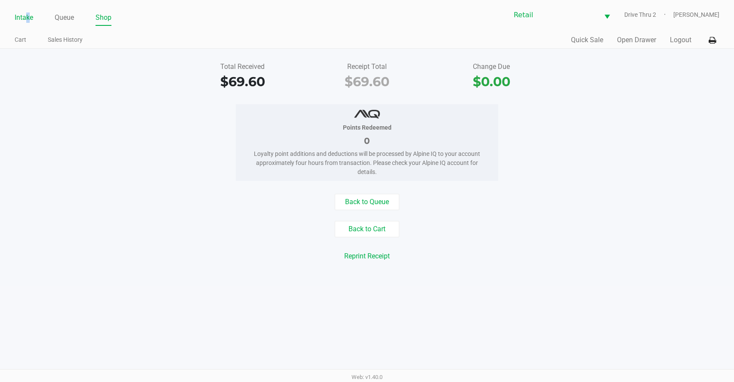
click at [27, 18] on link "Intake" at bounding box center [24, 18] width 19 height 12
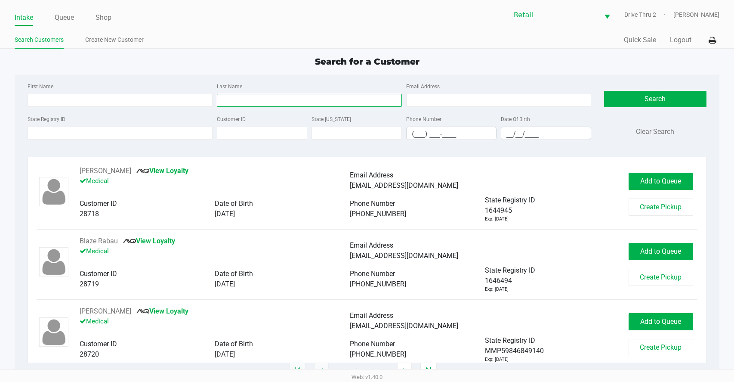
click at [247, 96] on input "Last Name" at bounding box center [309, 100] width 185 height 13
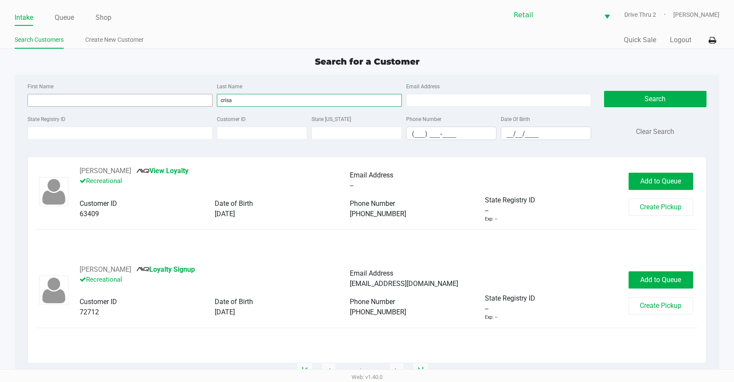
type input "crisa"
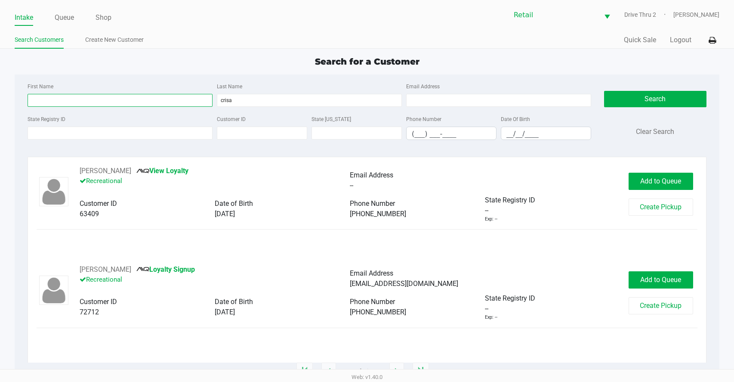
click at [105, 96] on input "First Name" at bounding box center [120, 100] width 185 height 13
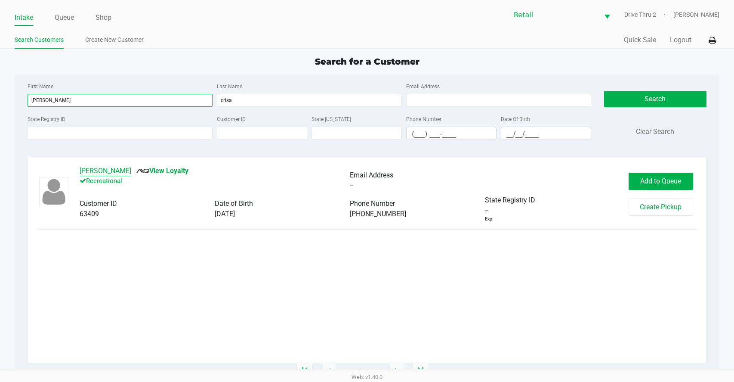
type input "[PERSON_NAME]"
click at [103, 168] on button "[PERSON_NAME]" at bounding box center [106, 171] width 52 height 10
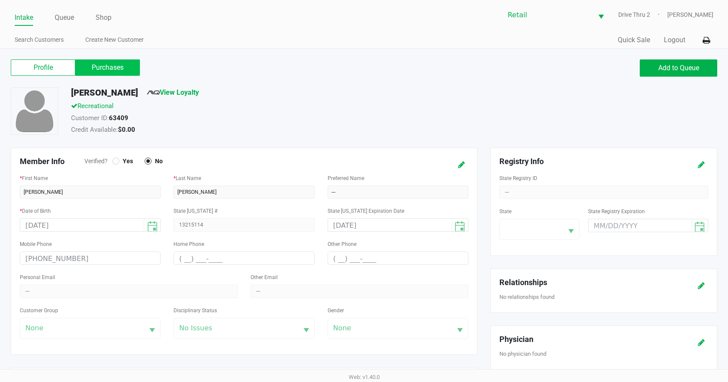
click at [114, 71] on label "Purchases" at bounding box center [107, 67] width 65 height 16
click at [0, 0] on 1 "Purchases" at bounding box center [0, 0] width 0 height 0
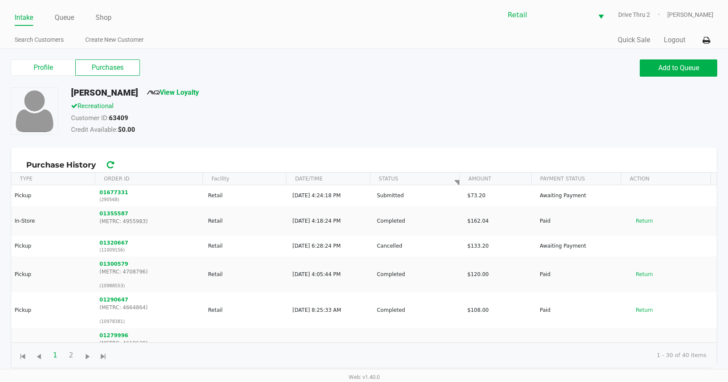
click at [118, 184] on span "ORDER ID" at bounding box center [148, 178] width 97 height 15
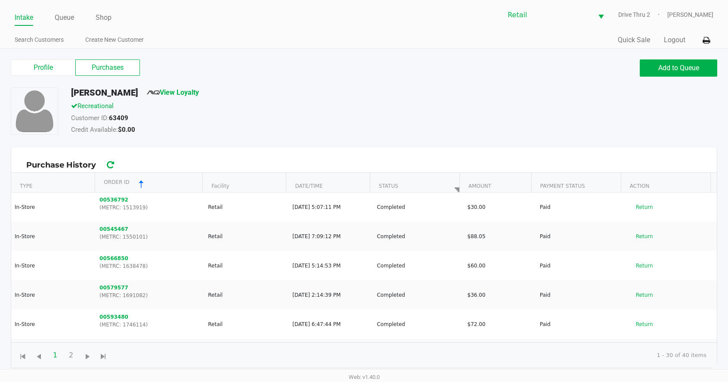
click at [126, 180] on span "ORDER ID" at bounding box center [148, 182] width 97 height 22
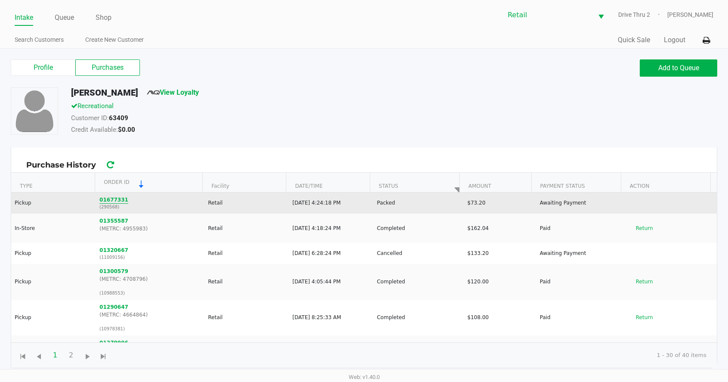
click at [107, 199] on button "01677331" at bounding box center [113, 200] width 29 height 8
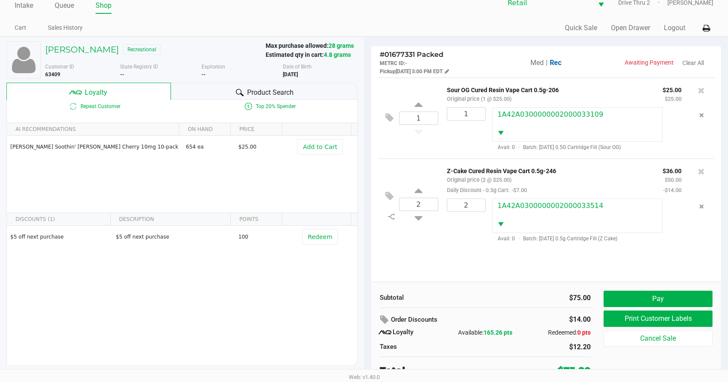
scroll to position [17, 0]
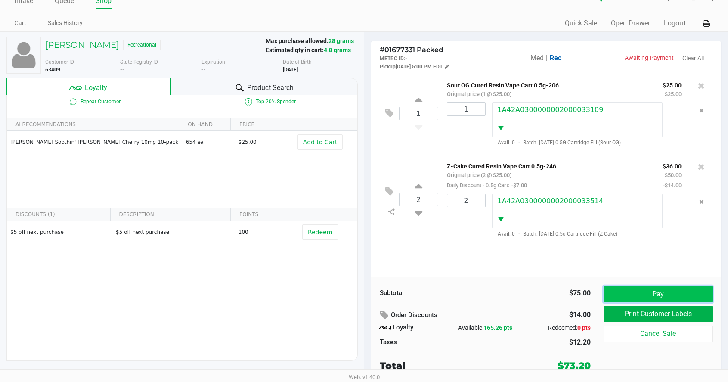
click at [642, 297] on button "Pay" at bounding box center [658, 294] width 109 height 16
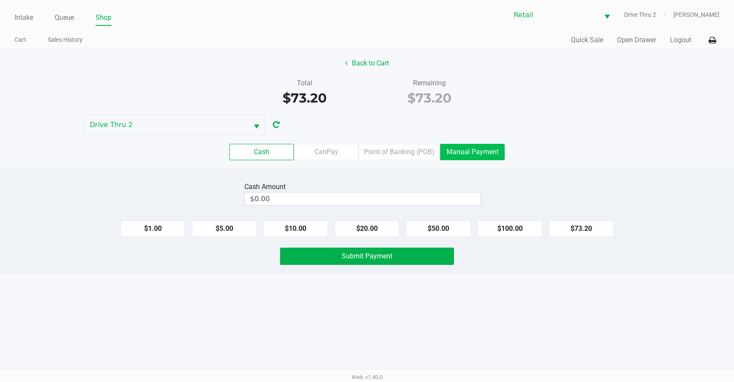
click at [481, 158] on label "Manual Payment" at bounding box center [472, 152] width 65 height 16
click at [0, 0] on 8 "Manual Payment" at bounding box center [0, 0] width 0 height 0
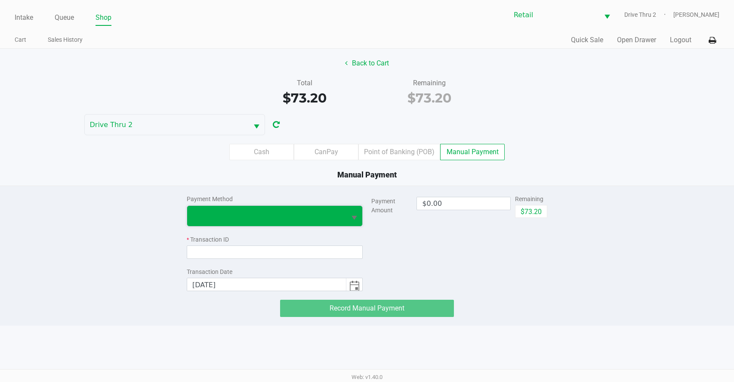
click at [242, 223] on span at bounding box center [266, 216] width 159 height 20
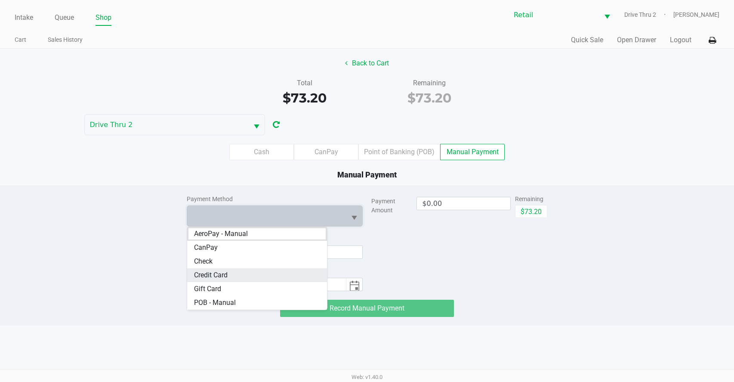
click at [234, 274] on Card "Credit Card" at bounding box center [257, 275] width 140 height 14
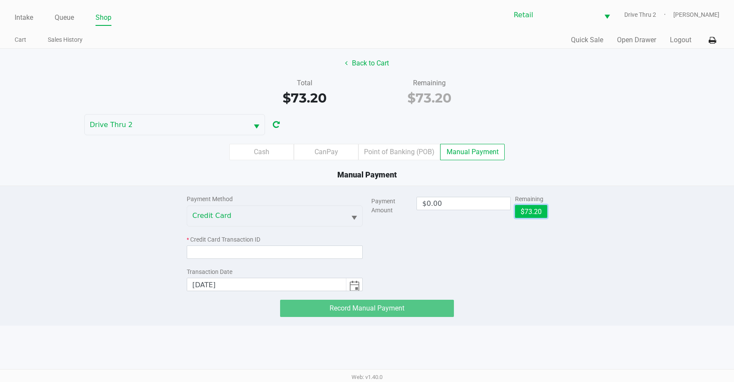
click at [526, 210] on button "$73.20" at bounding box center [531, 211] width 32 height 13
type input "$73.20"
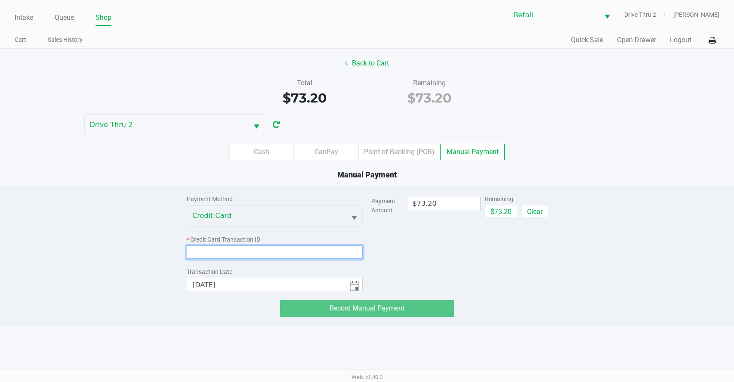
click at [349, 258] on input at bounding box center [275, 251] width 176 height 13
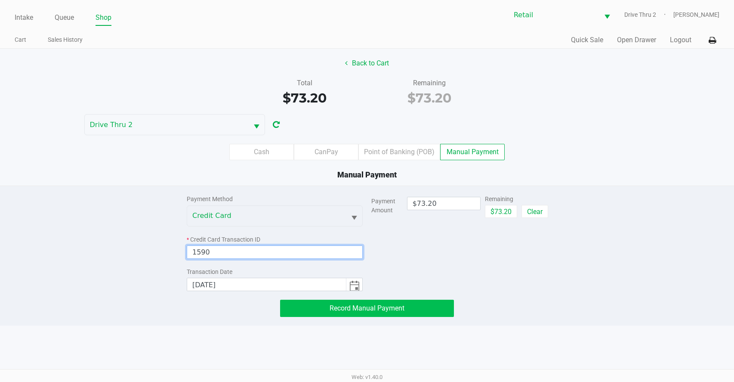
type input "1590"
click at [353, 316] on button "Record Manual Payment" at bounding box center [367, 308] width 174 height 17
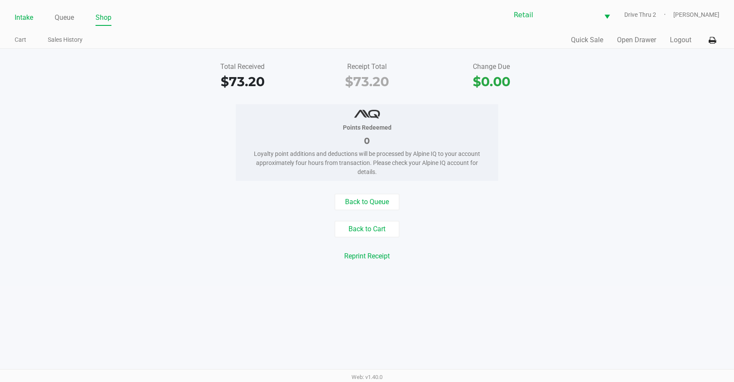
click at [27, 19] on link "Intake" at bounding box center [24, 18] width 19 height 12
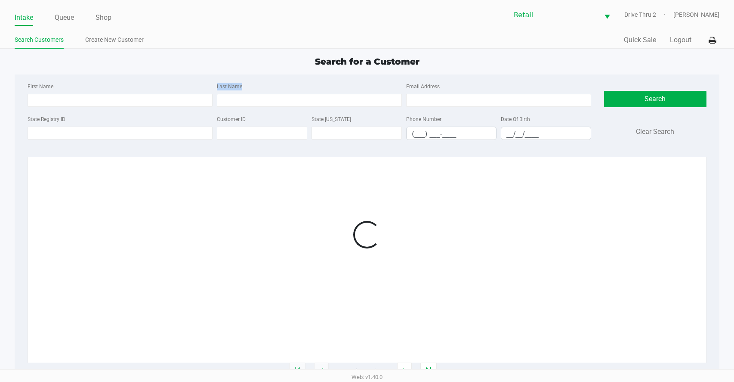
click at [218, 93] on div "Last Name" at bounding box center [309, 94] width 189 height 26
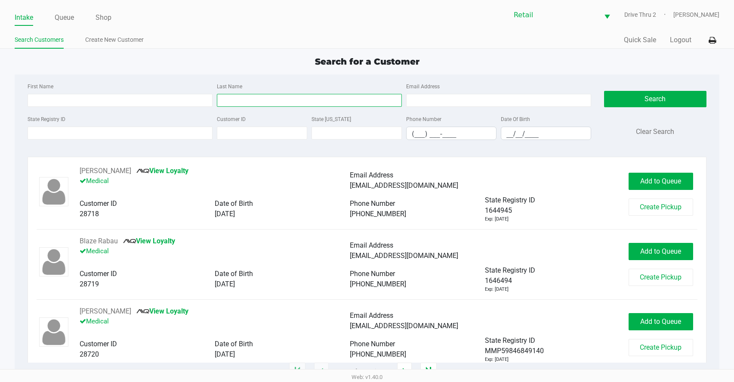
drag, startPoint x: 218, startPoint y: 93, endPoint x: 231, endPoint y: 98, distance: 14.2
click at [231, 98] on input "Last Name" at bounding box center [309, 100] width 185 height 13
type input "quez"
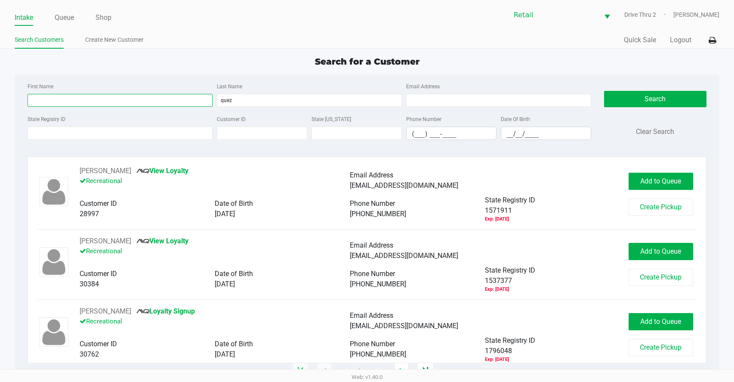
click at [92, 99] on input "First Name" at bounding box center [120, 100] width 185 height 13
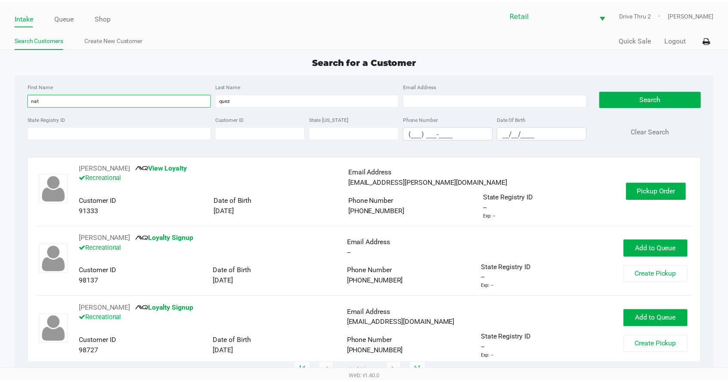
scroll to position [172, 0]
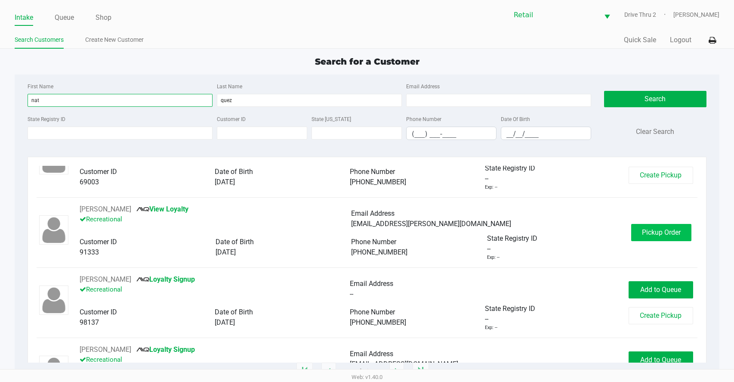
type input "nat"
click at [643, 229] on span "Pickup Order" at bounding box center [661, 232] width 39 height 8
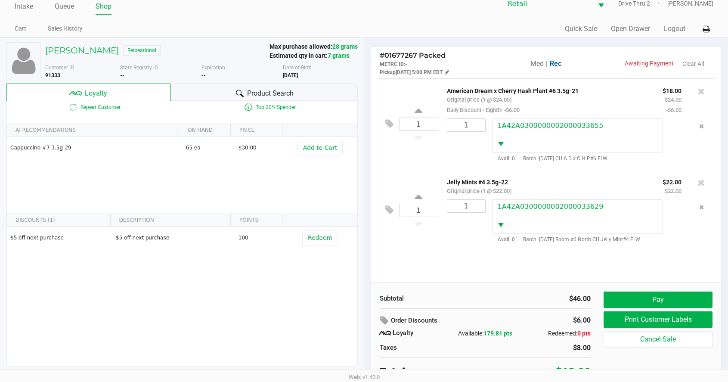
scroll to position [17, 0]
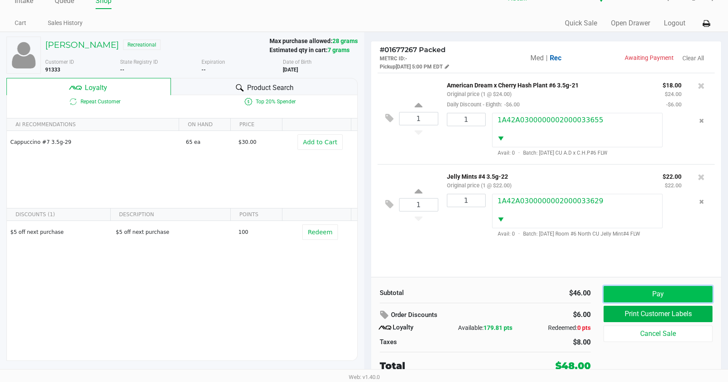
click at [651, 287] on button "Pay" at bounding box center [658, 294] width 109 height 16
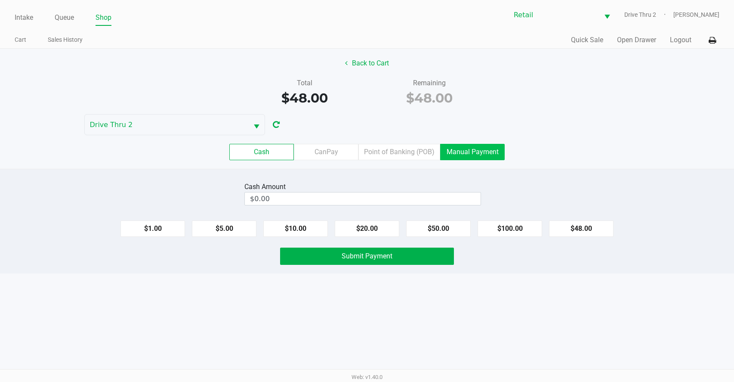
click at [466, 147] on label "Manual Payment" at bounding box center [472, 152] width 65 height 16
click at [0, 0] on 8 "Manual Payment" at bounding box center [0, 0] width 0 height 0
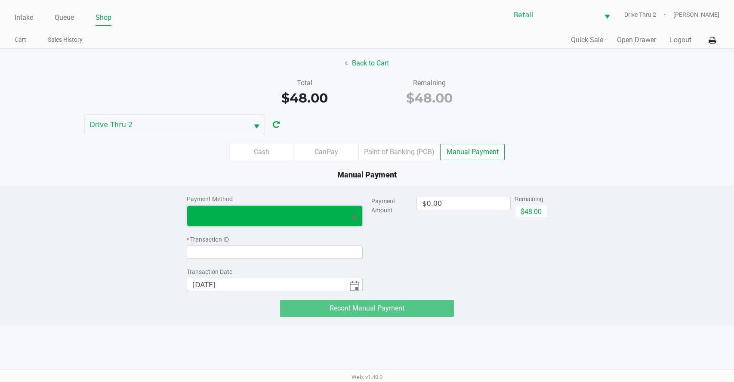
drag, startPoint x: 329, startPoint y: 208, endPoint x: 324, endPoint y: 210, distance: 5.2
click at [327, 208] on span at bounding box center [266, 216] width 159 height 20
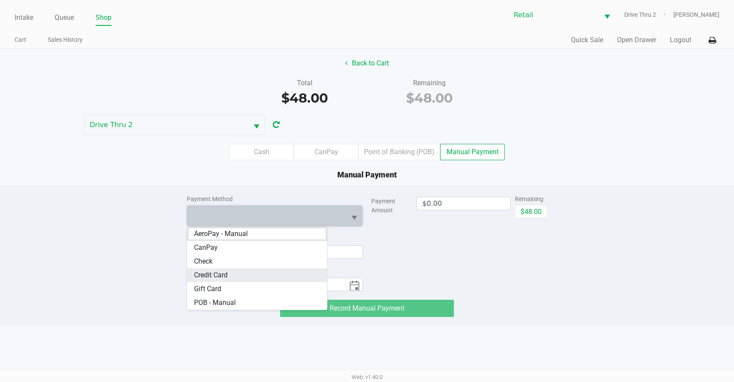
click at [239, 276] on Card "Credit Card" at bounding box center [257, 275] width 140 height 14
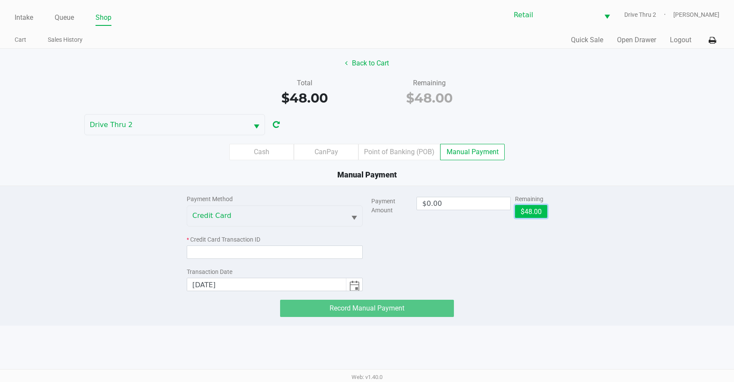
click at [539, 214] on button "$48.00" at bounding box center [531, 211] width 32 height 13
type input "$48.00"
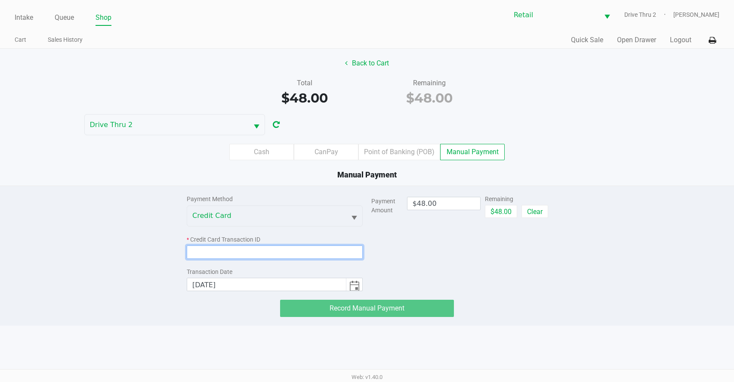
click at [306, 258] on input at bounding box center [275, 251] width 176 height 13
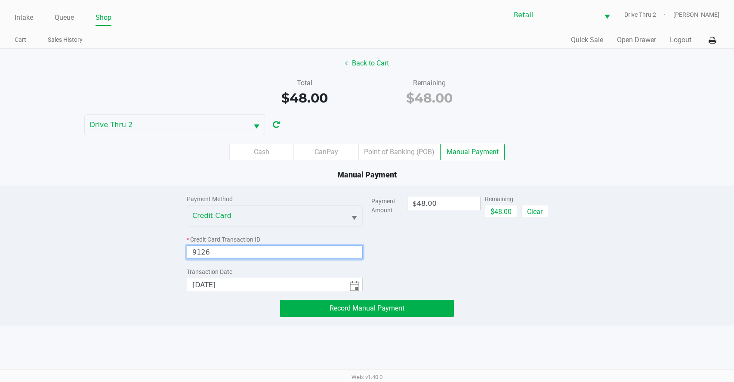
type input "9126"
click at [286, 310] on button "Record Manual Payment" at bounding box center [367, 308] width 174 height 17
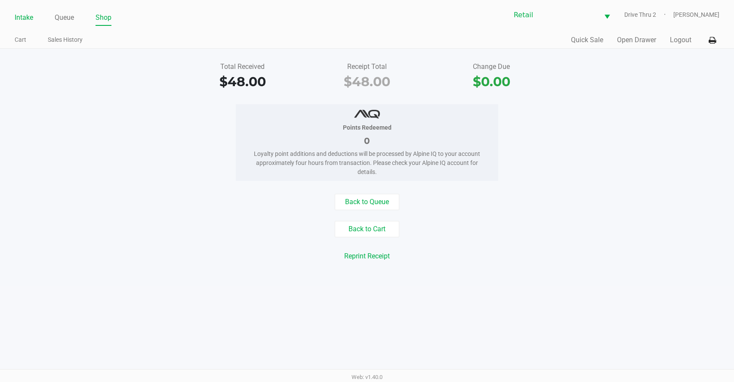
click at [25, 16] on link "Intake" at bounding box center [24, 18] width 19 height 12
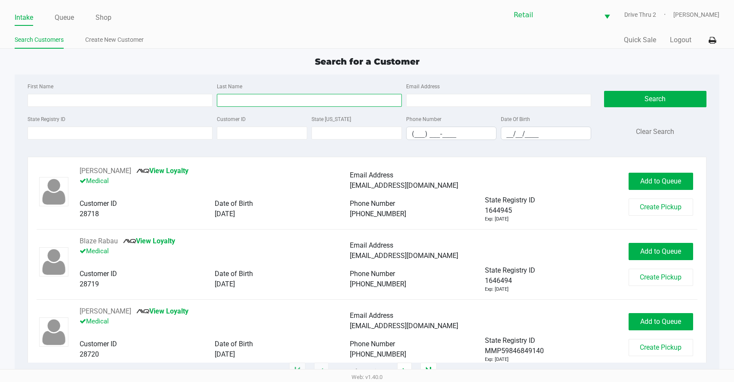
click at [249, 104] on input "Last Name" at bounding box center [309, 100] width 185 height 13
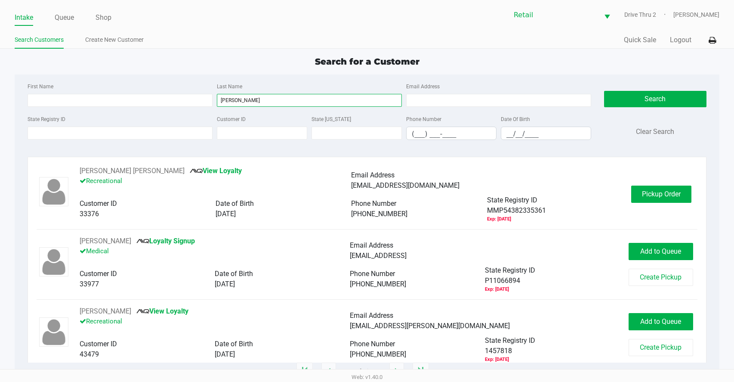
type input "[PERSON_NAME]"
click at [650, 186] on div "[PERSON_NAME] [PERSON_NAME] View Loyalty Recreational Email Address [EMAIL_ADDR…" at bounding box center [367, 194] width 661 height 57
click at [652, 188] on button "Pickup Order" at bounding box center [661, 194] width 60 height 17
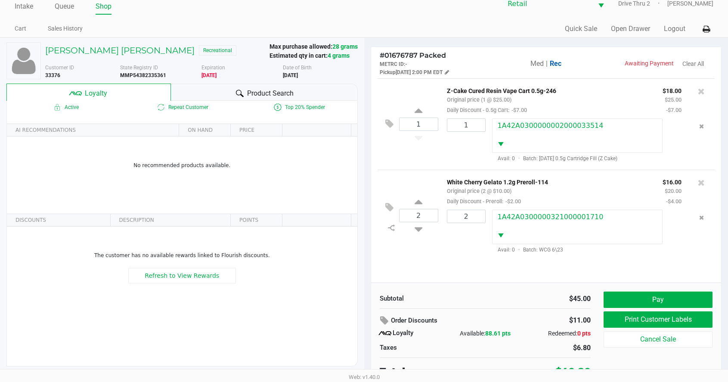
scroll to position [17, 0]
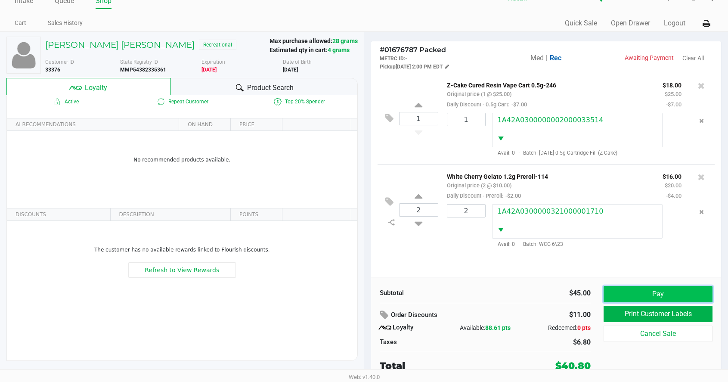
click at [628, 286] on button "Pay" at bounding box center [658, 294] width 109 height 16
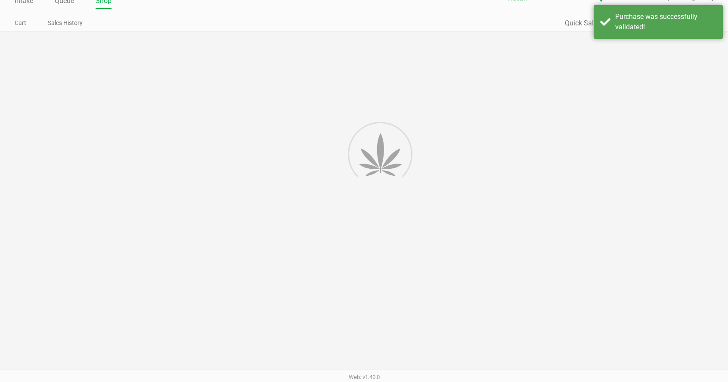
click at [635, 292] on div at bounding box center [364, 207] width 728 height 350
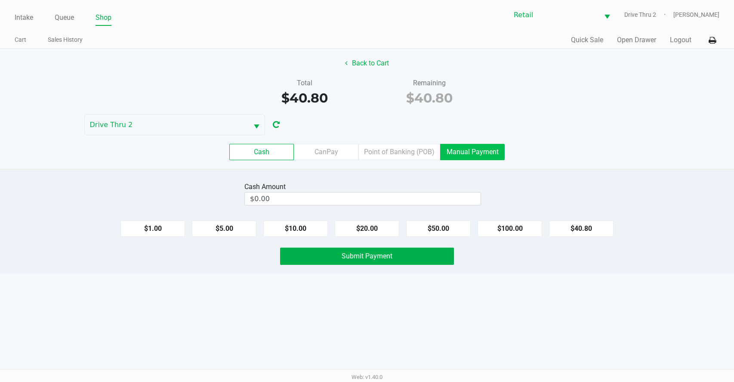
click at [474, 156] on label "Manual Payment" at bounding box center [472, 152] width 65 height 16
click at [0, 0] on 8 "Manual Payment" at bounding box center [0, 0] width 0 height 0
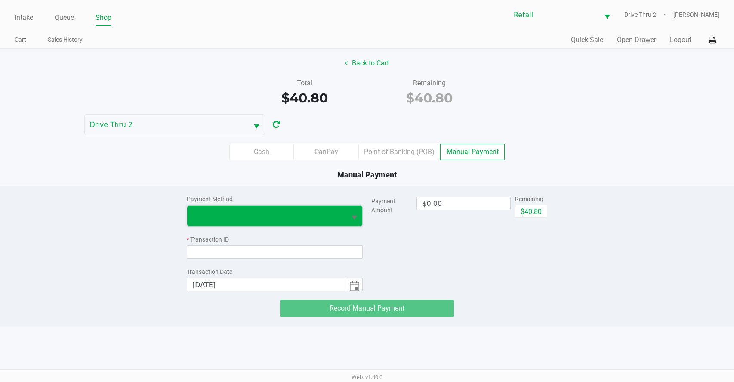
click at [260, 221] on span at bounding box center [266, 216] width 159 height 20
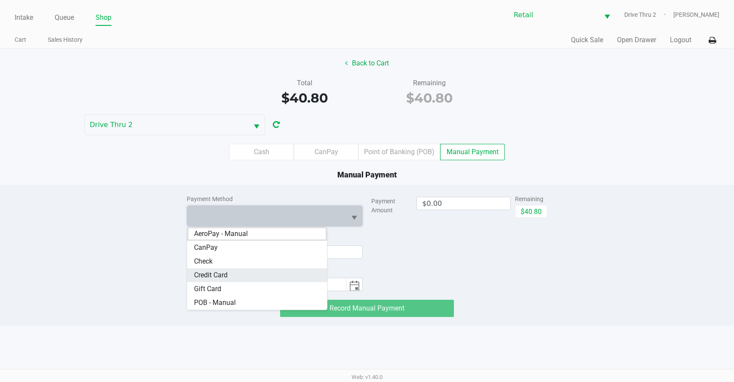
click at [219, 272] on span "Credit Card" at bounding box center [211, 275] width 34 height 10
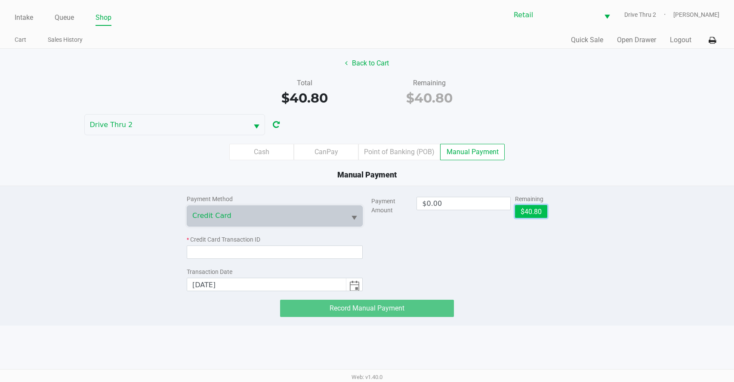
click at [521, 206] on button "$40.80" at bounding box center [531, 211] width 32 height 13
type input "$40.80"
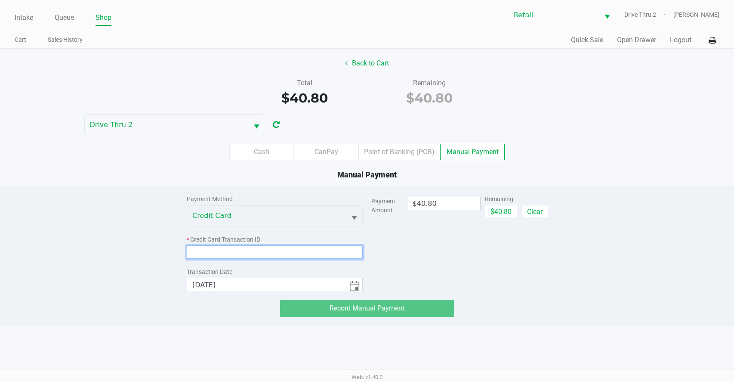
click at [286, 247] on input at bounding box center [275, 251] width 176 height 13
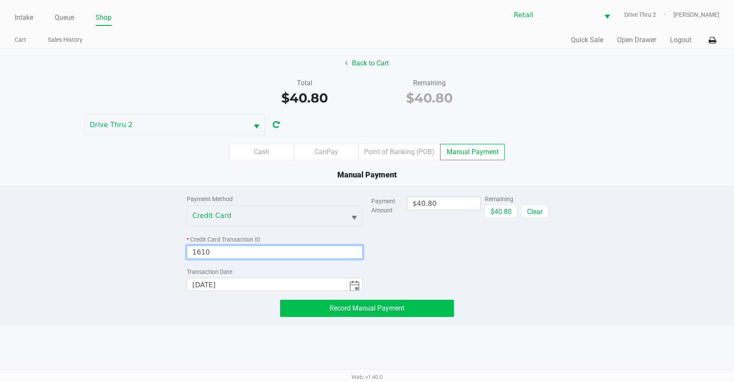
type input "1610"
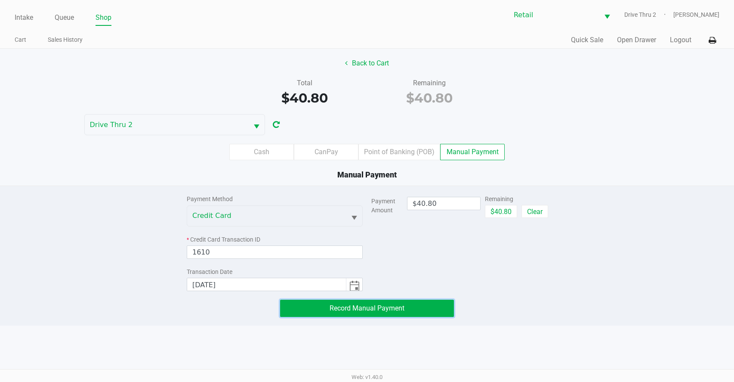
click at [329, 301] on button "Record Manual Payment" at bounding box center [367, 308] width 174 height 17
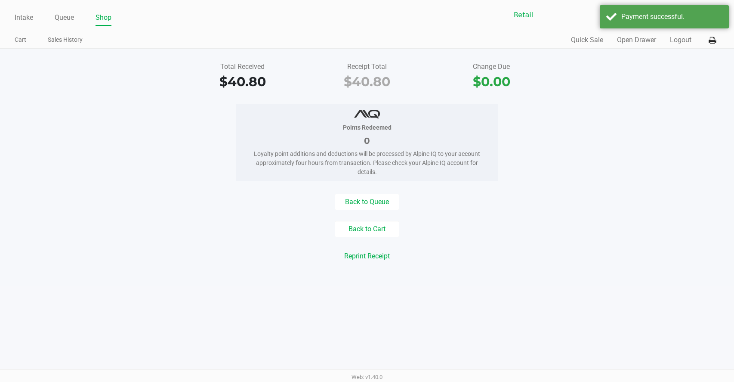
click at [374, 296] on div "Intake Queue Shop Retail Drive Thru 2 [PERSON_NAME] Cart Sales History Quick Sa…" at bounding box center [367, 191] width 734 height 382
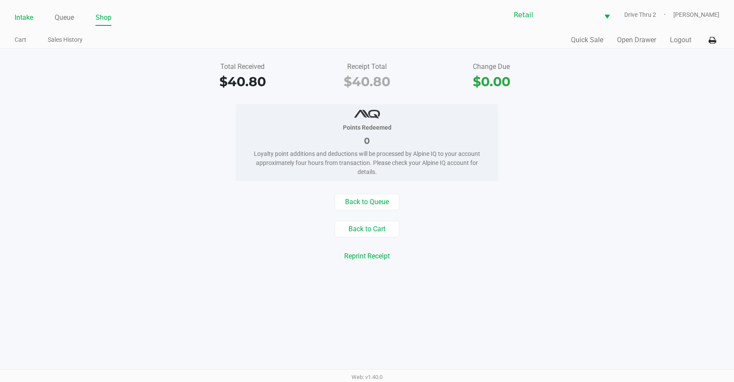
click at [30, 17] on link "Intake" at bounding box center [24, 18] width 19 height 12
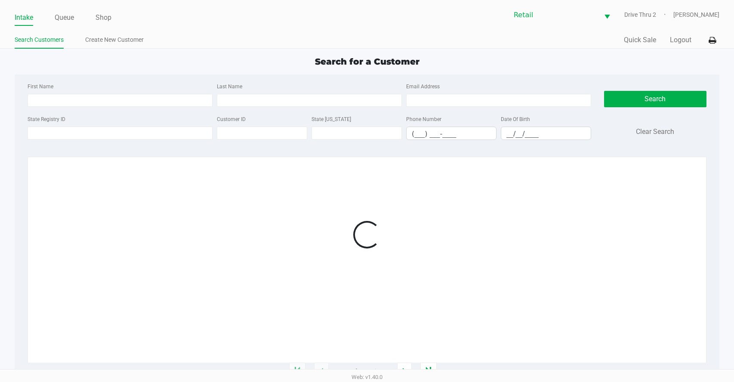
click at [254, 118] on div "Customer ID" at bounding box center [262, 127] width 95 height 26
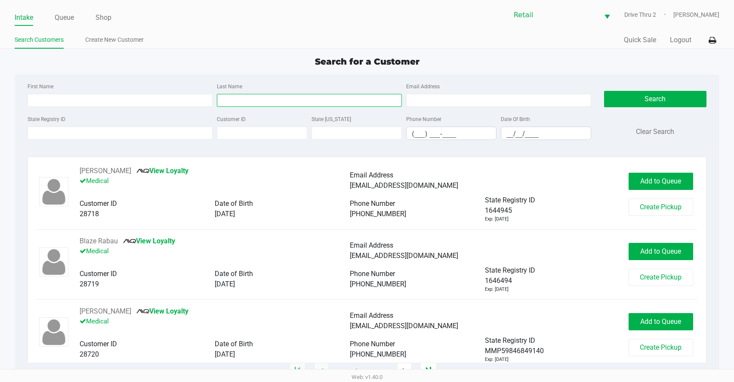
click at [251, 105] on input "Last Name" at bounding box center [309, 100] width 185 height 13
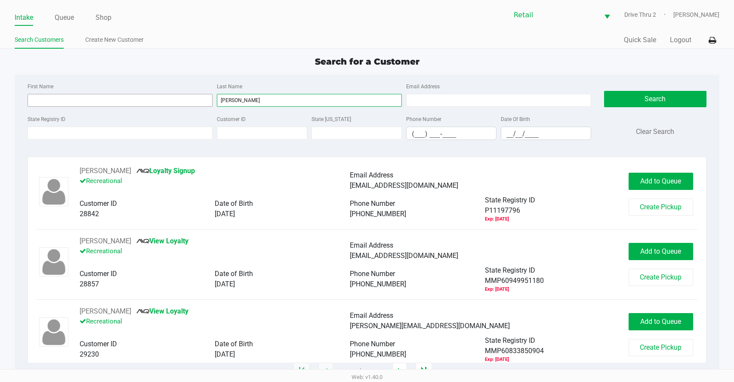
type input "[PERSON_NAME]"
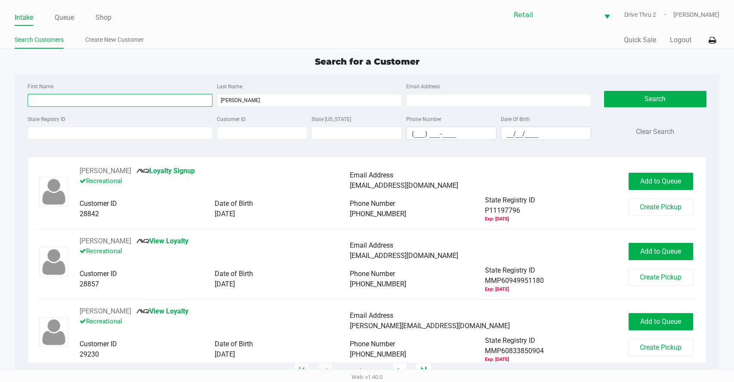
click at [80, 96] on input "First Name" at bounding box center [120, 100] width 185 height 13
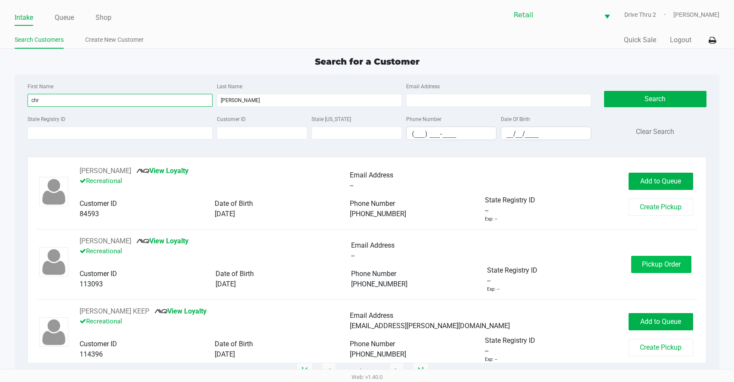
type input "chr"
click at [669, 267] on span "Pickup Order" at bounding box center [661, 264] width 39 height 8
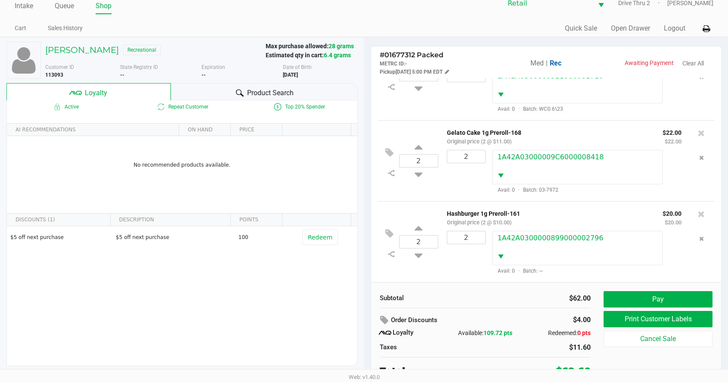
scroll to position [17, 0]
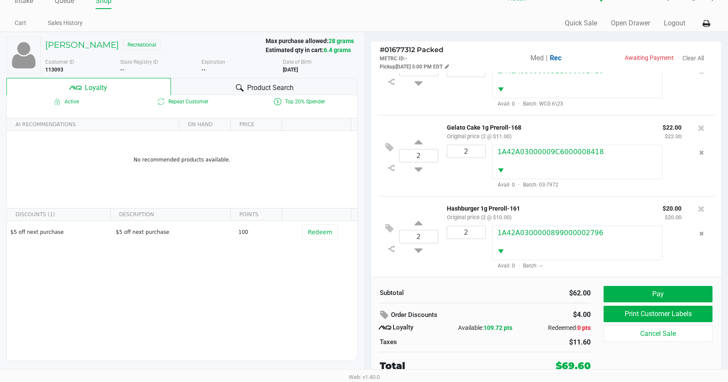
click at [697, 281] on div "Subtotal $62.00 Order Discounts $4.00 Loyalty Available: 109.72 pts Redeemed: 0…" at bounding box center [546, 329] width 350 height 105
click at [691, 287] on button "Pay" at bounding box center [658, 294] width 109 height 16
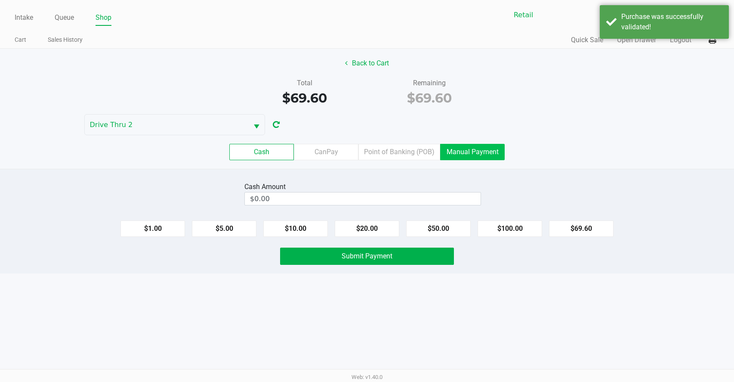
click at [483, 153] on label "Manual Payment" at bounding box center [472, 152] width 65 height 16
click at [0, 0] on 8 "Manual Payment" at bounding box center [0, 0] width 0 height 0
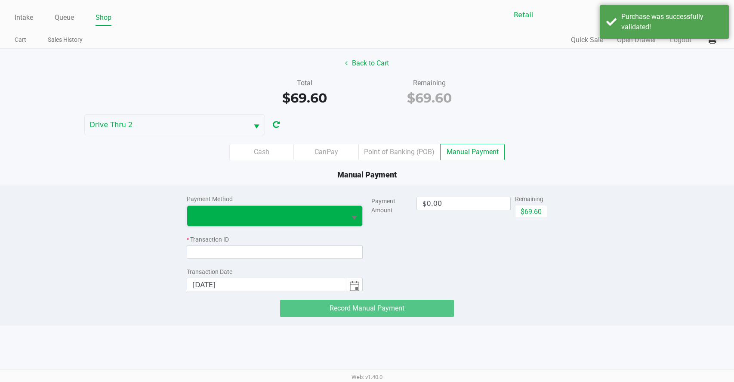
click at [332, 213] on span at bounding box center [266, 215] width 149 height 10
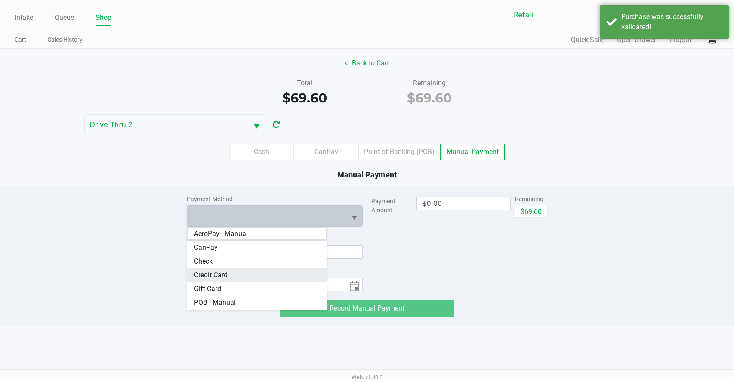
click at [264, 273] on Card "Credit Card" at bounding box center [257, 275] width 140 height 14
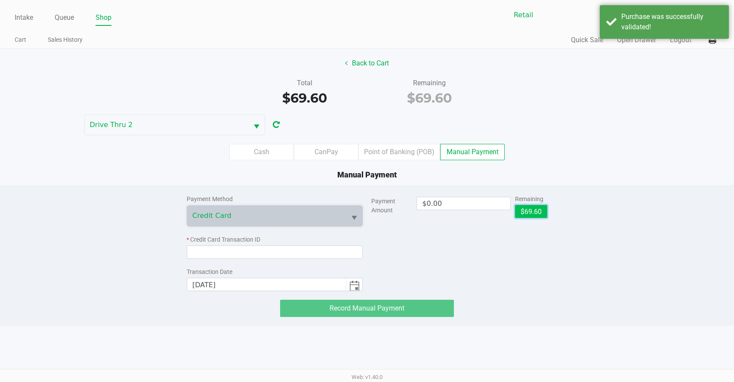
click at [525, 210] on button "$69.60" at bounding box center [531, 211] width 32 height 13
type input "$69.60"
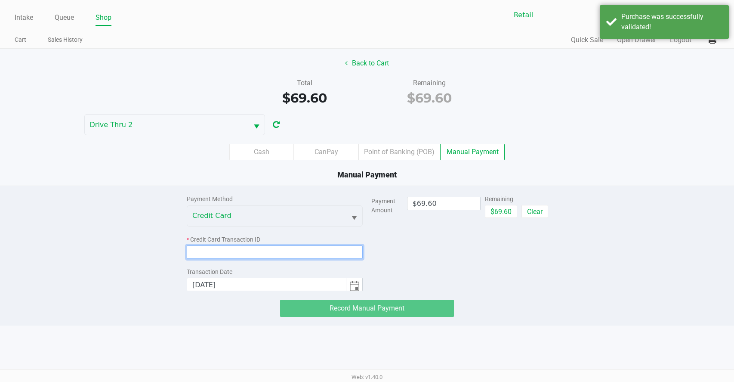
click at [336, 253] on input at bounding box center [275, 251] width 176 height 13
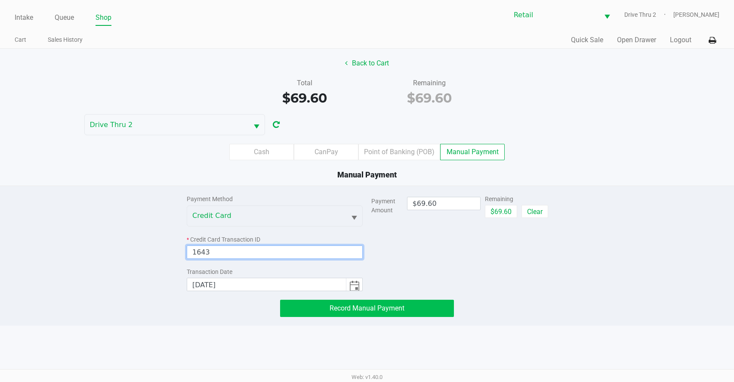
type input "1643"
click at [337, 309] on span "Record Manual Payment" at bounding box center [367, 308] width 75 height 8
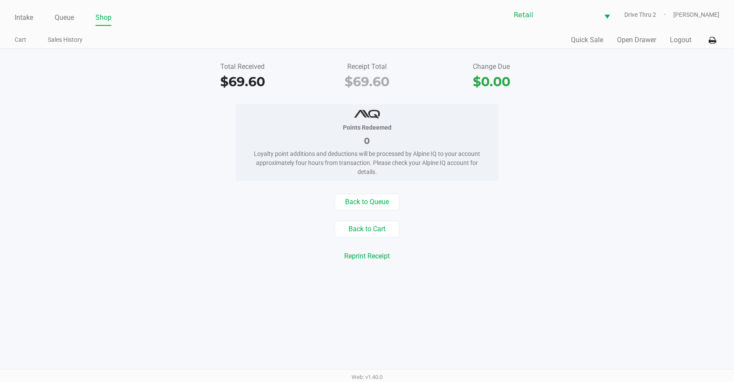
click at [27, 9] on div "Intake Queue Shop Retail Drive Thru 2 [PERSON_NAME]" at bounding box center [367, 14] width 705 height 21
drag, startPoint x: 27, startPoint y: 9, endPoint x: 25, endPoint y: 15, distance: 5.7
click at [25, 15] on link "Intake" at bounding box center [24, 18] width 19 height 12
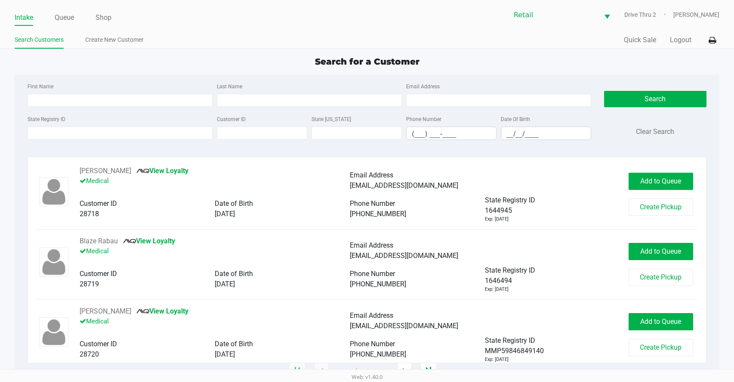
click at [283, 114] on div "Customer ID" at bounding box center [262, 127] width 95 height 26
click at [290, 102] on input "Last Name" at bounding box center [309, 100] width 185 height 13
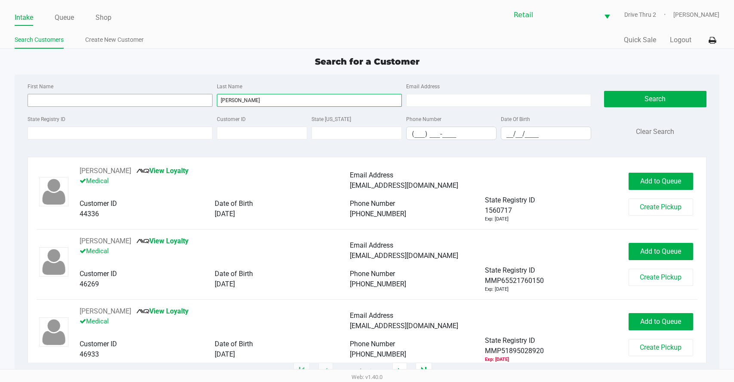
type input "[PERSON_NAME]"
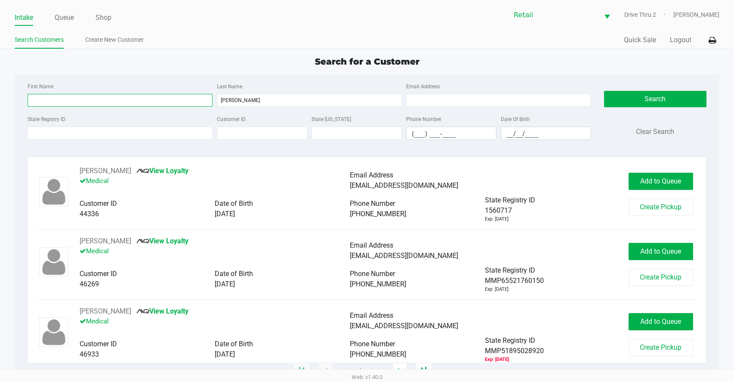
click at [189, 101] on input "First Name" at bounding box center [120, 100] width 185 height 13
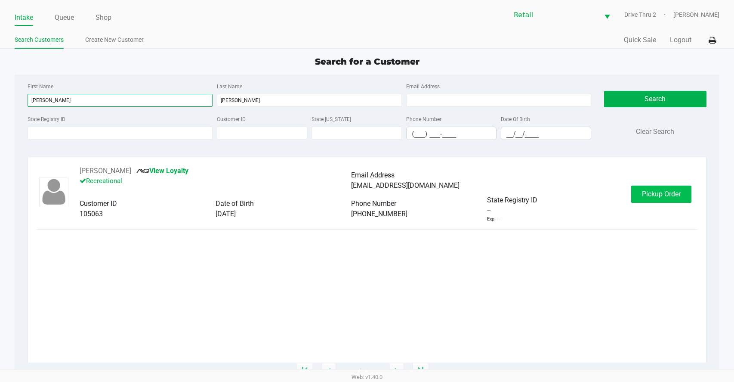
type input "[PERSON_NAME]"
click at [672, 194] on span "Pickup Order" at bounding box center [661, 194] width 39 height 8
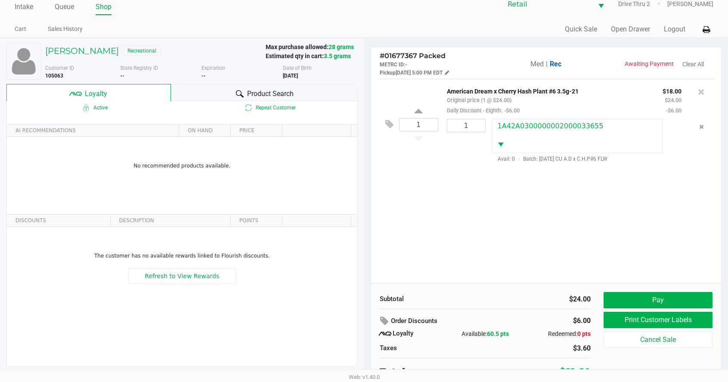
scroll to position [17, 0]
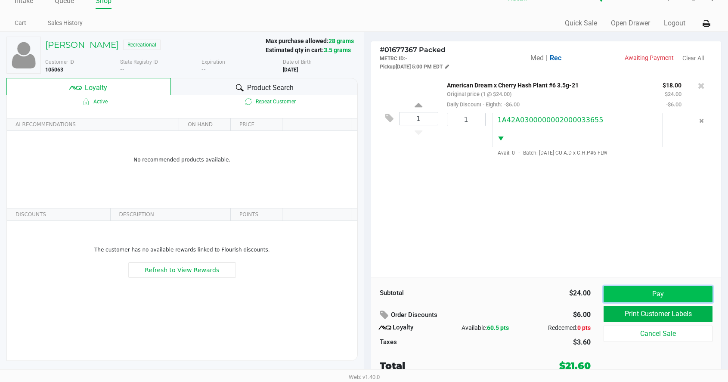
click at [644, 295] on button "Pay" at bounding box center [658, 294] width 109 height 16
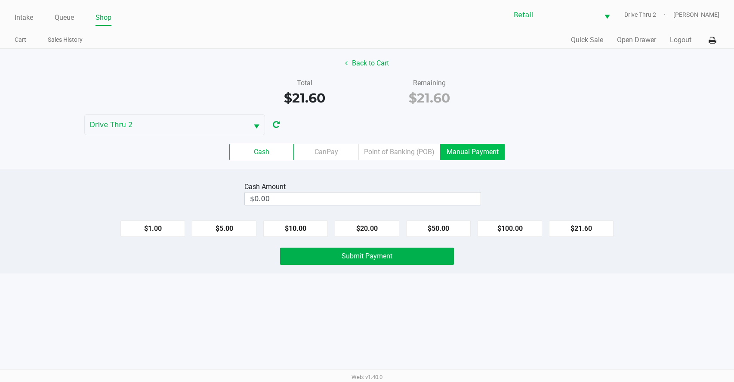
click at [489, 152] on label "Manual Payment" at bounding box center [472, 152] width 65 height 16
click at [0, 0] on 8 "Manual Payment" at bounding box center [0, 0] width 0 height 0
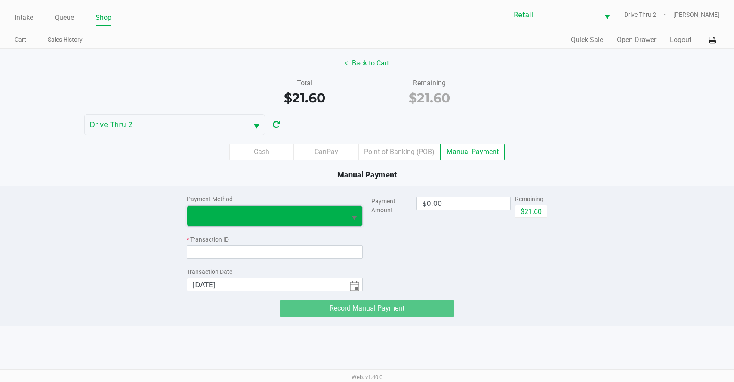
click at [310, 220] on span at bounding box center [266, 215] width 149 height 10
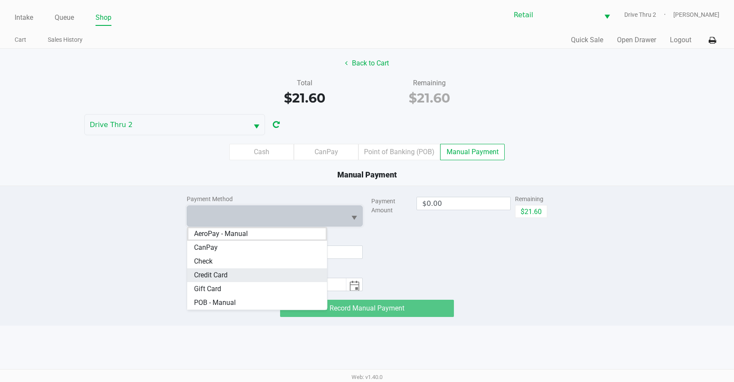
click at [240, 277] on Card "Credit Card" at bounding box center [257, 275] width 140 height 14
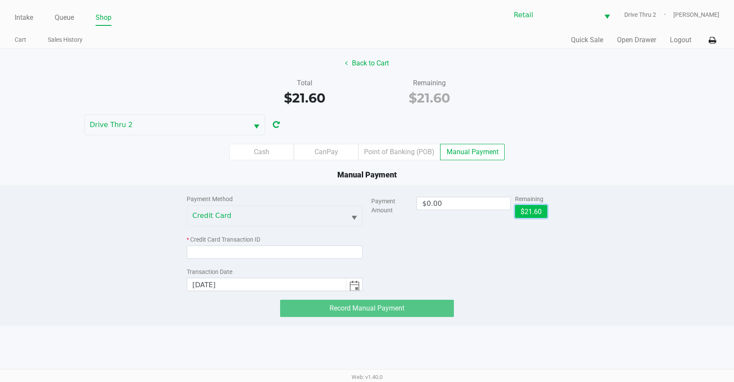
click at [544, 211] on button "$21.60" at bounding box center [531, 211] width 32 height 13
type input "$21.60"
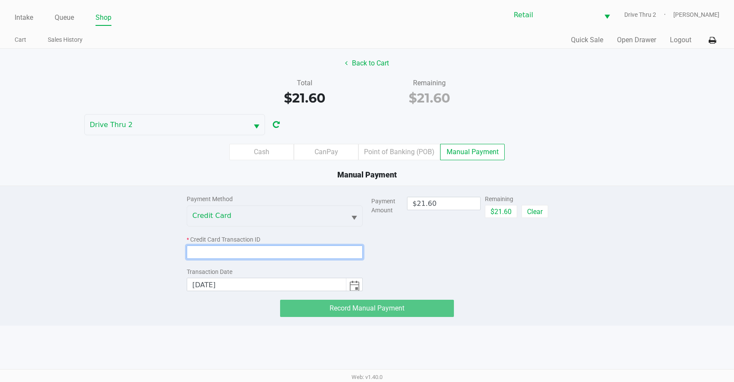
click at [347, 251] on input at bounding box center [275, 251] width 176 height 13
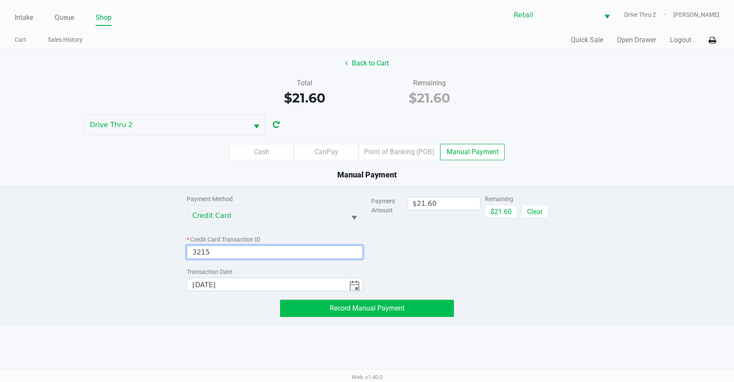
type input "3215"
click at [382, 307] on span "Record Manual Payment" at bounding box center [367, 308] width 75 height 8
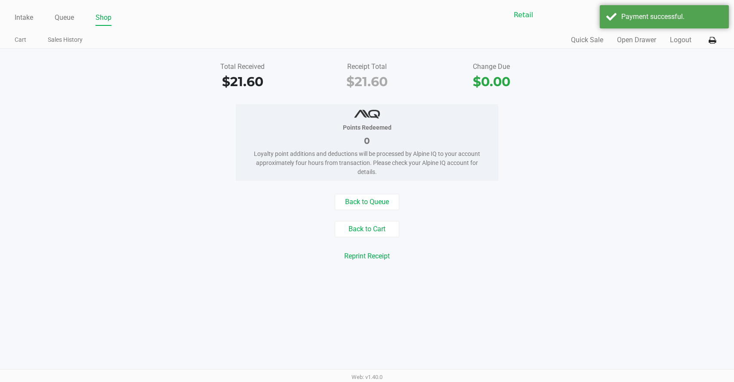
click at [479, 289] on div "Intake Queue Shop Retail Drive Thru 2 [PERSON_NAME] Cart Sales History Quick Sa…" at bounding box center [367, 191] width 734 height 382
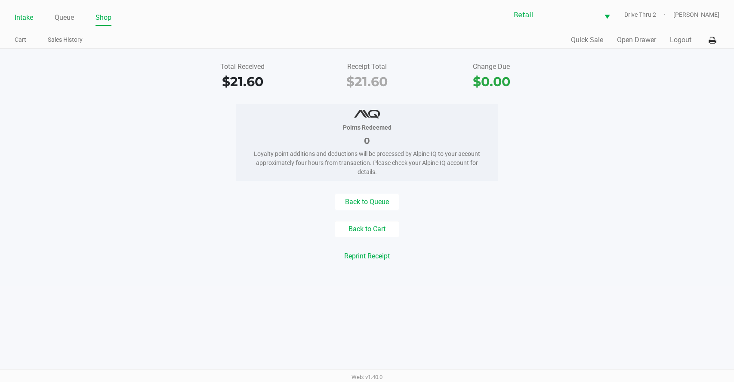
click at [29, 18] on link "Intake" at bounding box center [24, 18] width 19 height 12
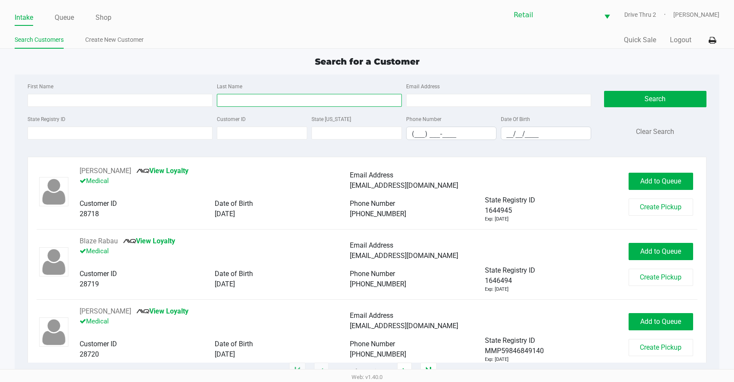
click at [269, 96] on input "Last Name" at bounding box center [309, 100] width 185 height 13
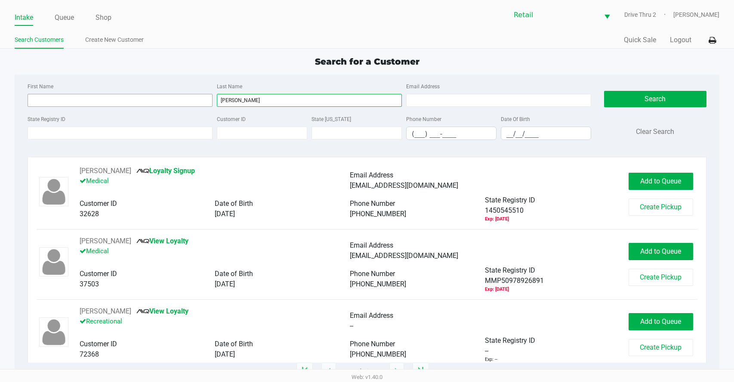
type input "[PERSON_NAME]"
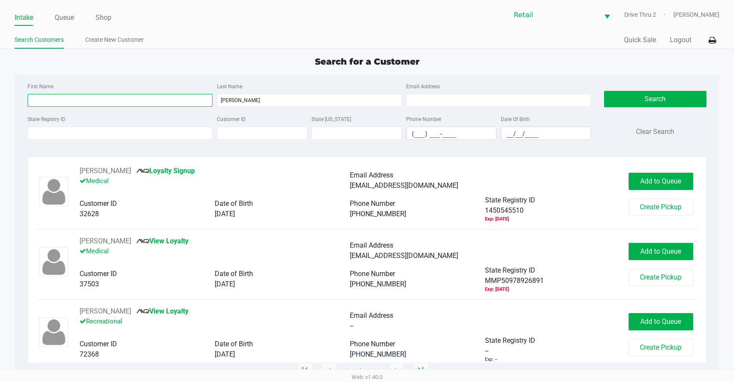
click at [170, 104] on input "First Name" at bounding box center [120, 100] width 185 height 13
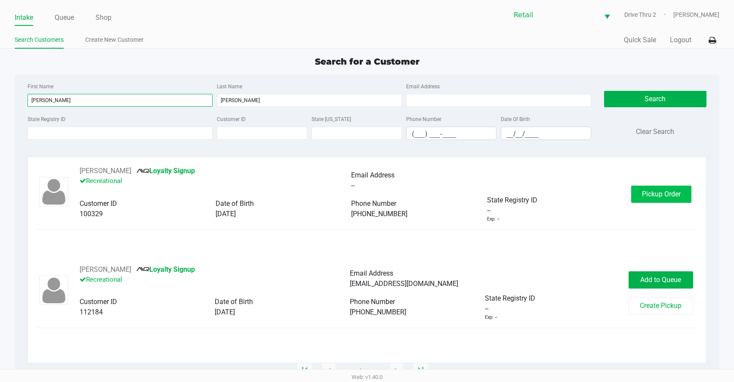
type input "[PERSON_NAME]"
click at [658, 195] on span "Pickup Order" at bounding box center [661, 194] width 39 height 8
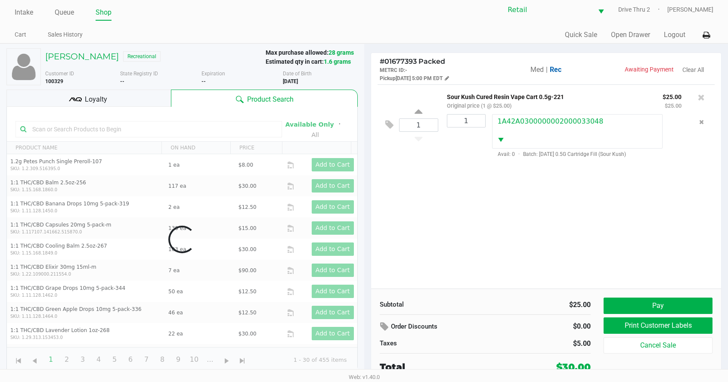
scroll to position [6, 0]
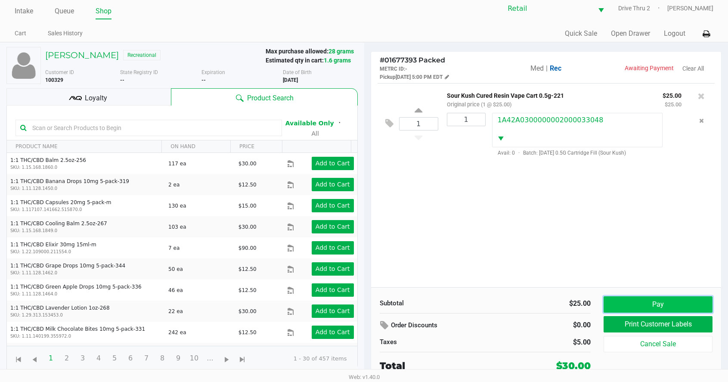
click at [631, 307] on button "Pay" at bounding box center [658, 304] width 109 height 16
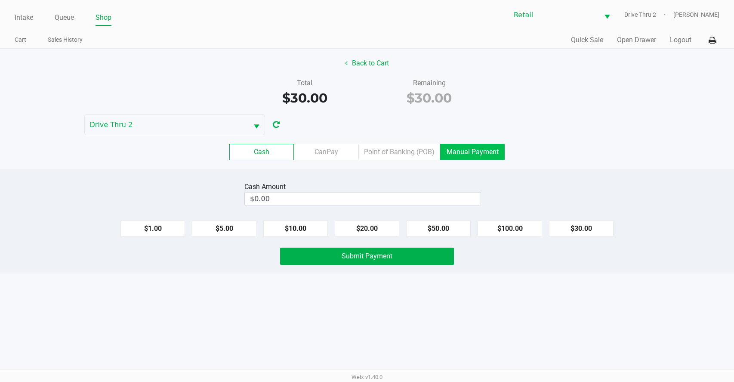
click at [477, 159] on div "Cash CanPay Point of Banking (POB) Manual Payment" at bounding box center [367, 152] width 747 height 34
drag, startPoint x: 477, startPoint y: 159, endPoint x: 466, endPoint y: 161, distance: 11.3
click at [473, 153] on label "Manual Payment" at bounding box center [472, 152] width 65 height 16
click at [0, 0] on 8 "Manual Payment" at bounding box center [0, 0] width 0 height 0
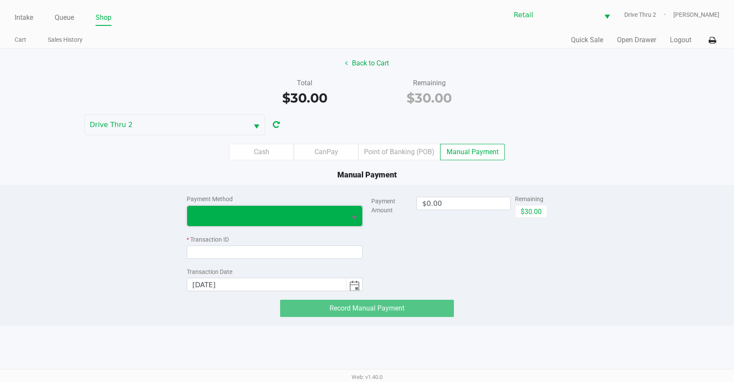
click at [331, 221] on span at bounding box center [266, 215] width 149 height 10
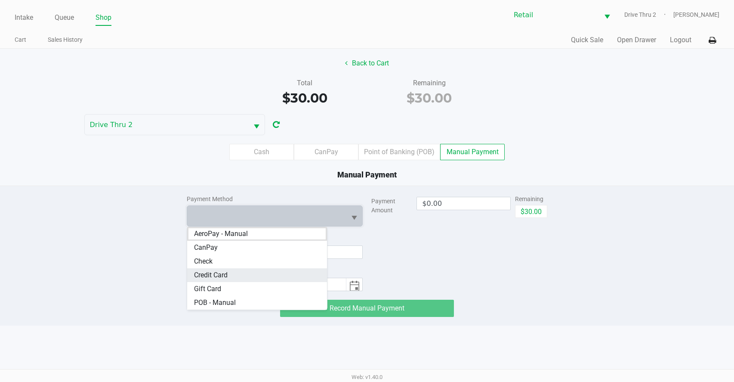
click at [255, 272] on Card "Credit Card" at bounding box center [257, 275] width 140 height 14
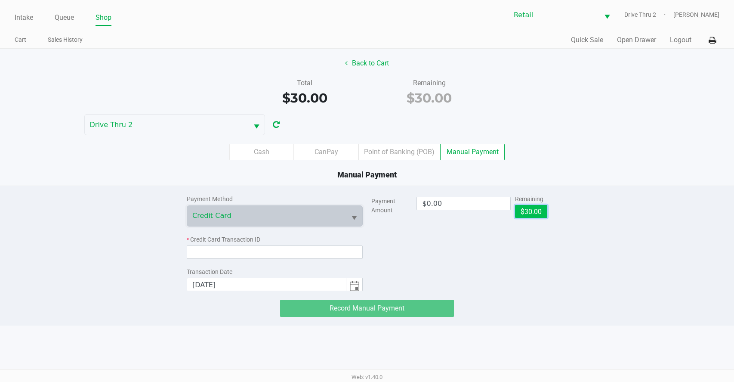
click at [538, 210] on button "$30.00" at bounding box center [531, 211] width 32 height 13
type input "$30.00"
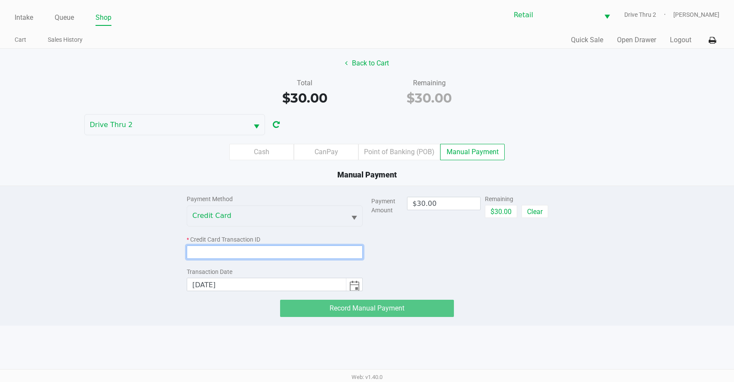
click at [336, 251] on input at bounding box center [275, 251] width 176 height 13
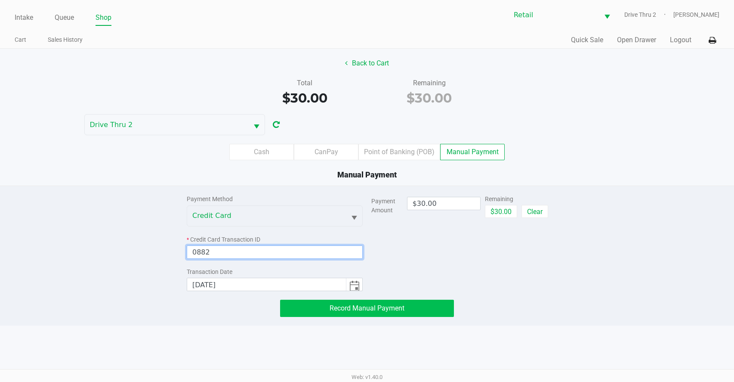
type input "0882"
click at [335, 303] on button "Record Manual Payment" at bounding box center [367, 308] width 174 height 17
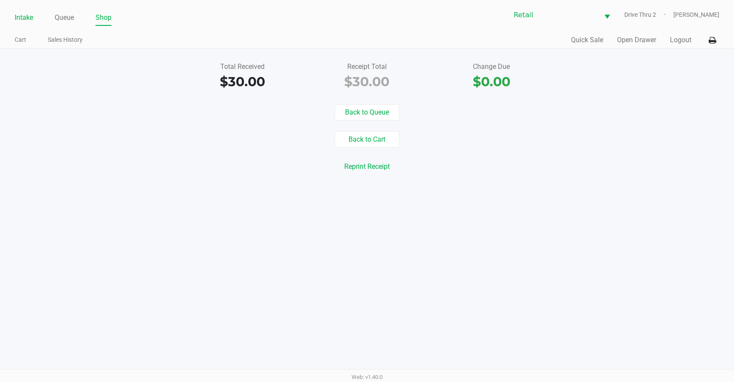
click at [19, 21] on link "Intake" at bounding box center [24, 18] width 19 height 12
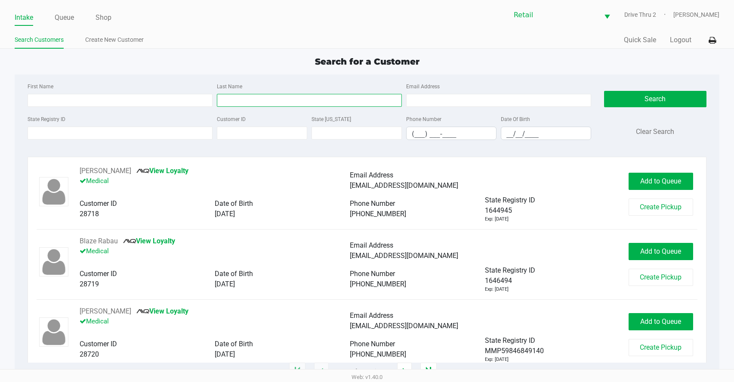
click at [297, 95] on input "Last Name" at bounding box center [309, 100] width 185 height 13
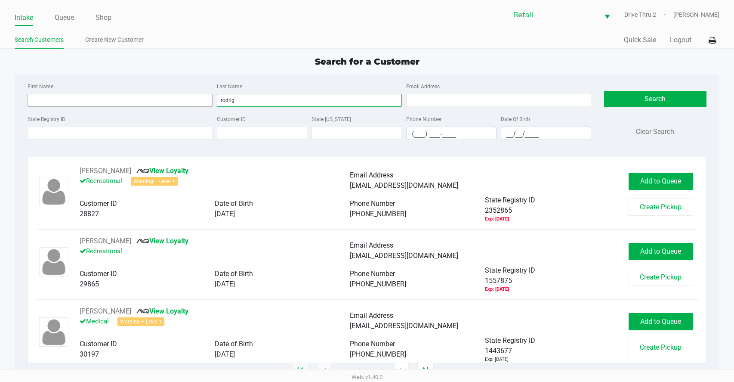
type input "rodrig"
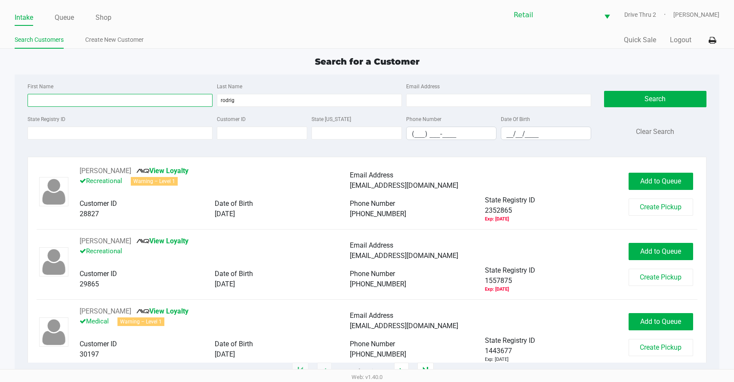
click at [136, 102] on input "First Name" at bounding box center [120, 100] width 185 height 13
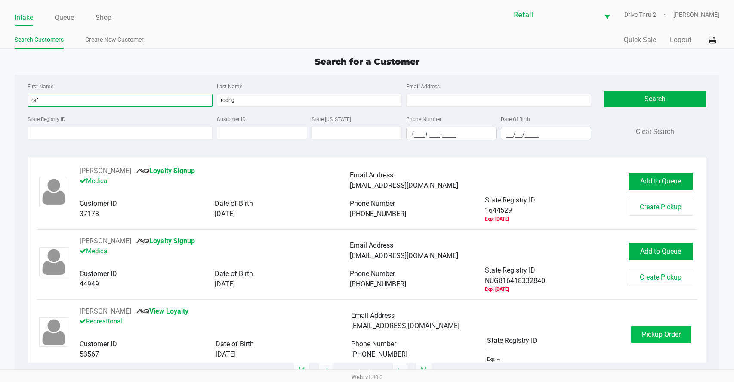
type input "raf"
click at [644, 337] on span "Pickup Order" at bounding box center [661, 334] width 39 height 8
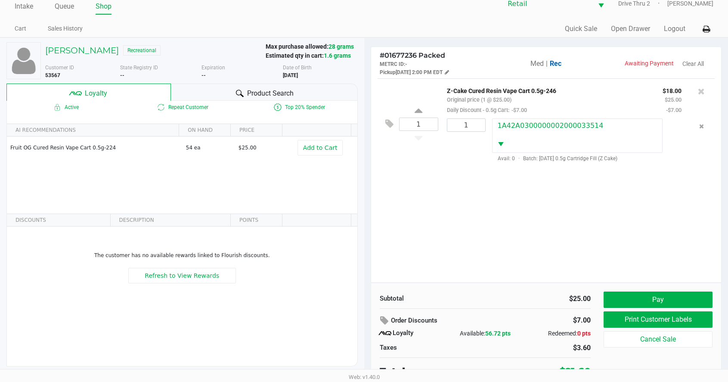
scroll to position [17, 0]
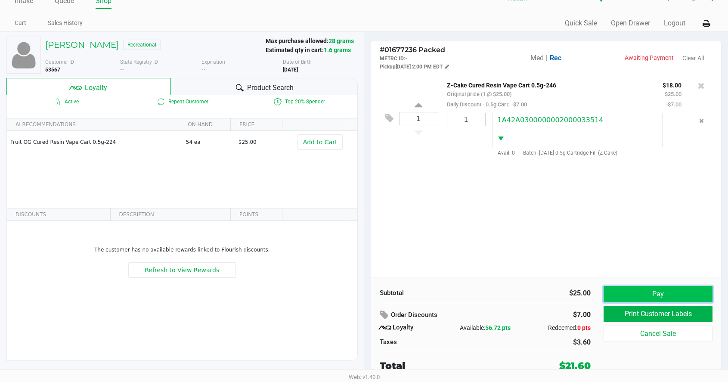
click at [613, 286] on button "Pay" at bounding box center [658, 294] width 109 height 16
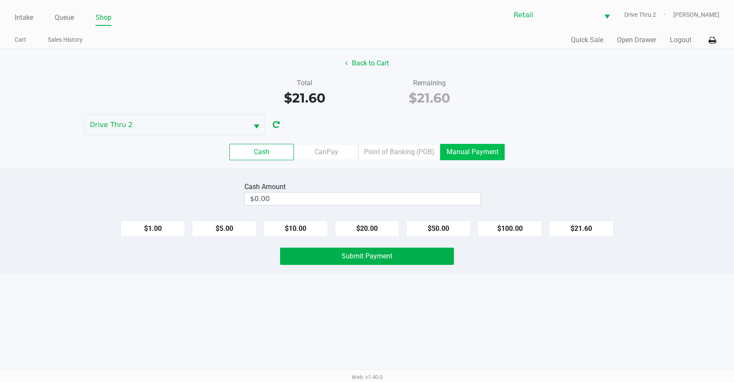
click at [477, 157] on label "Manual Payment" at bounding box center [472, 152] width 65 height 16
click at [0, 0] on 8 "Manual Payment" at bounding box center [0, 0] width 0 height 0
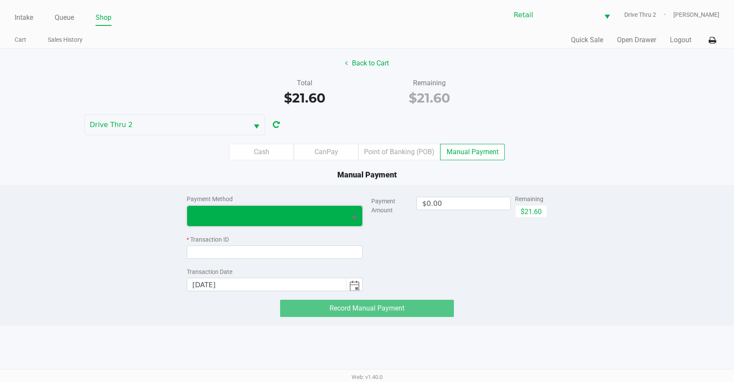
click at [253, 212] on span at bounding box center [266, 215] width 149 height 10
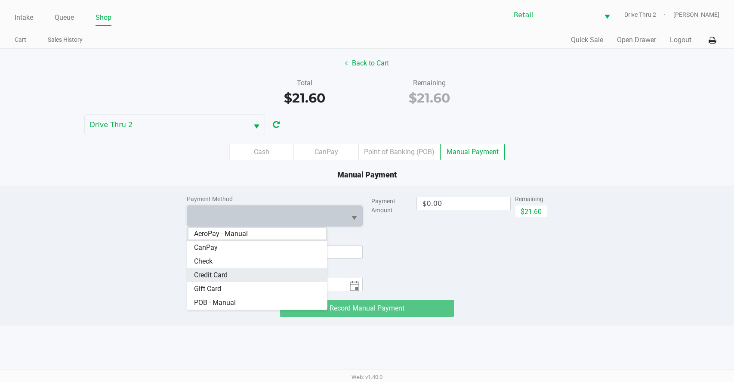
click at [228, 273] on span "Credit Card" at bounding box center [211, 275] width 34 height 10
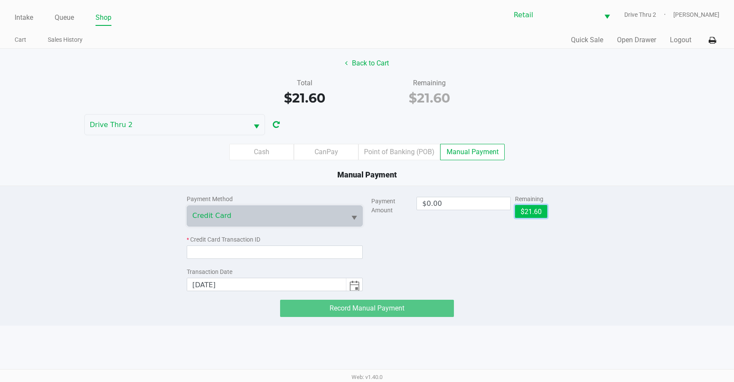
click at [524, 212] on button "$21.60" at bounding box center [531, 211] width 32 height 13
type input "$21.60"
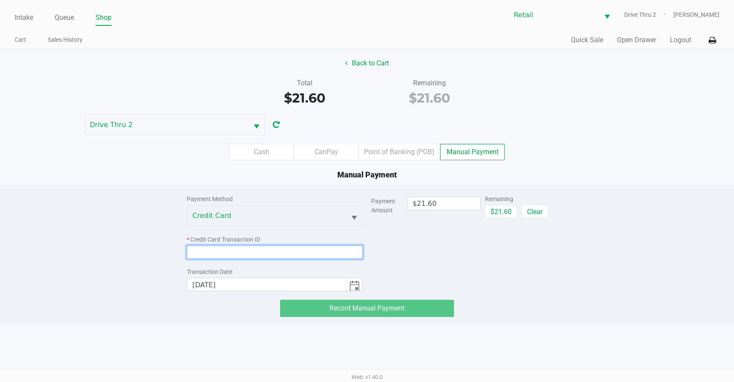
click at [356, 253] on input at bounding box center [275, 251] width 176 height 13
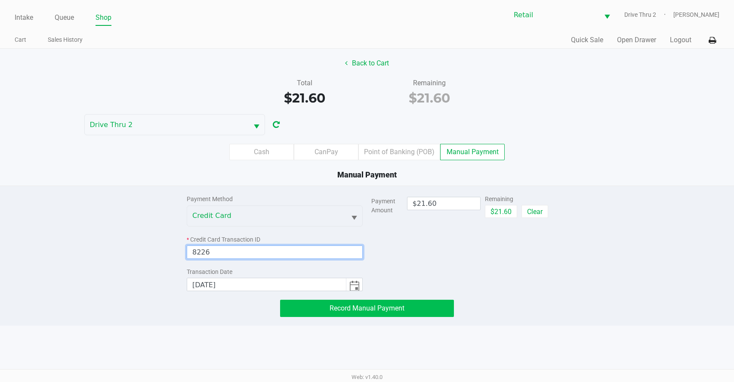
type input "8226"
click at [336, 311] on span "Record Manual Payment" at bounding box center [367, 308] width 75 height 8
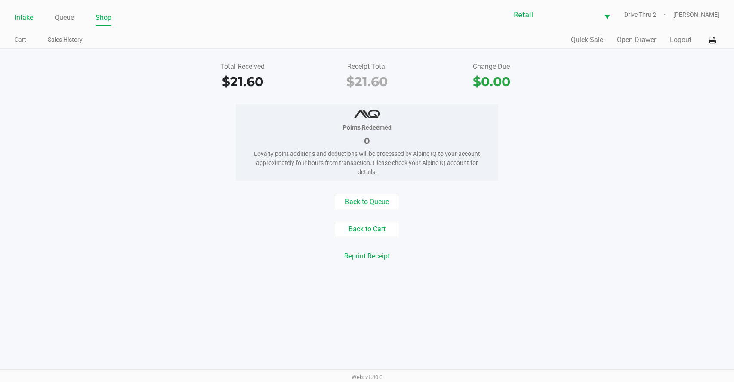
click at [19, 17] on link "Intake" at bounding box center [24, 18] width 19 height 12
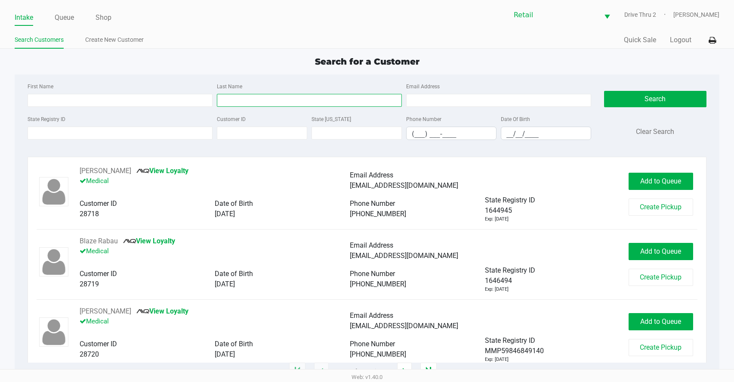
click at [244, 98] on input "Last Name" at bounding box center [309, 100] width 185 height 13
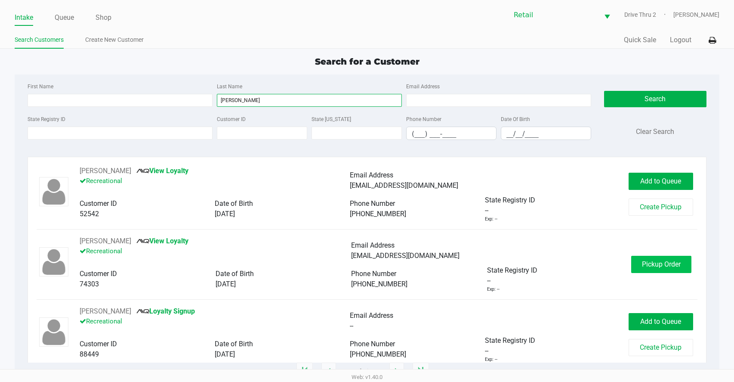
type input "[PERSON_NAME]"
click at [643, 272] on button "Pickup Order" at bounding box center [661, 264] width 60 height 17
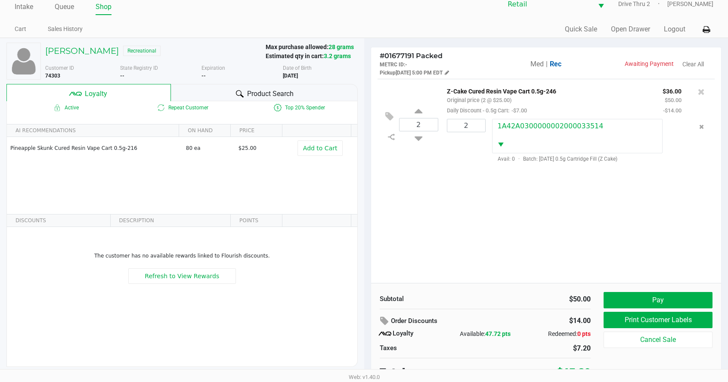
scroll to position [17, 0]
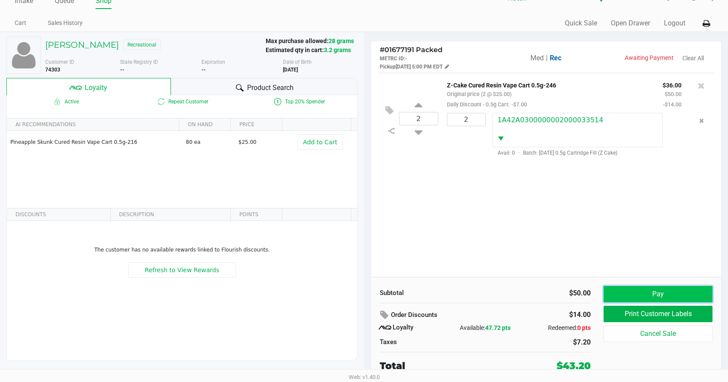
click at [652, 294] on button "Pay" at bounding box center [658, 294] width 109 height 16
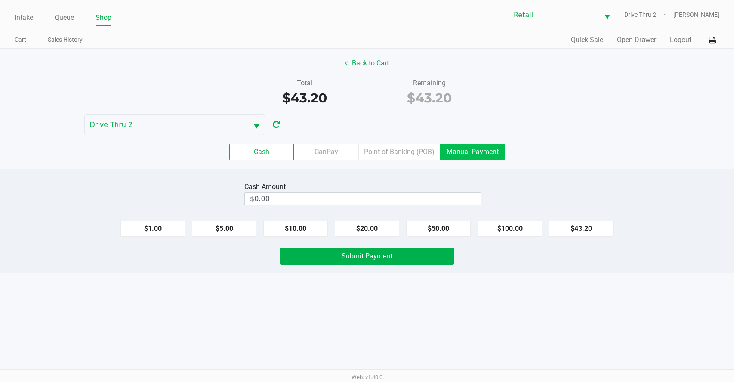
click at [475, 152] on label "Manual Payment" at bounding box center [472, 152] width 65 height 16
click at [0, 0] on 8 "Manual Payment" at bounding box center [0, 0] width 0 height 0
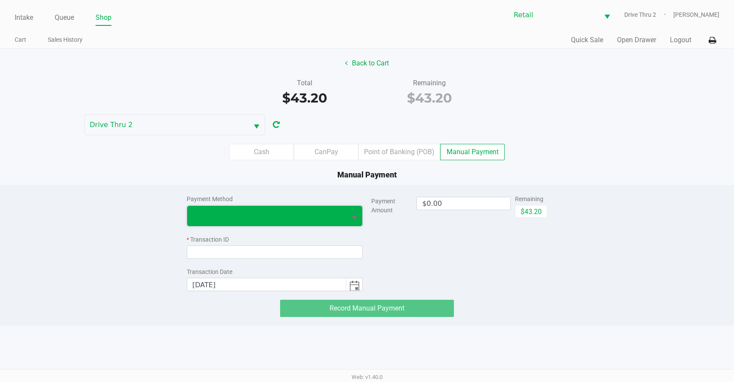
click at [327, 219] on span at bounding box center [266, 215] width 149 height 10
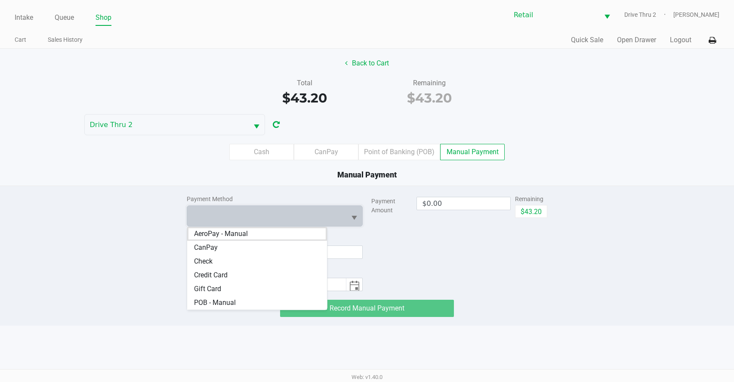
drag, startPoint x: 208, startPoint y: 271, endPoint x: 321, endPoint y: 263, distance: 112.6
click at [209, 271] on span "Credit Card" at bounding box center [211, 275] width 34 height 10
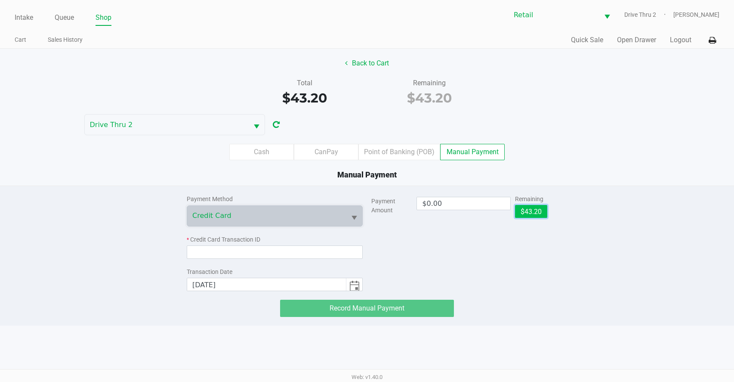
click at [523, 210] on button "$43.20" at bounding box center [531, 211] width 32 height 13
type input "$43.20"
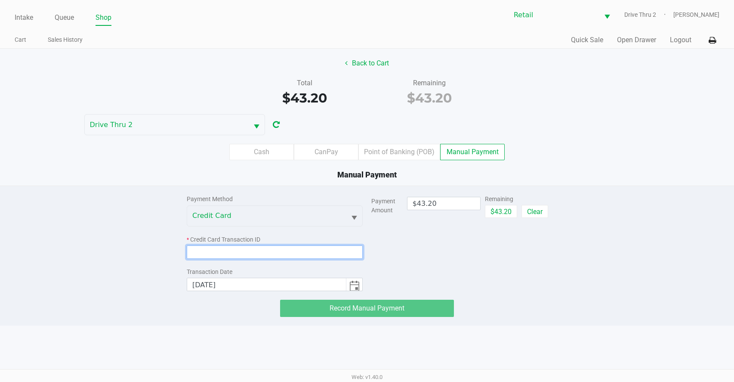
click at [310, 257] on input at bounding box center [275, 251] width 176 height 13
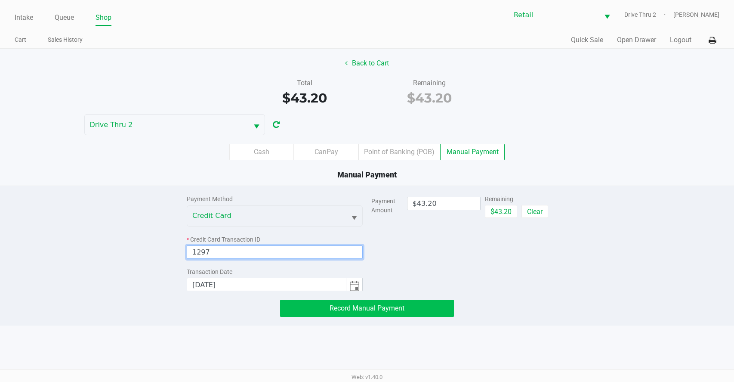
type input "1297"
click at [302, 307] on button "Record Manual Payment" at bounding box center [367, 308] width 174 height 17
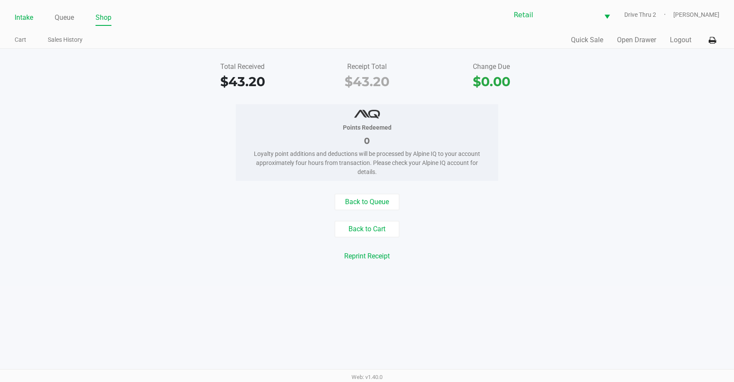
click at [32, 16] on link "Intake" at bounding box center [24, 18] width 19 height 12
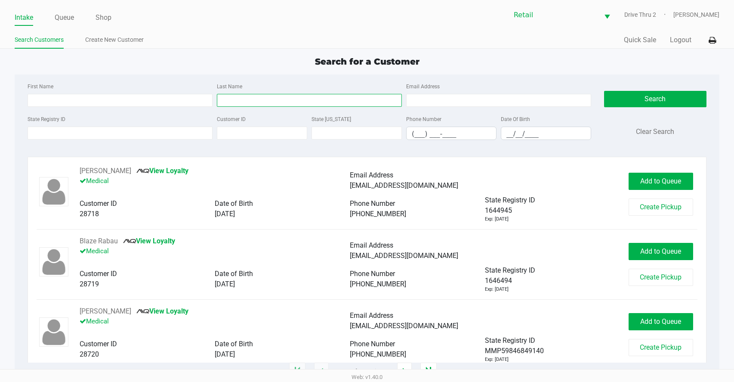
click at [347, 96] on input "Last Name" at bounding box center [309, 100] width 185 height 13
type input "[PERSON_NAME]"
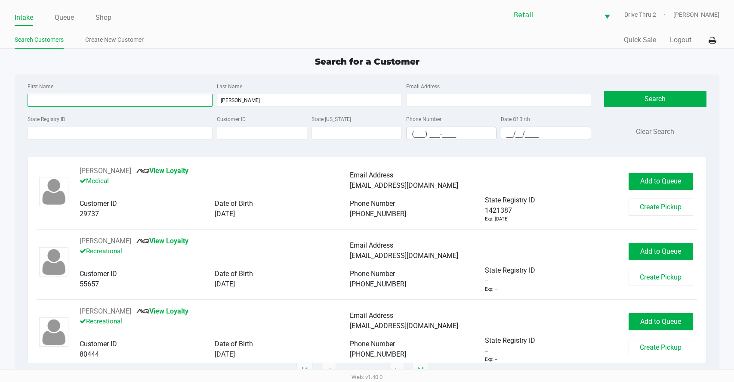
click at [199, 97] on input "First Name" at bounding box center [120, 100] width 185 height 13
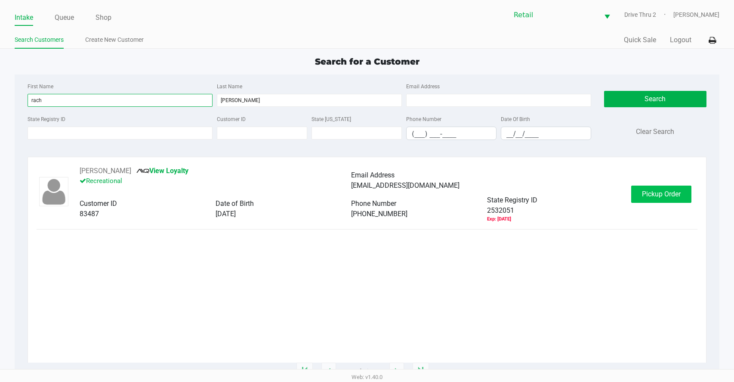
type input "rach"
click at [680, 190] on span "Pickup Order" at bounding box center [661, 194] width 39 height 8
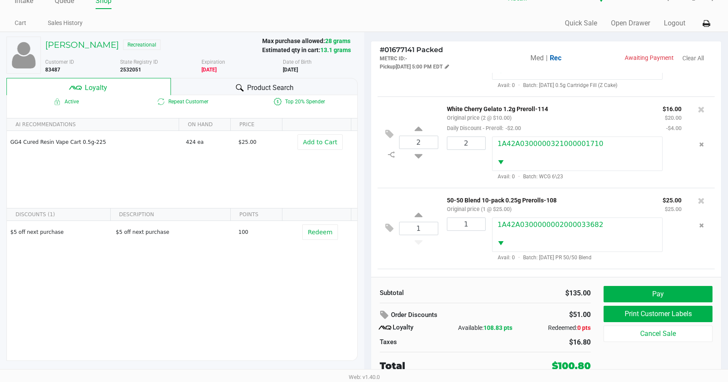
scroll to position [238, 0]
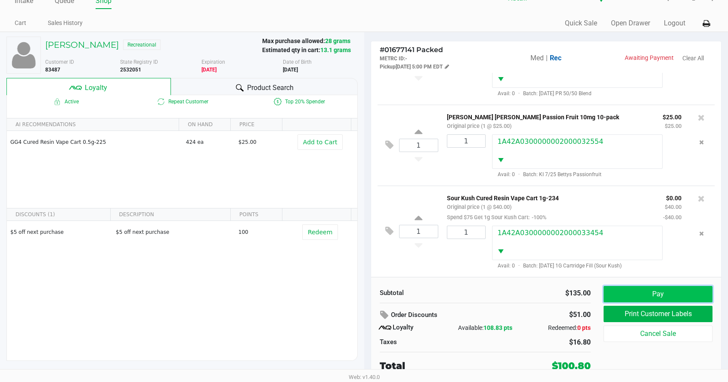
click at [658, 293] on button "Pay" at bounding box center [658, 294] width 109 height 16
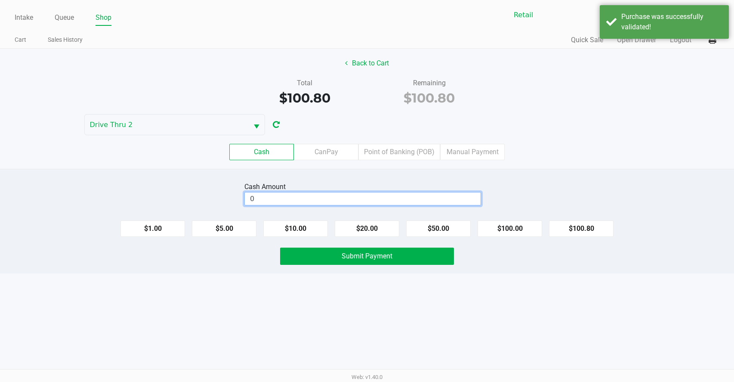
click at [458, 194] on input "0" at bounding box center [363, 198] width 236 height 12
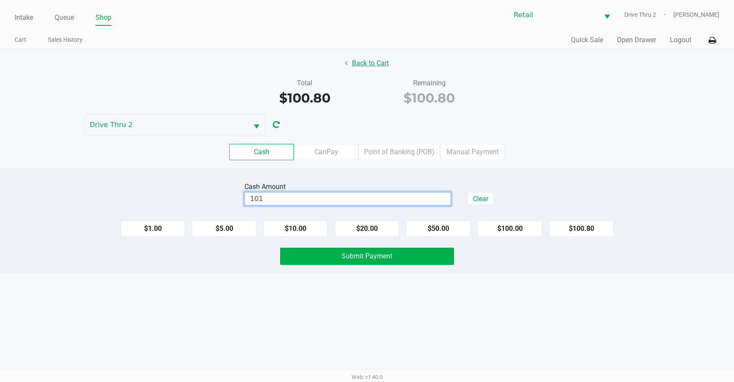
type input "$101.00"
click at [353, 66] on button "Back to Cart" at bounding box center [367, 63] width 55 height 16
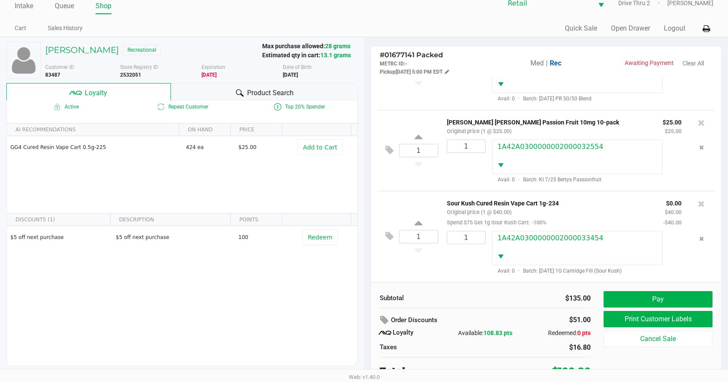
scroll to position [17, 0]
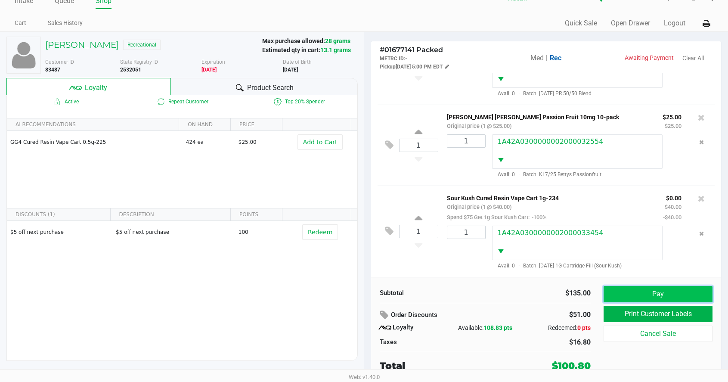
click at [625, 288] on button "Pay" at bounding box center [658, 294] width 109 height 16
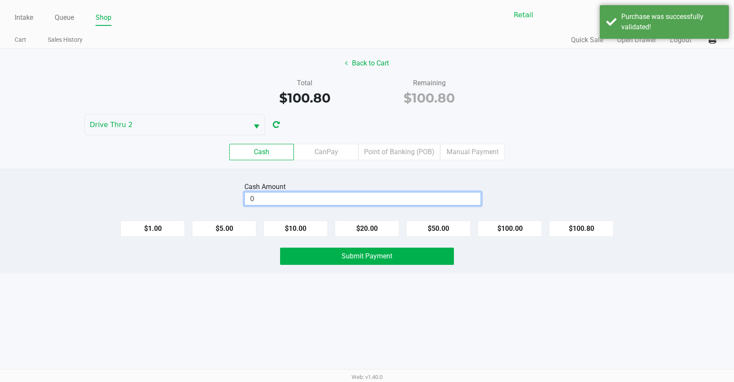
click at [437, 198] on input "0" at bounding box center [363, 198] width 236 height 12
type input "$101.00"
click at [426, 255] on button "Submit Payment" at bounding box center [367, 256] width 174 height 17
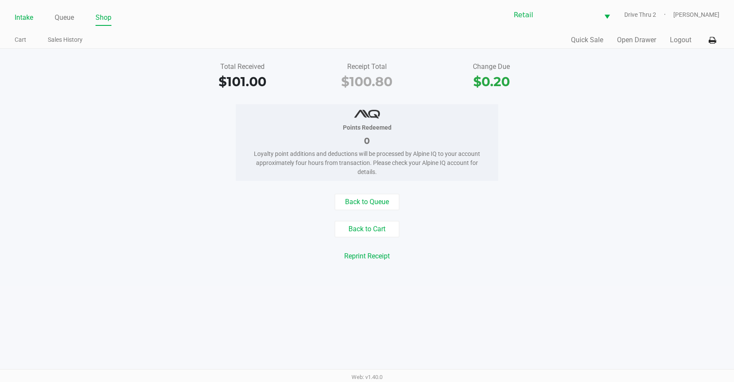
click at [25, 16] on link "Intake" at bounding box center [24, 18] width 19 height 12
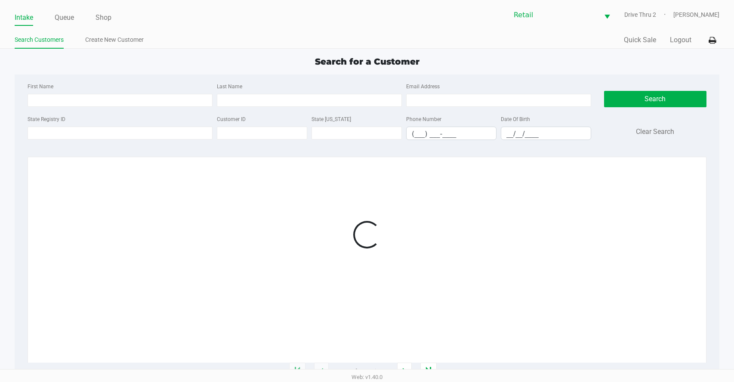
click at [266, 97] on input "Last Name" at bounding box center [309, 100] width 185 height 13
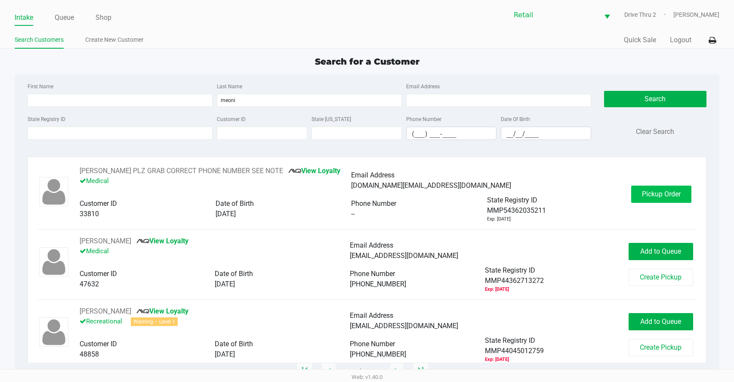
type input "meoni"
click at [642, 192] on span "Pickup Order" at bounding box center [661, 194] width 39 height 8
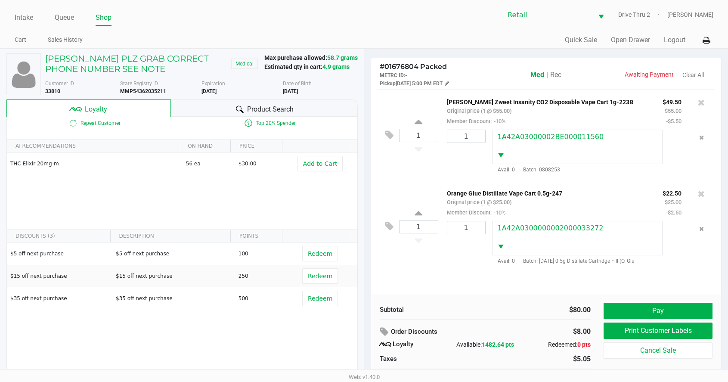
scroll to position [17, 0]
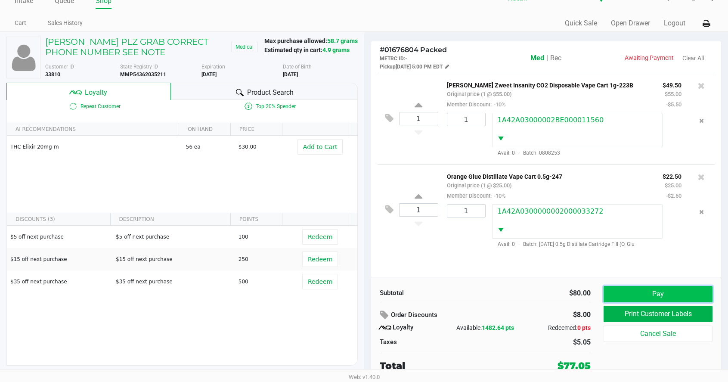
click at [618, 299] on button "Pay" at bounding box center [658, 294] width 109 height 16
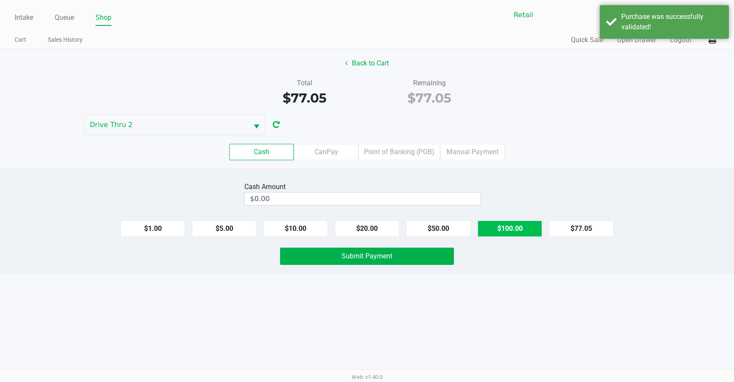
click at [503, 220] on button "$100.00" at bounding box center [510, 228] width 65 height 16
type input "$100.00"
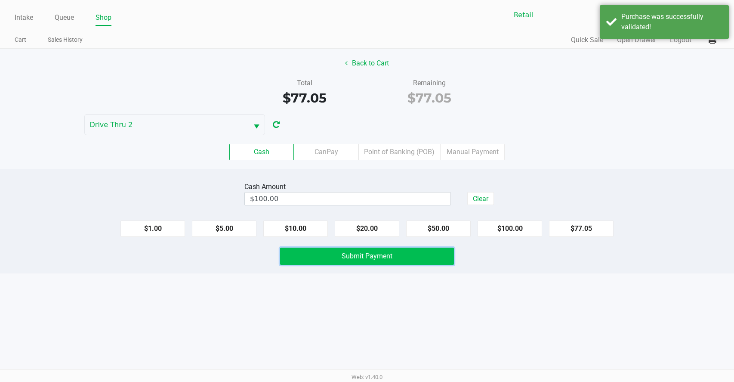
click at [409, 255] on button "Submit Payment" at bounding box center [367, 256] width 174 height 17
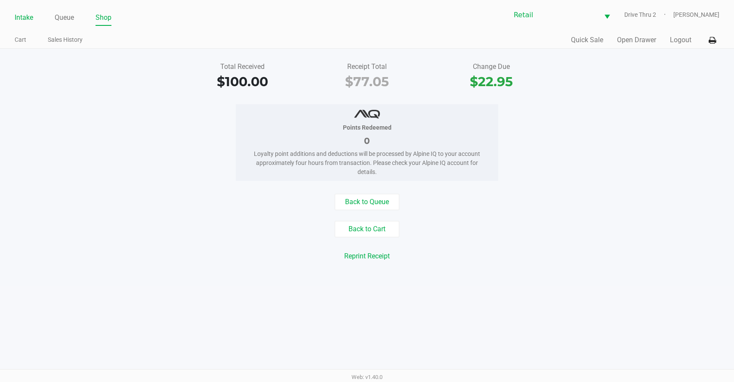
click at [27, 16] on link "Intake" at bounding box center [24, 18] width 19 height 12
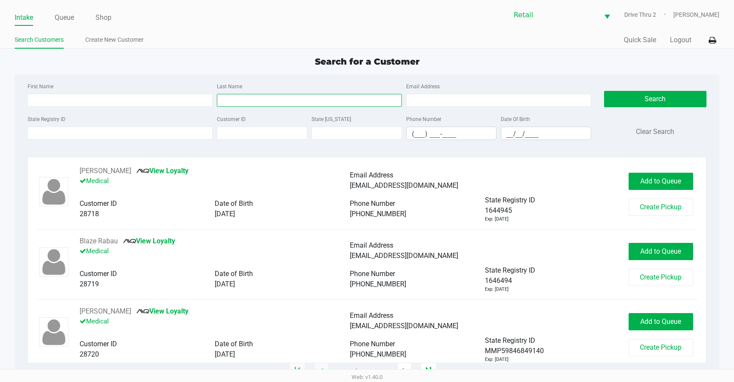
click at [235, 102] on input "Last Name" at bounding box center [309, 100] width 185 height 13
type input "tartag"
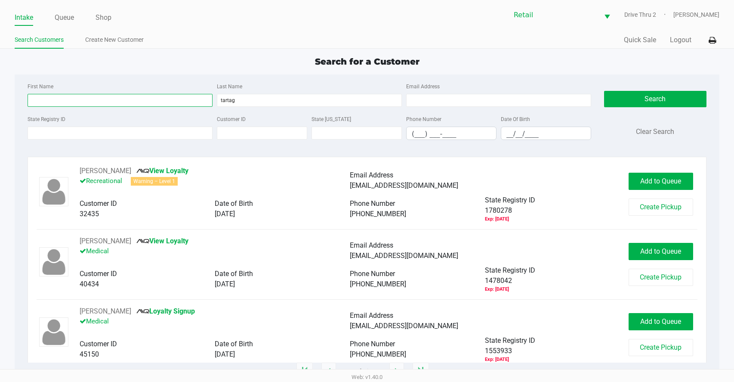
click at [196, 99] on input "First Name" at bounding box center [120, 100] width 185 height 13
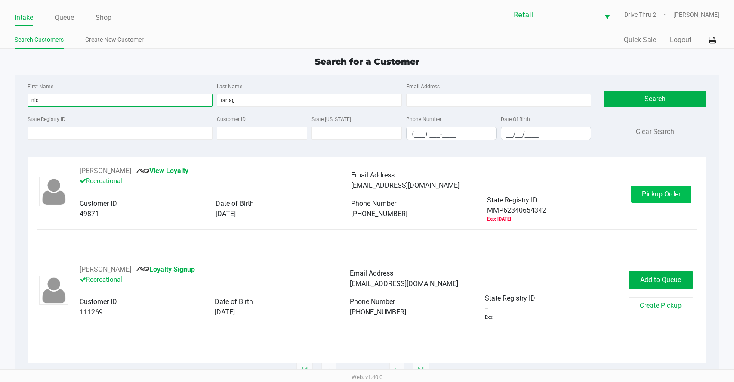
type input "nic"
click at [669, 198] on button "Pickup Order" at bounding box center [661, 194] width 60 height 17
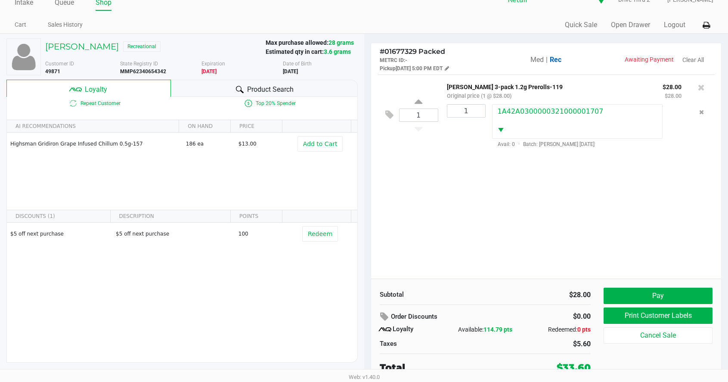
scroll to position [17, 0]
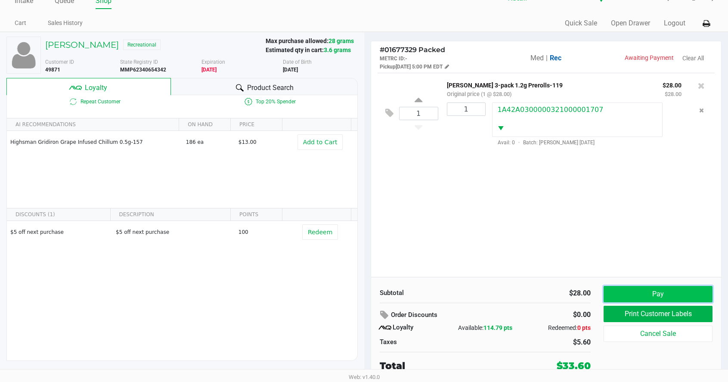
click at [646, 296] on button "Pay" at bounding box center [658, 294] width 109 height 16
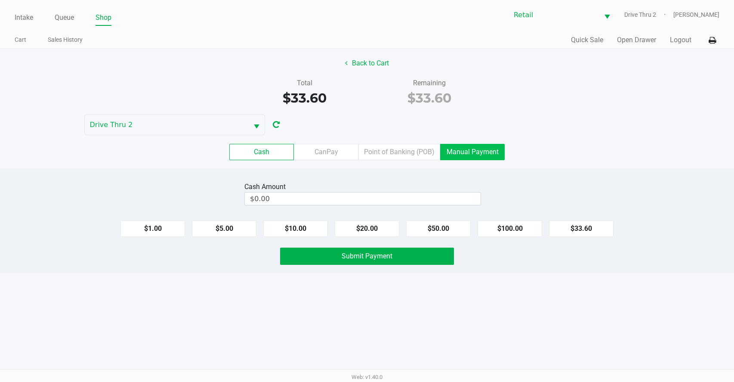
click at [467, 154] on label "Manual Payment" at bounding box center [472, 152] width 65 height 16
click at [0, 0] on 8 "Manual Payment" at bounding box center [0, 0] width 0 height 0
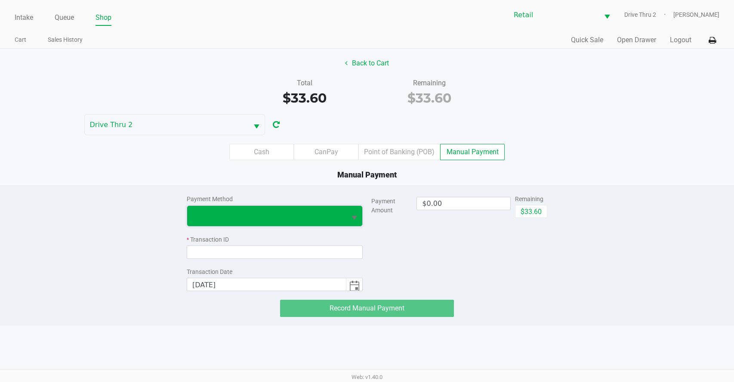
click at [341, 210] on span at bounding box center [266, 216] width 159 height 20
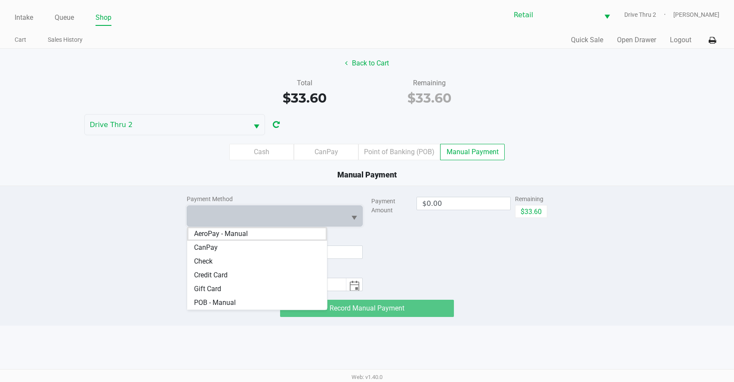
click at [216, 273] on span "Credit Card" at bounding box center [211, 275] width 34 height 10
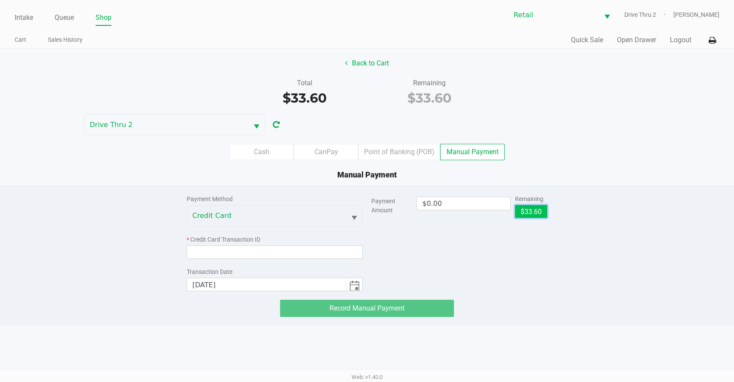
click at [532, 209] on button "$33.60" at bounding box center [531, 211] width 32 height 13
type input "$33.60"
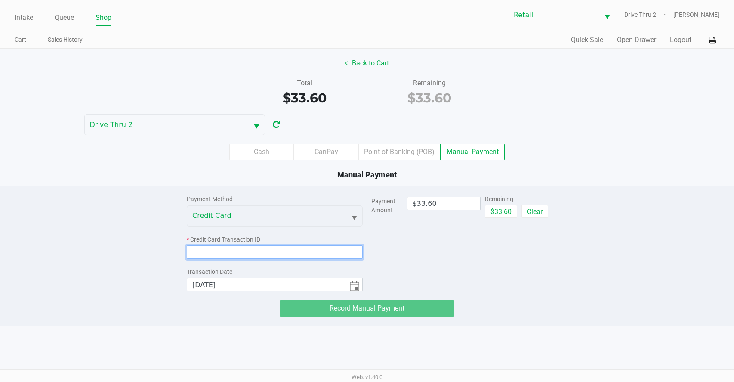
click at [309, 253] on input at bounding box center [275, 251] width 176 height 13
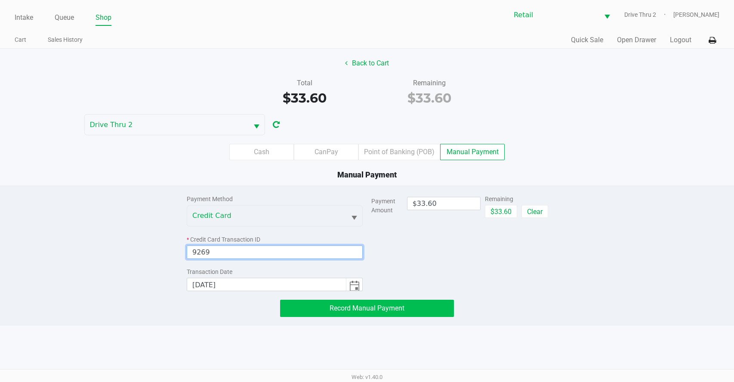
type input "9269"
click at [307, 311] on button "Record Manual Payment" at bounding box center [367, 308] width 174 height 17
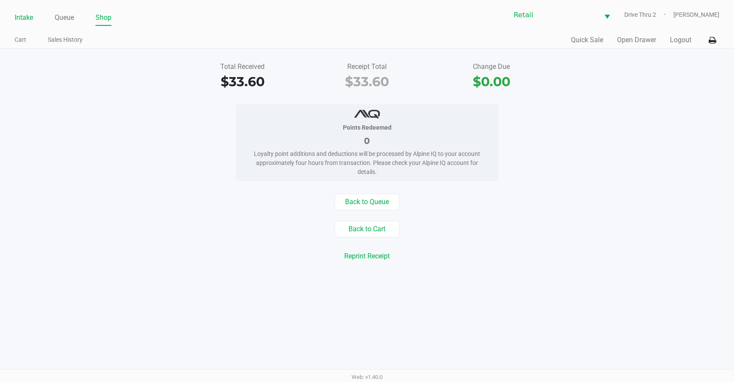
click at [24, 14] on link "Intake" at bounding box center [24, 18] width 19 height 12
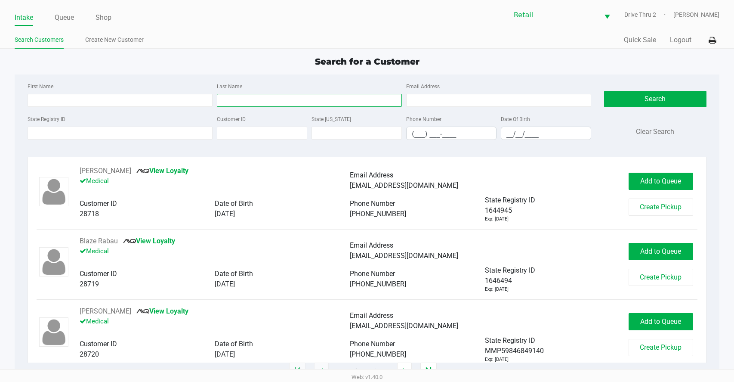
click at [331, 99] on input "Last Name" at bounding box center [309, 100] width 185 height 13
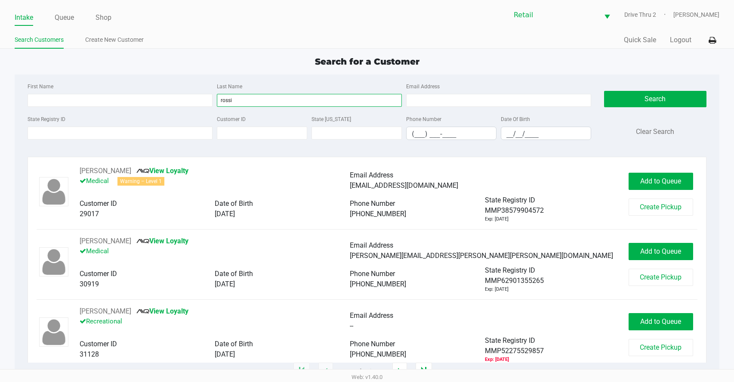
type input "rossi"
click at [198, 108] on div "First Name Last Name [PERSON_NAME] Email Address" at bounding box center [309, 97] width 568 height 33
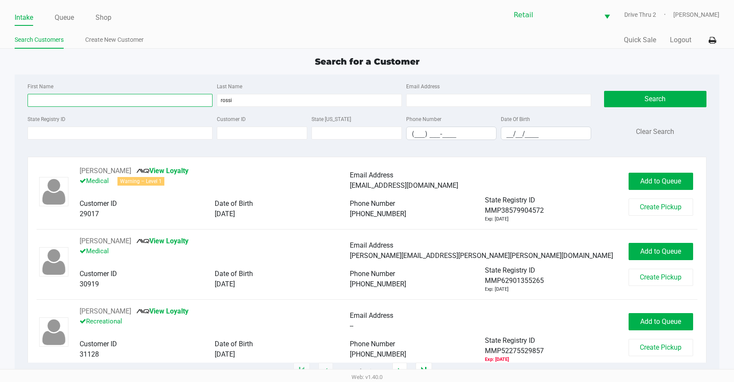
click at [198, 100] on input "First Name" at bounding box center [120, 100] width 185 height 13
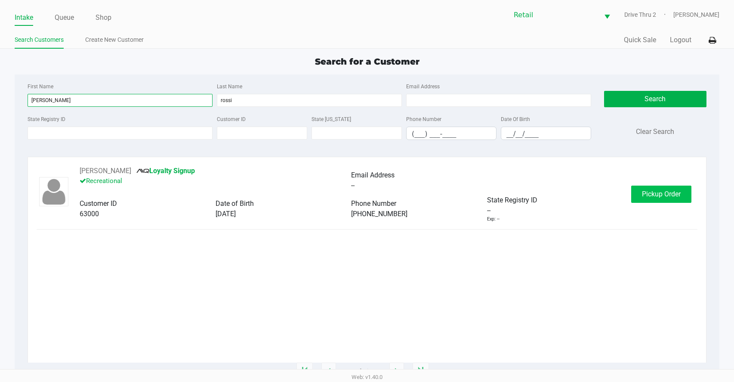
type input "[PERSON_NAME]"
click at [638, 192] on button "Pickup Order" at bounding box center [661, 194] width 60 height 17
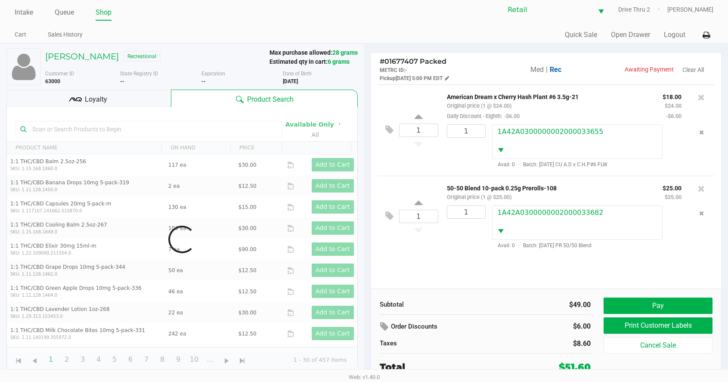
scroll to position [6, 0]
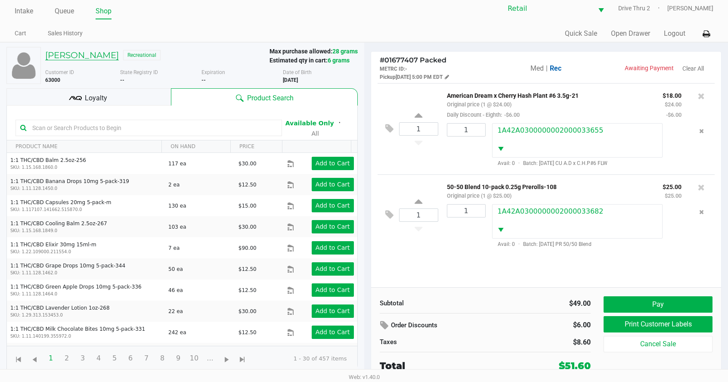
click at [73, 50] on h5 "[PERSON_NAME]" at bounding box center [82, 55] width 74 height 10
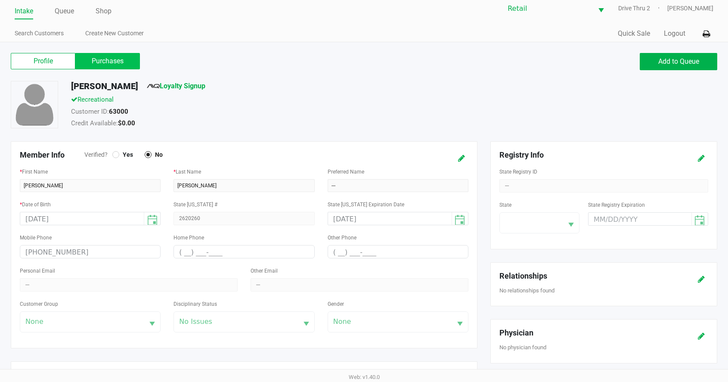
click at [92, 64] on label "Purchases" at bounding box center [107, 61] width 65 height 16
click at [0, 0] on 1 "Purchases" at bounding box center [0, 0] width 0 height 0
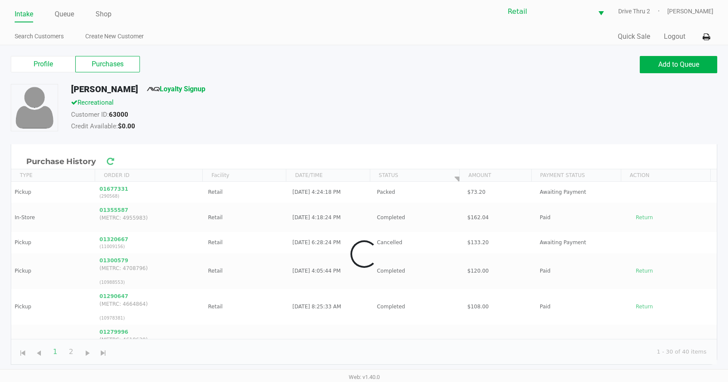
scroll to position [3, 0]
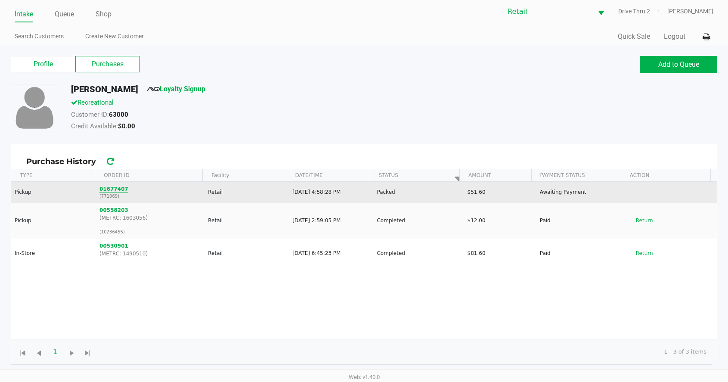
click at [107, 186] on button "01677407" at bounding box center [113, 189] width 29 height 8
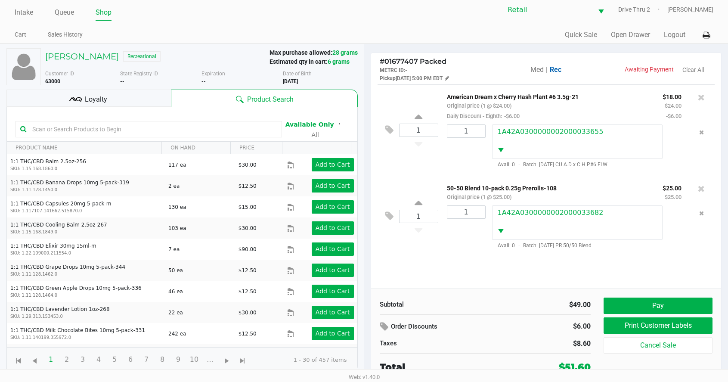
scroll to position [6, 0]
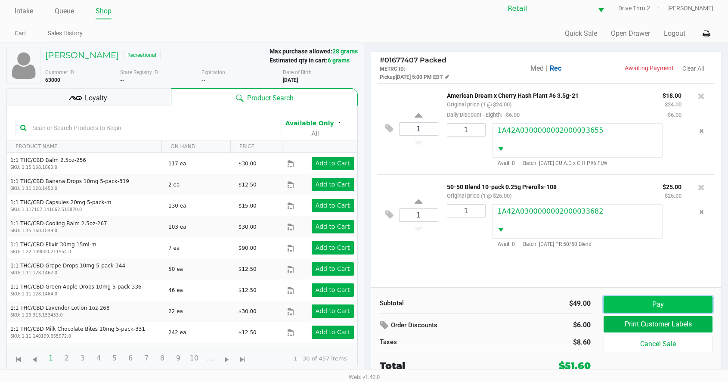
click at [618, 303] on button "Pay" at bounding box center [658, 304] width 109 height 16
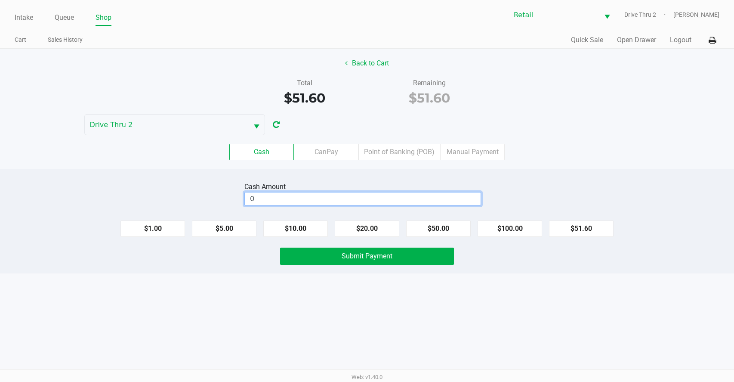
click at [474, 192] on input "0" at bounding box center [363, 198] width 236 height 12
type input "$52.00"
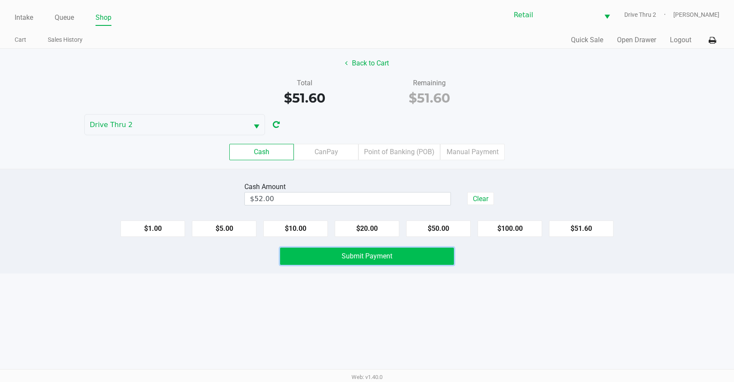
drag, startPoint x: 453, startPoint y: 257, endPoint x: 435, endPoint y: 257, distance: 18.1
click at [452, 257] on button "Submit Payment" at bounding box center [367, 256] width 174 height 17
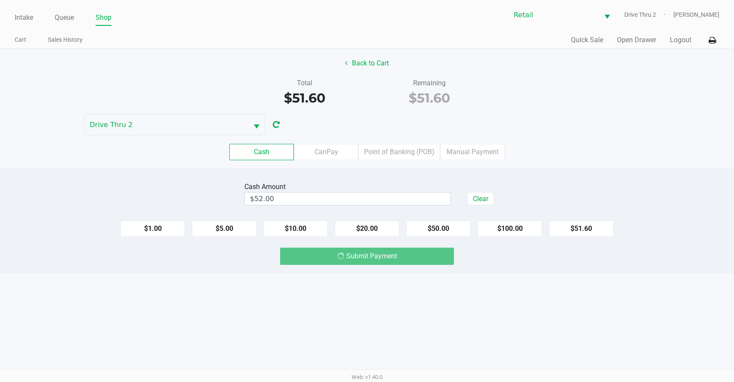
click at [434, 257] on div "Submit Payment" at bounding box center [367, 256] width 174 height 17
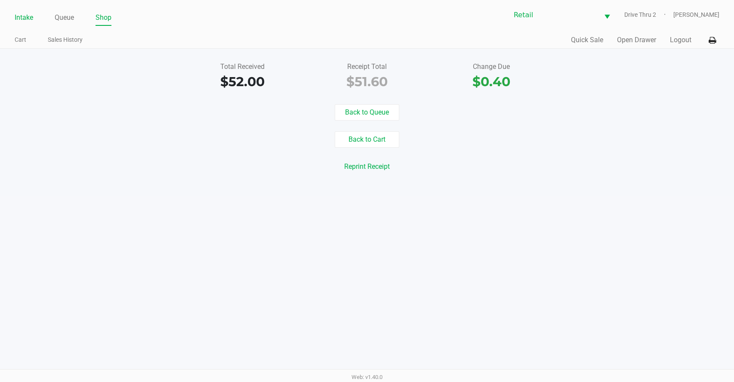
click at [24, 20] on link "Intake" at bounding box center [24, 18] width 19 height 12
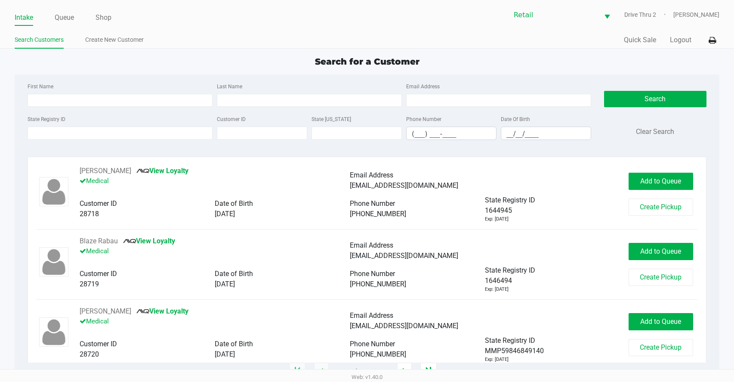
click at [247, 93] on div "Last Name" at bounding box center [309, 94] width 189 height 26
click at [251, 102] on input "Last Name" at bounding box center [309, 100] width 185 height 13
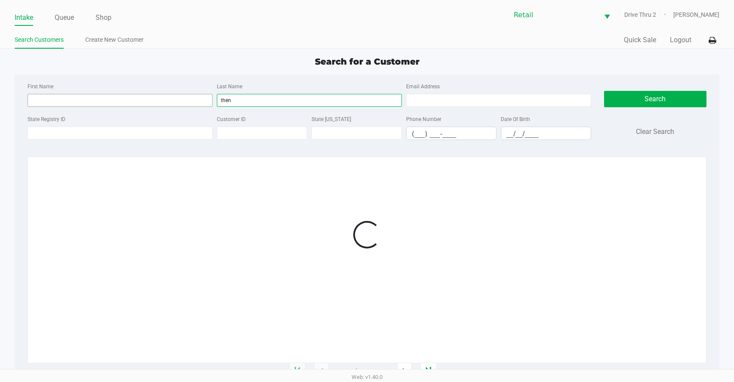
type input "then"
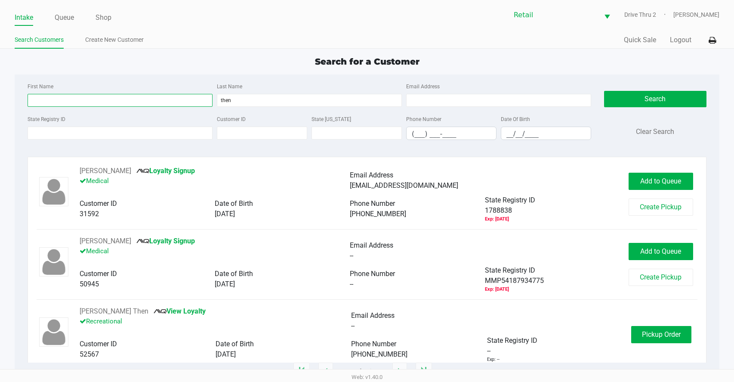
click at [165, 97] on input "First Name" at bounding box center [120, 100] width 185 height 13
click at [642, 335] on span "Pickup Order" at bounding box center [661, 334] width 39 height 8
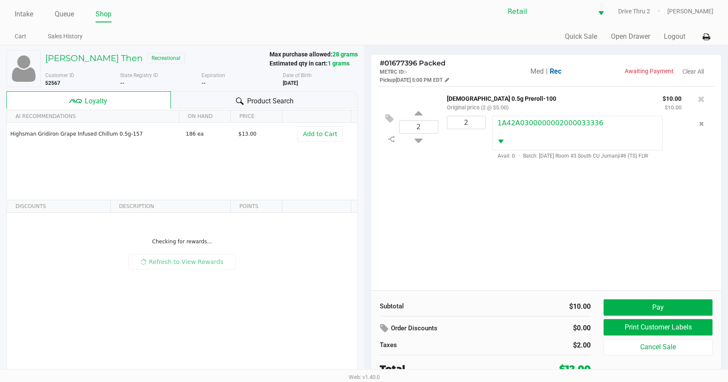
scroll to position [6, 0]
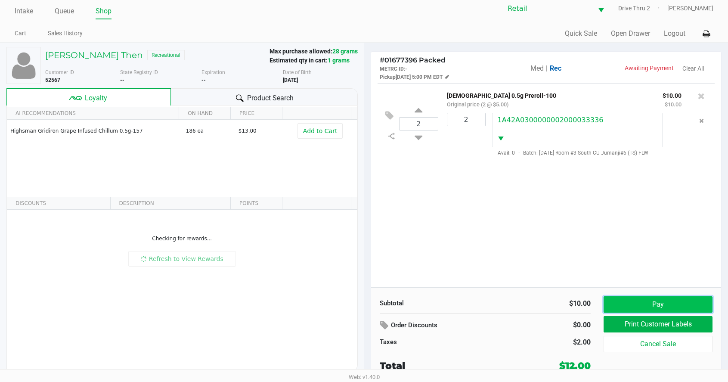
click at [626, 301] on button "Pay" at bounding box center [658, 304] width 109 height 16
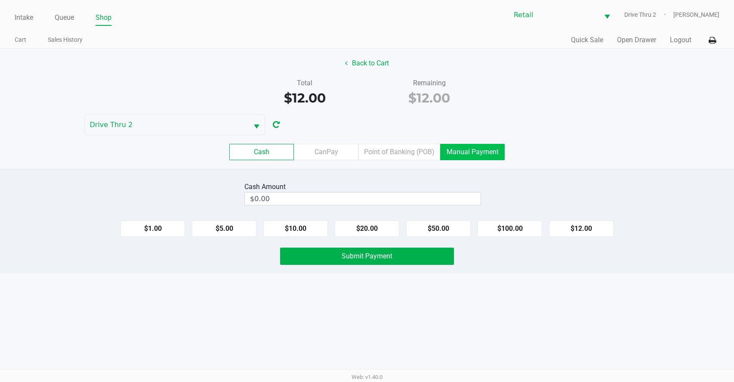
click at [454, 145] on label "Manual Payment" at bounding box center [472, 152] width 65 height 16
click at [0, 0] on 8 "Manual Payment" at bounding box center [0, 0] width 0 height 0
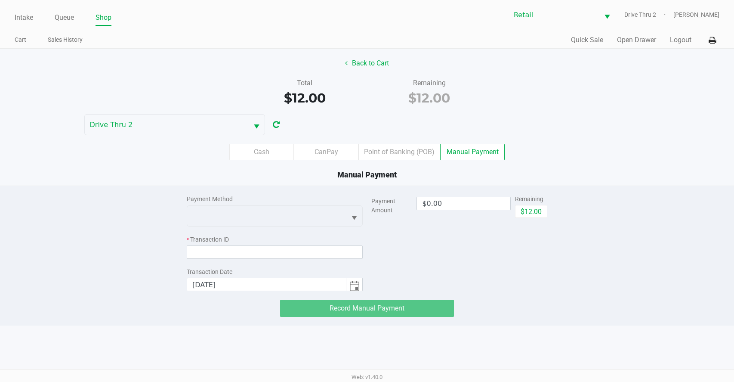
click at [329, 196] on div "Payment Method" at bounding box center [275, 199] width 176 height 9
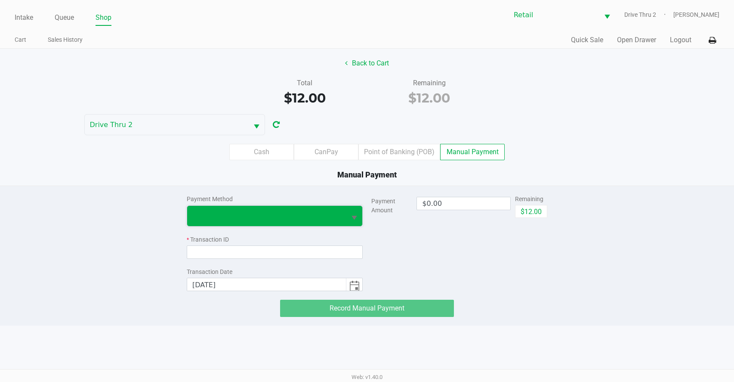
click at [323, 210] on span at bounding box center [266, 215] width 149 height 10
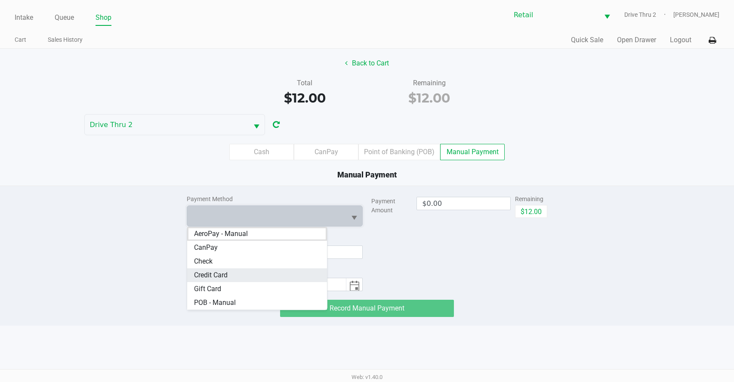
click at [214, 273] on span "Credit Card" at bounding box center [211, 275] width 34 height 10
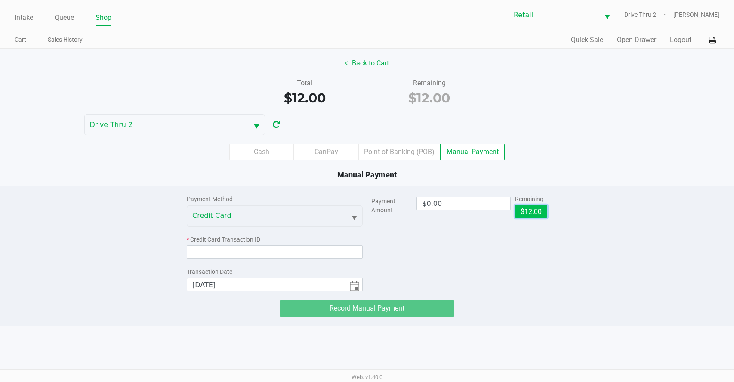
click at [519, 214] on button "$12.00" at bounding box center [531, 211] width 32 height 13
type input "$12.00"
drag, startPoint x: 342, startPoint y: 244, endPoint x: 340, endPoint y: 251, distance: 8.2
click at [340, 249] on div "* Credit Card Transaction ID" at bounding box center [275, 247] width 176 height 24
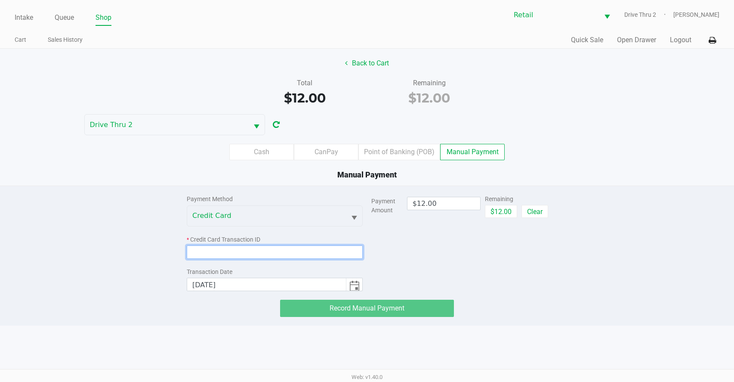
click at [340, 251] on input at bounding box center [275, 251] width 176 height 13
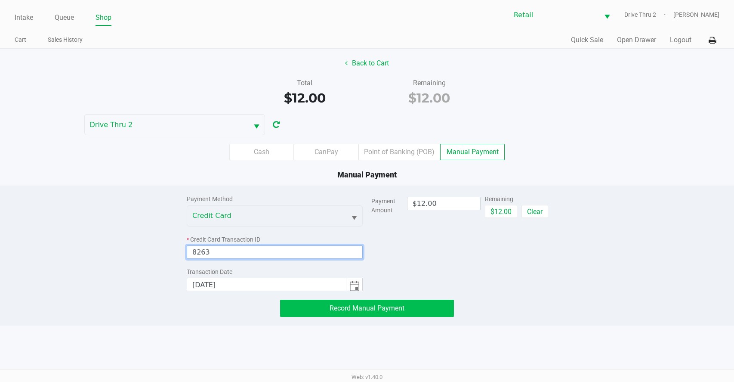
type input "8263"
click at [328, 311] on button "Record Manual Payment" at bounding box center [367, 308] width 174 height 17
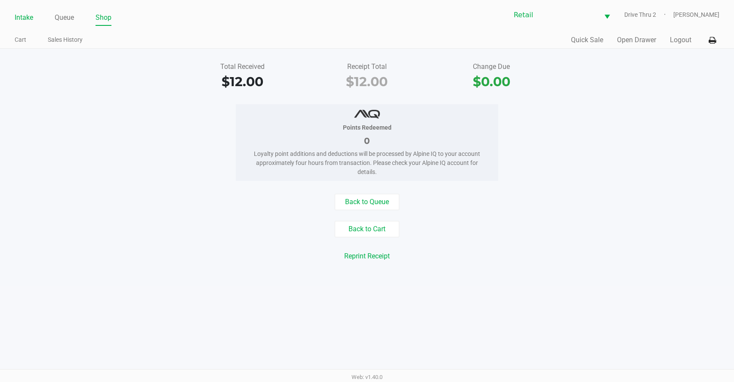
click at [29, 18] on link "Intake" at bounding box center [24, 18] width 19 height 12
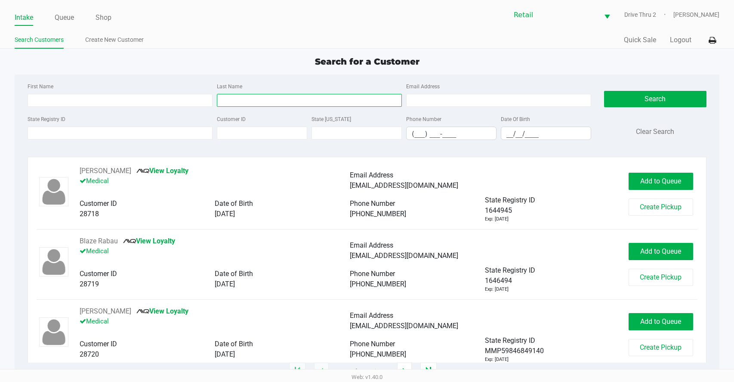
click at [299, 94] on input "Last Name" at bounding box center [309, 100] width 185 height 13
type input "duff"
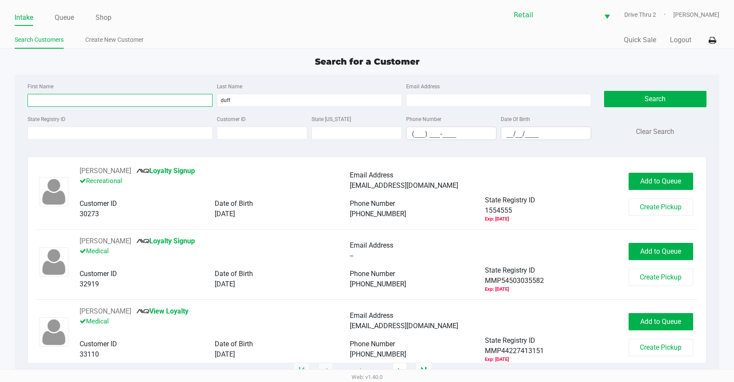
click at [173, 102] on input "First Name" at bounding box center [120, 100] width 185 height 13
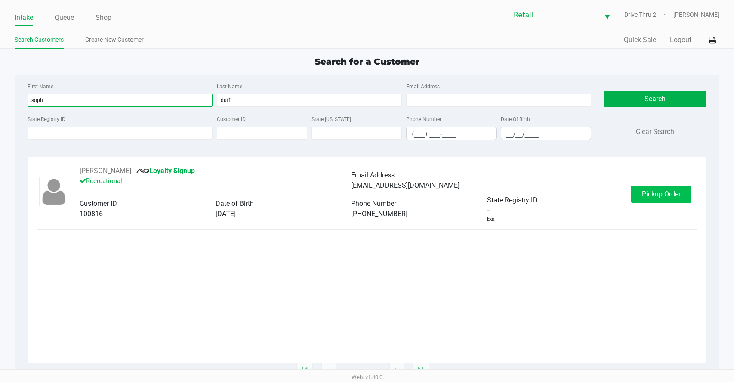
type input "soph"
click at [637, 191] on button "Pickup Order" at bounding box center [661, 194] width 60 height 17
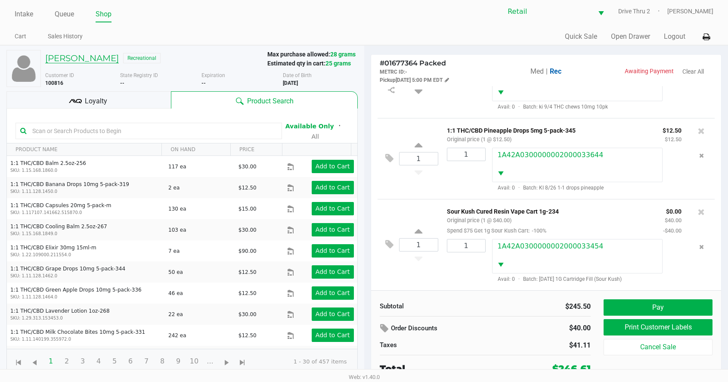
scroll to position [6, 0]
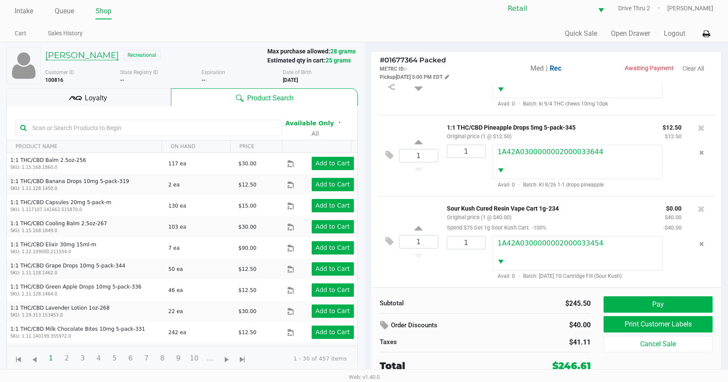
click at [76, 54] on h5 "[PERSON_NAME]" at bounding box center [82, 55] width 74 height 10
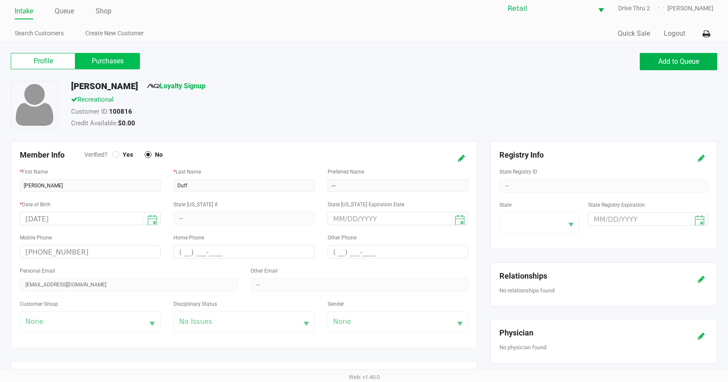
click at [114, 67] on label "Purchases" at bounding box center [107, 61] width 65 height 16
click at [0, 0] on 1 "Purchases" at bounding box center [0, 0] width 0 height 0
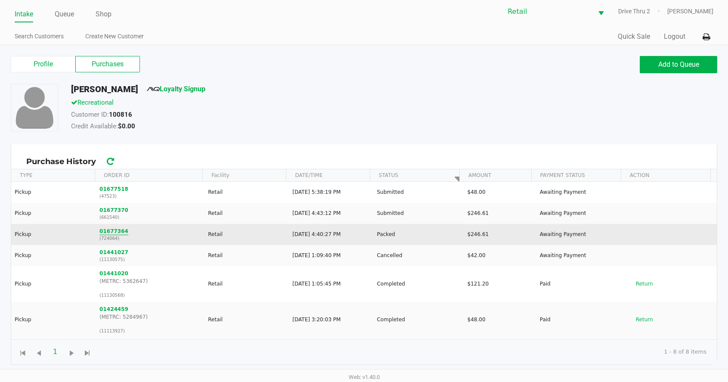
click at [119, 232] on button "01677364" at bounding box center [113, 231] width 29 height 8
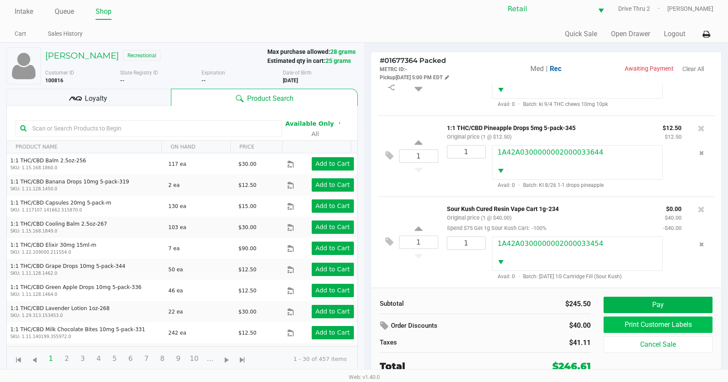
scroll to position [6, 0]
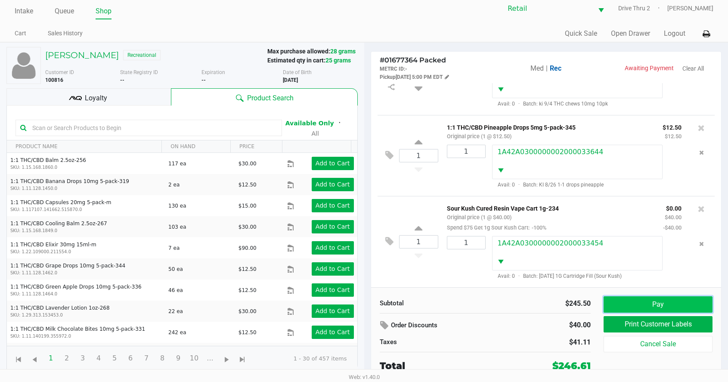
click at [685, 303] on button "Pay" at bounding box center [658, 304] width 109 height 16
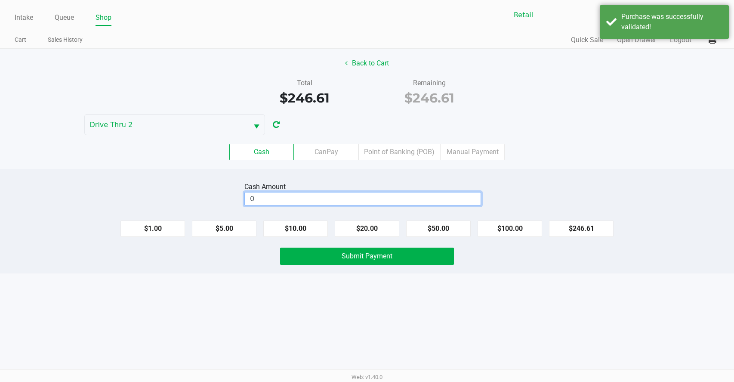
click at [446, 194] on input "0" at bounding box center [363, 198] width 236 height 12
type input "$250.00"
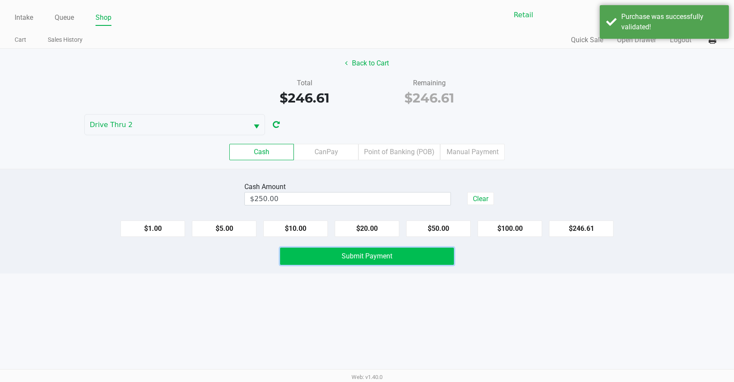
click at [417, 255] on button "Submit Payment" at bounding box center [367, 256] width 174 height 17
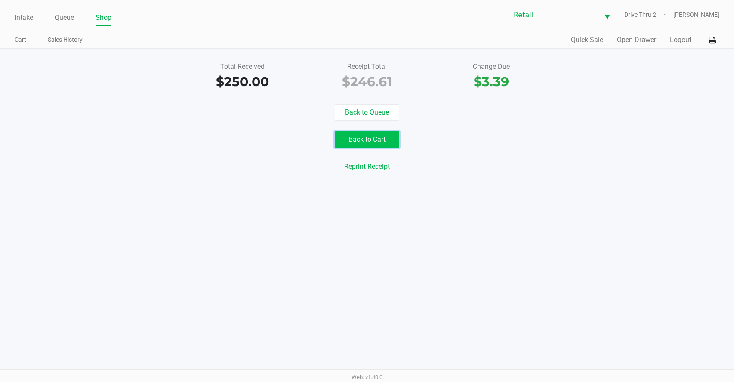
click at [362, 142] on button "Back to Cart" at bounding box center [367, 139] width 65 height 16
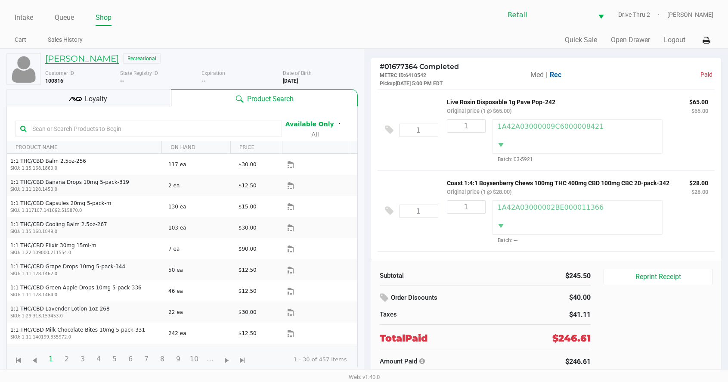
click at [87, 59] on h5 "[PERSON_NAME]" at bounding box center [82, 58] width 74 height 10
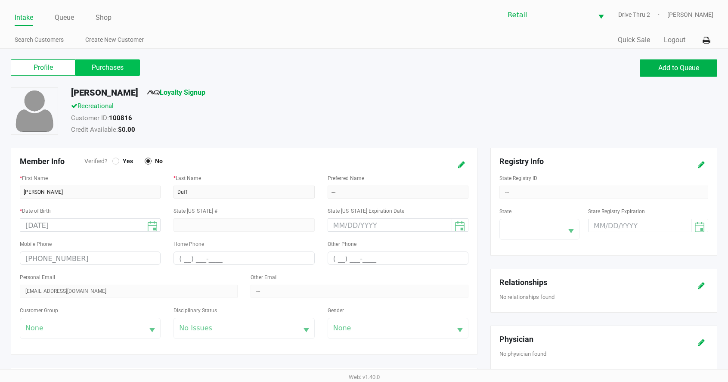
click at [98, 71] on label "Purchases" at bounding box center [107, 67] width 65 height 16
click at [0, 0] on 1 "Purchases" at bounding box center [0, 0] width 0 height 0
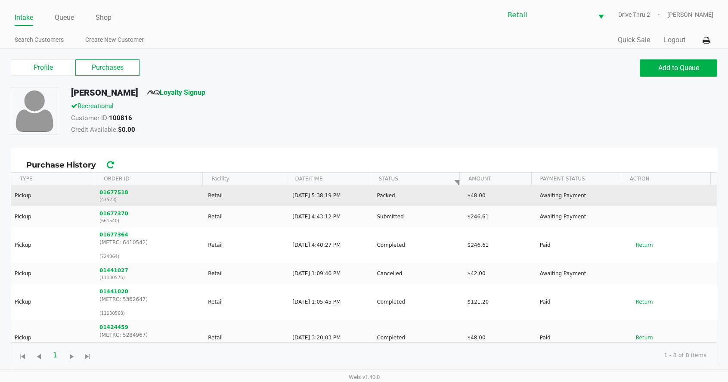
click at [116, 199] on p "(47523)" at bounding box center [149, 199] width 101 height 6
click at [105, 191] on button "01677518" at bounding box center [113, 193] width 29 height 8
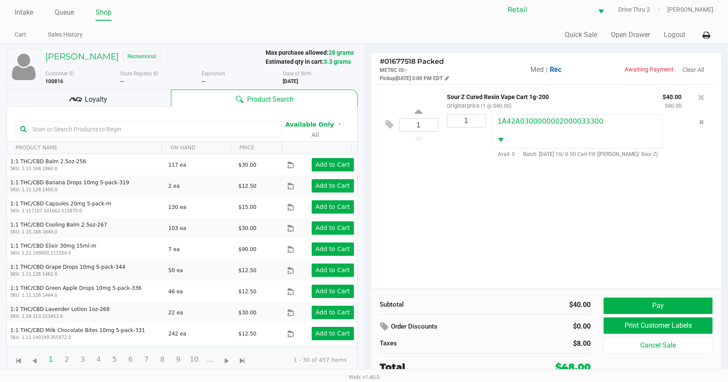
scroll to position [6, 0]
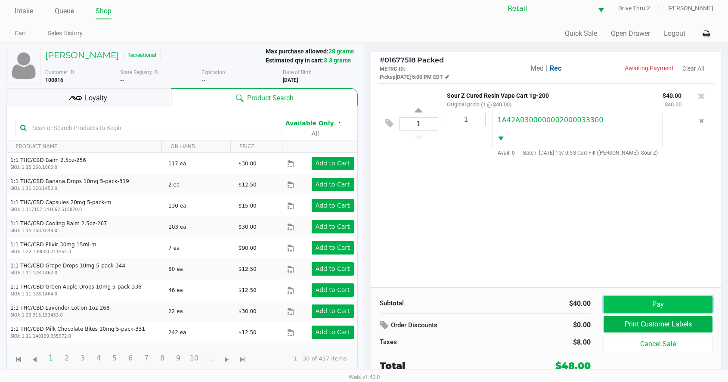
click at [627, 302] on button "Pay" at bounding box center [658, 304] width 109 height 16
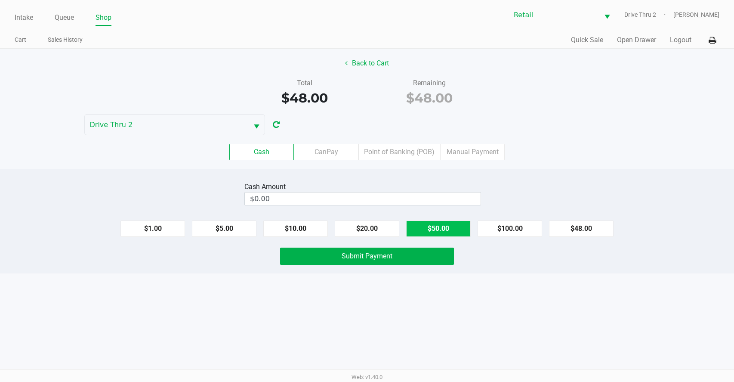
click at [429, 229] on button "$50.00" at bounding box center [438, 228] width 65 height 16
type input "$50.00"
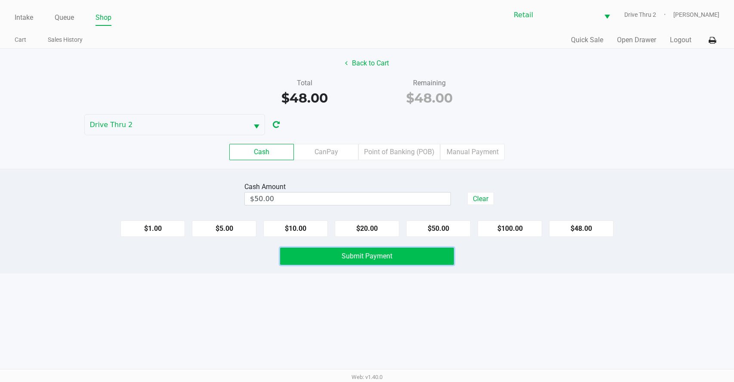
click at [417, 254] on button "Submit Payment" at bounding box center [367, 256] width 174 height 17
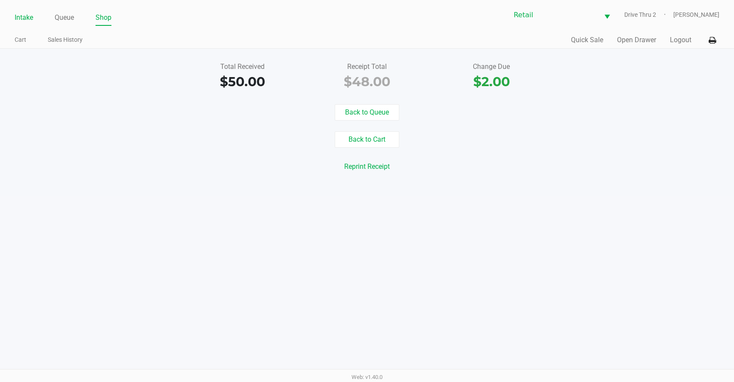
click at [29, 22] on link "Intake" at bounding box center [24, 18] width 19 height 12
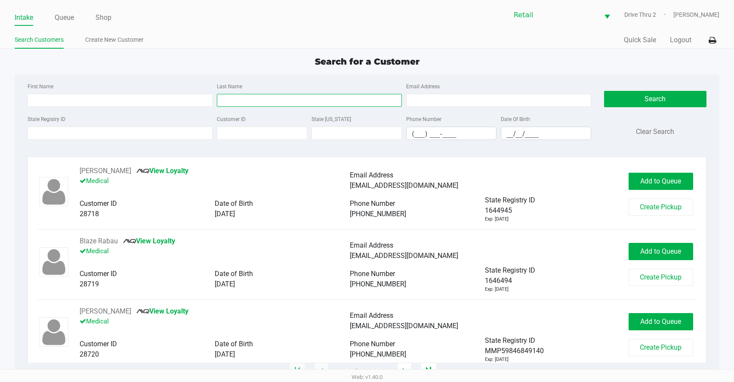
click at [233, 101] on input "Last Name" at bounding box center [309, 100] width 185 height 13
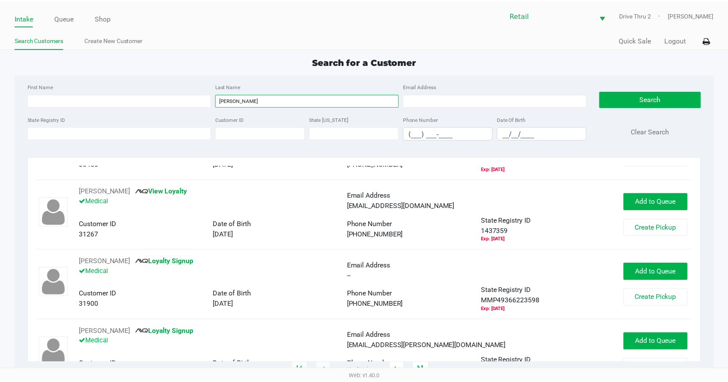
scroll to position [129, 0]
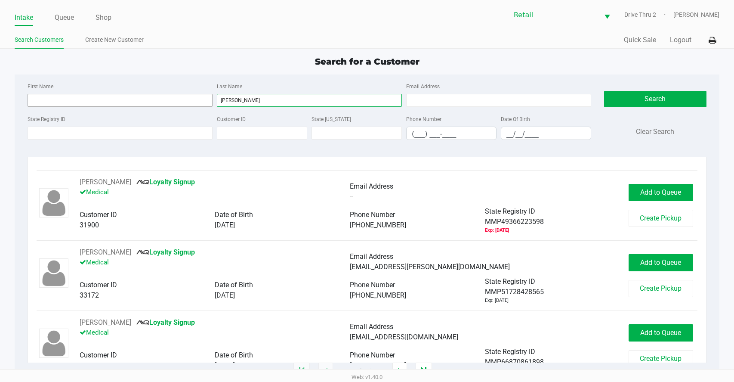
type input "[PERSON_NAME]"
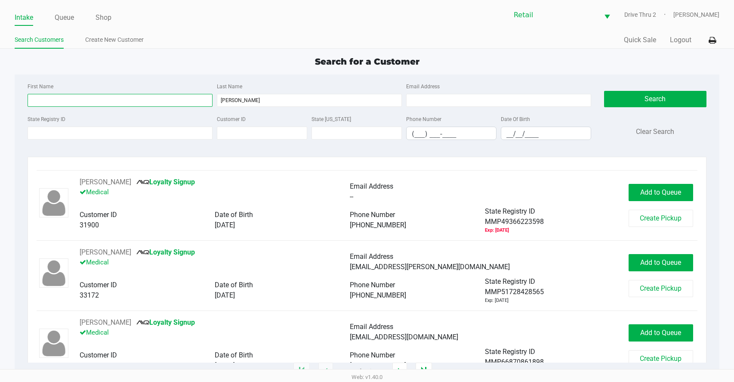
click at [188, 99] on input "First Name" at bounding box center [120, 100] width 185 height 13
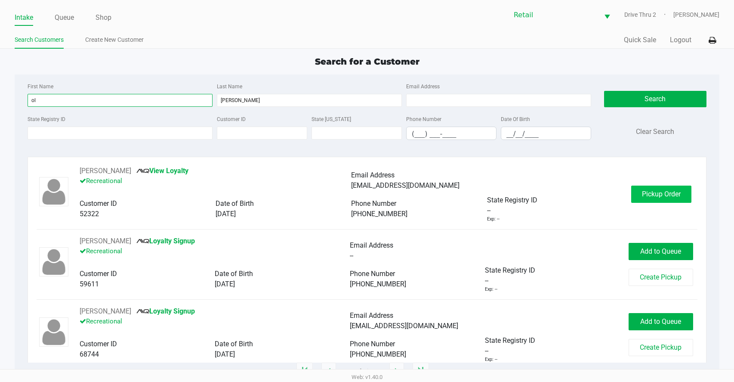
type input "ol"
click at [642, 194] on span "Pickup Order" at bounding box center [661, 194] width 39 height 8
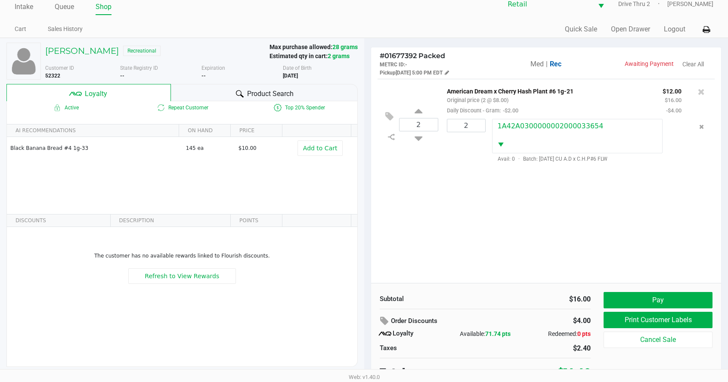
scroll to position [17, 0]
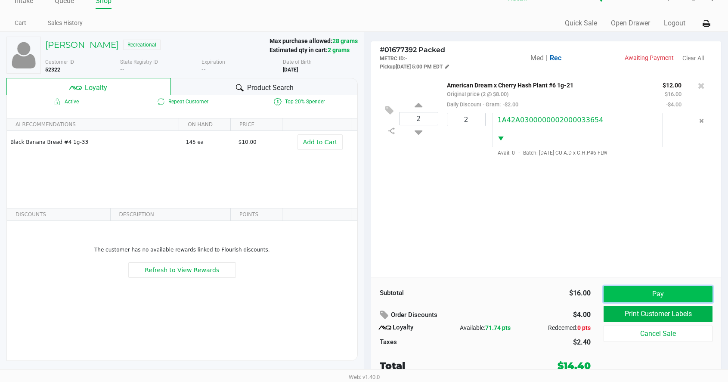
click at [632, 290] on button "Pay" at bounding box center [658, 294] width 109 height 16
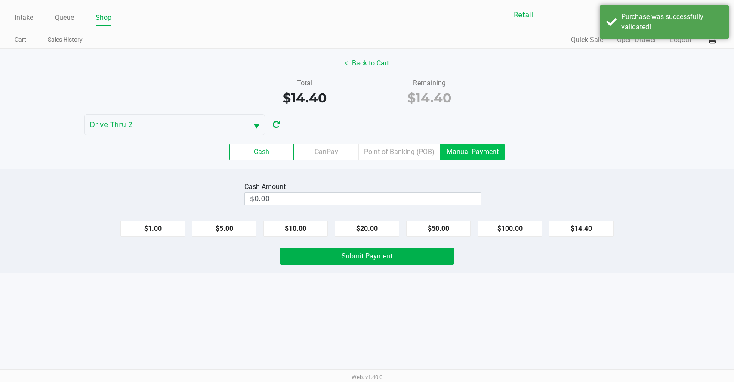
click at [463, 156] on label "Manual Payment" at bounding box center [472, 152] width 65 height 16
click at [0, 0] on 8 "Manual Payment" at bounding box center [0, 0] width 0 height 0
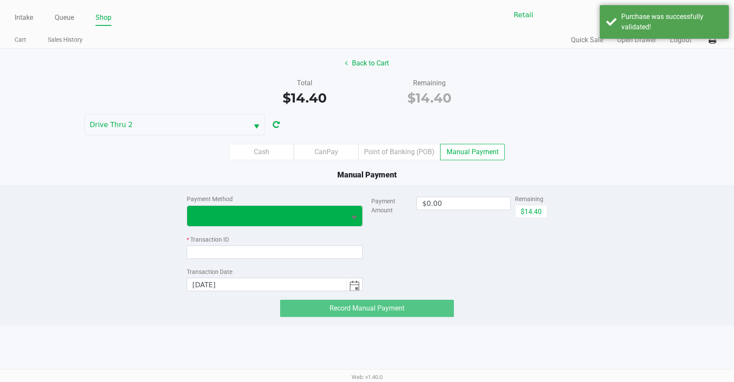
click at [359, 218] on span "Select" at bounding box center [354, 218] width 11 height 11
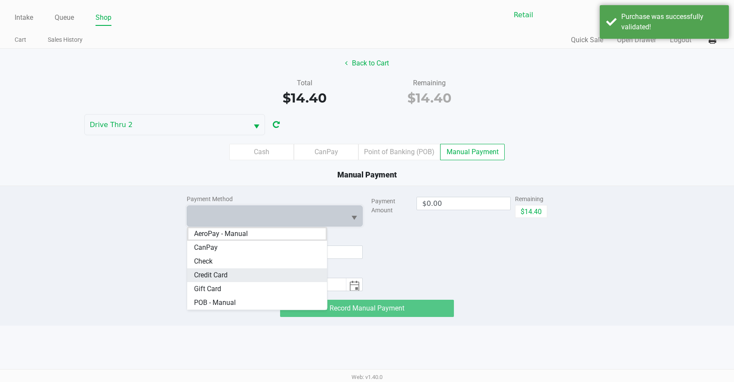
click at [229, 270] on Card "Credit Card" at bounding box center [257, 275] width 140 height 14
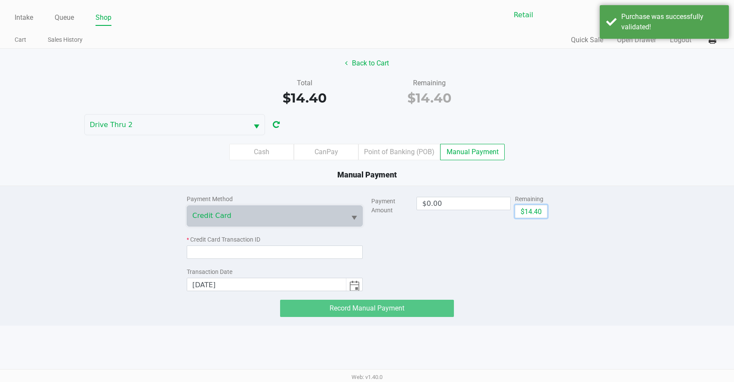
drag, startPoint x: 530, startPoint y: 210, endPoint x: 472, endPoint y: 217, distance: 58.1
click at [530, 210] on button "$14.40" at bounding box center [531, 211] width 32 height 13
type input "$14.40"
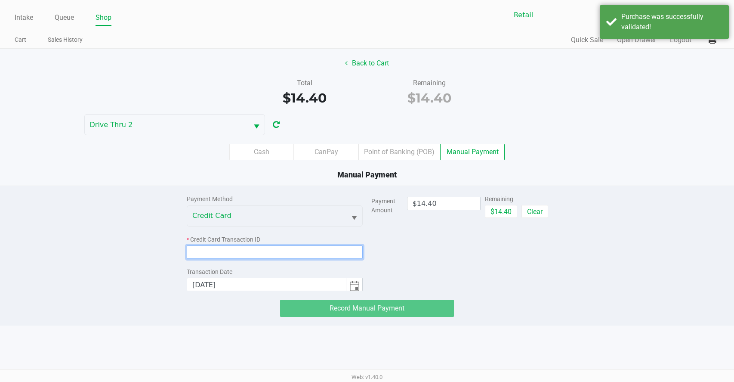
click at [337, 256] on input at bounding box center [275, 251] width 176 height 13
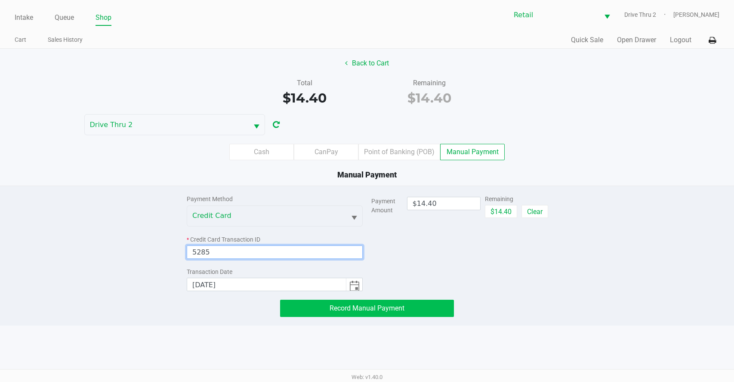
type input "5285"
click at [362, 305] on span "Record Manual Payment" at bounding box center [367, 308] width 75 height 8
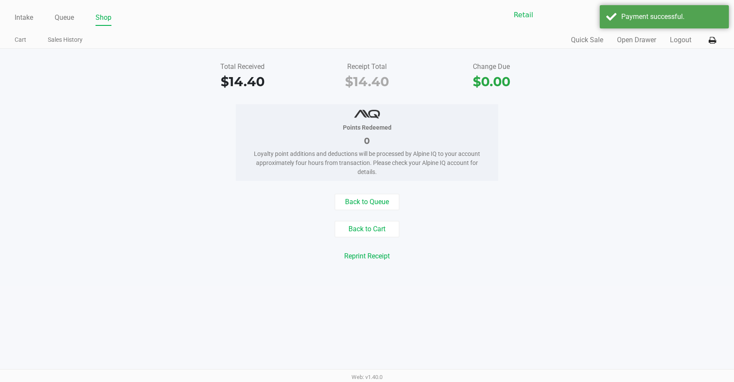
click at [483, 269] on div "Back to Queue Back to Cart Reprint Receipt Reprint Labels" at bounding box center [367, 234] width 747 height 81
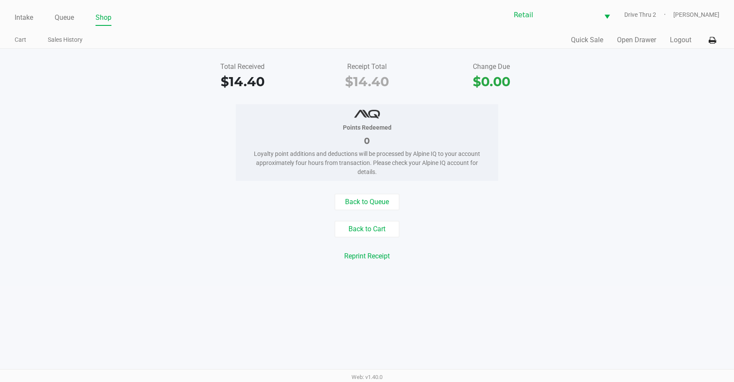
click at [35, 15] on ul "Intake Queue Shop" at bounding box center [191, 18] width 353 height 15
click at [30, 15] on link "Intake" at bounding box center [24, 18] width 19 height 12
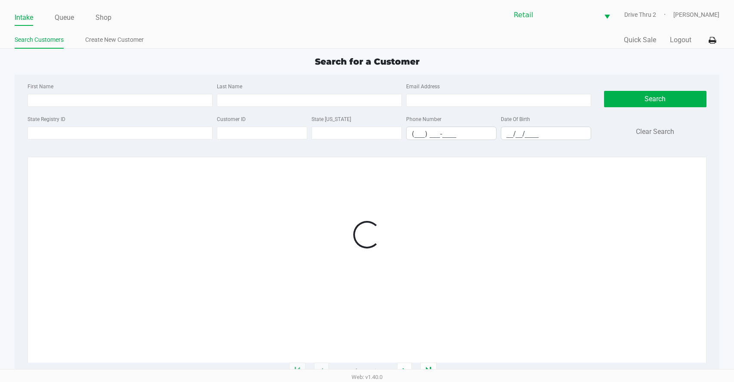
click at [283, 110] on div "First Name Last Name Email Address" at bounding box center [309, 97] width 568 height 33
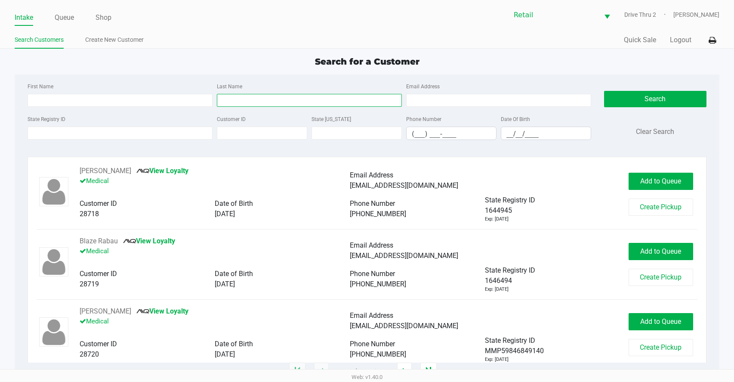
click at [282, 103] on input "Last Name" at bounding box center [309, 100] width 185 height 13
type input "[PERSON_NAME]"
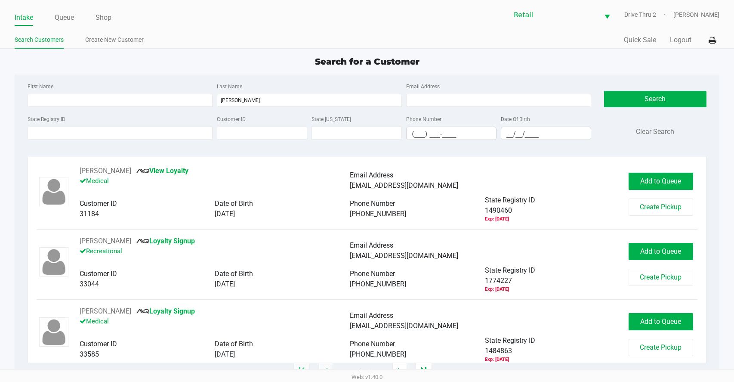
click at [105, 114] on div "State Registry ID" at bounding box center [119, 127] width 189 height 26
click at [109, 104] on input "First Name" at bounding box center [120, 100] width 185 height 13
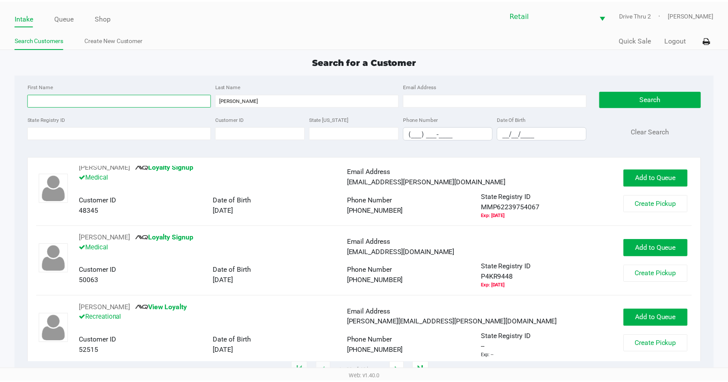
scroll to position [1205, 0]
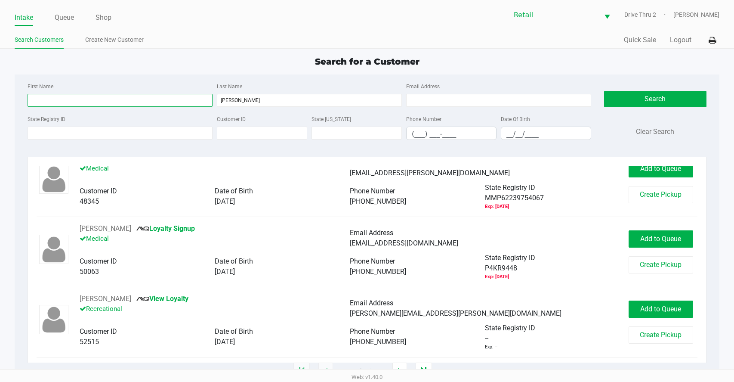
type input "a"
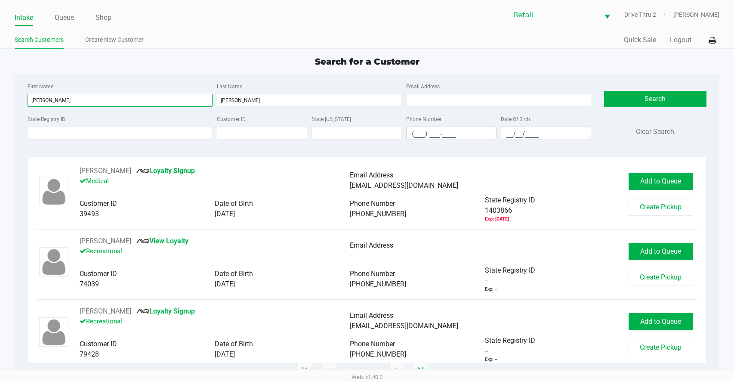
type input "[PERSON_NAME]"
click at [124, 201] on div "Customer ID" at bounding box center [147, 203] width 135 height 10
click at [113, 239] on button "[PERSON_NAME]" at bounding box center [106, 241] width 52 height 10
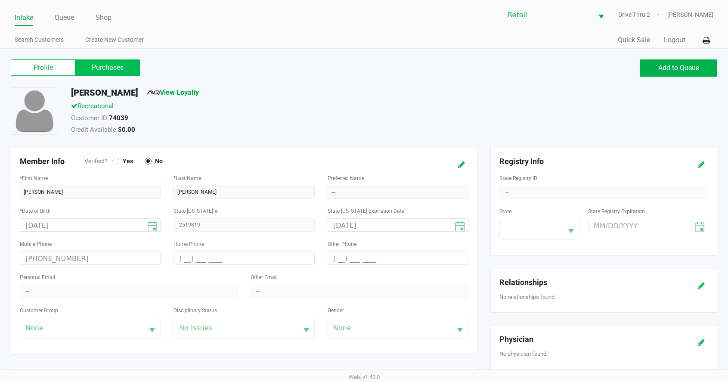
click at [103, 68] on label "Purchases" at bounding box center [107, 67] width 65 height 16
click at [0, 0] on 1 "Purchases" at bounding box center [0, 0] width 0 height 0
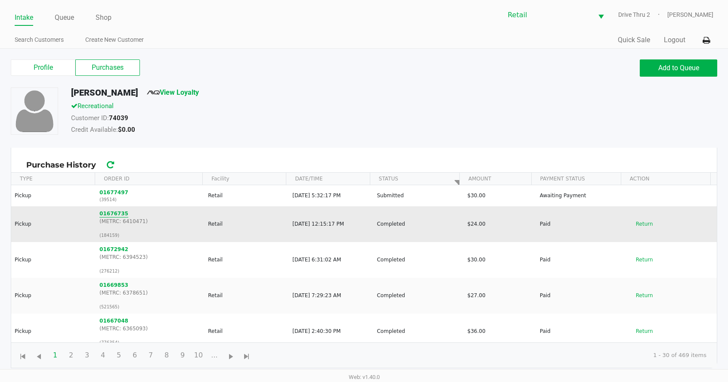
click at [116, 212] on button "01676735" at bounding box center [113, 214] width 29 height 8
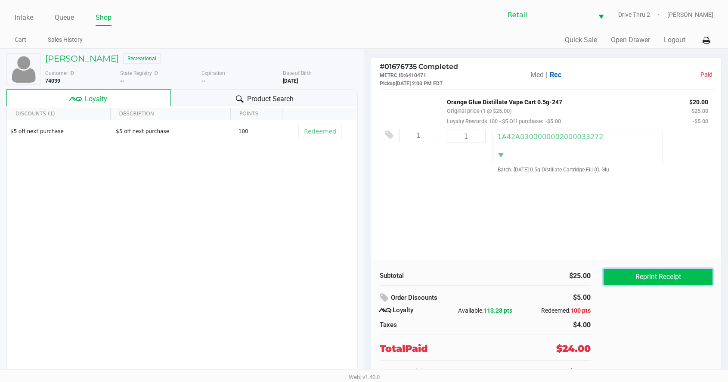
click at [636, 275] on button "Reprint Receipt" at bounding box center [658, 277] width 109 height 16
click at [65, 53] on div "[PERSON_NAME] Recreational Customer ID 74039 State Registry ID -- Expiration --…" at bounding box center [181, 212] width 351 height 327
click at [68, 56] on h5 "[PERSON_NAME]" at bounding box center [82, 58] width 74 height 10
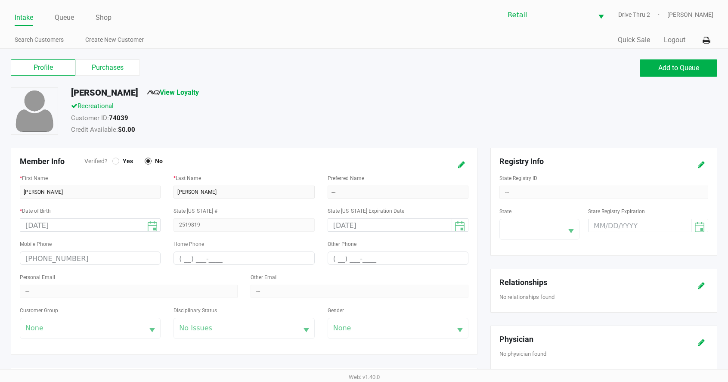
click at [94, 53] on div "Profile Purchases Add to Queue [PERSON_NAME] View Loyalty Recreational Customer…" at bounding box center [364, 378] width 728 height 659
click at [99, 64] on label "Purchases" at bounding box center [107, 67] width 65 height 16
click at [0, 0] on 1 "Purchases" at bounding box center [0, 0] width 0 height 0
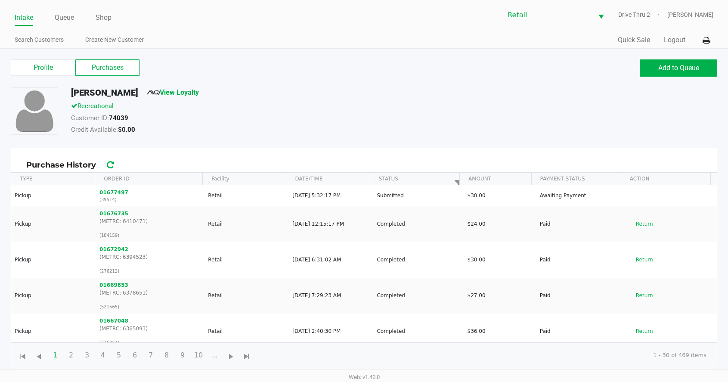
click at [25, 21] on link "Intake" at bounding box center [24, 18] width 19 height 12
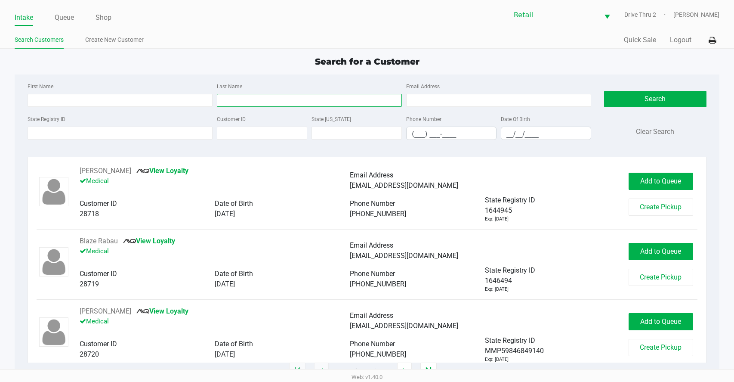
click at [262, 97] on input "Last Name" at bounding box center [309, 100] width 185 height 13
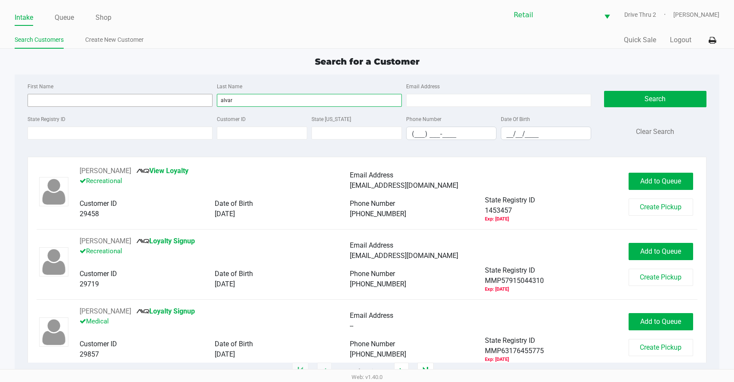
type input "alvar"
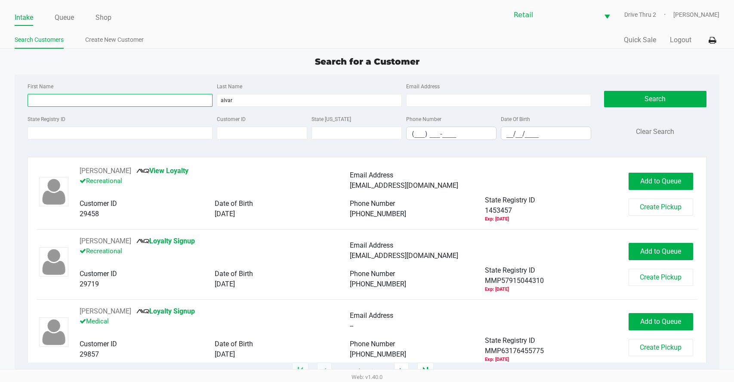
click at [79, 103] on input "First Name" at bounding box center [120, 100] width 185 height 13
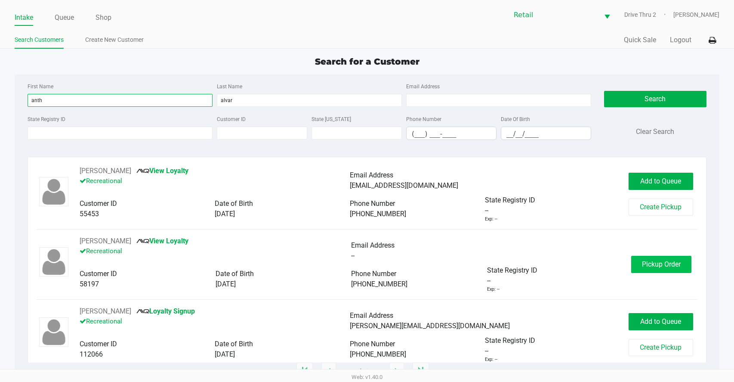
type input "anth"
click at [647, 268] on button "Pickup Order" at bounding box center [661, 264] width 60 height 17
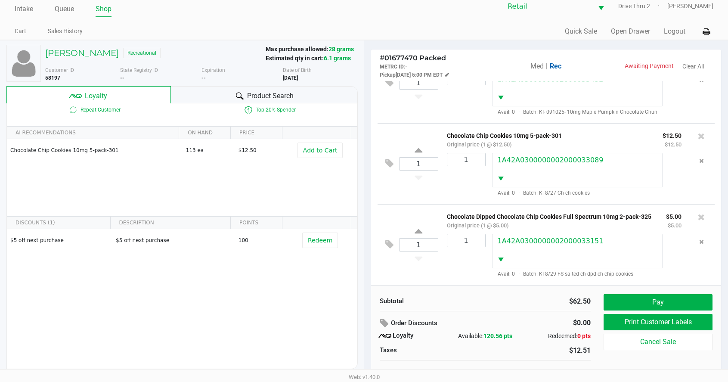
scroll to position [17, 0]
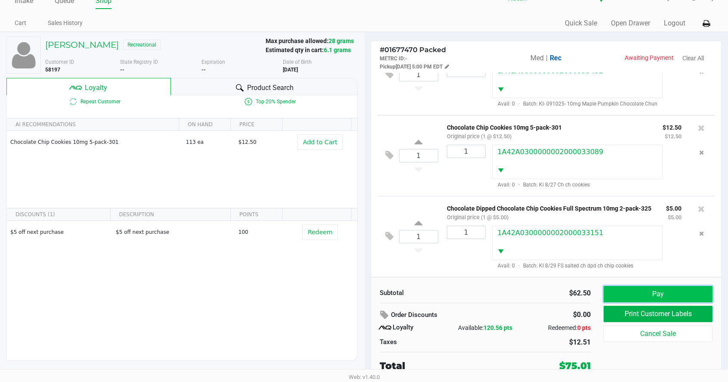
click at [637, 293] on button "Pay" at bounding box center [658, 294] width 109 height 16
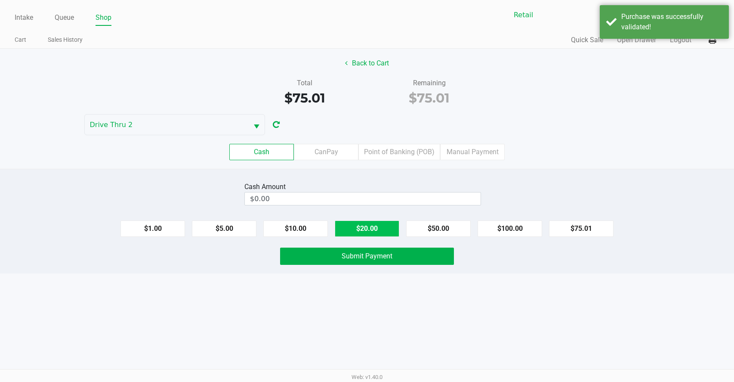
click at [391, 226] on button "$20.00" at bounding box center [367, 228] width 65 height 16
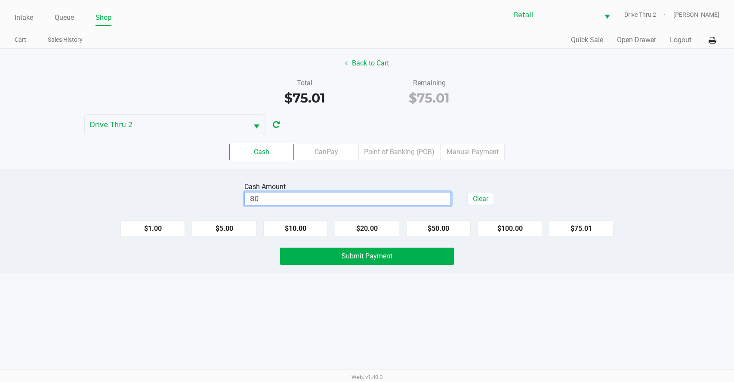
click at [411, 202] on input "80" at bounding box center [348, 198] width 206 height 12
type input "$80.01"
click at [387, 261] on button "Submit Payment" at bounding box center [367, 256] width 174 height 17
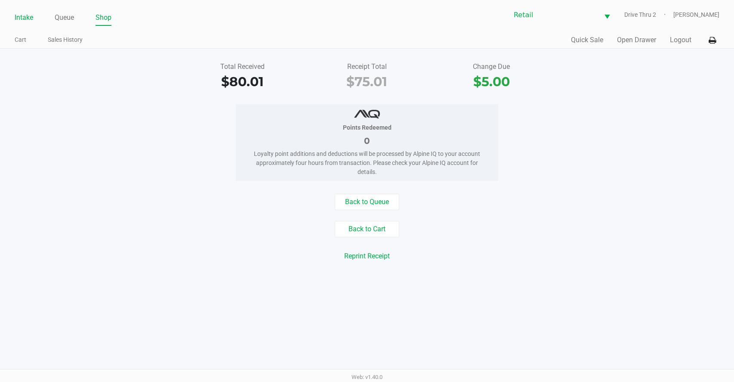
click at [22, 22] on link "Intake" at bounding box center [24, 18] width 19 height 12
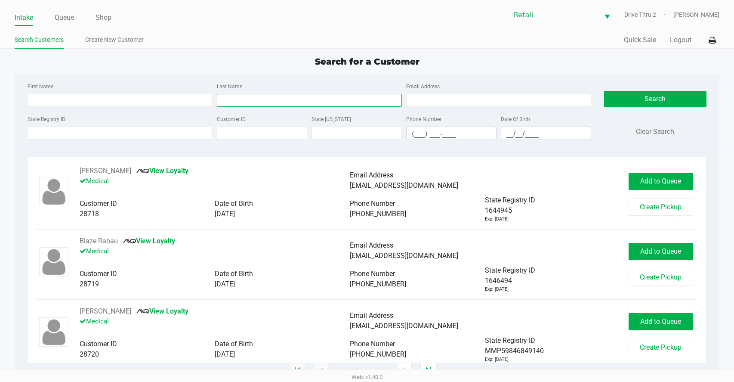
click at [310, 95] on input "Last Name" at bounding box center [309, 100] width 185 height 13
type input "[PERSON_NAME]"
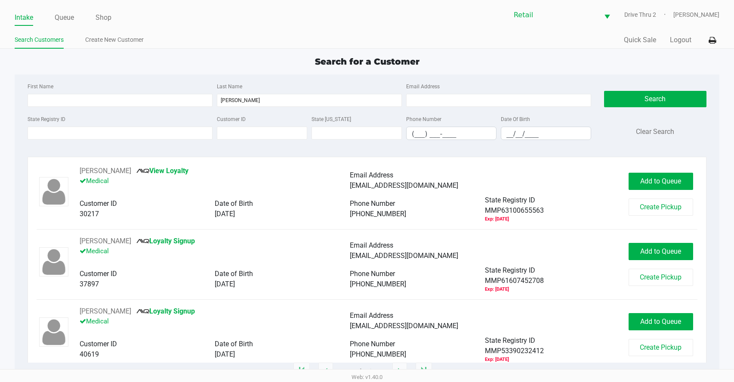
drag, startPoint x: 48, startPoint y: 109, endPoint x: 51, endPoint y: 102, distance: 7.7
click at [48, 108] on div "First Name Last Name [PERSON_NAME] Email Address" at bounding box center [309, 97] width 568 height 33
click at [51, 102] on input "First Name" at bounding box center [120, 100] width 185 height 13
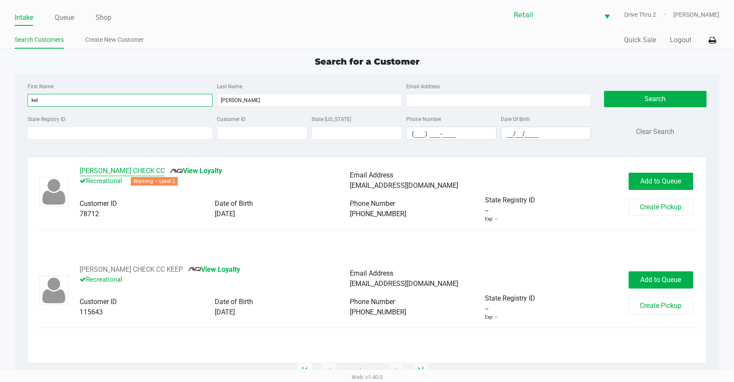
type input "kel"
click at [135, 172] on button "[PERSON_NAME] CHECK CC" at bounding box center [122, 171] width 85 height 10
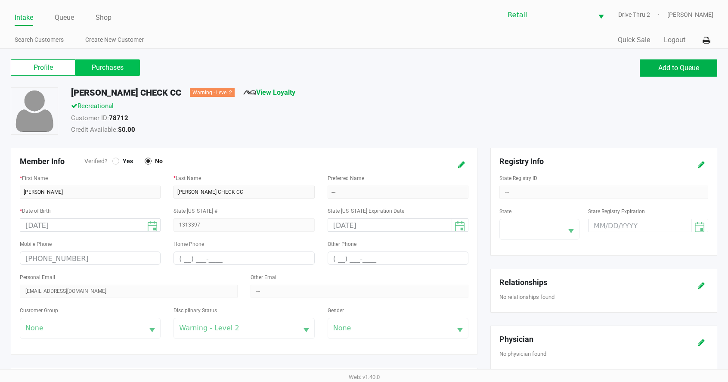
click at [122, 63] on label "Purchases" at bounding box center [107, 67] width 65 height 16
click at [0, 0] on 1 "Purchases" at bounding box center [0, 0] width 0 height 0
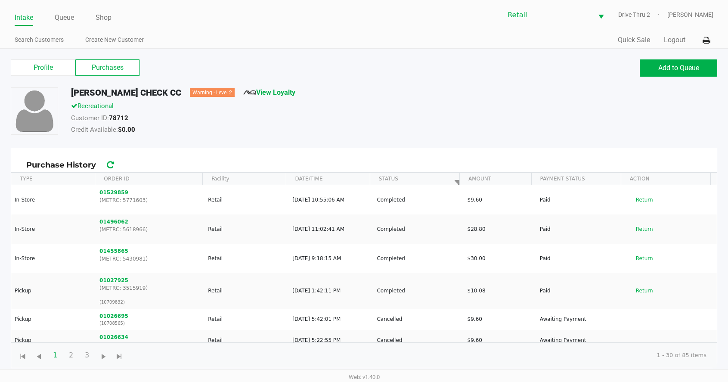
drag, startPoint x: 23, startPoint y: 13, endPoint x: 28, endPoint y: 17, distance: 6.5
click at [22, 13] on link "Intake" at bounding box center [24, 18] width 19 height 12
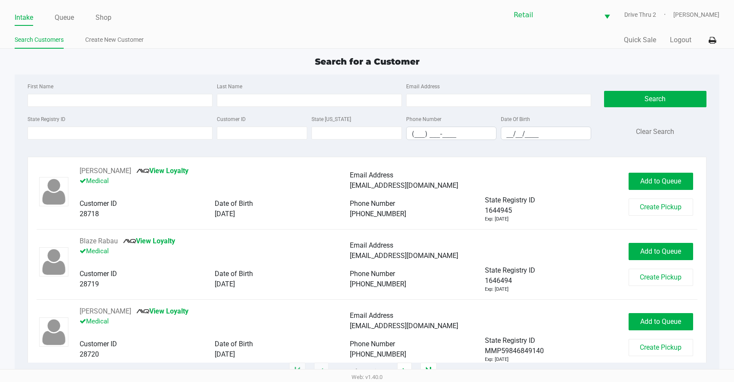
click at [322, 126] on div "State [US_STATE]" at bounding box center [357, 127] width 95 height 26
click at [316, 98] on input "Last Name" at bounding box center [309, 100] width 185 height 13
click at [310, 98] on input "Last Name" at bounding box center [309, 100] width 185 height 13
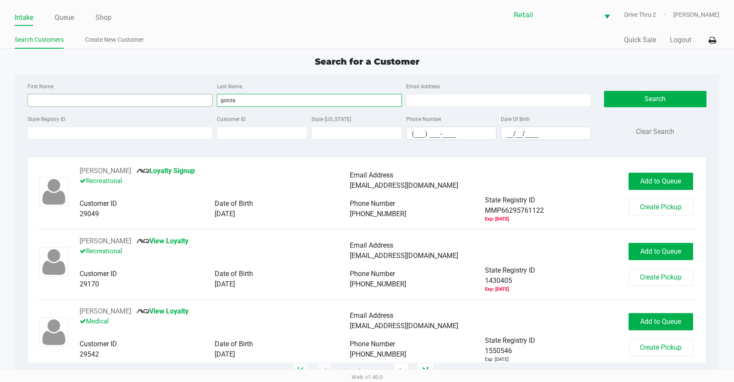
type input "gonza"
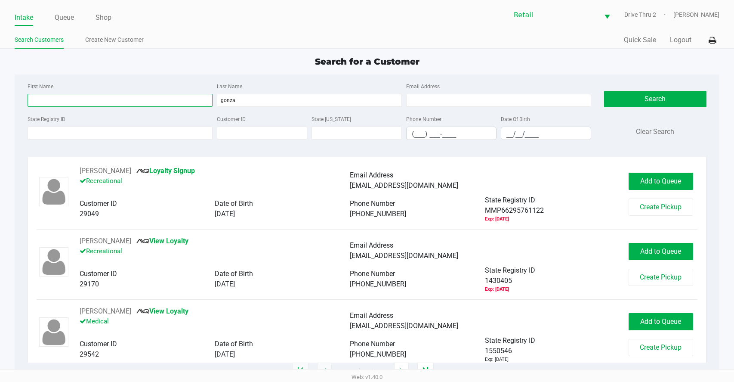
click at [194, 105] on input "First Name" at bounding box center [120, 100] width 185 height 13
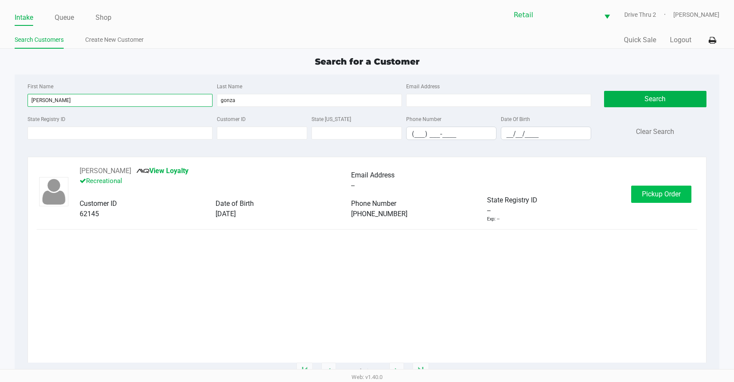
type input "[PERSON_NAME]"
click at [665, 196] on span "Pickup Order" at bounding box center [661, 194] width 39 height 8
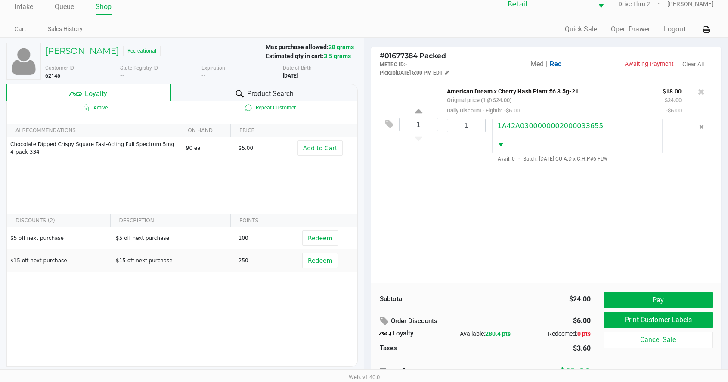
scroll to position [17, 0]
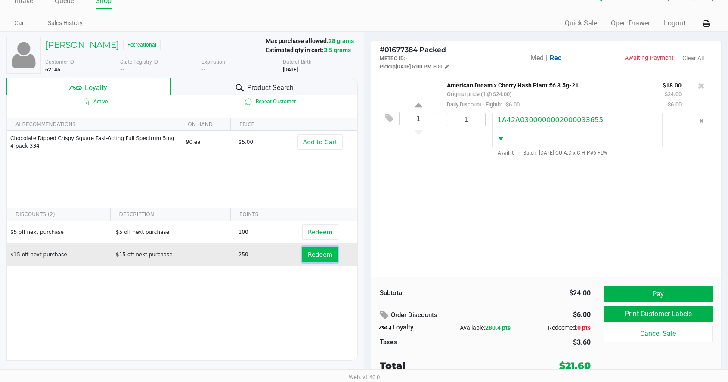
click at [320, 256] on span "Redeem" at bounding box center [320, 254] width 25 height 7
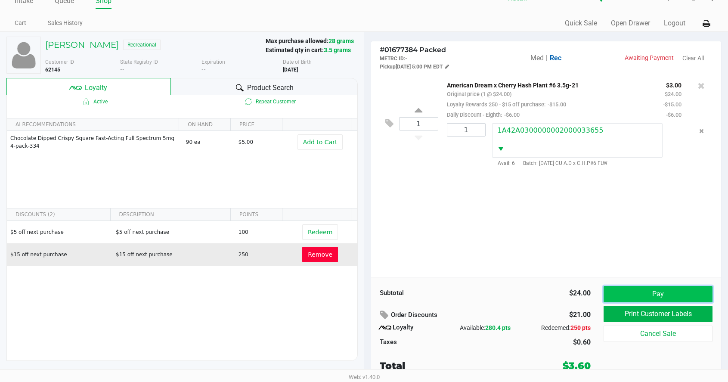
click at [679, 297] on button "Pay" at bounding box center [658, 294] width 109 height 16
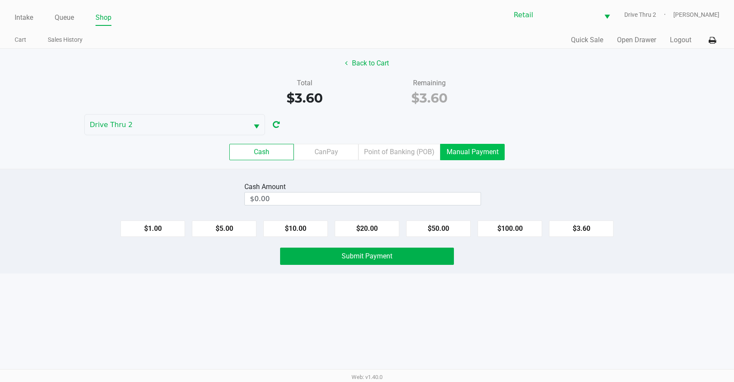
click at [453, 151] on label "Manual Payment" at bounding box center [472, 152] width 65 height 16
click at [0, 0] on 8 "Manual Payment" at bounding box center [0, 0] width 0 height 0
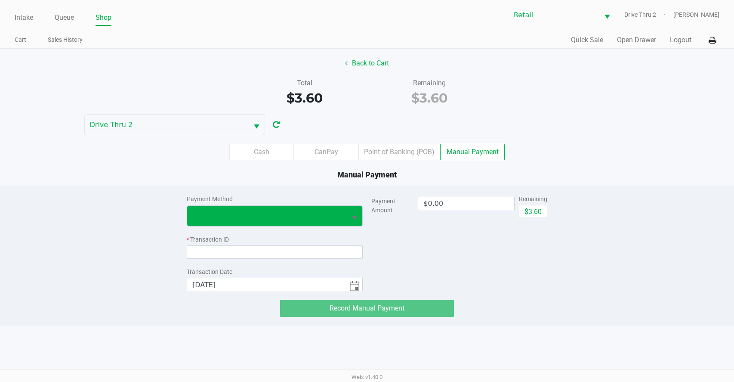
drag, startPoint x: 365, startPoint y: 211, endPoint x: 357, endPoint y: 213, distance: 8.4
click at [363, 212] on div "Payment Method * Transaction ID Transaction Date [DATE] Payment Amount $0.00 Re…" at bounding box center [367, 238] width 361 height 105
click at [354, 213] on span "Select" at bounding box center [354, 218] width 11 height 11
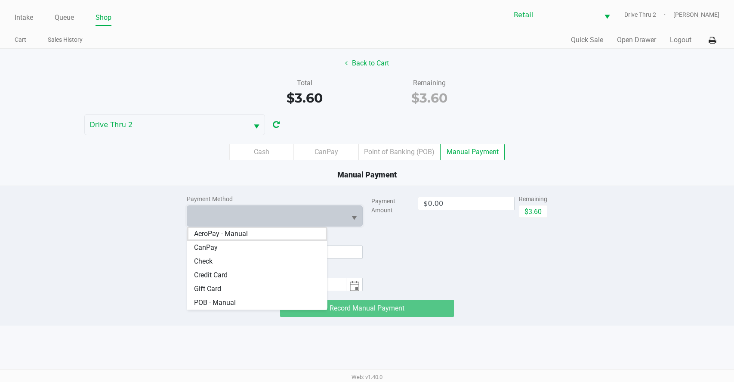
drag, startPoint x: 207, startPoint y: 273, endPoint x: 313, endPoint y: 267, distance: 106.9
click at [207, 273] on span "Credit Card" at bounding box center [211, 275] width 34 height 10
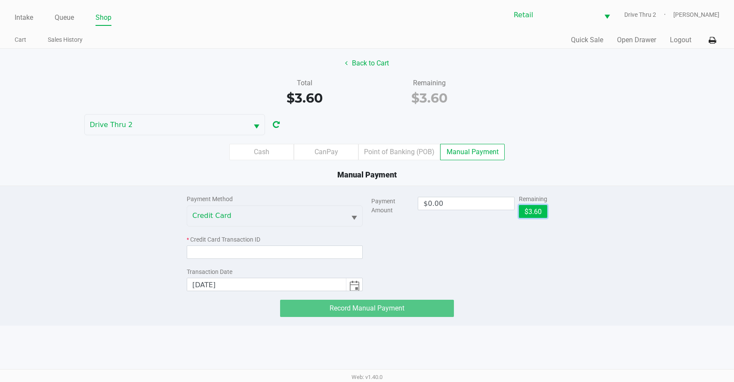
click at [524, 213] on button "$3.60" at bounding box center [533, 211] width 28 height 13
type input "$3.60"
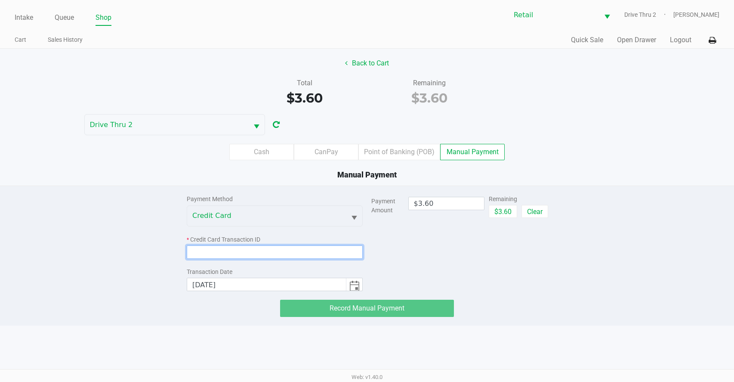
click at [263, 249] on input at bounding box center [275, 251] width 176 height 13
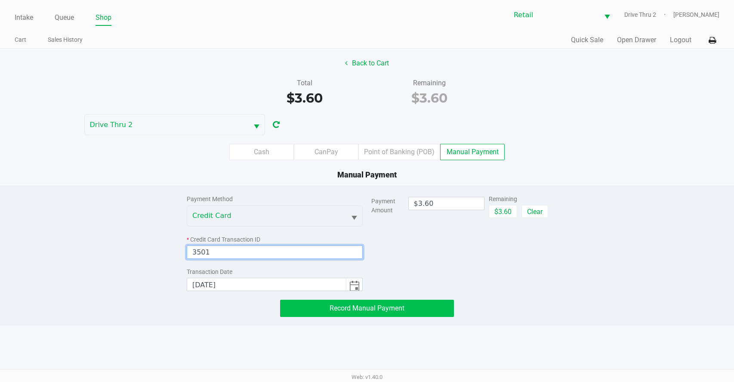
type input "3501"
click at [302, 312] on button "Record Manual Payment" at bounding box center [367, 308] width 174 height 17
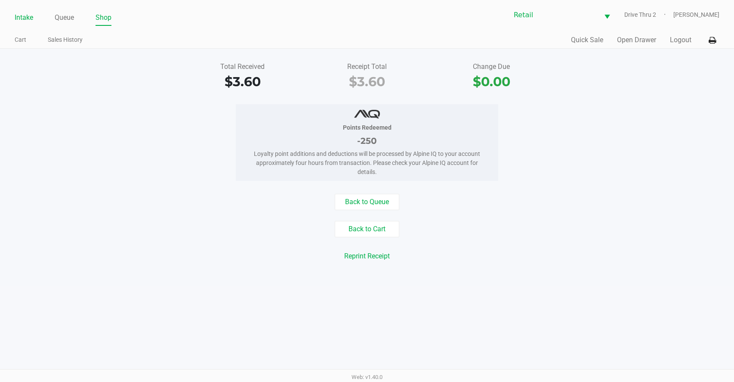
click at [25, 15] on link "Intake" at bounding box center [24, 18] width 19 height 12
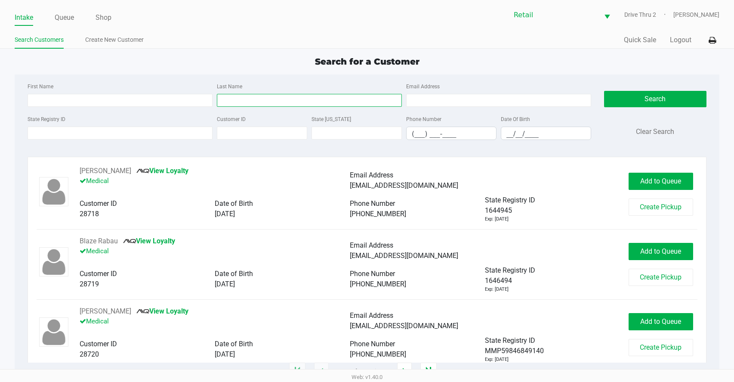
click at [343, 96] on input "Last Name" at bounding box center [309, 100] width 185 height 13
drag, startPoint x: 280, startPoint y: 104, endPoint x: 197, endPoint y: 106, distance: 83.1
click at [197, 106] on div "First Name Last Name [PERSON_NAME] Email Address" at bounding box center [309, 97] width 568 height 33
type input "botel"
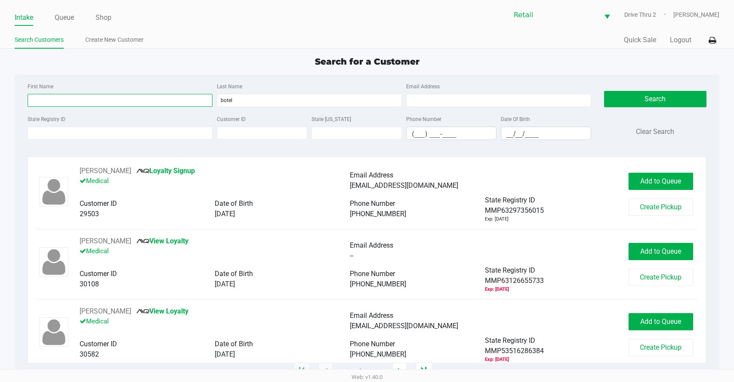
click at [163, 97] on input "First Name" at bounding box center [120, 100] width 185 height 13
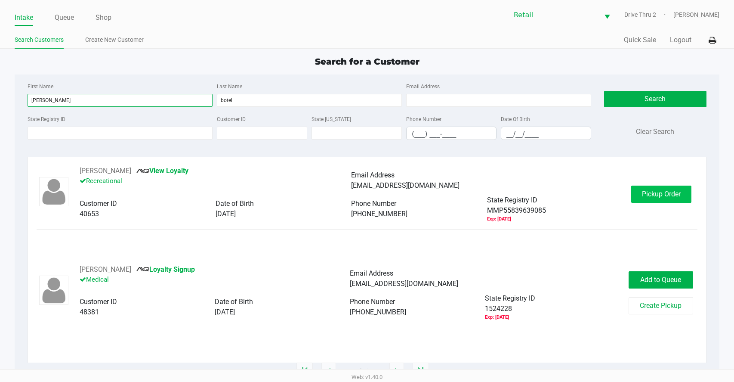
type input "[PERSON_NAME]"
click at [673, 191] on span "Pickup Order" at bounding box center [661, 194] width 39 height 8
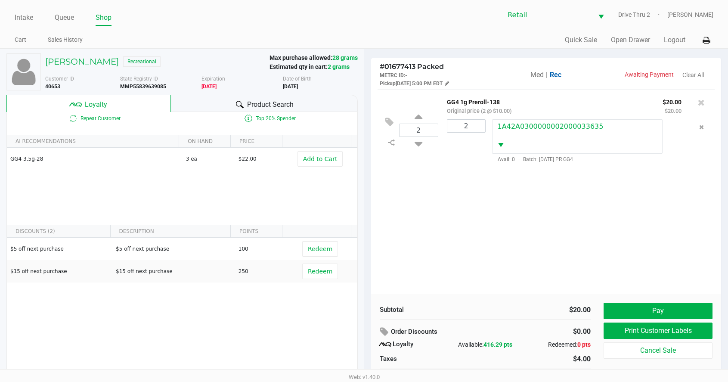
click at [517, 178] on div "2 GG4 1g Preroll-138 Original price (2 @ $10.00) $20.00 $20.00 2 1A42A030000000…" at bounding box center [546, 192] width 350 height 204
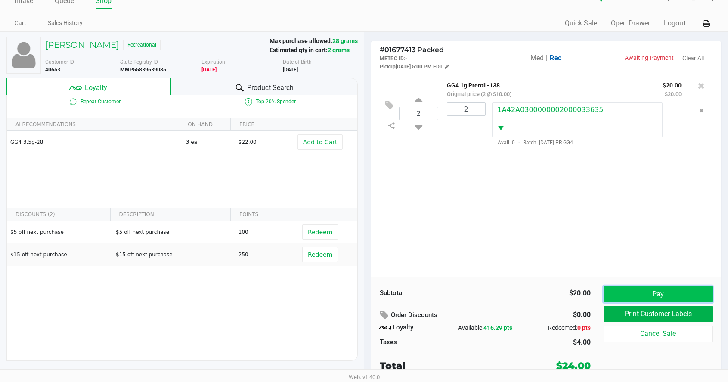
click at [624, 294] on button "Pay" at bounding box center [658, 294] width 109 height 16
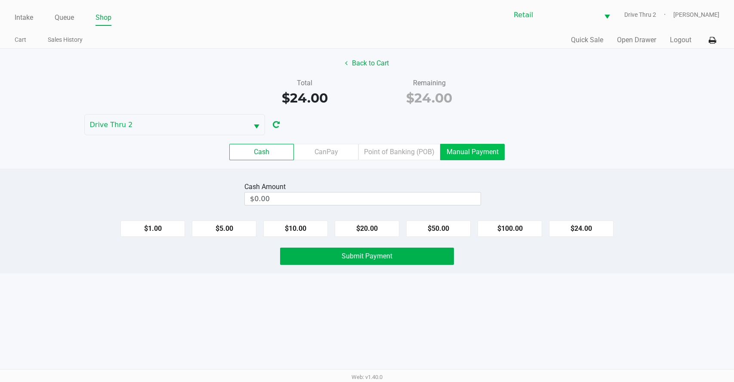
click at [488, 157] on label "Manual Payment" at bounding box center [472, 152] width 65 height 16
click at [0, 0] on 8 "Manual Payment" at bounding box center [0, 0] width 0 height 0
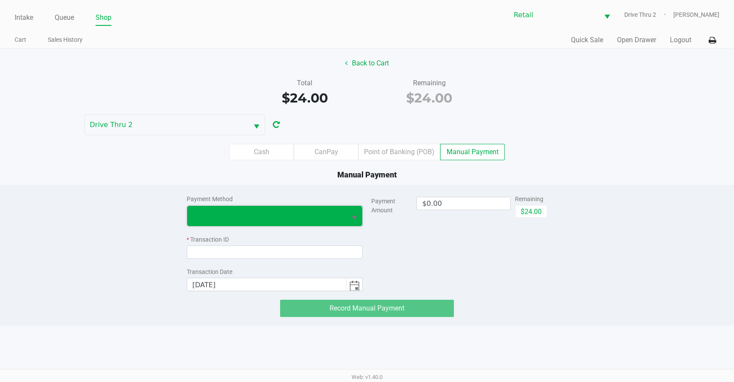
click at [316, 218] on span at bounding box center [266, 215] width 149 height 10
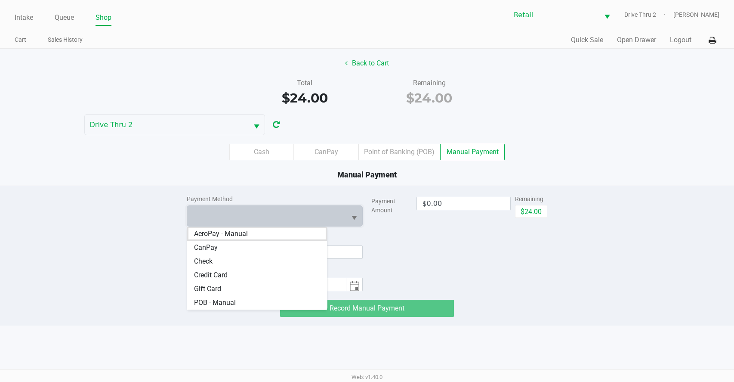
drag, startPoint x: 285, startPoint y: 270, endPoint x: 384, endPoint y: 270, distance: 99.0
click at [285, 270] on Card "Credit Card" at bounding box center [257, 275] width 140 height 14
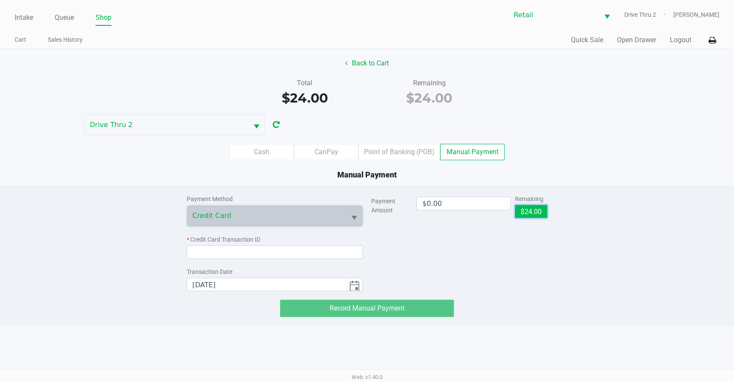
click at [533, 207] on button "$24.00" at bounding box center [531, 211] width 32 height 13
type input "$24.00"
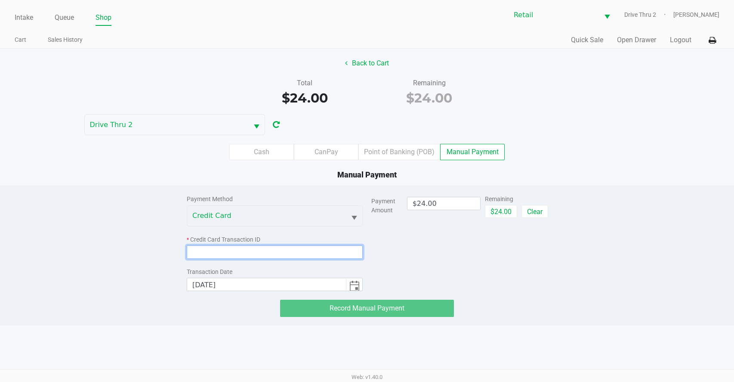
click at [283, 254] on input at bounding box center [275, 251] width 176 height 13
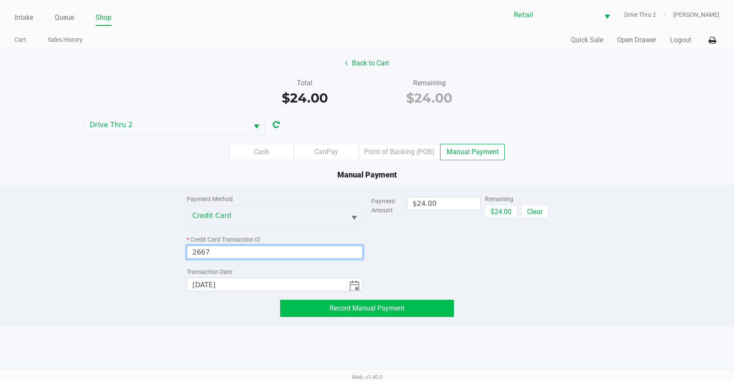
type input "2667"
click at [296, 310] on button "Record Manual Payment" at bounding box center [367, 308] width 174 height 17
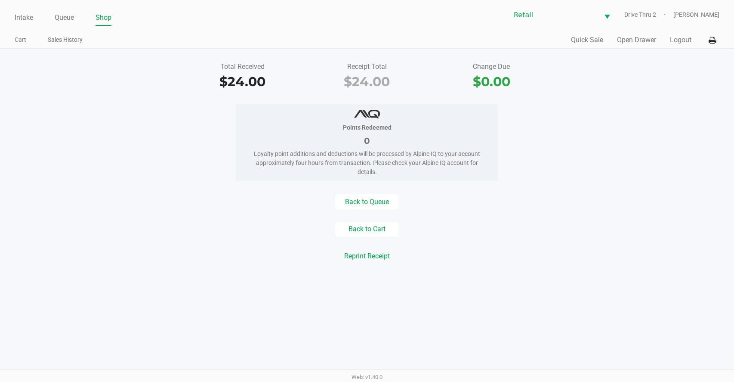
click at [34, 17] on ul "Intake Queue Shop" at bounding box center [191, 18] width 353 height 15
click at [33, 17] on ul "Intake Queue Shop" at bounding box center [191, 18] width 353 height 15
click at [31, 17] on link "Intake" at bounding box center [24, 18] width 19 height 12
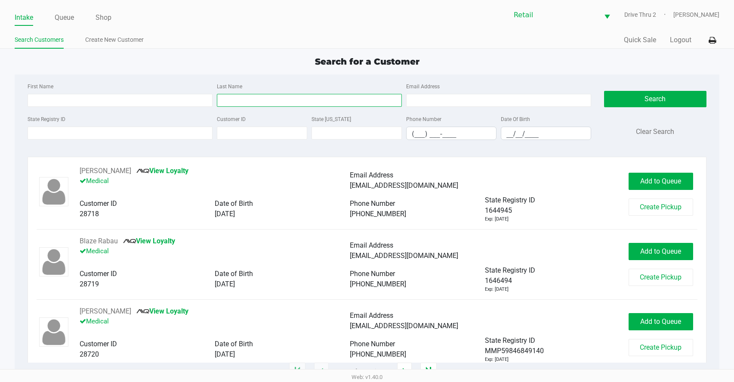
click at [223, 102] on input "Last Name" at bounding box center [309, 100] width 185 height 13
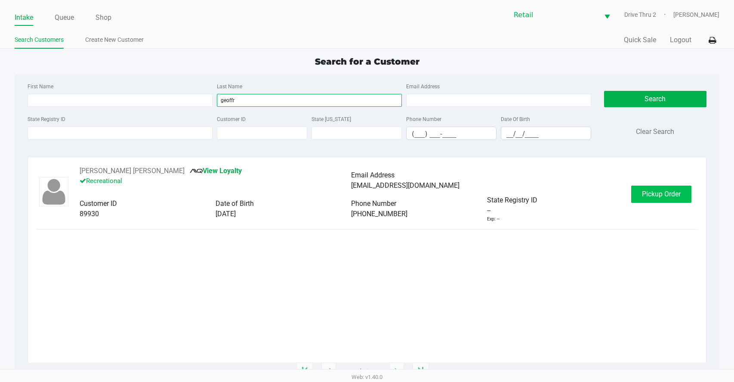
type input "geoffr"
click at [644, 191] on span "Pickup Order" at bounding box center [661, 194] width 39 height 8
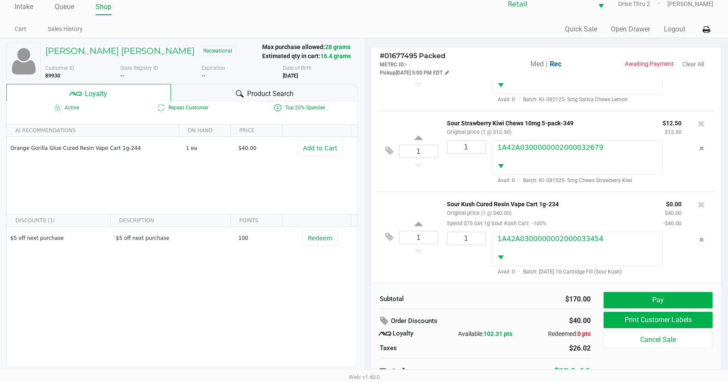
scroll to position [17, 0]
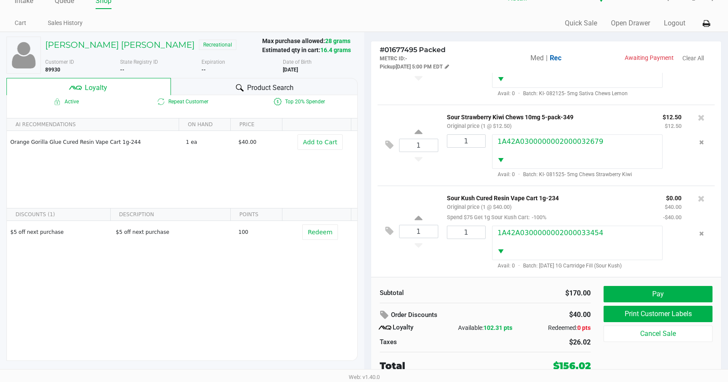
click at [642, 285] on div "Subtotal $170.00 Order Discounts $40.00 Loyalty Available: 102.31 pts Redeemed:…" at bounding box center [546, 329] width 350 height 105
click at [643, 293] on button "Pay" at bounding box center [658, 294] width 109 height 16
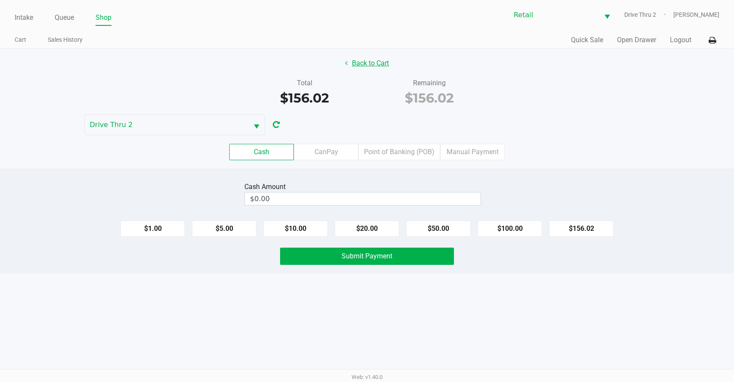
click at [378, 62] on button "Back to Cart" at bounding box center [367, 63] width 55 height 16
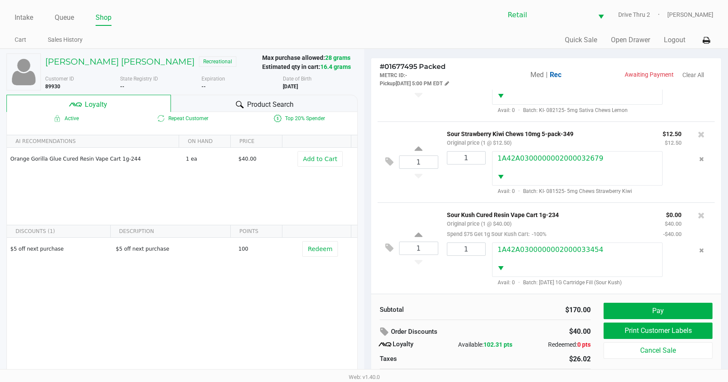
scroll to position [217, 0]
click at [623, 307] on button "Pay" at bounding box center [658, 311] width 109 height 16
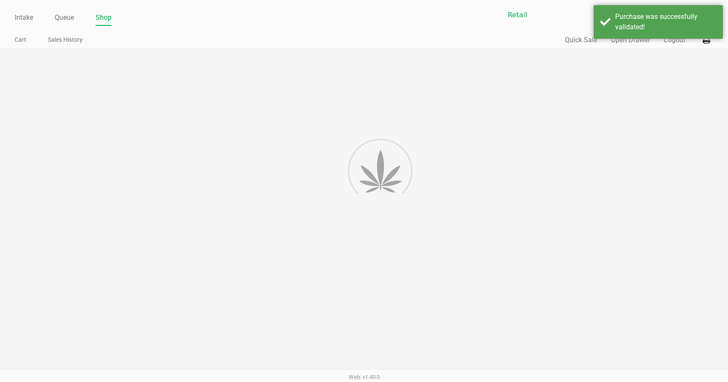
scroll to position [0, 0]
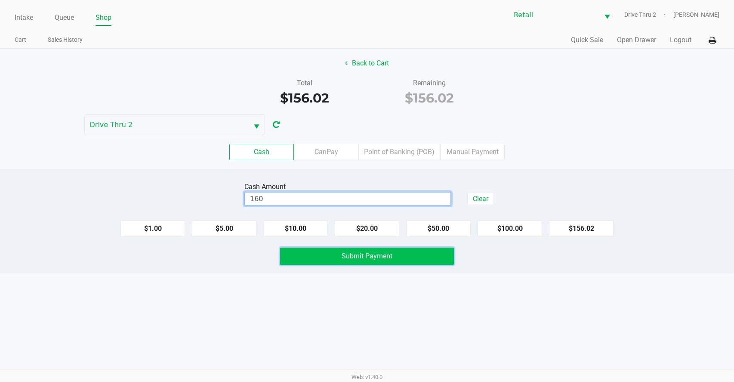
type input "$160.00"
click at [409, 261] on button "Submit Payment" at bounding box center [367, 256] width 174 height 17
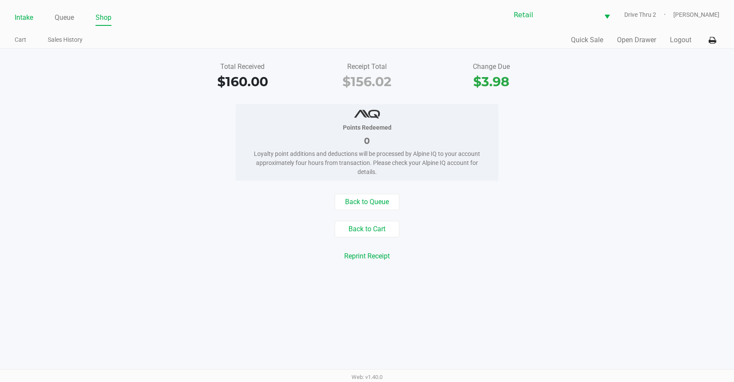
click at [28, 16] on link "Intake" at bounding box center [24, 18] width 19 height 12
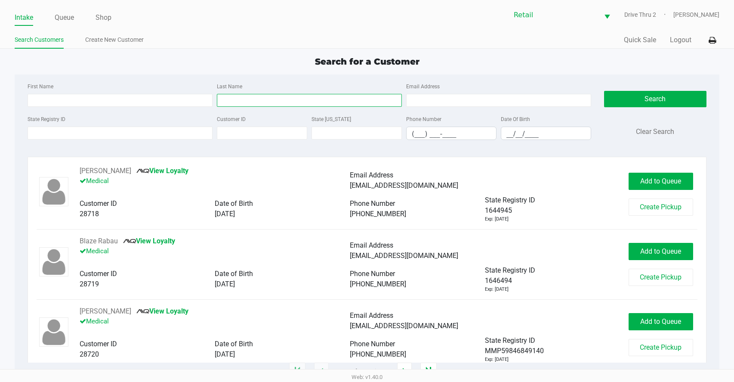
click at [251, 99] on input "Last Name" at bounding box center [309, 100] width 185 height 13
type input "champ"
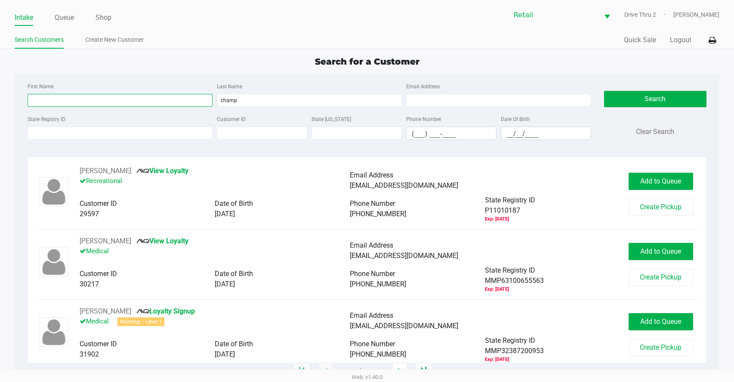
click at [136, 99] on input "First Name" at bounding box center [120, 100] width 185 height 13
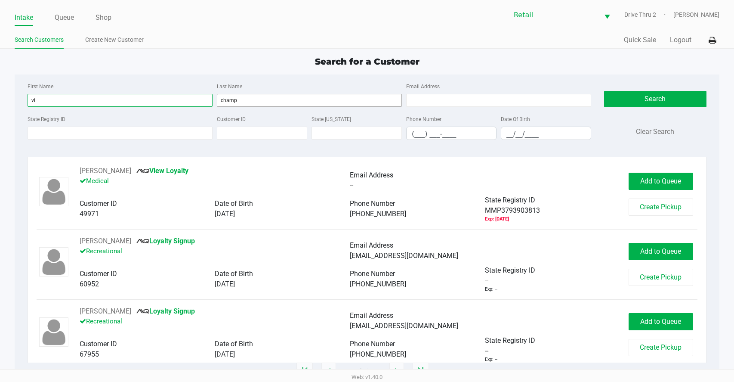
type input "vi"
drag, startPoint x: 274, startPoint y: 100, endPoint x: 137, endPoint y: 99, distance: 136.9
click at [139, 99] on div "First Name vi Last Name champ Email Address" at bounding box center [309, 97] width 568 height 33
click at [174, 99] on input "vi" at bounding box center [120, 100] width 185 height 13
type input "v"
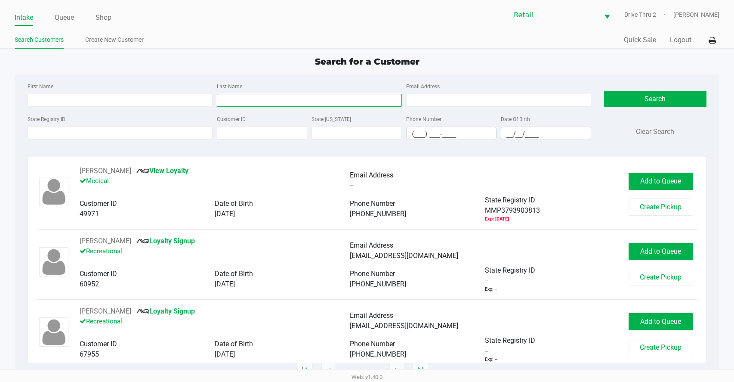
click at [261, 105] on input "Last Name" at bounding box center [309, 100] width 185 height 13
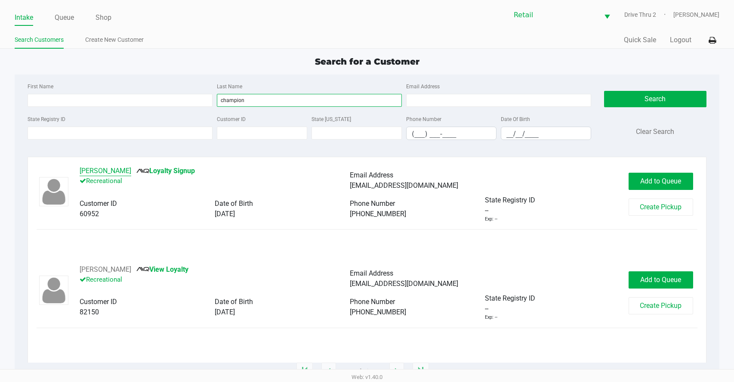
type input "champion"
click at [108, 173] on button "[PERSON_NAME]" at bounding box center [106, 171] width 52 height 10
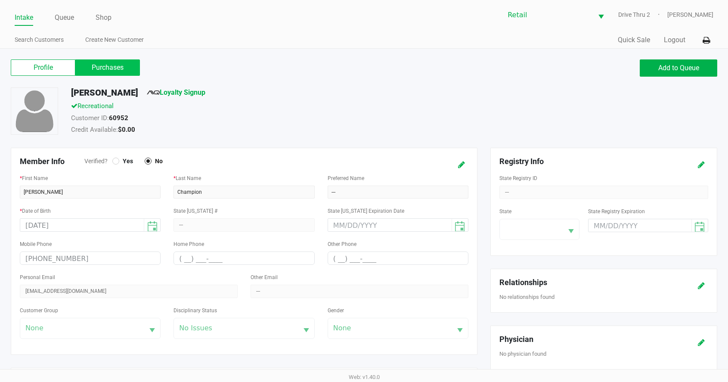
click at [132, 72] on label "Purchases" at bounding box center [107, 67] width 65 height 16
click at [0, 0] on 1 "Purchases" at bounding box center [0, 0] width 0 height 0
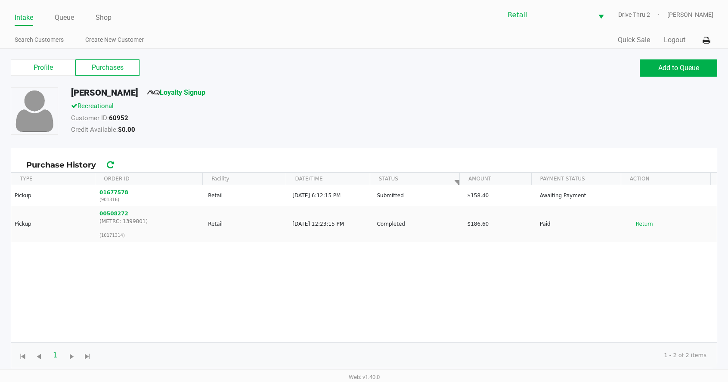
click at [308, 144] on div "[PERSON_NAME] Loyalty Signup Recreational Customer ID: 60952 Credit Available: …" at bounding box center [363, 117] width 719 height 60
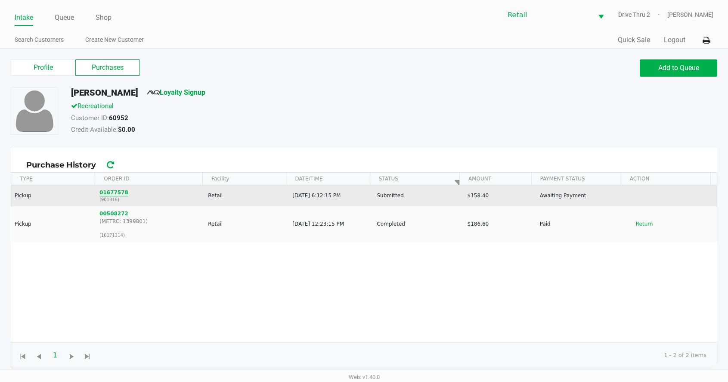
click at [121, 192] on button "01677578" at bounding box center [113, 193] width 29 height 8
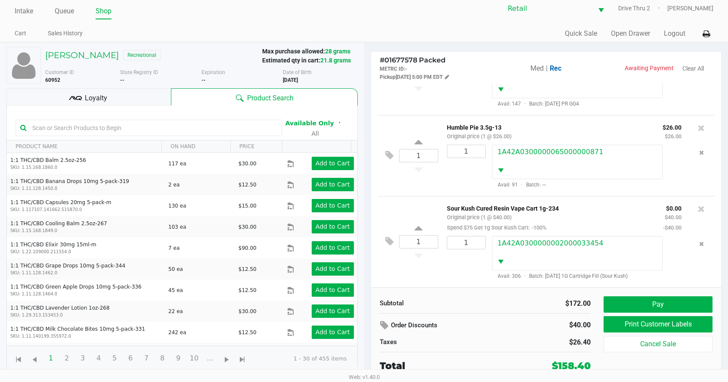
scroll to position [300, 0]
click at [623, 304] on button "Pay" at bounding box center [658, 304] width 109 height 16
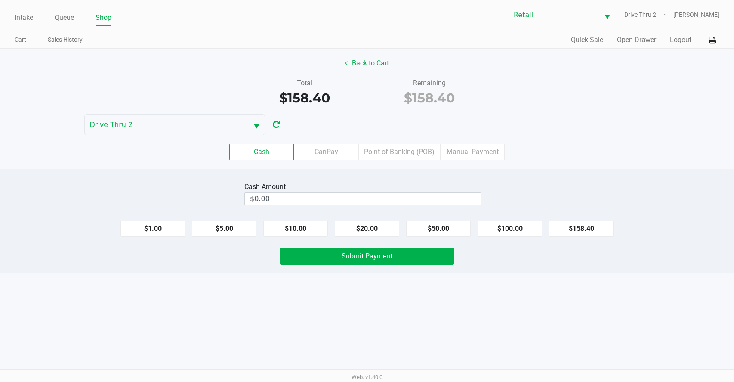
click at [364, 67] on button "Back to Cart" at bounding box center [367, 63] width 55 height 16
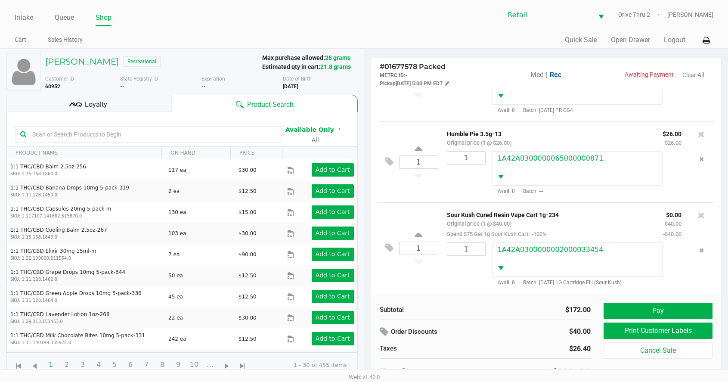
scroll to position [6, 0]
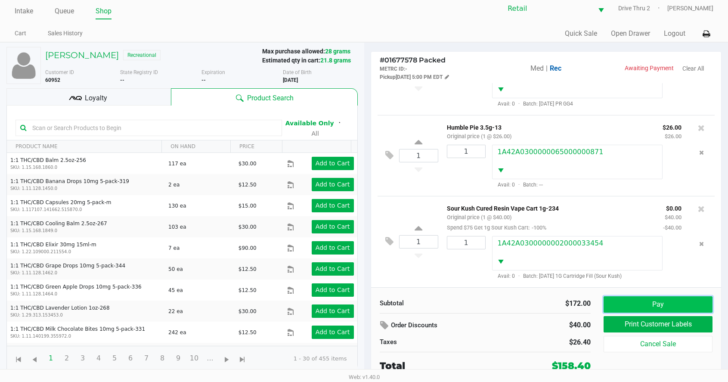
click at [673, 303] on button "Pay" at bounding box center [658, 304] width 109 height 16
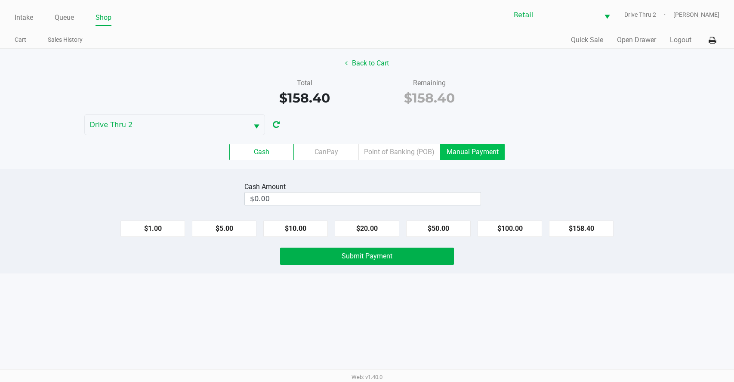
click at [472, 150] on label "Manual Payment" at bounding box center [472, 152] width 65 height 16
click at [0, 0] on 8 "Manual Payment" at bounding box center [0, 0] width 0 height 0
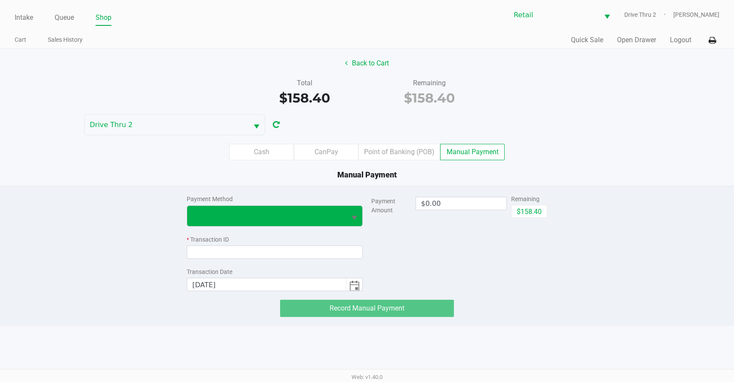
click at [345, 214] on kendo-dropdownlist at bounding box center [275, 215] width 176 height 21
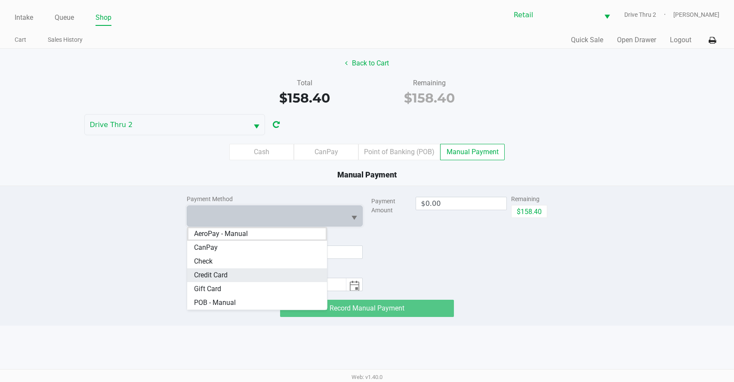
click at [222, 276] on span "Credit Card" at bounding box center [211, 275] width 34 height 10
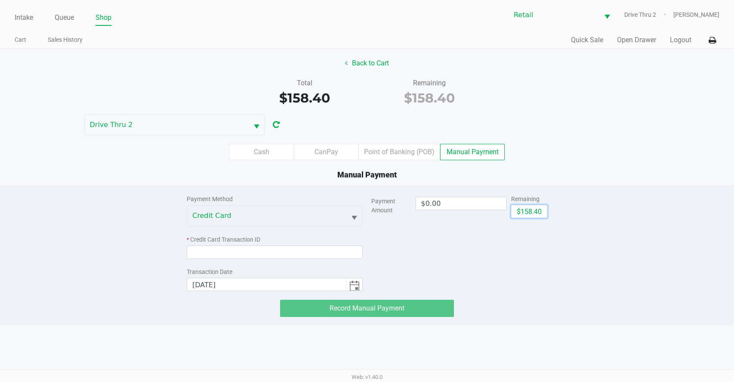
drag, startPoint x: 530, startPoint y: 206, endPoint x: 458, endPoint y: 223, distance: 74.1
click at [529, 206] on button "$158.40" at bounding box center [529, 211] width 36 height 13
type input "$158.40"
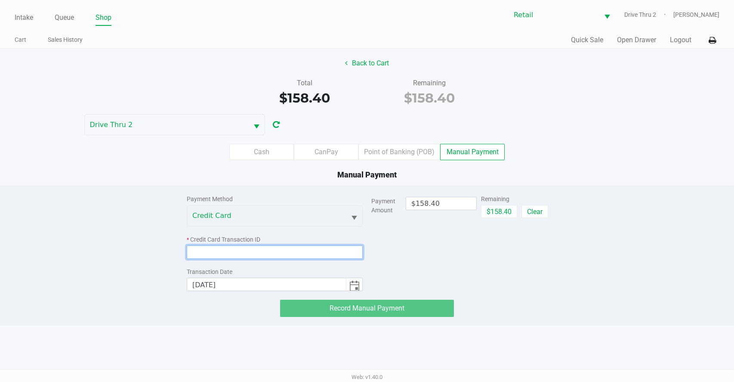
click at [355, 248] on input at bounding box center [275, 251] width 176 height 13
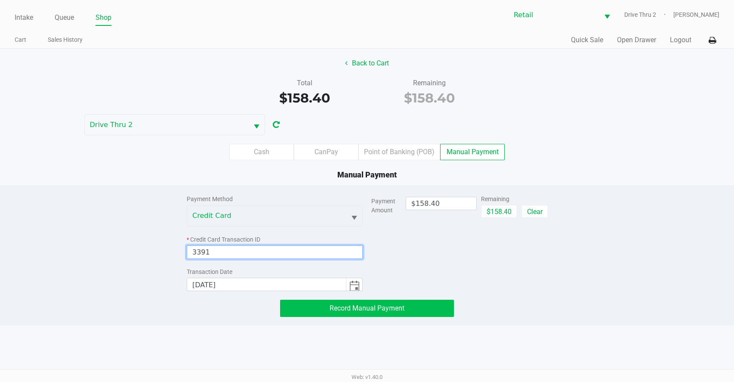
type input "3391"
click at [337, 306] on span "Record Manual Payment" at bounding box center [367, 308] width 75 height 8
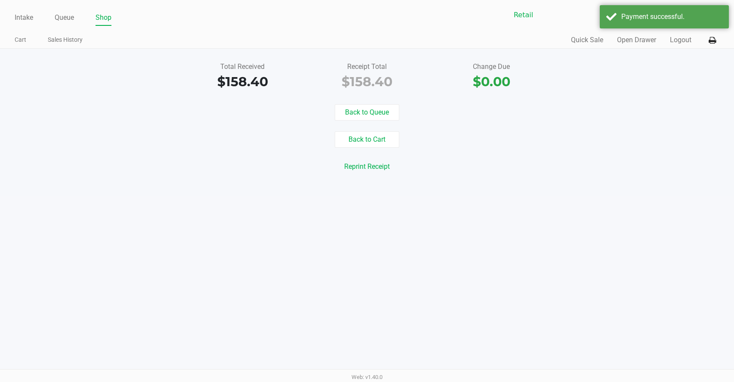
click at [412, 265] on div "Intake Queue Shop Retail Drive Thru 2 [PERSON_NAME] Cart Sales History Quick Sa…" at bounding box center [367, 191] width 734 height 382
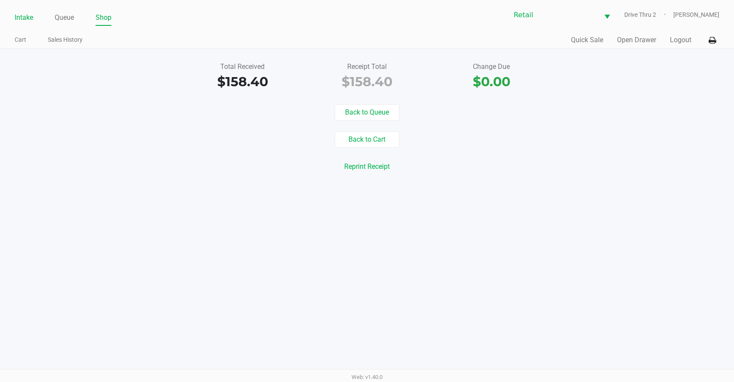
click at [24, 17] on link "Intake" at bounding box center [24, 18] width 19 height 12
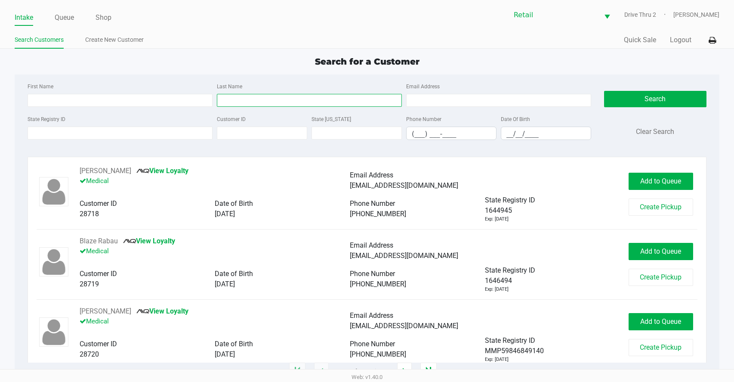
click at [235, 96] on input "Last Name" at bounding box center [309, 100] width 185 height 13
type input "henr"
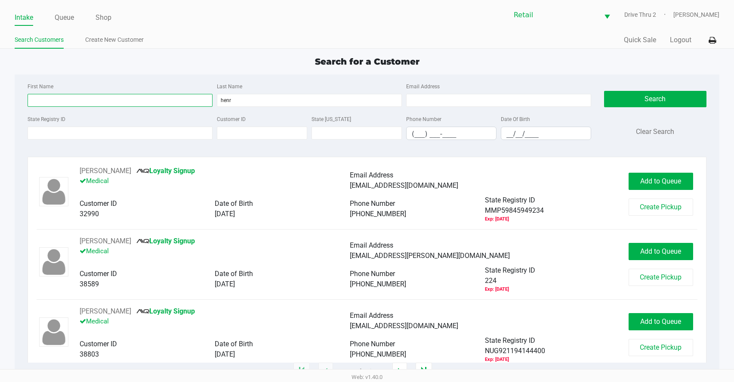
click at [137, 105] on input "First Name" at bounding box center [120, 100] width 185 height 13
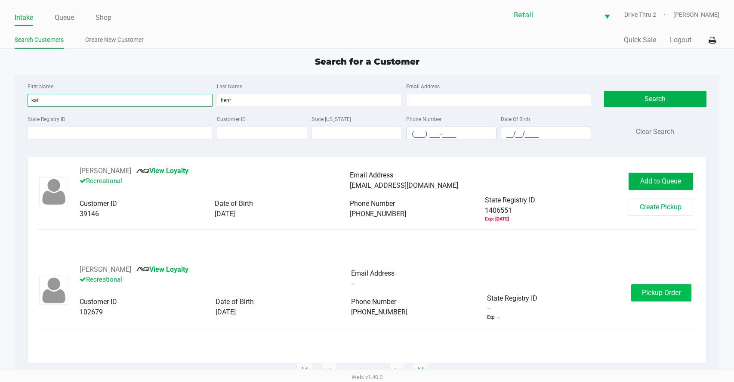
type input "kat"
click at [641, 289] on button "Pickup Order" at bounding box center [661, 292] width 60 height 17
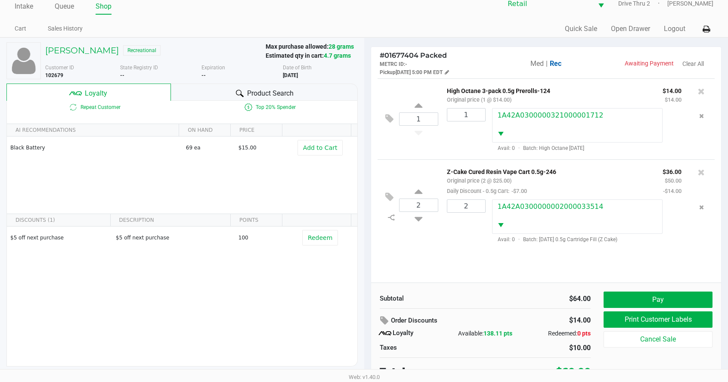
scroll to position [17, 0]
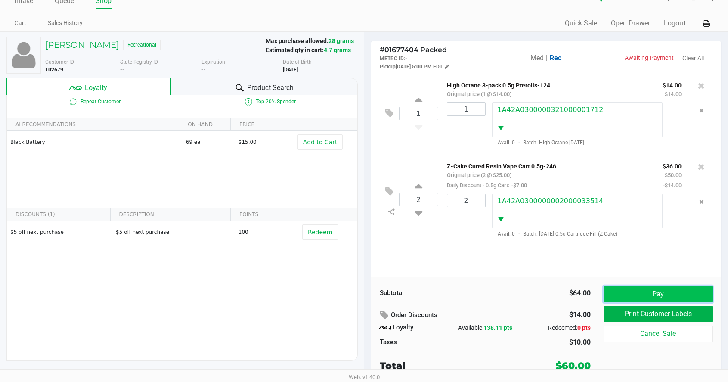
click at [660, 295] on button "Pay" at bounding box center [658, 294] width 109 height 16
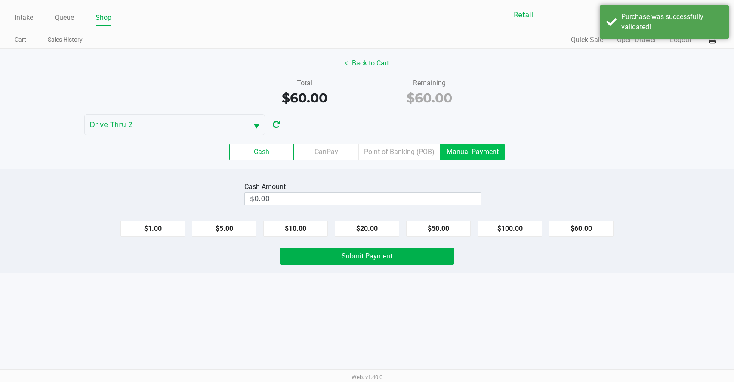
click at [467, 152] on label "Manual Payment" at bounding box center [472, 152] width 65 height 16
click at [0, 0] on 8 "Manual Payment" at bounding box center [0, 0] width 0 height 0
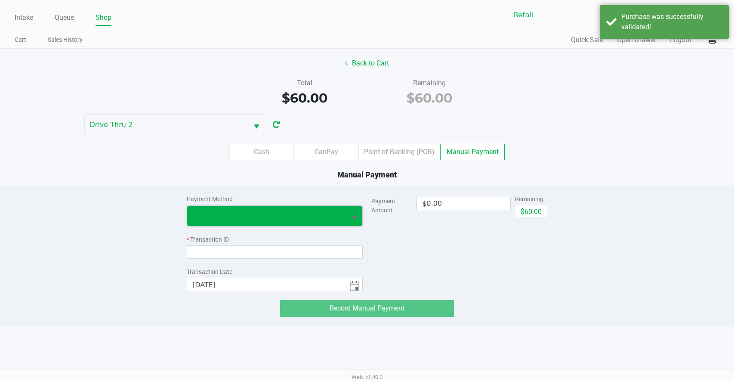
click at [283, 208] on span at bounding box center [266, 216] width 159 height 20
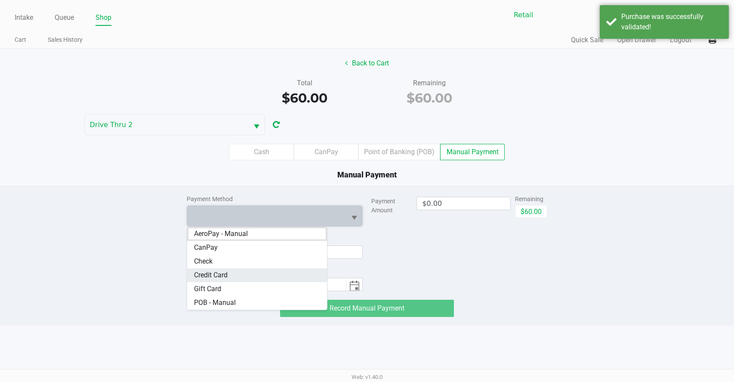
click at [239, 275] on Card "Credit Card" at bounding box center [257, 275] width 140 height 14
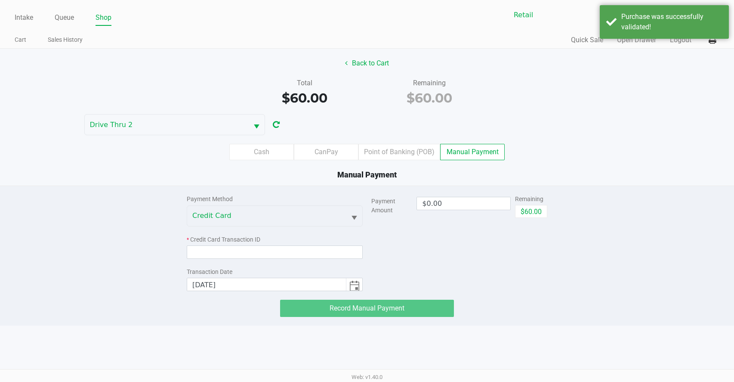
click at [520, 220] on div "$60.00" at bounding box center [531, 214] width 32 height 19
click at [520, 214] on button "$60.00" at bounding box center [531, 211] width 32 height 13
type input "$60.00"
click at [262, 246] on input at bounding box center [275, 251] width 176 height 13
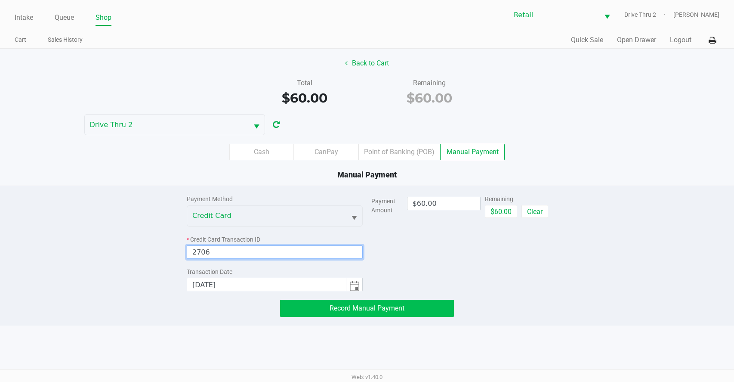
type input "2706"
click at [297, 307] on button "Record Manual Payment" at bounding box center [367, 308] width 174 height 17
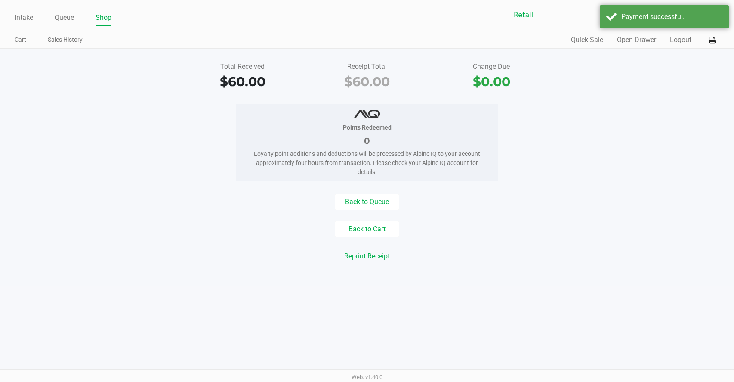
click at [433, 266] on div "Back to Queue Back to Cart Reprint Receipt Reprint Labels" at bounding box center [367, 234] width 747 height 81
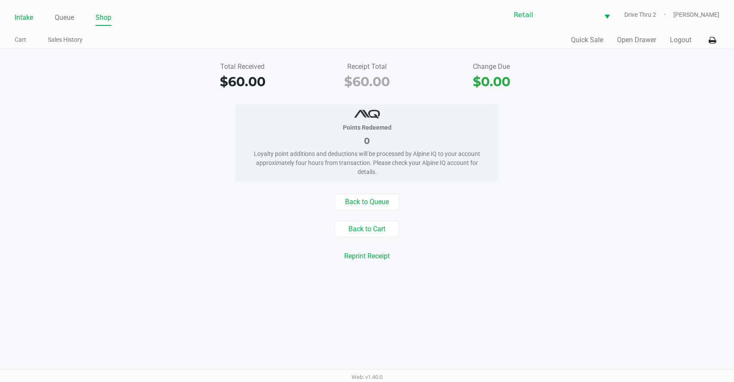
click at [15, 22] on link "Intake" at bounding box center [24, 18] width 19 height 12
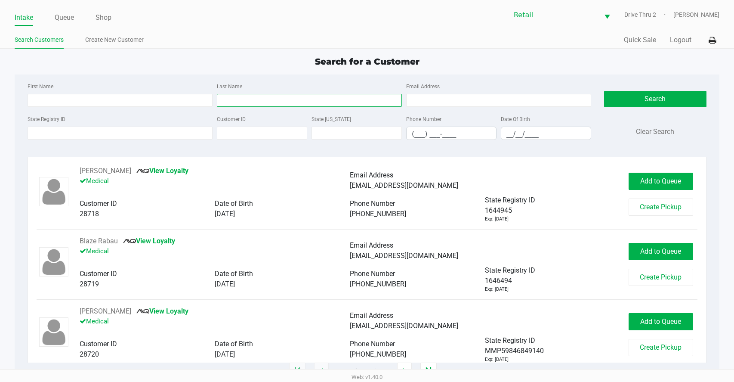
click at [247, 106] on input "Last Name" at bounding box center [309, 100] width 185 height 13
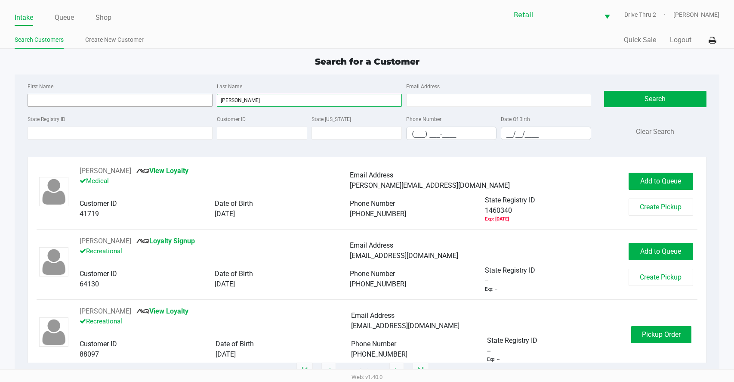
type input "[PERSON_NAME]"
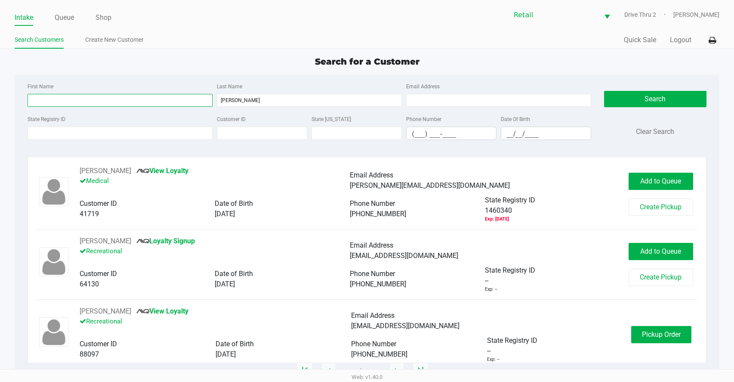
click at [171, 103] on input "First Name" at bounding box center [120, 100] width 185 height 13
click at [682, 333] on button "Pickup Order" at bounding box center [661, 334] width 60 height 17
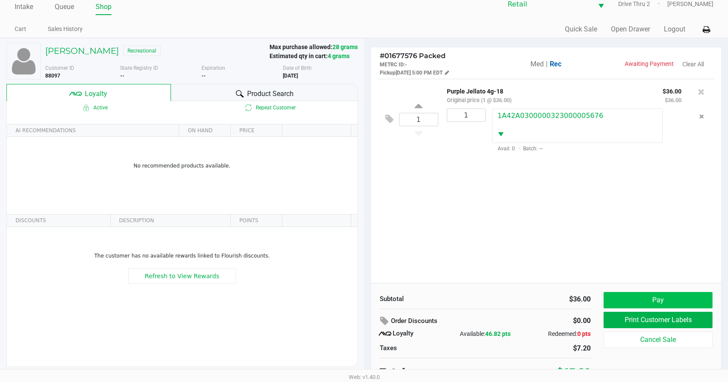
scroll to position [17, 0]
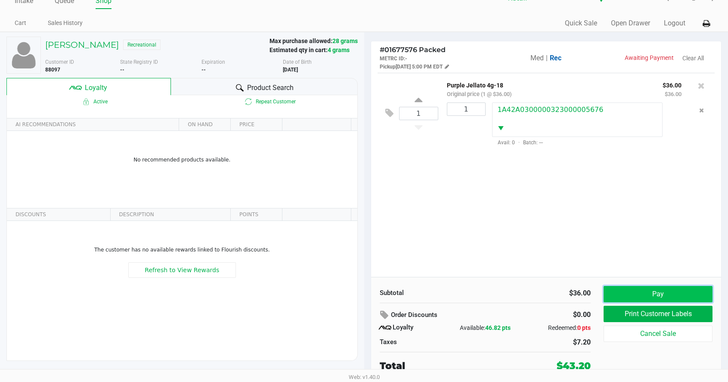
click at [652, 296] on button "Pay" at bounding box center [658, 294] width 109 height 16
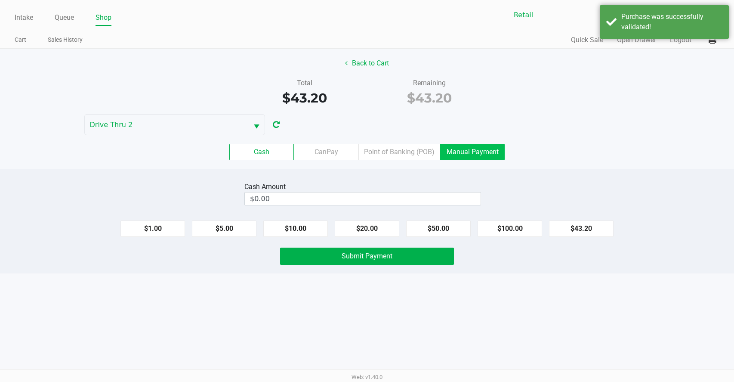
click at [479, 152] on label "Manual Payment" at bounding box center [472, 152] width 65 height 16
click at [0, 0] on 8 "Manual Payment" at bounding box center [0, 0] width 0 height 0
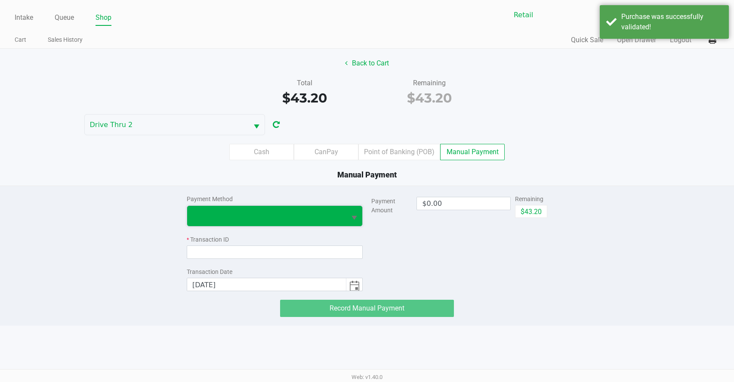
click at [332, 217] on span at bounding box center [266, 215] width 149 height 10
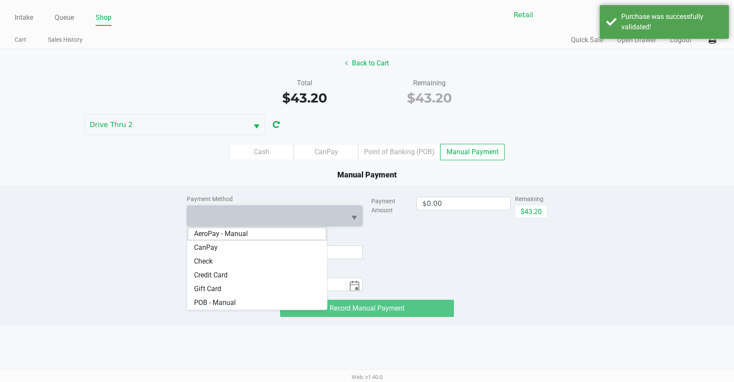
click at [212, 273] on span "Credit Card" at bounding box center [211, 275] width 34 height 10
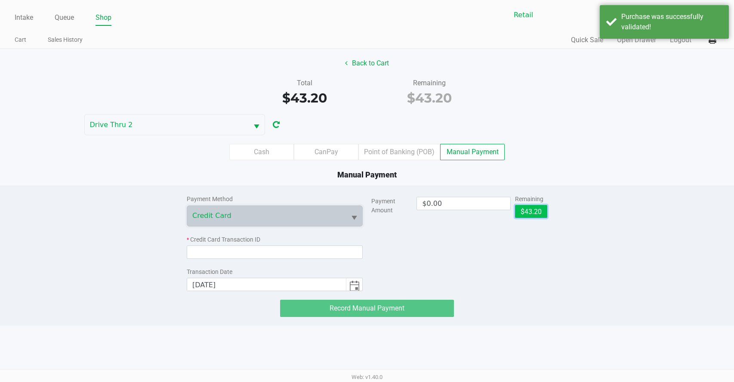
click at [533, 207] on button "$43.20" at bounding box center [531, 211] width 32 height 13
type input "$43.20"
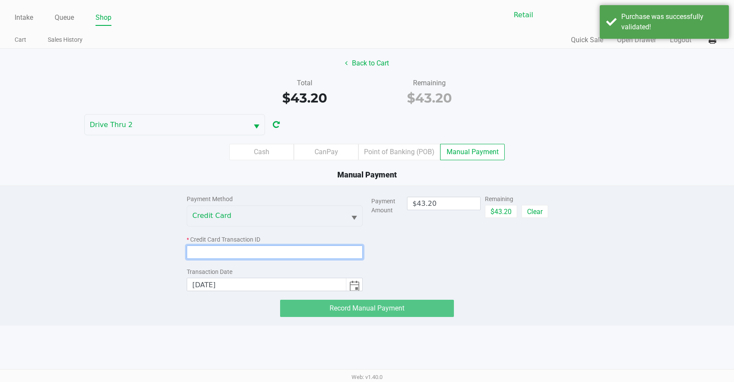
click at [313, 245] on input at bounding box center [275, 251] width 176 height 13
click at [306, 254] on input at bounding box center [275, 251] width 176 height 13
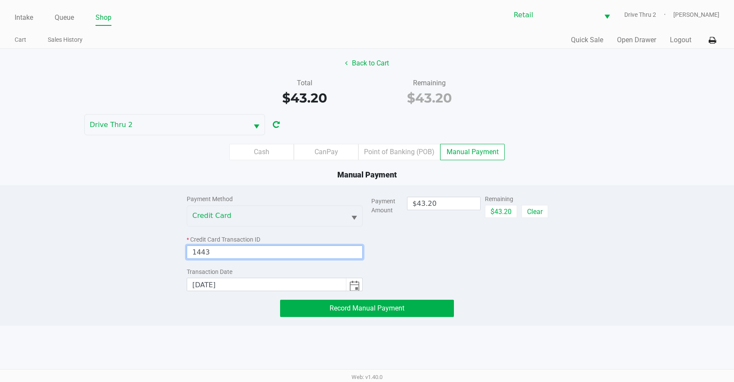
type input "1443"
click at [310, 299] on div "Payment Method Credit Card * Credit Card Transaction ID 1443 Transaction Date […" at bounding box center [367, 251] width 374 height 131
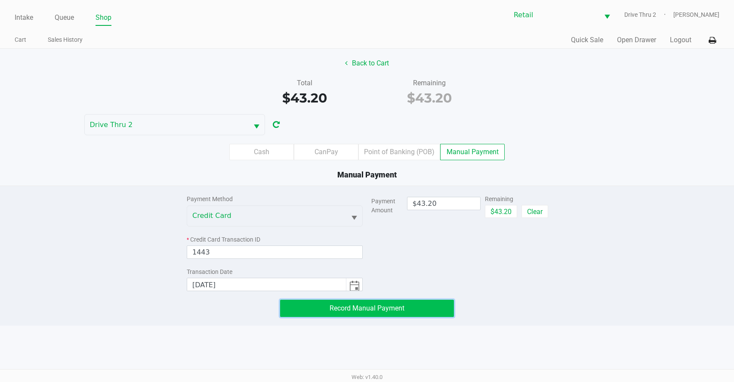
click at [315, 304] on button "Record Manual Payment" at bounding box center [367, 308] width 174 height 17
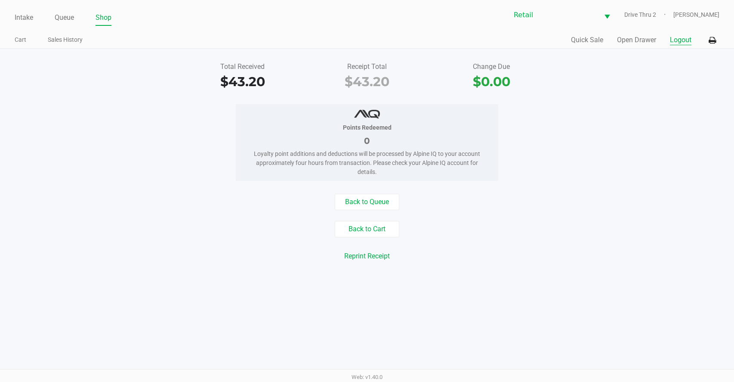
click at [674, 43] on button "Logout" at bounding box center [681, 40] width 22 height 10
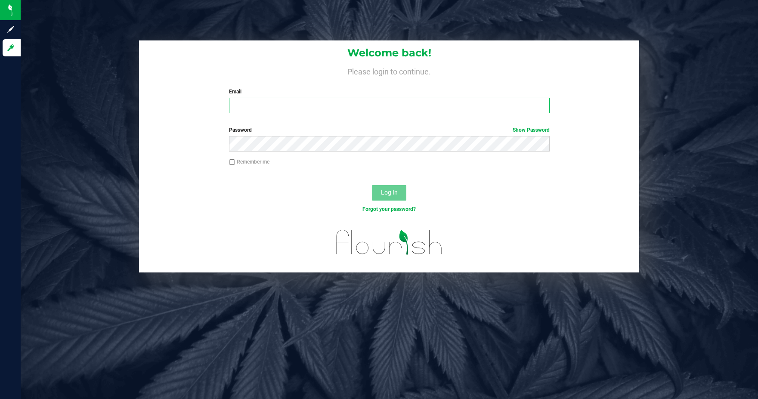
click at [357, 101] on input "Email" at bounding box center [389, 105] width 321 height 15
type input "[EMAIL_ADDRESS][DOMAIN_NAME]"
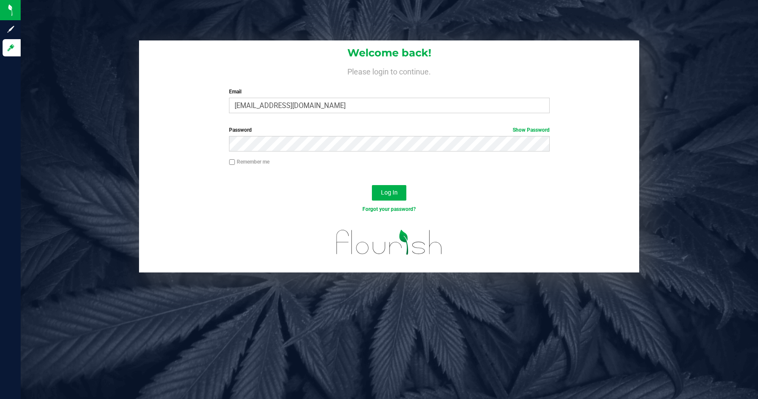
click at [261, 161] on label "Remember me" at bounding box center [249, 162] width 40 height 8
click at [235, 161] on input "Remember me" at bounding box center [232, 162] width 6 height 6
checkbox input "true"
click at [385, 194] on span "Log In" at bounding box center [389, 192] width 17 height 7
